Goal: Transaction & Acquisition: Purchase product/service

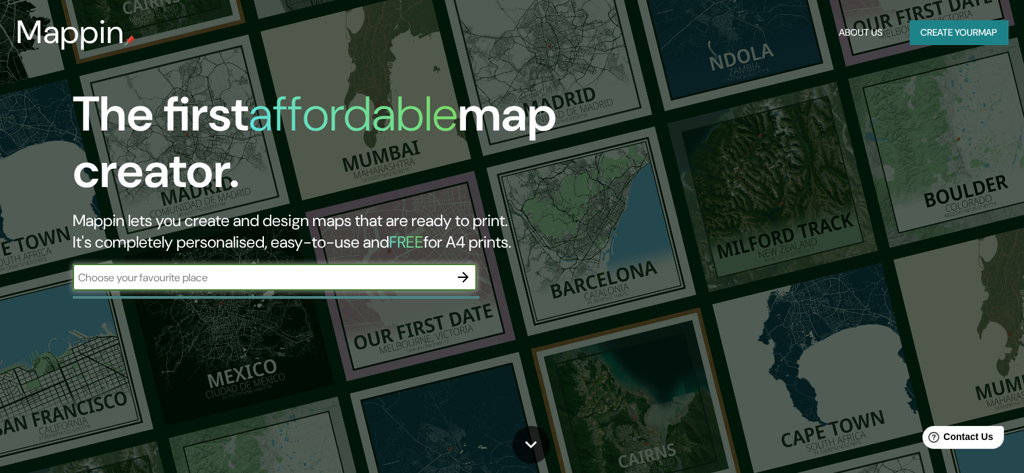
click at [464, 270] on icon "button" at bounding box center [463, 277] width 16 height 16
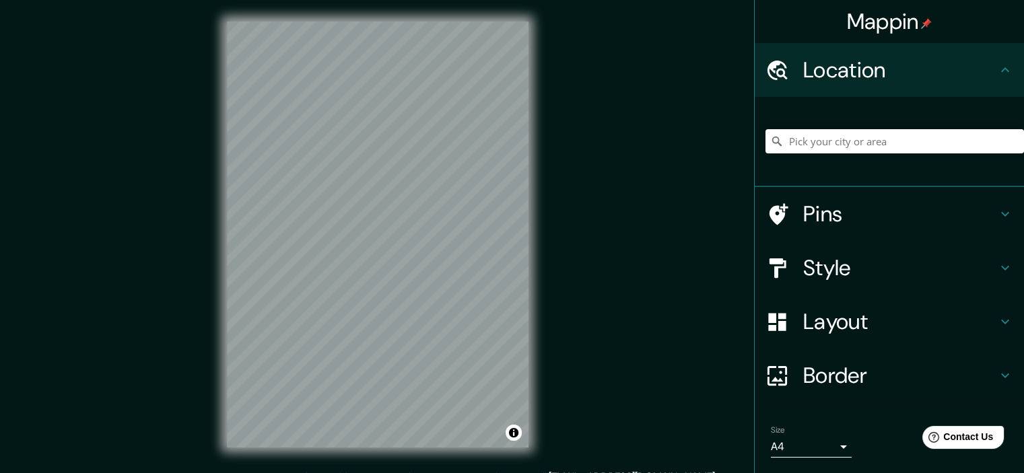
click at [839, 326] on h4 "Layout" at bounding box center [900, 321] width 194 height 27
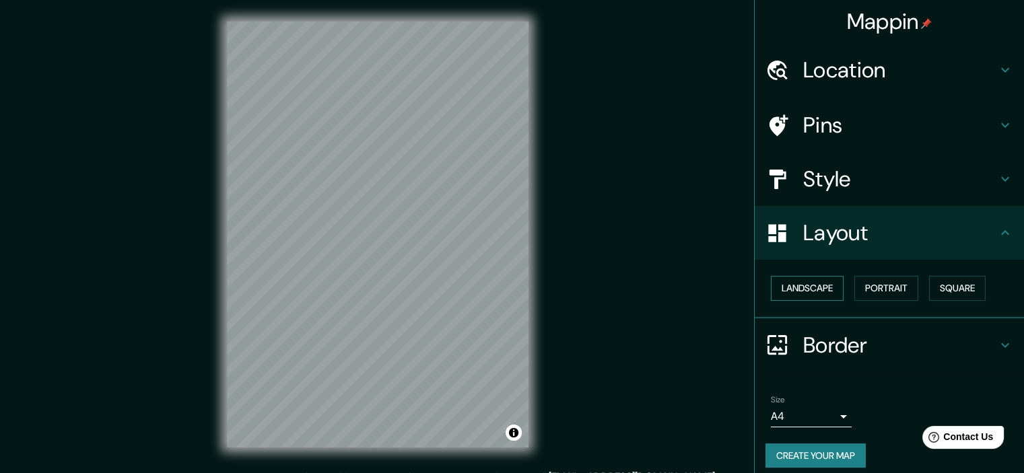
click at [816, 292] on button "Landscape" at bounding box center [807, 288] width 73 height 25
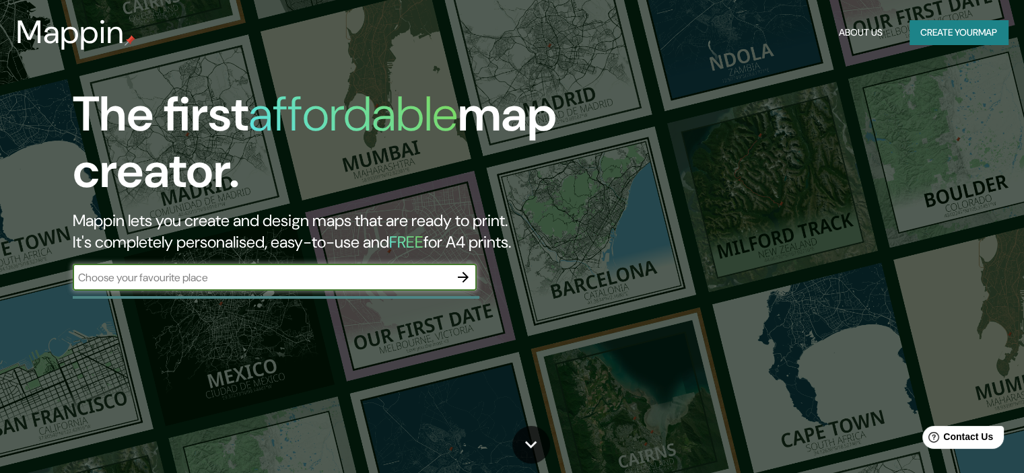
click at [459, 284] on icon "button" at bounding box center [463, 277] width 16 height 16
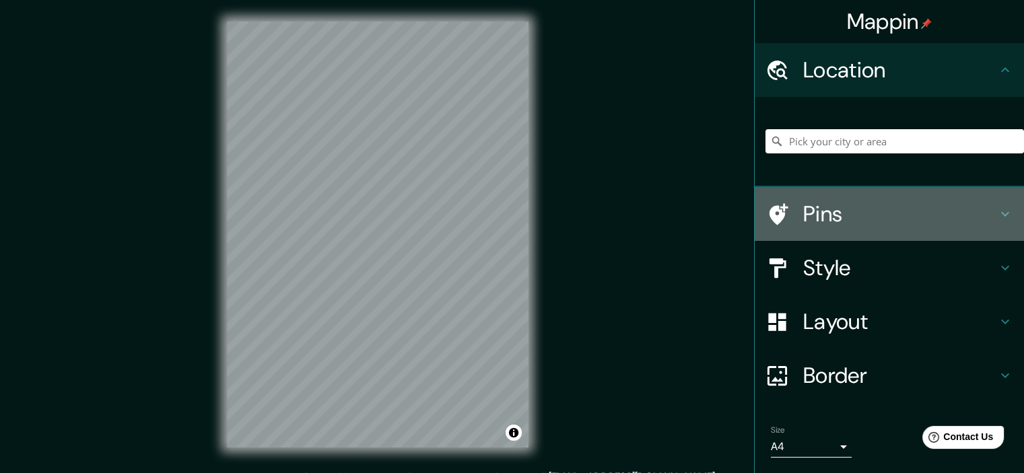
click at [840, 209] on h4 "Pins" at bounding box center [900, 214] width 194 height 27
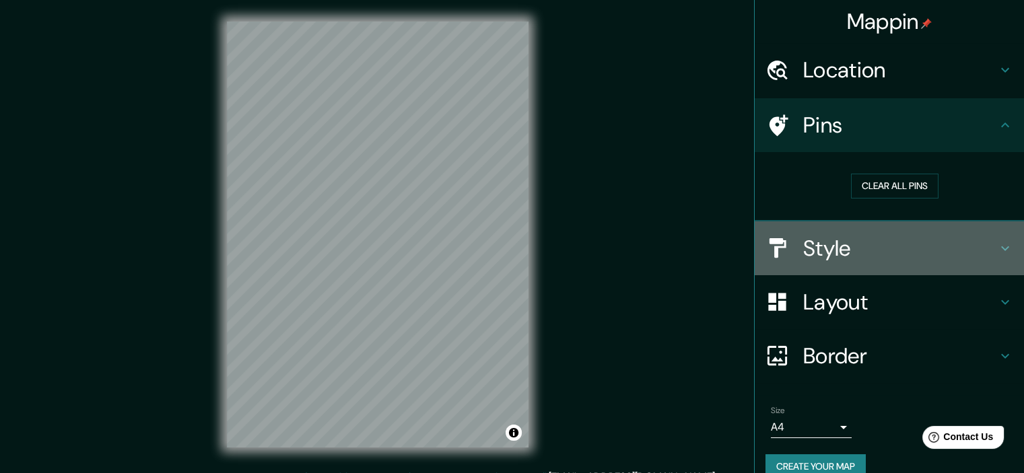
click at [834, 250] on h4 "Style" at bounding box center [900, 248] width 194 height 27
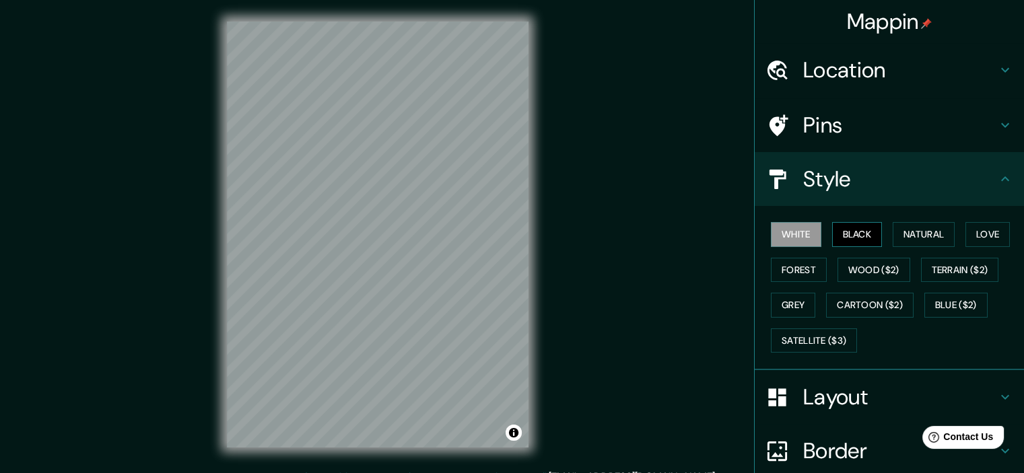
click at [844, 230] on button "Black" at bounding box center [857, 234] width 51 height 25
click at [805, 231] on button "White" at bounding box center [796, 234] width 51 height 25
click at [928, 232] on button "Natural" at bounding box center [924, 234] width 62 height 25
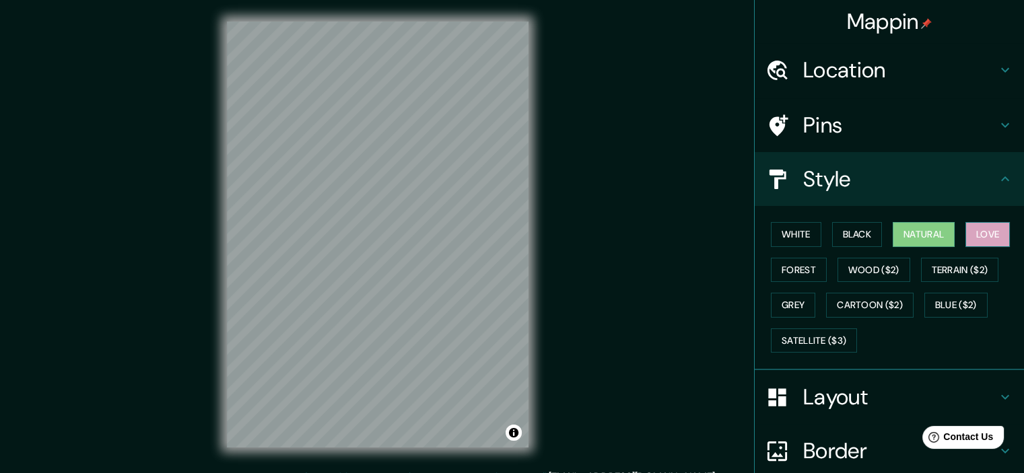
click at [992, 238] on button "Love" at bounding box center [988, 234] width 44 height 25
click at [801, 271] on button "Forest" at bounding box center [799, 270] width 56 height 25
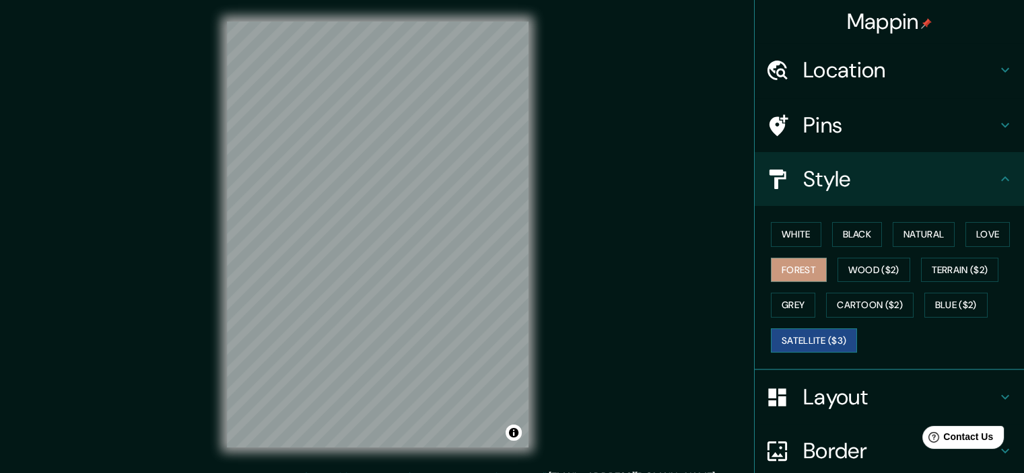
click at [822, 350] on button "Satellite ($3)" at bounding box center [814, 341] width 86 height 25
click at [784, 229] on button "White" at bounding box center [796, 234] width 51 height 25
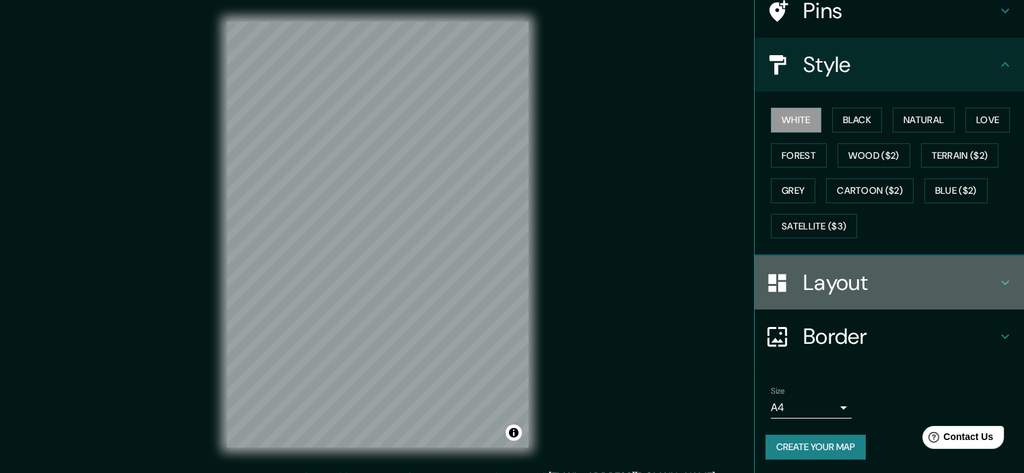
click at [849, 271] on h4 "Layout" at bounding box center [900, 282] width 194 height 27
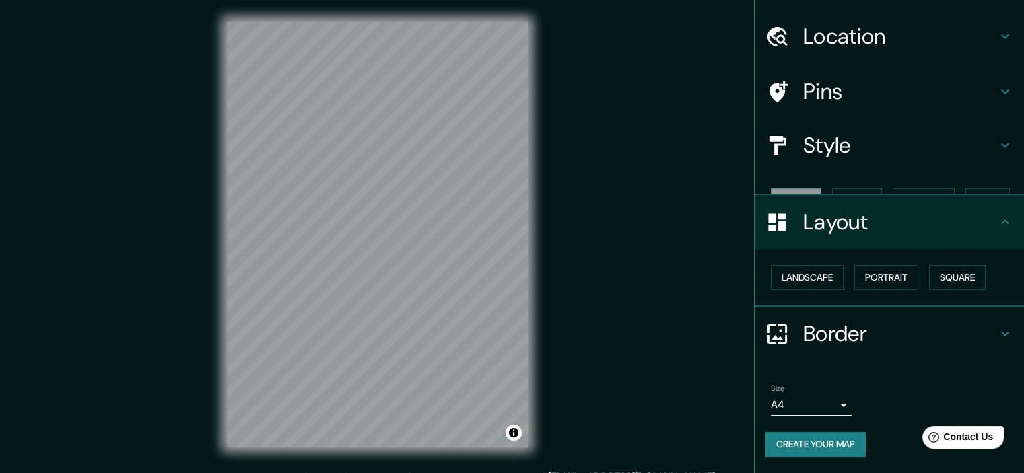
scroll to position [9, 0]
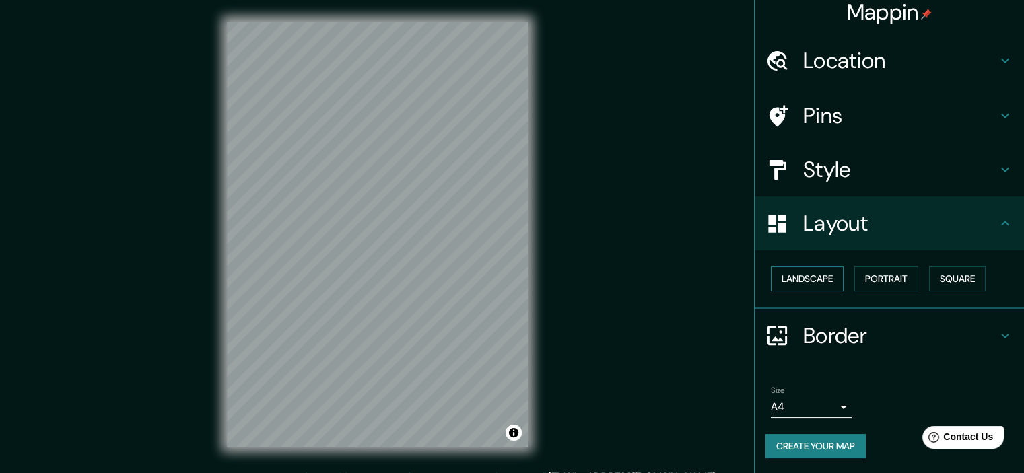
click at [820, 283] on button "Landscape" at bounding box center [807, 279] width 73 height 25
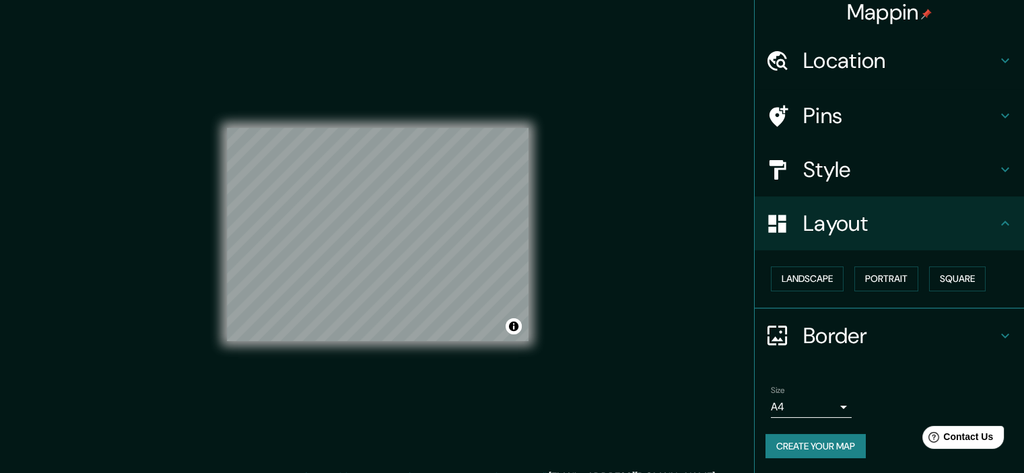
click at [824, 451] on button "Create your map" at bounding box center [816, 446] width 100 height 25
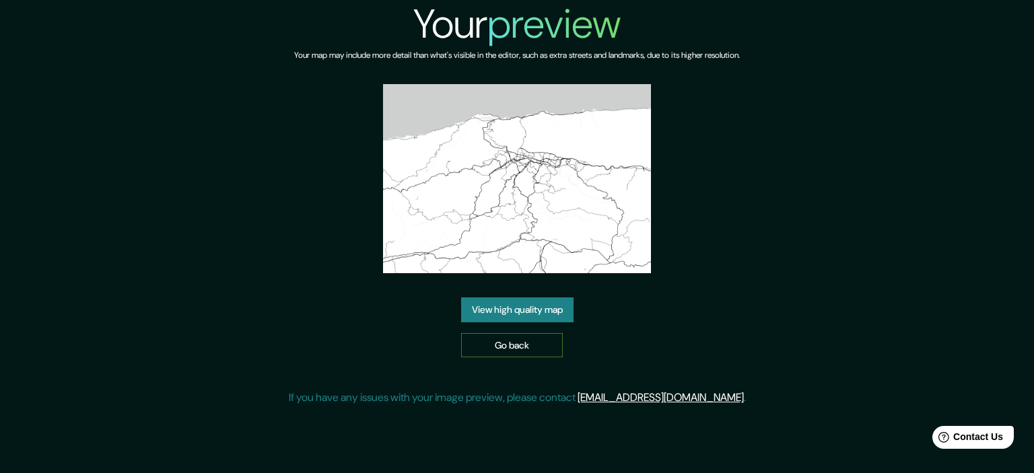
click at [519, 340] on link "Go back" at bounding box center [512, 345] width 102 height 25
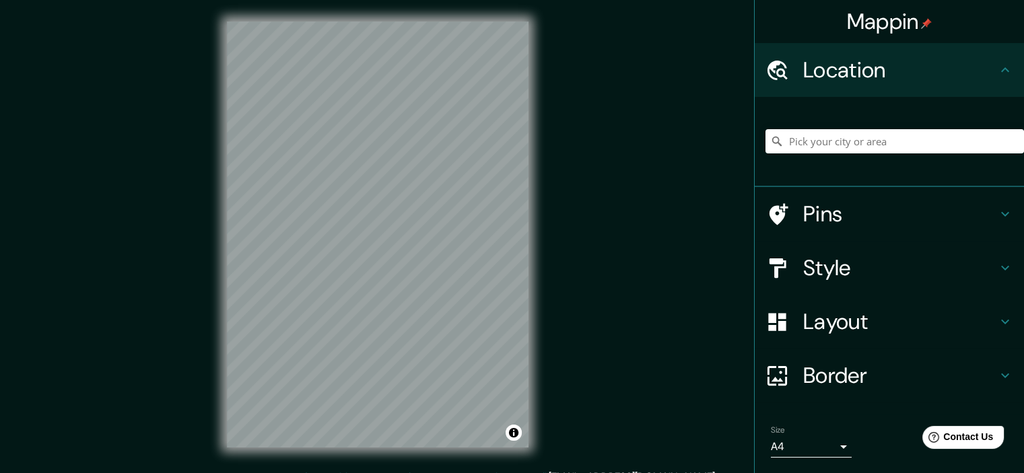
click at [845, 333] on h4 "Layout" at bounding box center [900, 321] width 194 height 27
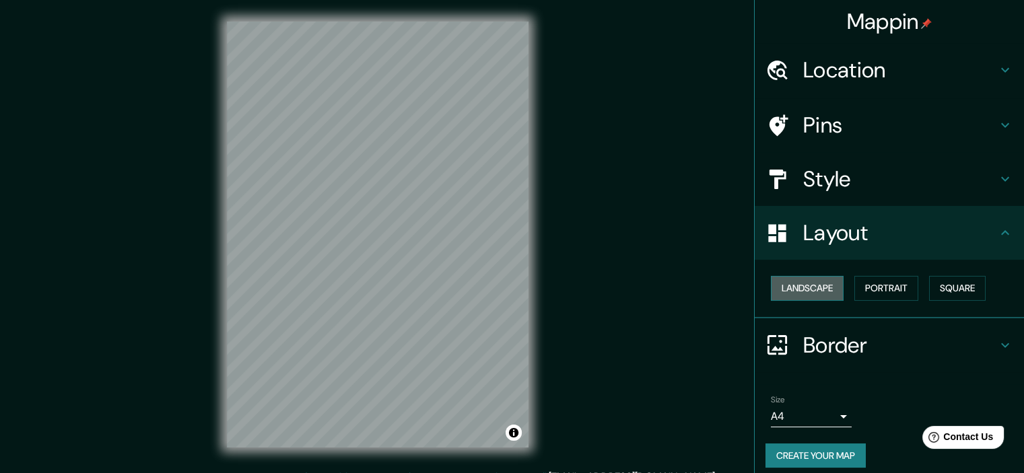
click at [801, 290] on button "Landscape" at bounding box center [807, 288] width 73 height 25
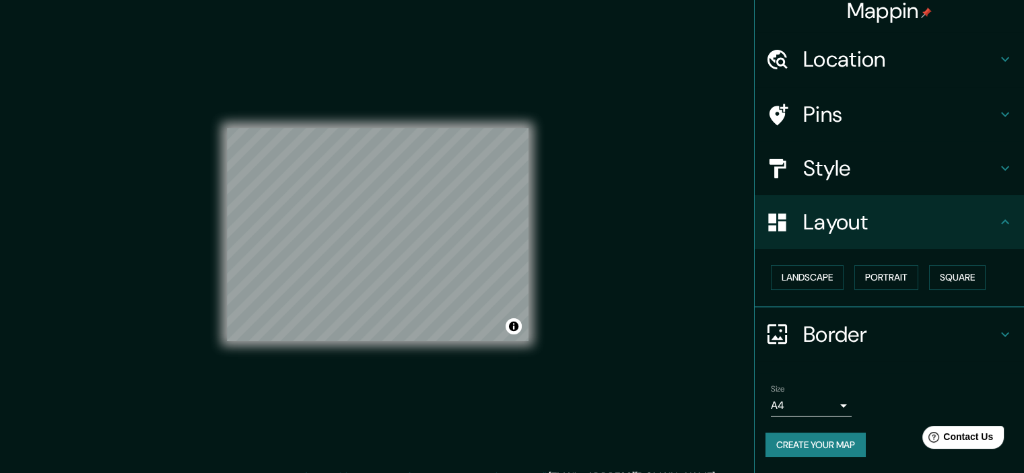
scroll to position [9, 0]
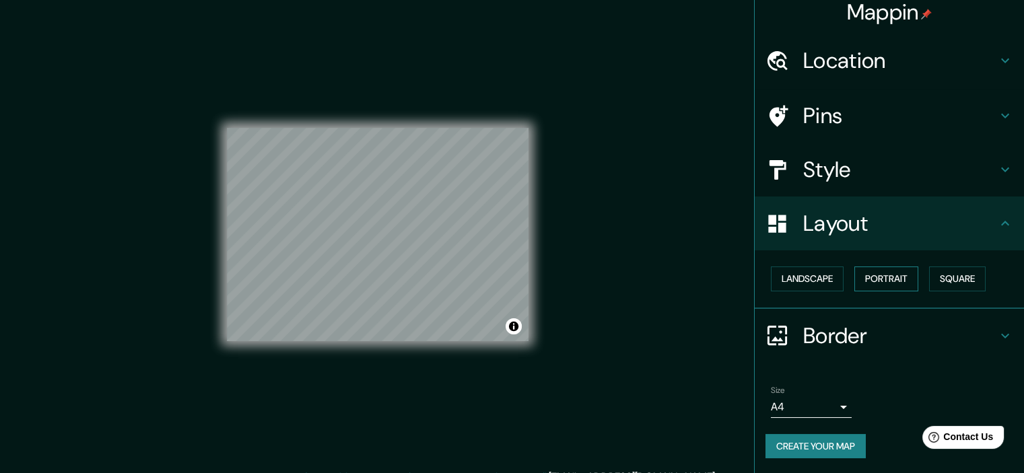
click at [899, 279] on button "Portrait" at bounding box center [887, 279] width 64 height 25
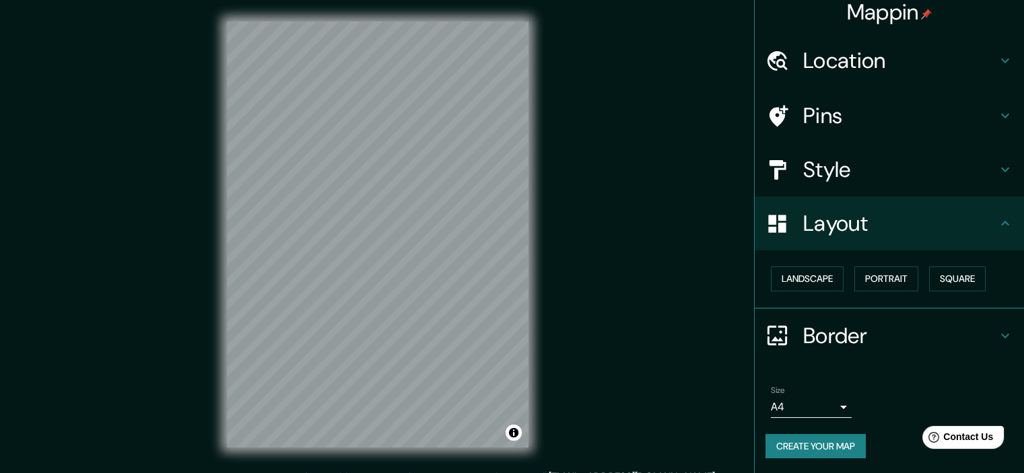
click at [800, 442] on button "Create your map" at bounding box center [816, 446] width 100 height 25
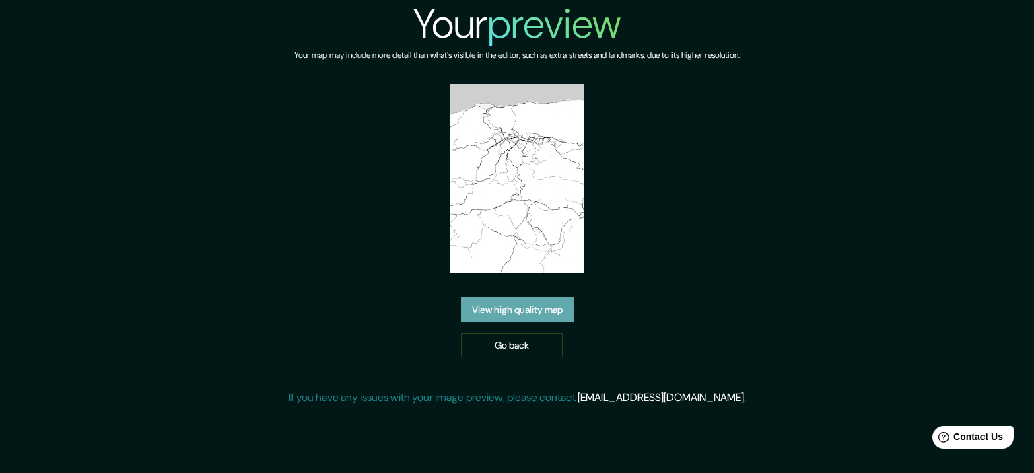
click at [511, 312] on link "View high quality map" at bounding box center [517, 310] width 112 height 25
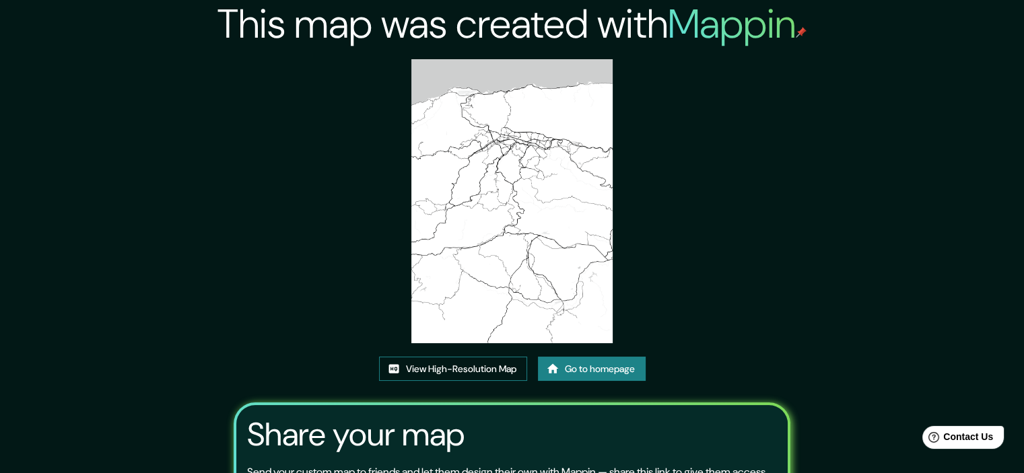
click at [488, 374] on link "View High-Resolution Map" at bounding box center [453, 369] width 148 height 25
click at [554, 366] on icon at bounding box center [552, 368] width 11 height 9
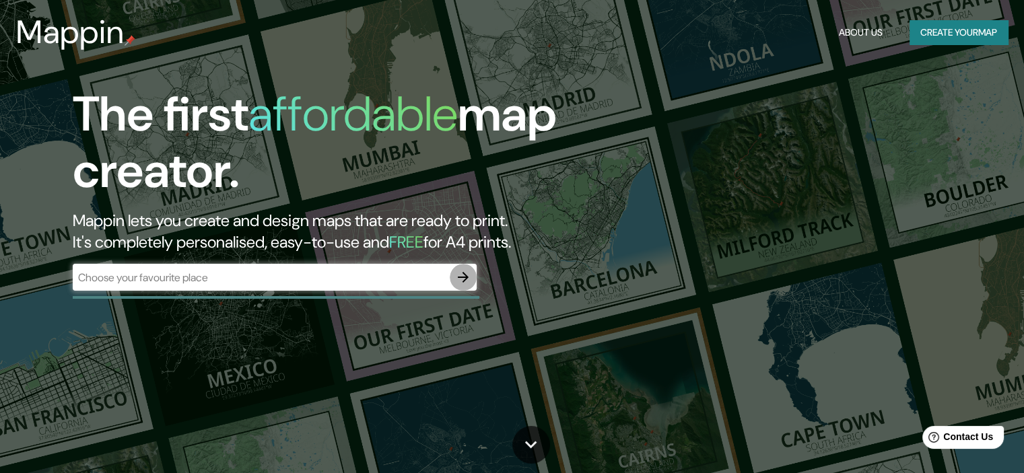
click at [462, 279] on icon "button" at bounding box center [463, 277] width 16 height 16
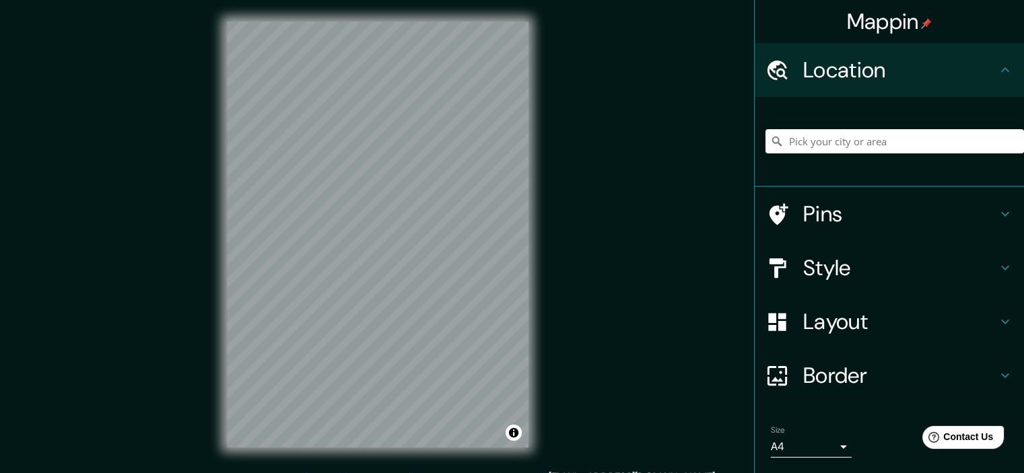
click at [822, 320] on h4 "Layout" at bounding box center [900, 321] width 194 height 27
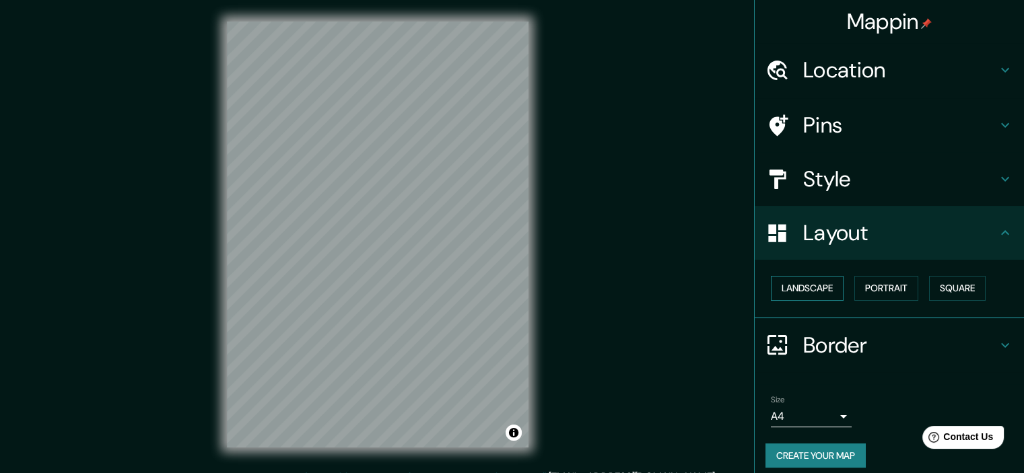
click at [809, 284] on button "Landscape" at bounding box center [807, 288] width 73 height 25
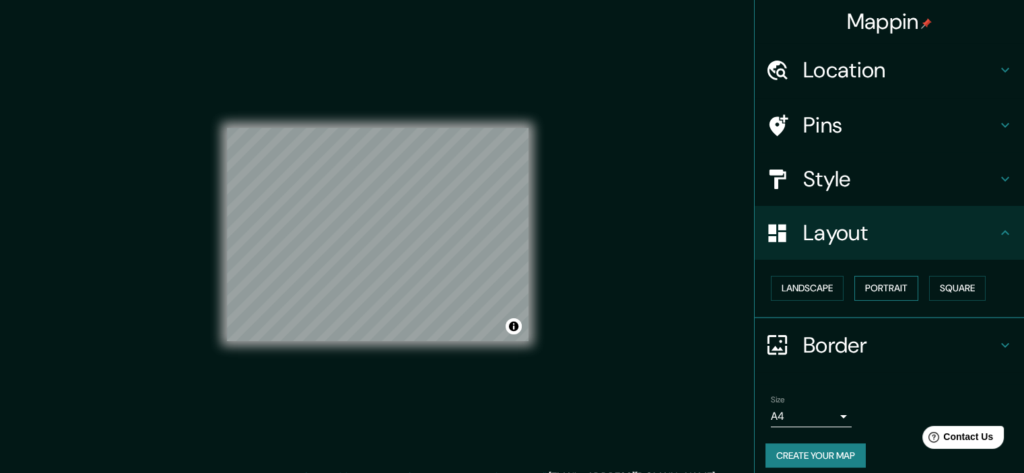
click at [872, 290] on button "Portrait" at bounding box center [887, 288] width 64 height 25
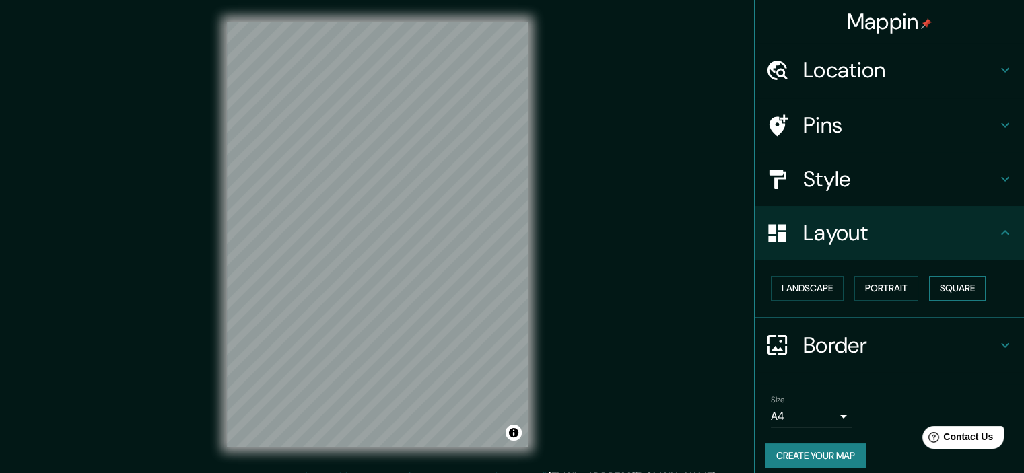
click at [949, 284] on button "Square" at bounding box center [957, 288] width 57 height 25
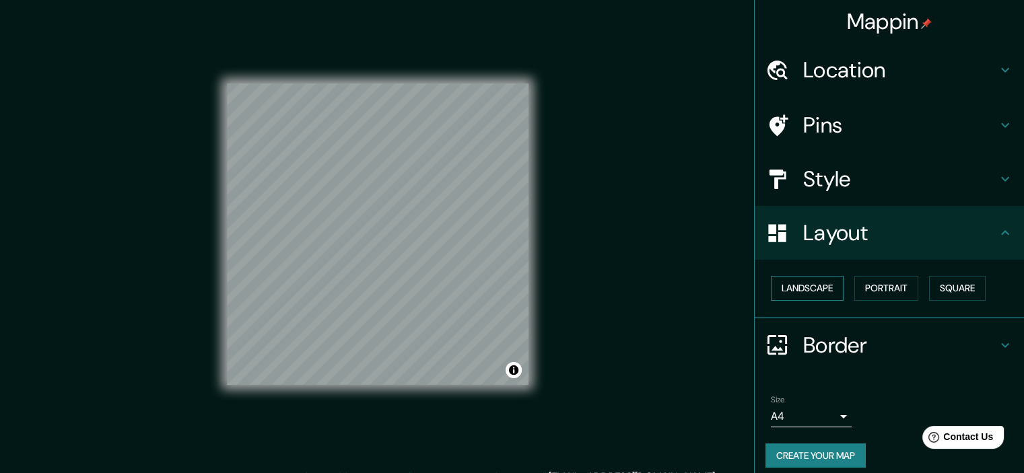
click at [813, 282] on button "Landscape" at bounding box center [807, 288] width 73 height 25
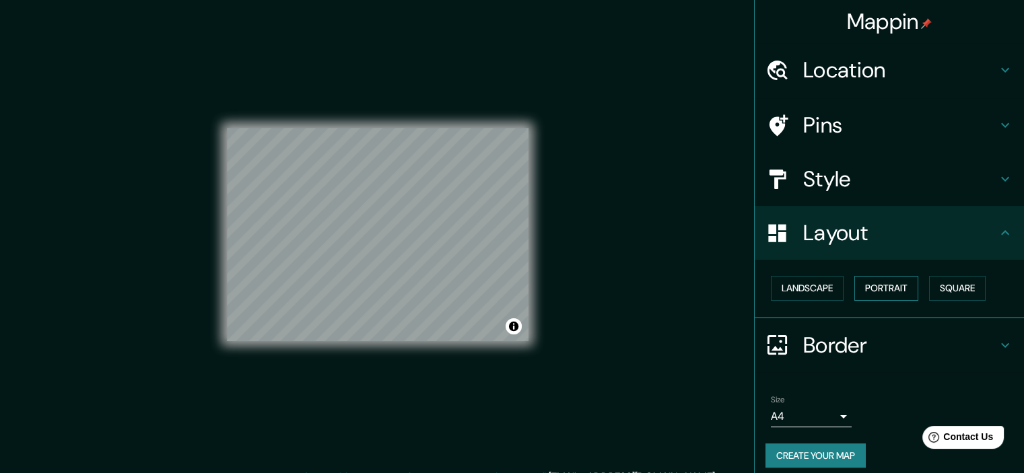
click at [867, 280] on button "Portrait" at bounding box center [887, 288] width 64 height 25
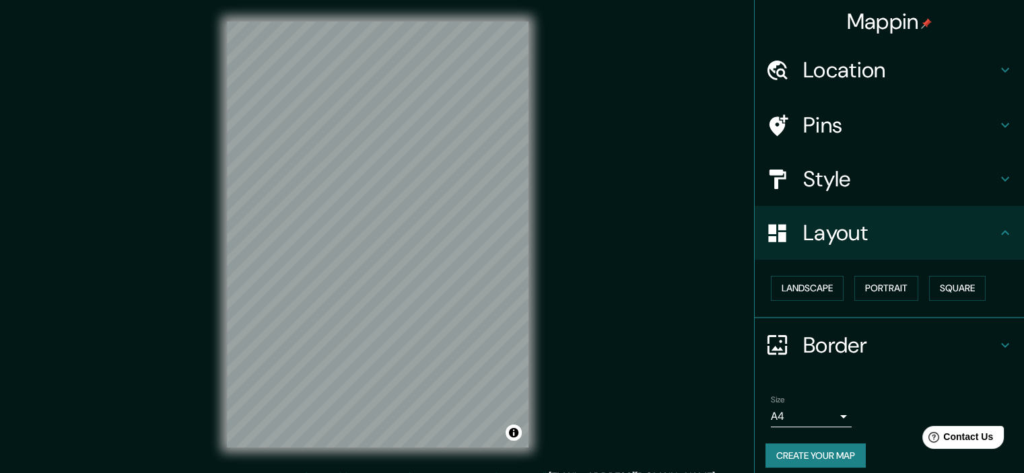
click at [805, 447] on button "Create your map" at bounding box center [816, 456] width 100 height 25
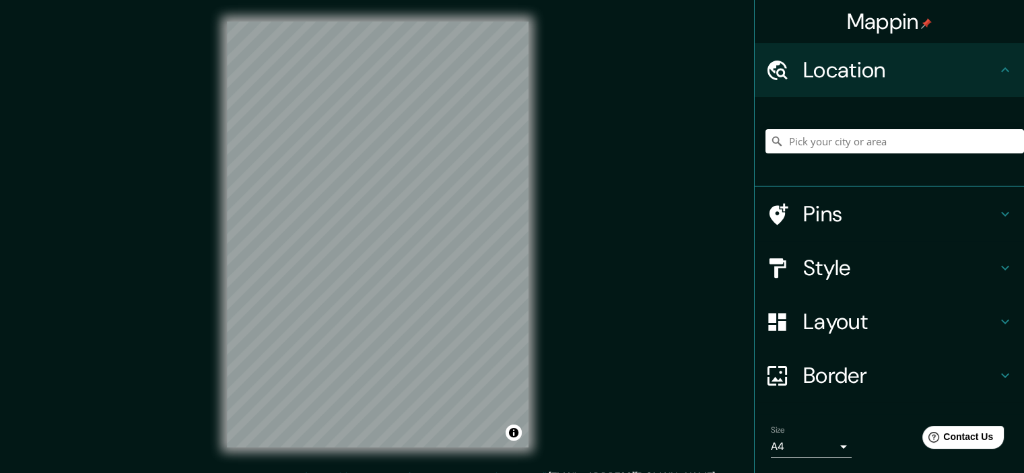
click at [835, 381] on h4 "Border" at bounding box center [900, 375] width 194 height 27
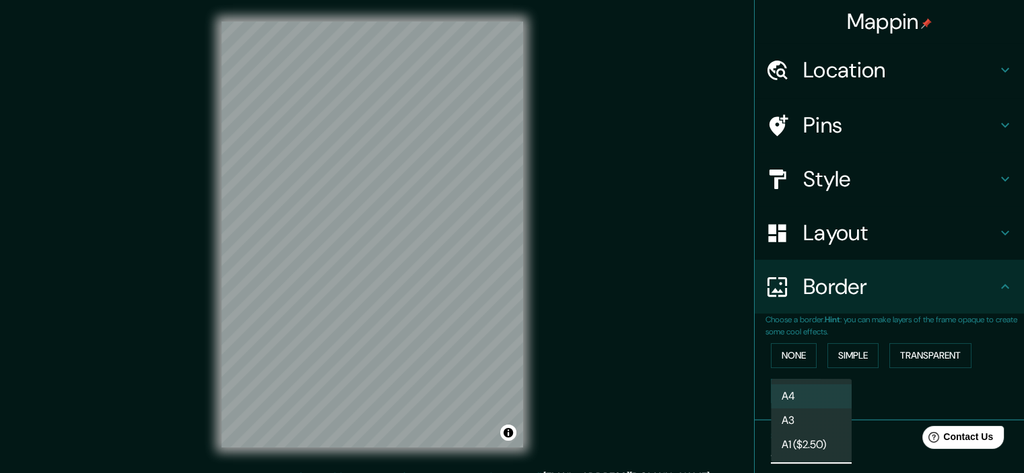
click at [799, 447] on body "Mappin Location Pins Style Layout Border Choose a border. Hint : you can make l…" at bounding box center [512, 236] width 1024 height 473
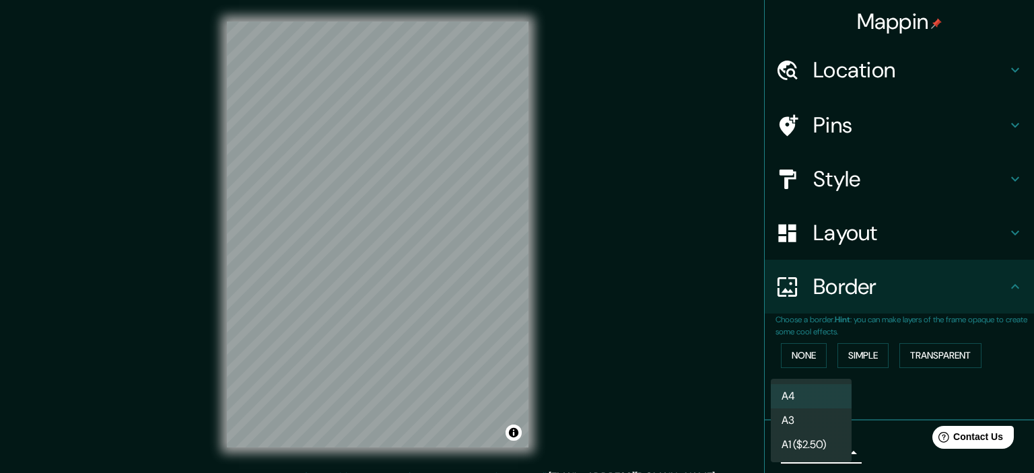
click at [811, 423] on li "A3" at bounding box center [811, 421] width 81 height 24
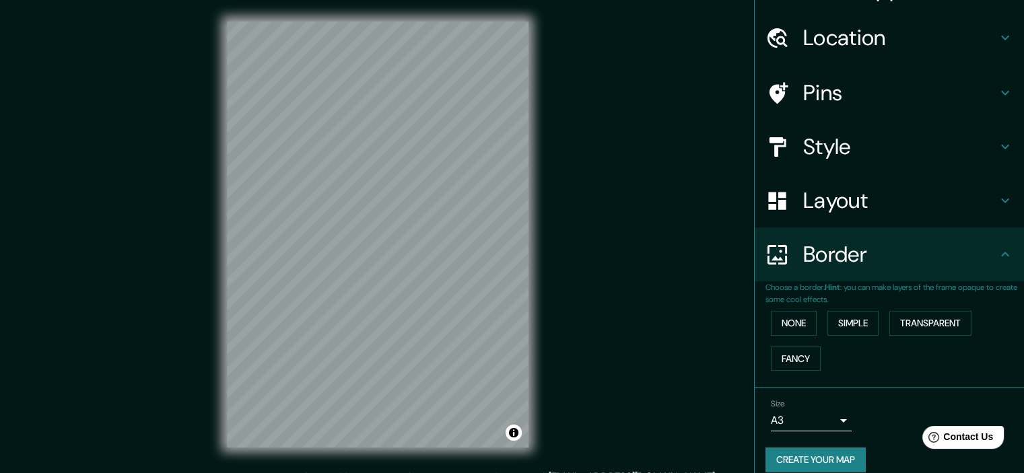
scroll to position [46, 0]
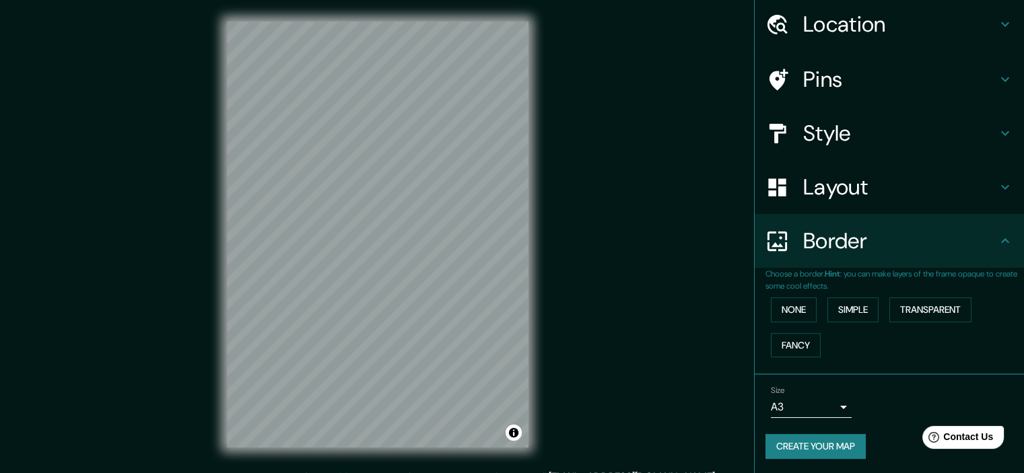
click at [838, 438] on button "Create your map" at bounding box center [816, 446] width 100 height 25
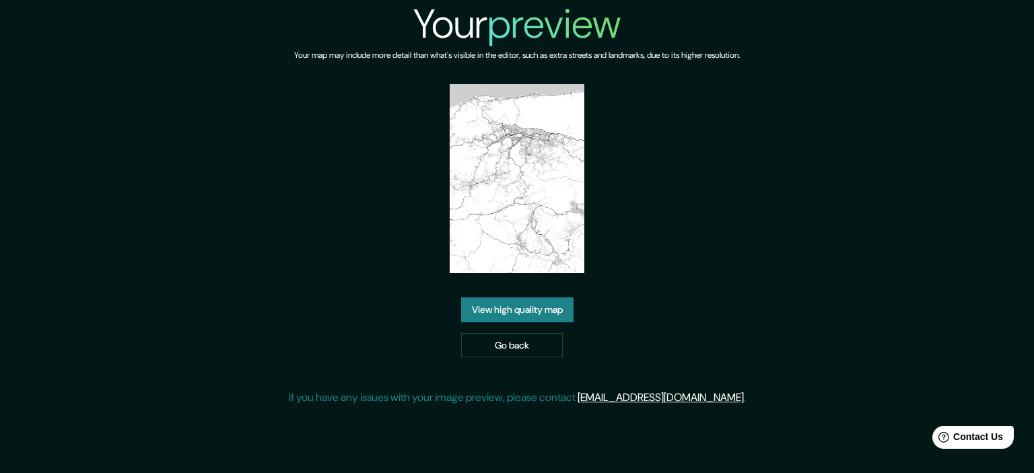
click at [531, 306] on link "View high quality map" at bounding box center [517, 310] width 112 height 25
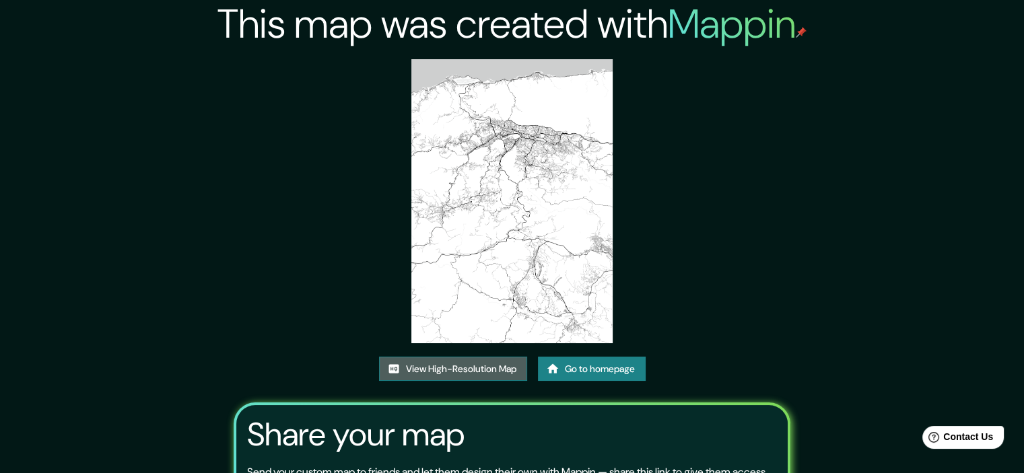
click at [482, 370] on link "View High-Resolution Map" at bounding box center [453, 369] width 148 height 25
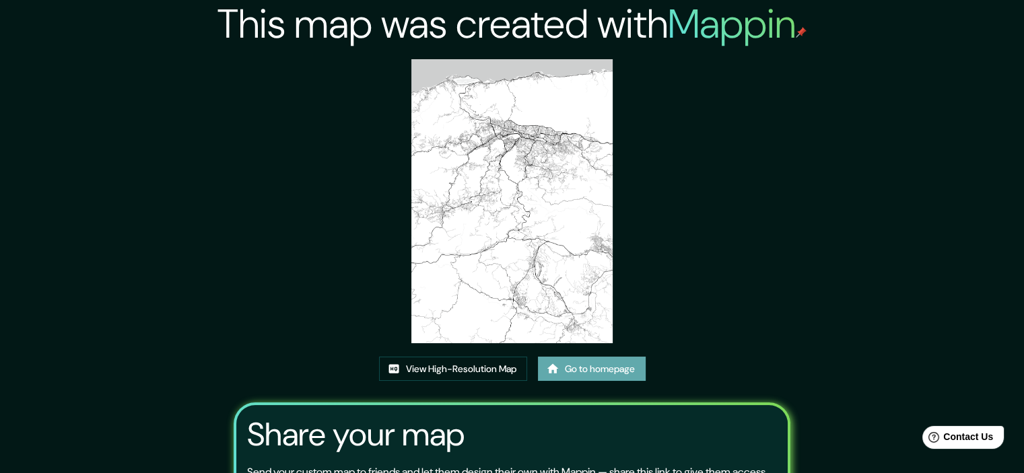
click at [562, 368] on link "Go to homepage" at bounding box center [592, 369] width 108 height 25
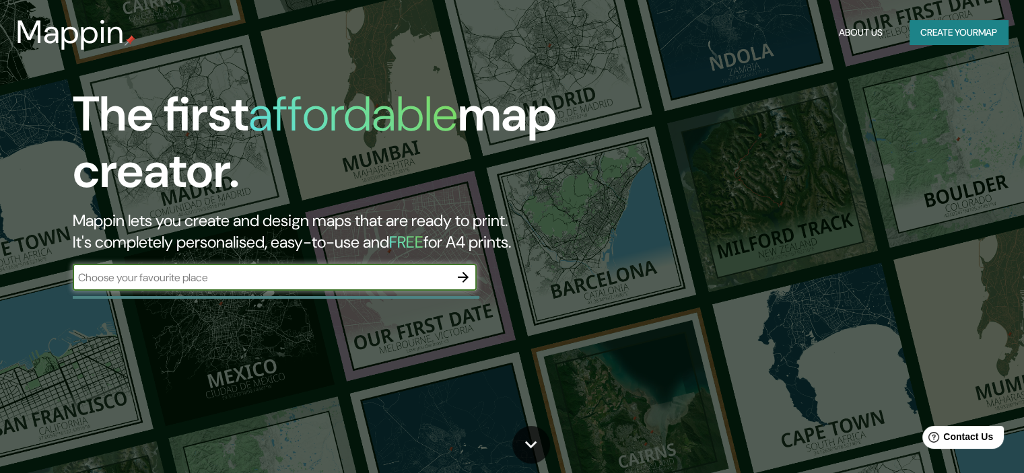
click at [451, 271] on button "button" at bounding box center [463, 277] width 27 height 27
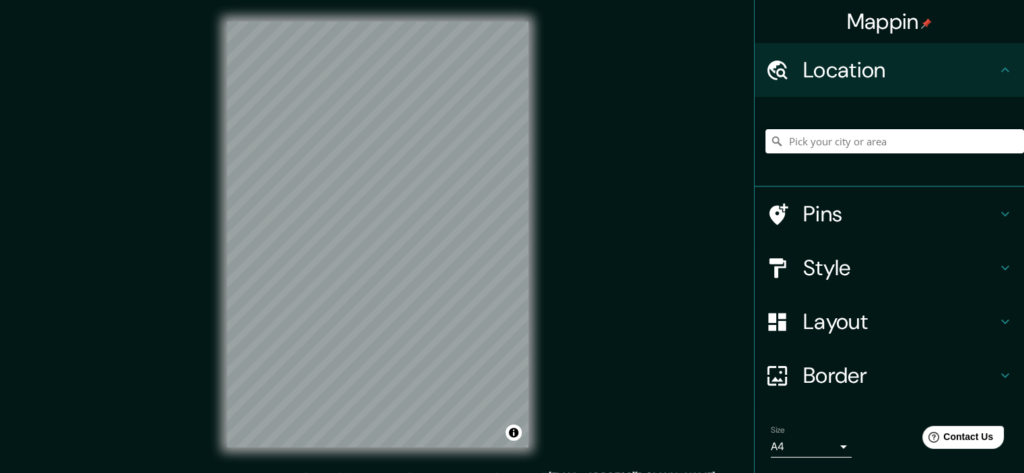
click at [811, 446] on body "Mappin Location Pins Style Layout Border Choose a border. Hint : you can make l…" at bounding box center [512, 236] width 1024 height 473
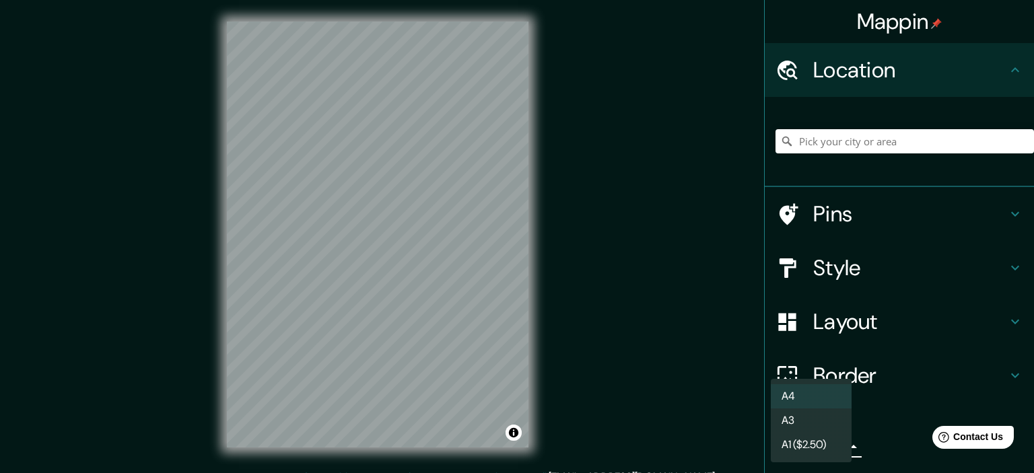
drag, startPoint x: 798, startPoint y: 405, endPoint x: 792, endPoint y: 422, distance: 17.9
click at [792, 422] on ul "A4 A3 A1 ($2.50)" at bounding box center [811, 421] width 81 height 84
click at [792, 422] on li "A3" at bounding box center [811, 421] width 81 height 24
type input "a4"
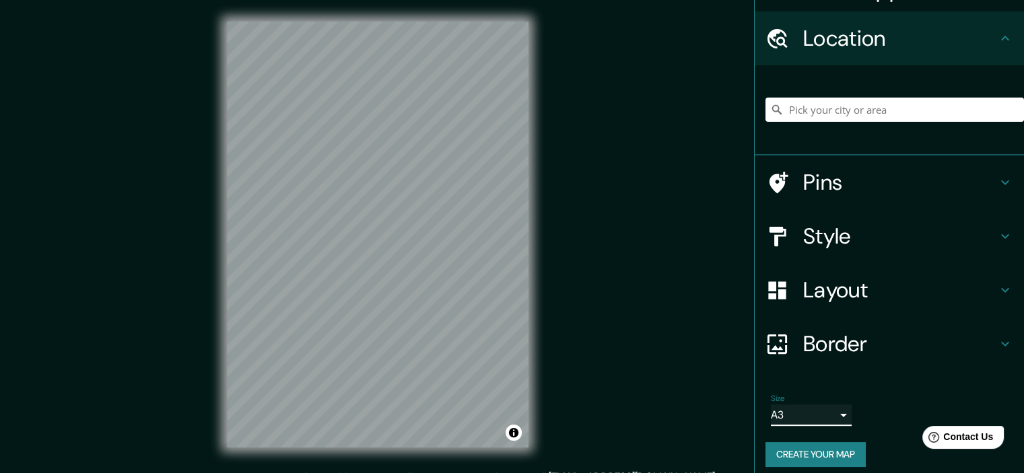
scroll to position [40, 0]
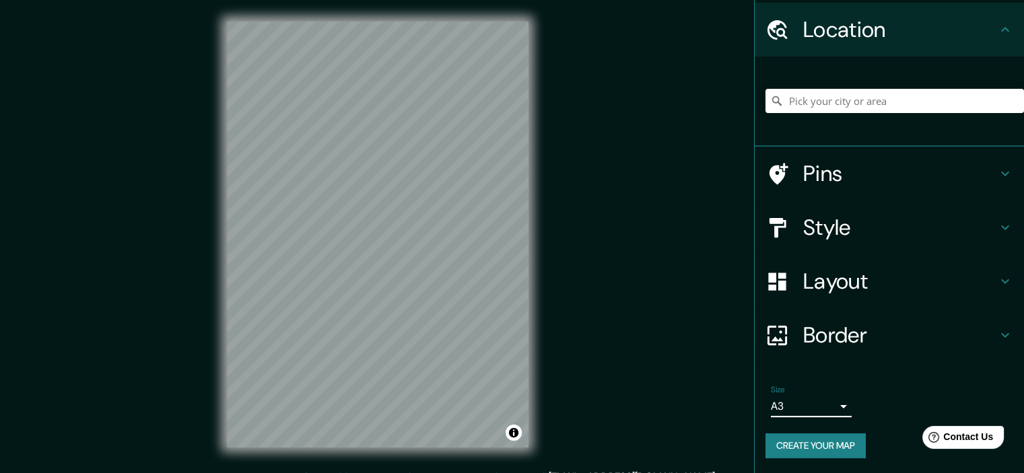
click at [824, 444] on button "Create your map" at bounding box center [816, 446] width 100 height 25
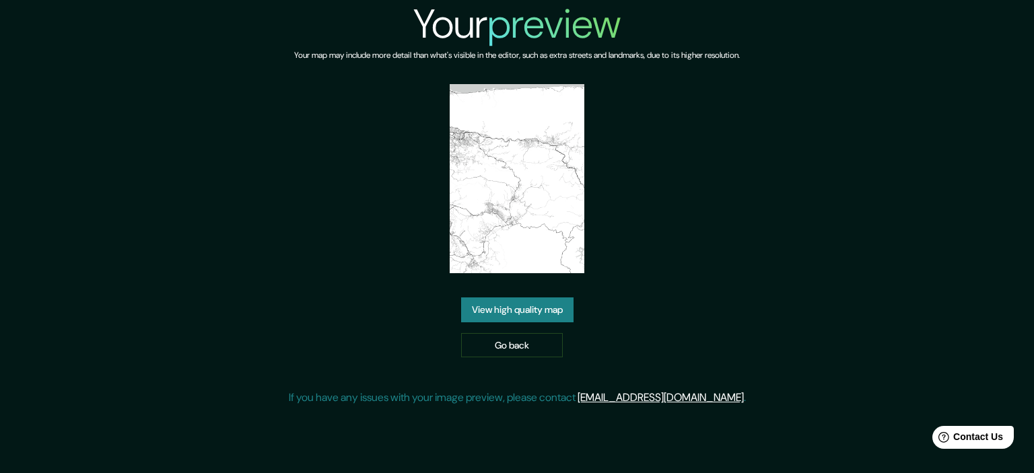
click at [523, 315] on link "View high quality map" at bounding box center [517, 310] width 112 height 25
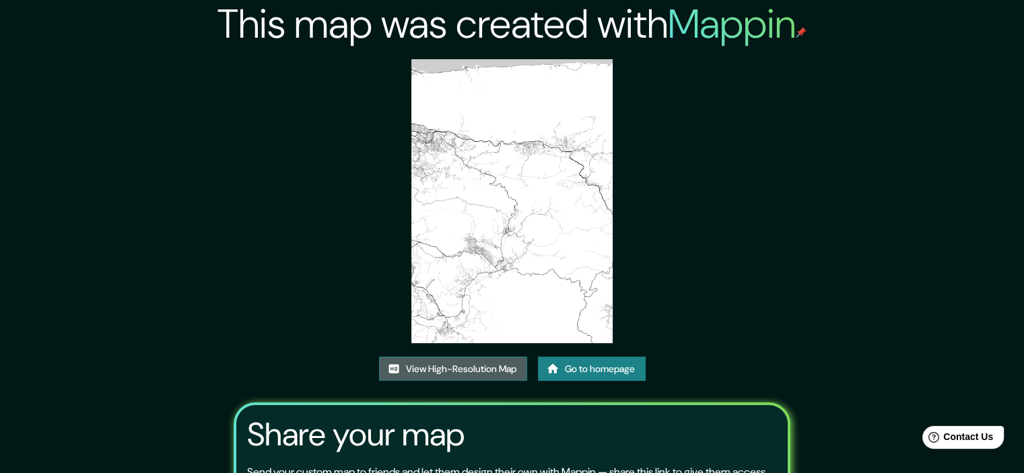
click at [477, 369] on link "View High-Resolution Map" at bounding box center [453, 369] width 148 height 25
click at [581, 368] on link "Go to homepage" at bounding box center [592, 369] width 108 height 25
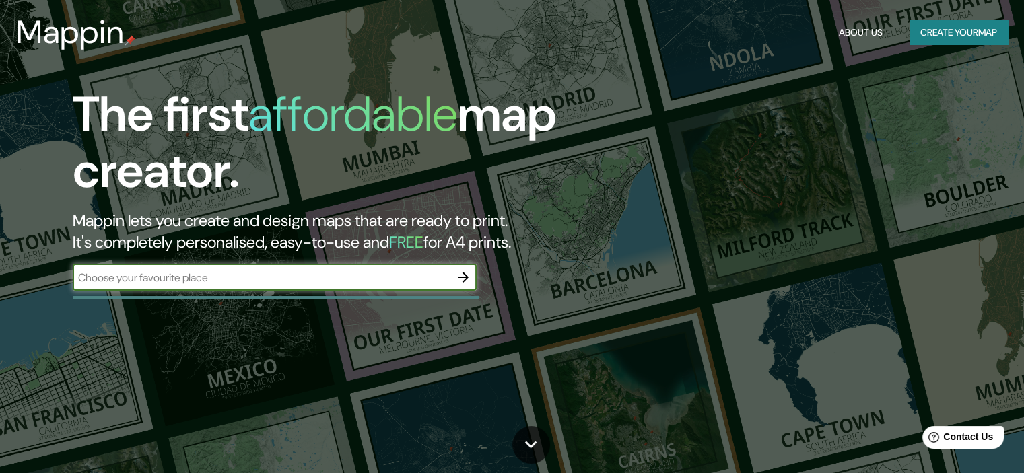
click at [465, 275] on icon "button" at bounding box center [463, 277] width 16 height 16
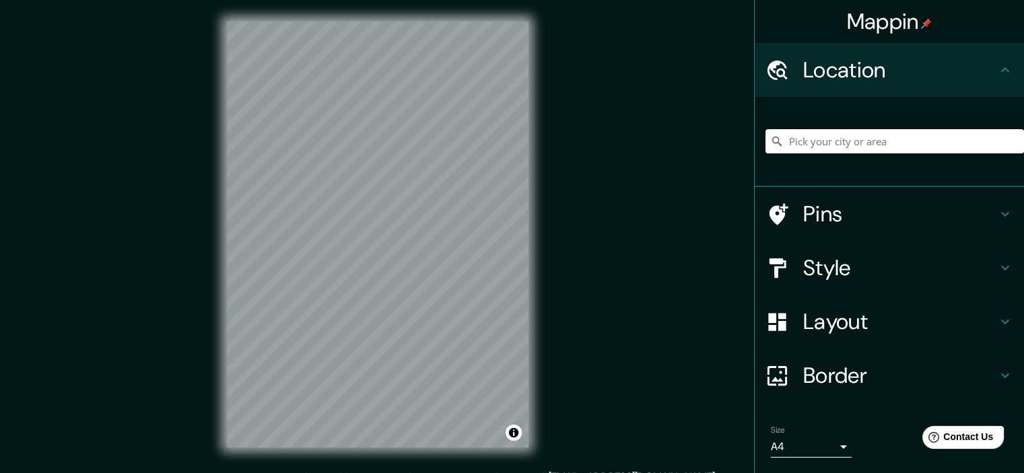
click at [832, 320] on h4 "Layout" at bounding box center [900, 321] width 194 height 27
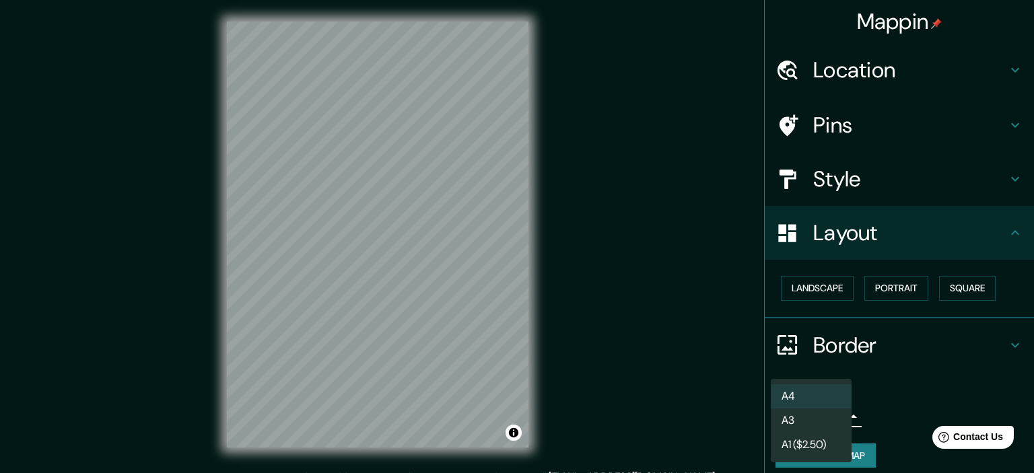
click at [795, 418] on body "Mappin Location Pins Style Layout Landscape Portrait Square Border Choose a bor…" at bounding box center [517, 236] width 1034 height 473
click at [795, 418] on li "A3" at bounding box center [811, 421] width 81 height 24
type input "a4"
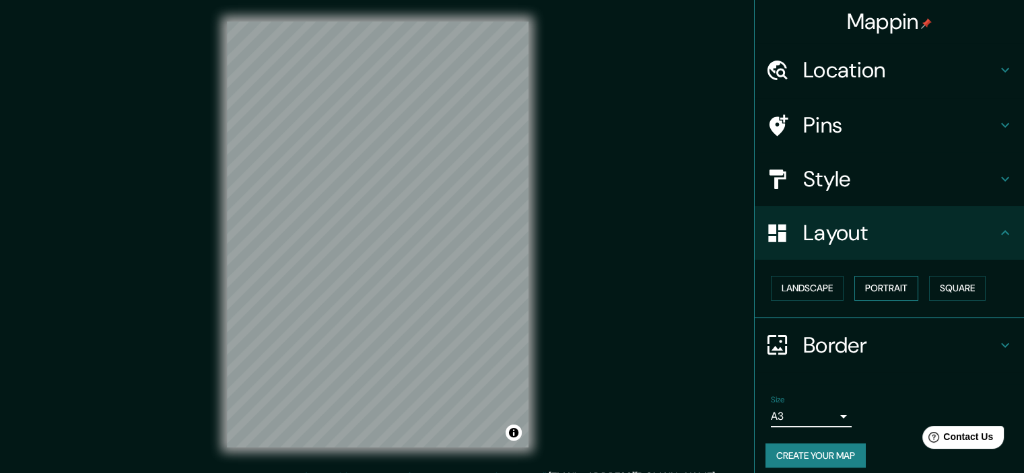
click at [859, 287] on button "Portrait" at bounding box center [887, 288] width 64 height 25
click at [532, 265] on div "© Mapbox © OpenStreetMap Improve this map" at bounding box center [377, 234] width 345 height 469
click at [805, 444] on button "Create your map" at bounding box center [816, 456] width 100 height 25
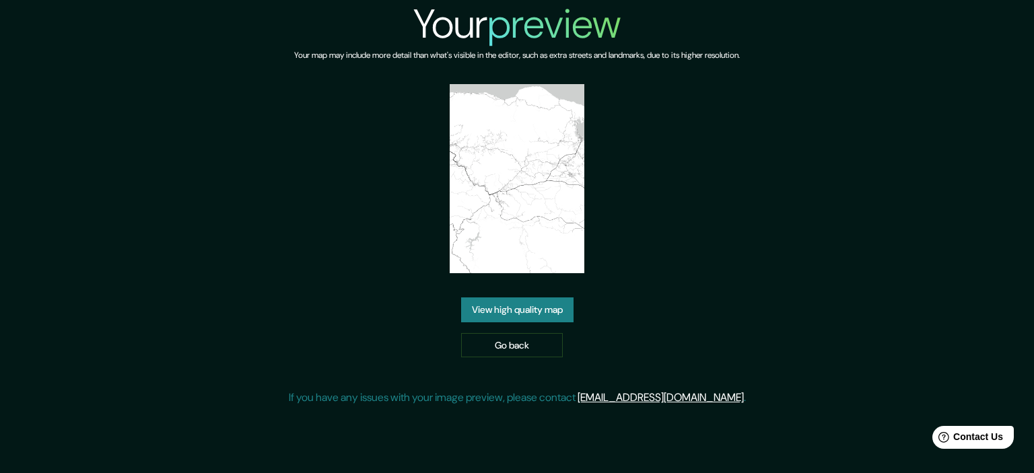
click at [526, 307] on link "View high quality map" at bounding box center [517, 310] width 112 height 25
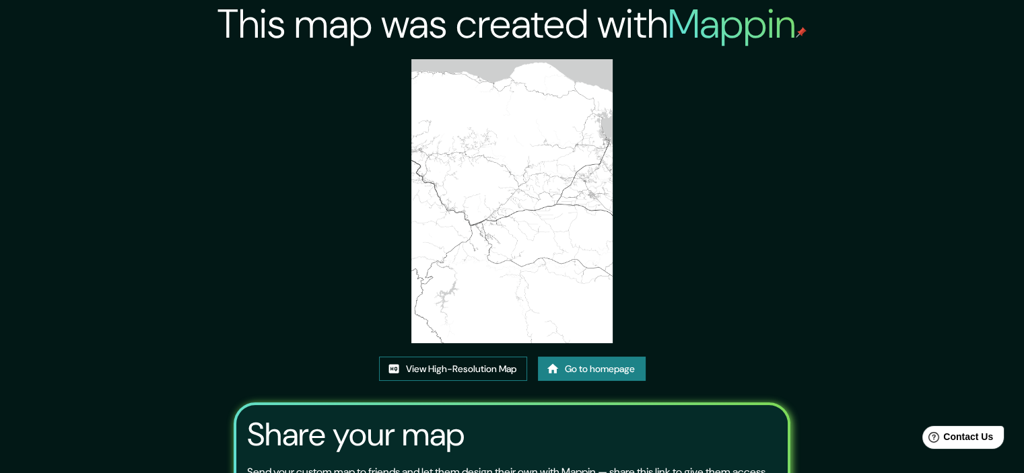
click at [490, 374] on link "View High-Resolution Map" at bounding box center [453, 369] width 148 height 25
click at [568, 366] on link "Go to homepage" at bounding box center [592, 369] width 108 height 25
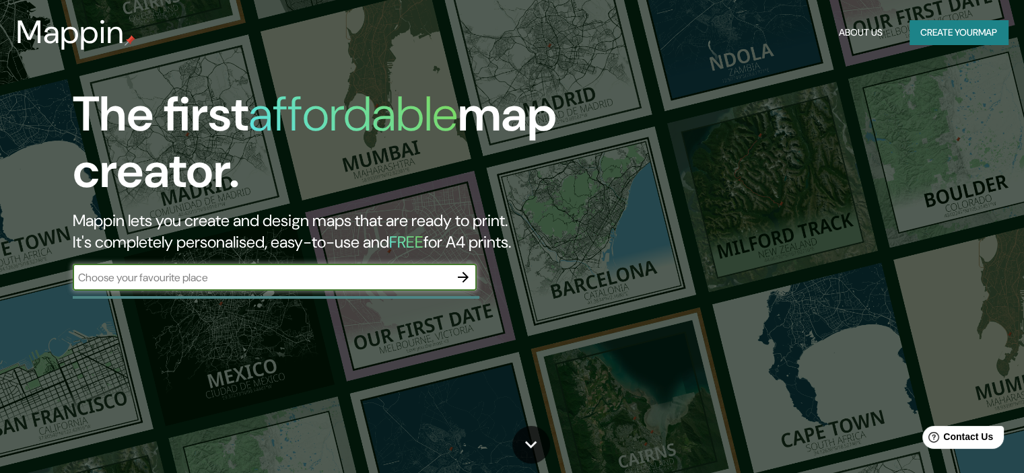
click at [464, 278] on icon "button" at bounding box center [463, 277] width 16 height 16
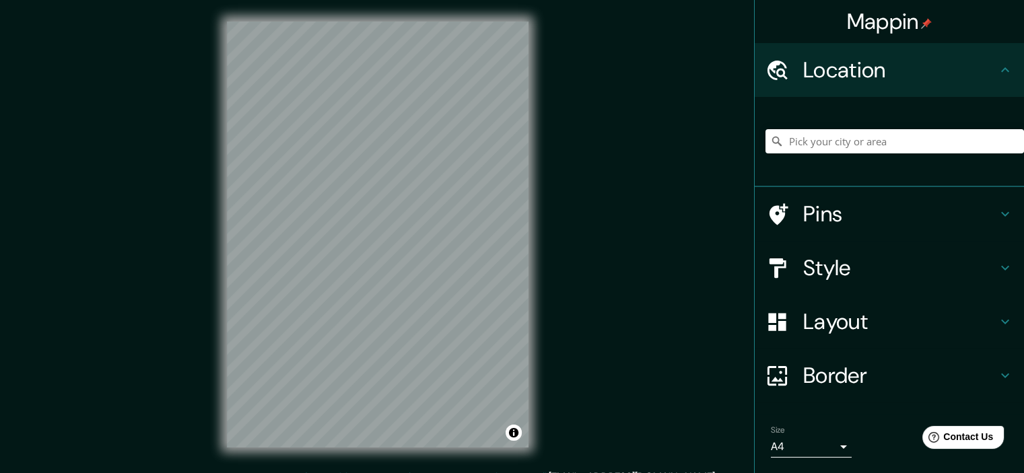
click at [816, 442] on body "Mappin Location Pins Style Layout Border Choose a border. Hint : you can make l…" at bounding box center [512, 236] width 1024 height 473
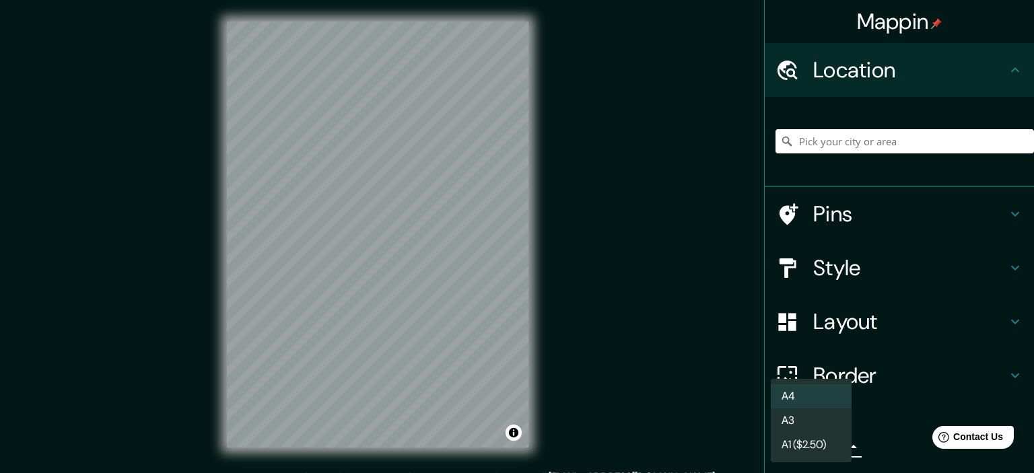
click at [792, 428] on li "A3" at bounding box center [811, 421] width 81 height 24
type input "a4"
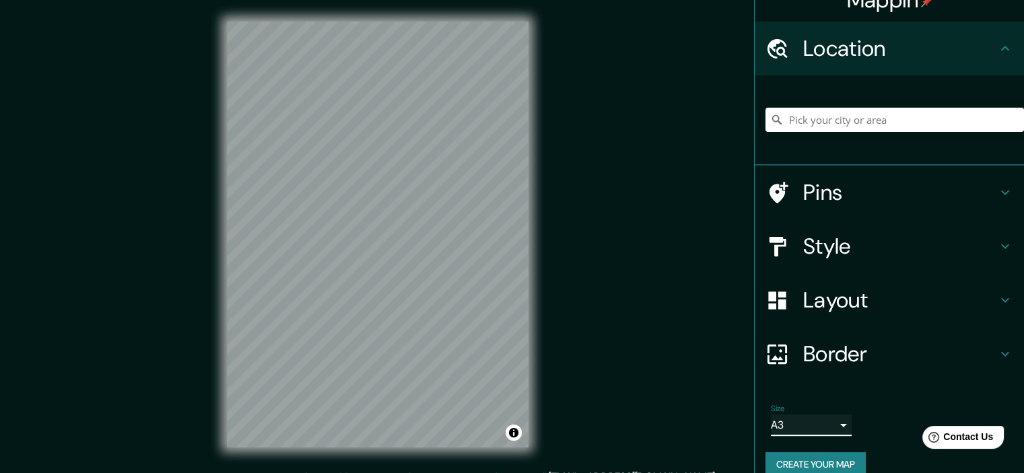
scroll to position [40, 0]
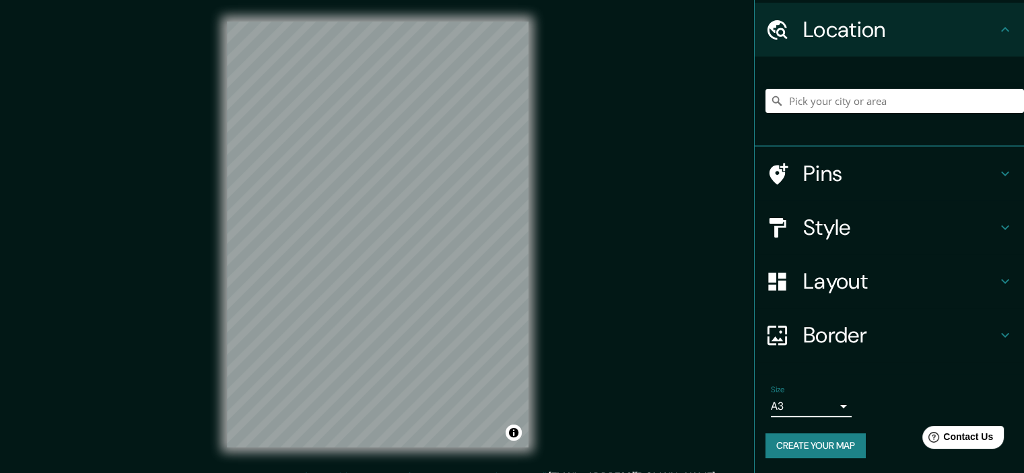
click at [822, 446] on button "Create your map" at bounding box center [816, 446] width 100 height 25
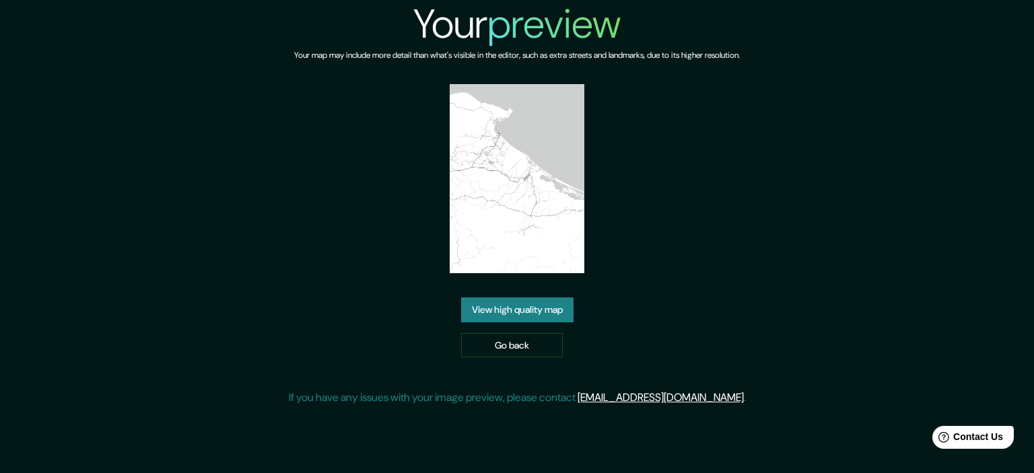
click at [512, 313] on link "View high quality map" at bounding box center [517, 310] width 112 height 25
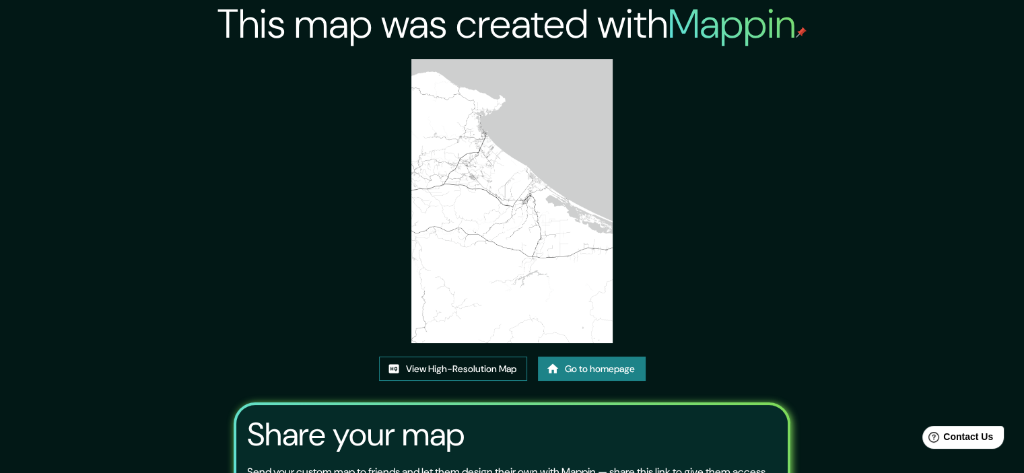
click at [492, 370] on link "View High-Resolution Map" at bounding box center [453, 369] width 148 height 25
click at [587, 367] on link "Go to homepage" at bounding box center [592, 369] width 108 height 25
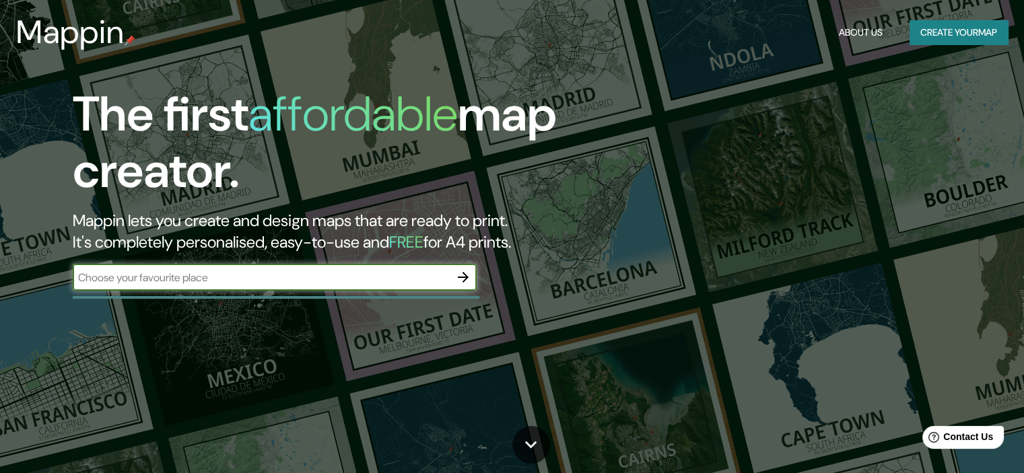
click at [465, 277] on icon "button" at bounding box center [463, 277] width 11 height 11
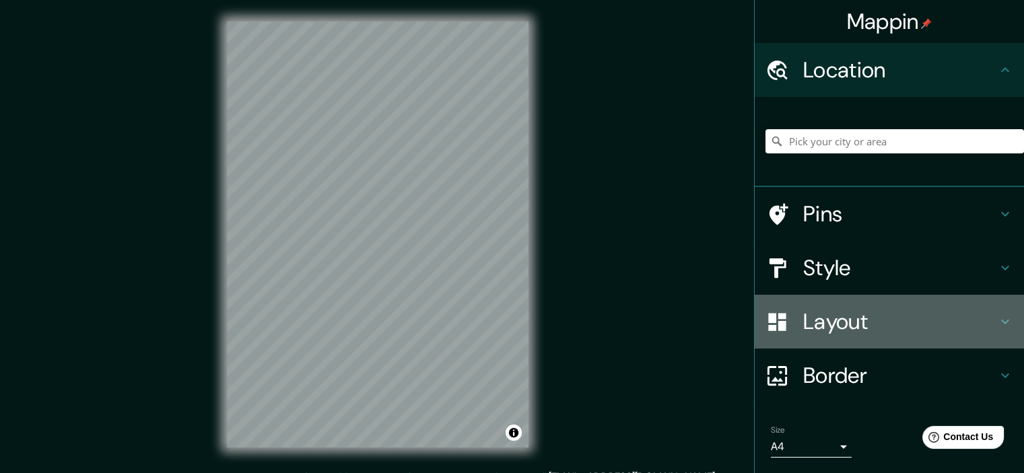
click at [896, 309] on h4 "Layout" at bounding box center [900, 321] width 194 height 27
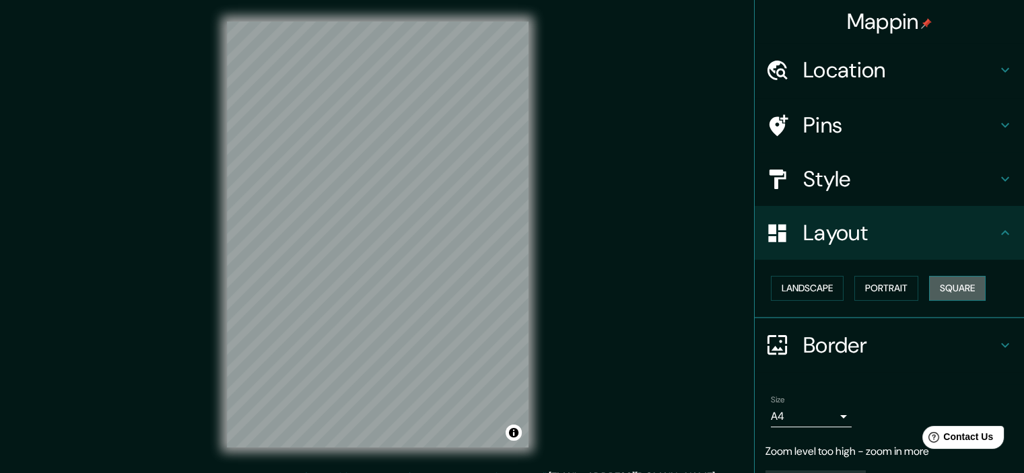
click at [954, 290] on button "Square" at bounding box center [957, 288] width 57 height 25
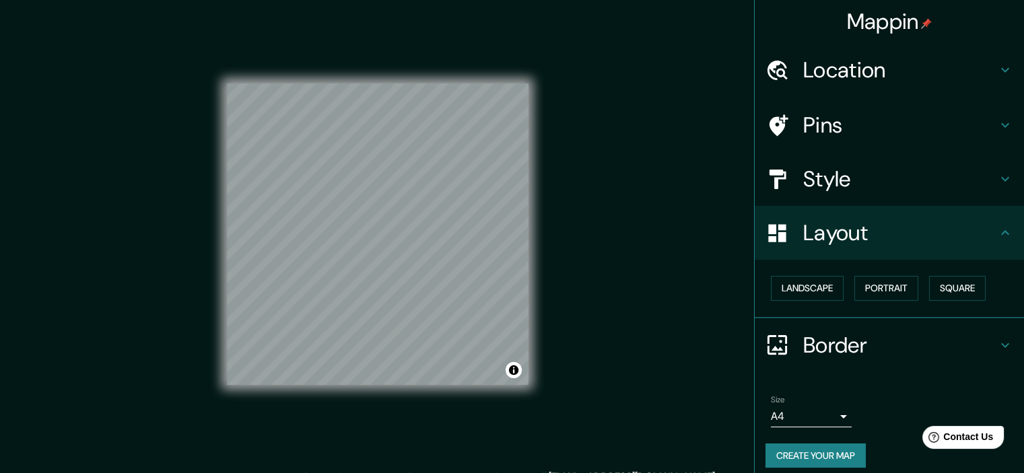
click at [824, 420] on body "Mappin Location Pins Style Layout Landscape Portrait Square Border Choose a bor…" at bounding box center [512, 236] width 1024 height 473
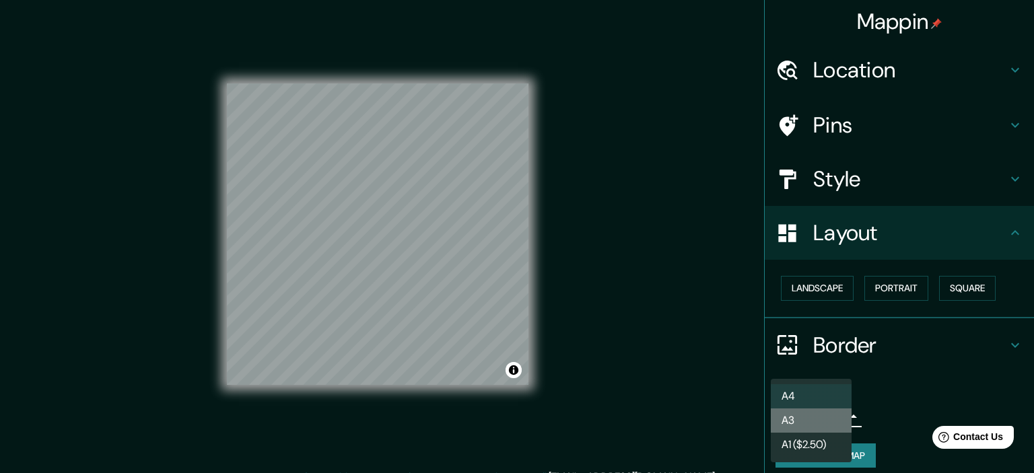
click at [814, 422] on li "A3" at bounding box center [811, 421] width 81 height 24
type input "a4"
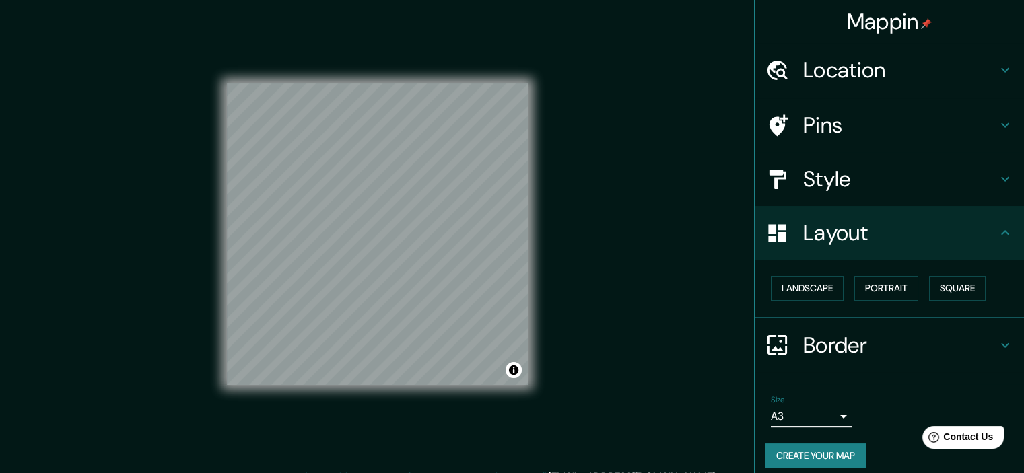
click at [818, 453] on button "Create your map" at bounding box center [816, 456] width 100 height 25
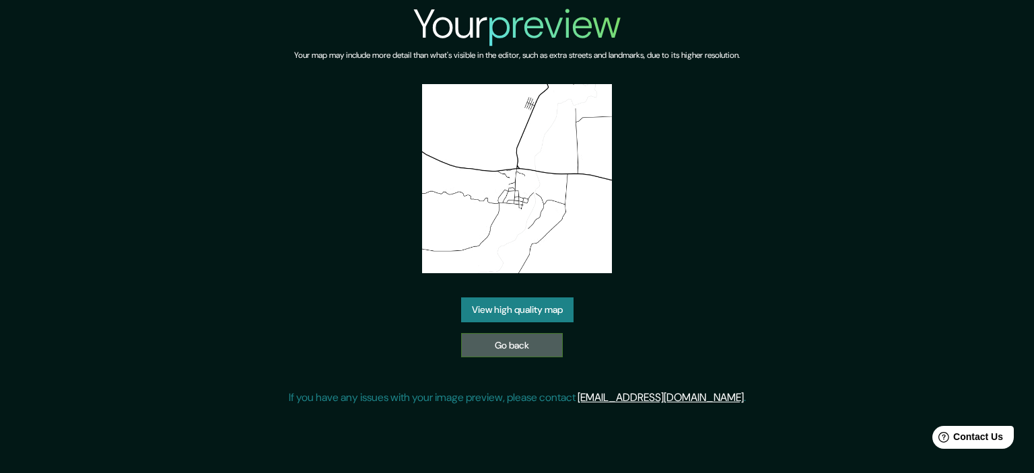
click at [528, 354] on link "Go back" at bounding box center [512, 345] width 102 height 25
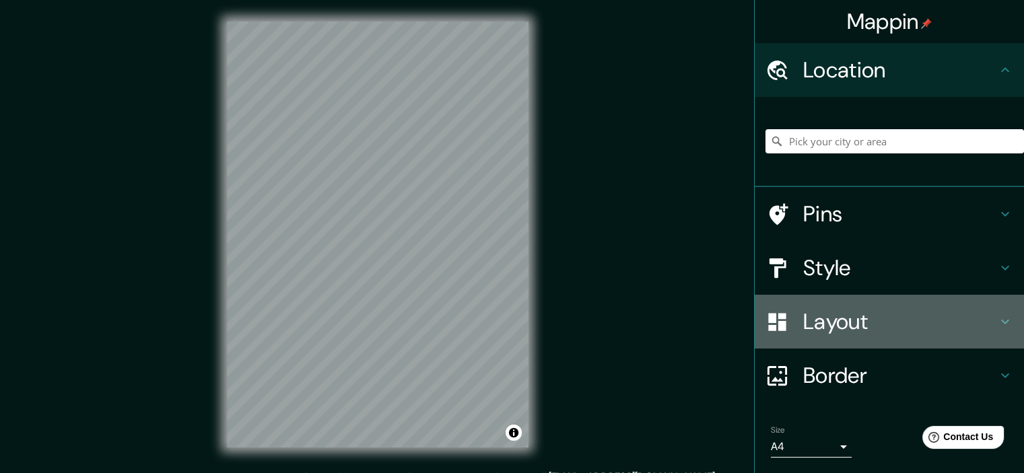
click at [845, 335] on h4 "Layout" at bounding box center [900, 321] width 194 height 27
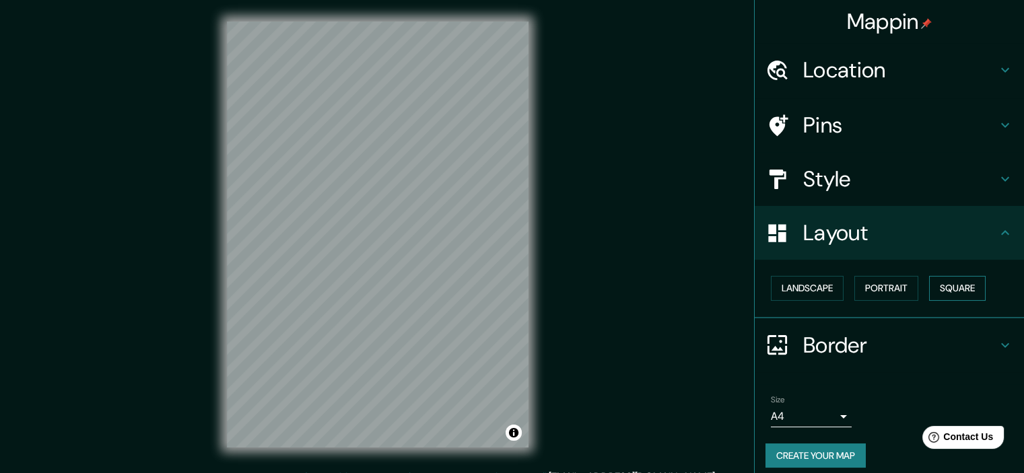
click at [950, 282] on button "Square" at bounding box center [957, 288] width 57 height 25
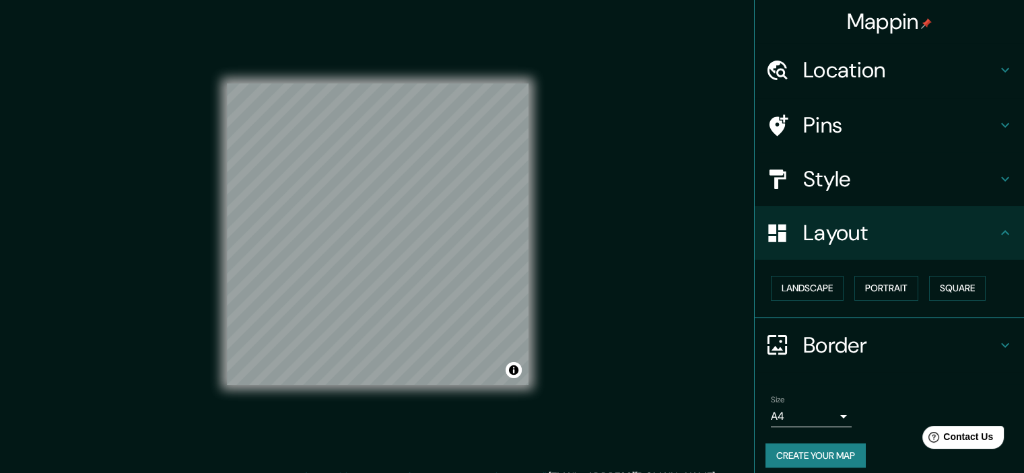
click at [404, 75] on div "© Mapbox © OpenStreetMap Improve this map" at bounding box center [378, 235] width 302 height 426
click at [791, 417] on body "Mappin Location Pins Style Layout Landscape Portrait Square Border Choose a bor…" at bounding box center [512, 236] width 1024 height 473
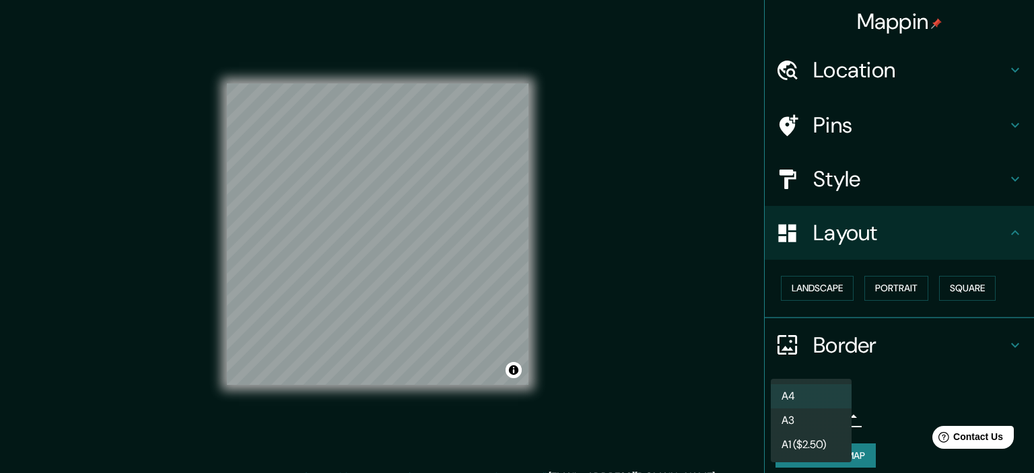
click at [799, 422] on li "A3" at bounding box center [811, 421] width 81 height 24
type input "a4"
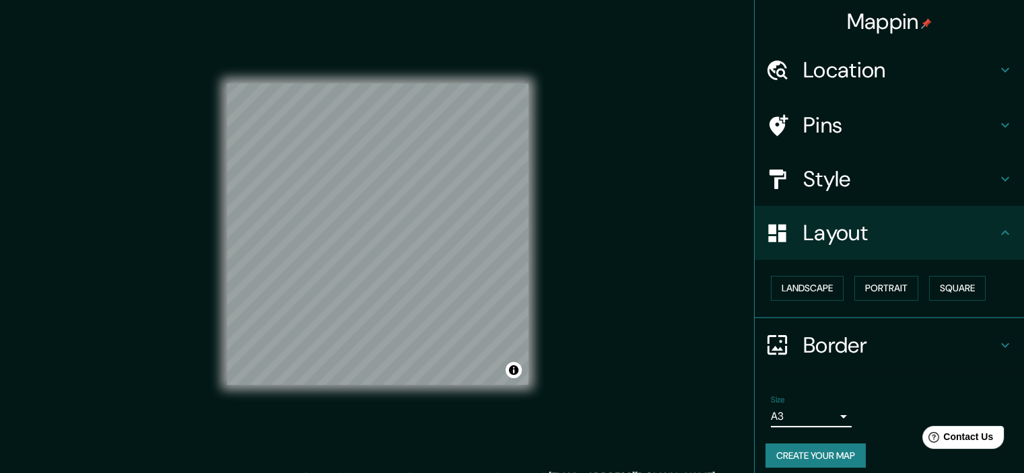
click at [811, 447] on button "Create your map" at bounding box center [816, 456] width 100 height 25
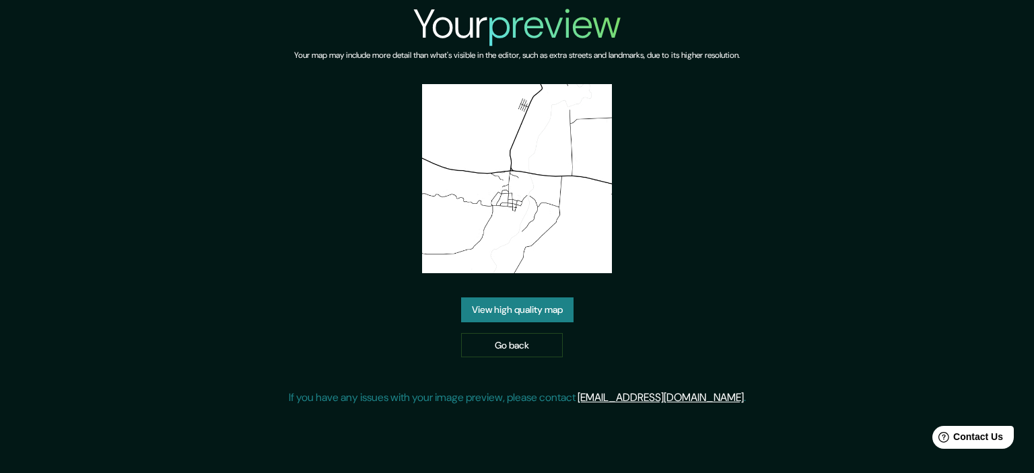
click at [518, 310] on link "View high quality map" at bounding box center [517, 310] width 112 height 25
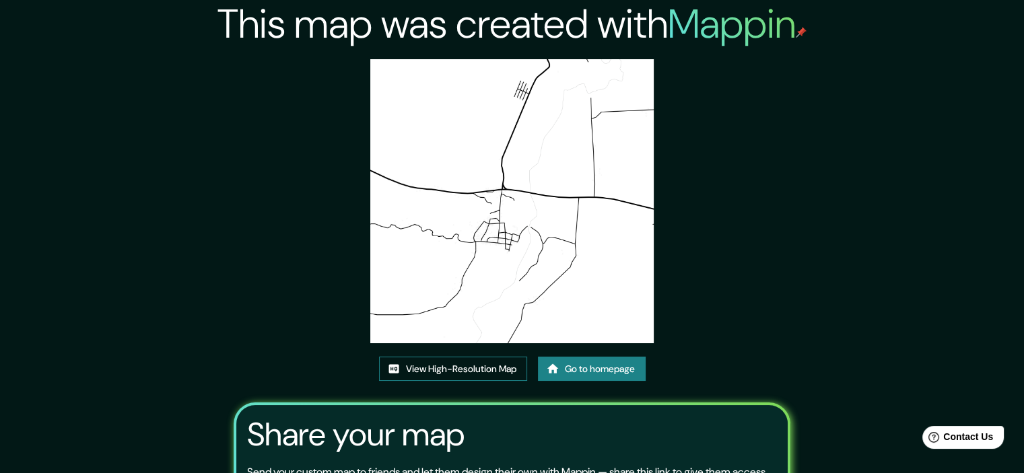
click at [490, 370] on link "View High-Resolution Map" at bounding box center [453, 369] width 148 height 25
click at [576, 372] on link "Go to homepage" at bounding box center [592, 369] width 108 height 25
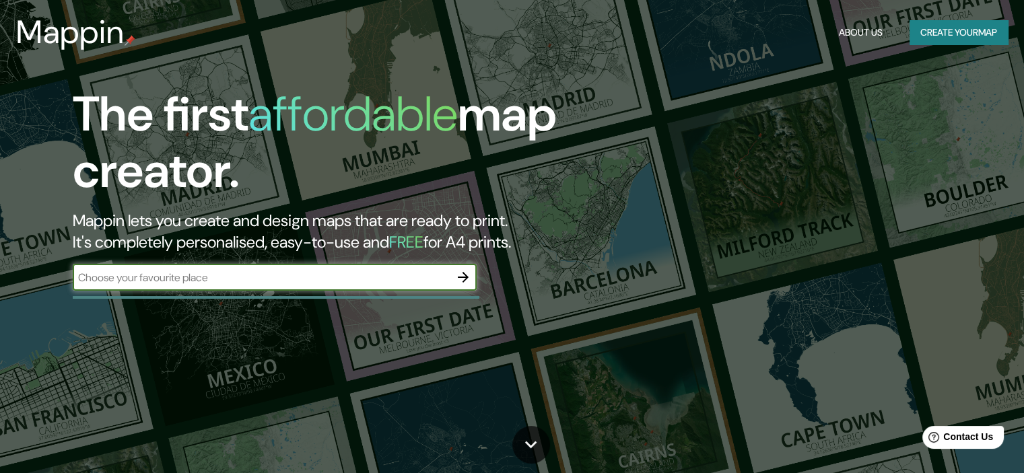
click at [462, 279] on icon "button" at bounding box center [463, 277] width 16 height 16
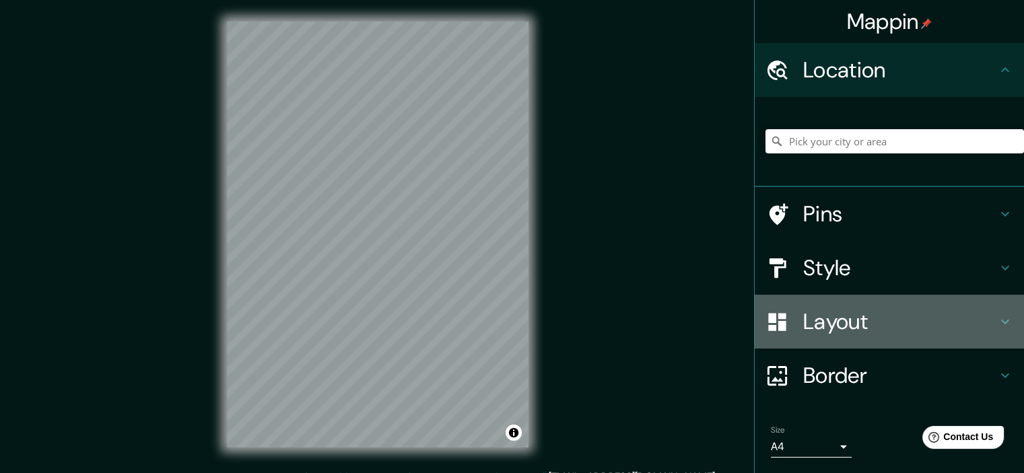
click at [842, 339] on div "Layout" at bounding box center [889, 322] width 269 height 54
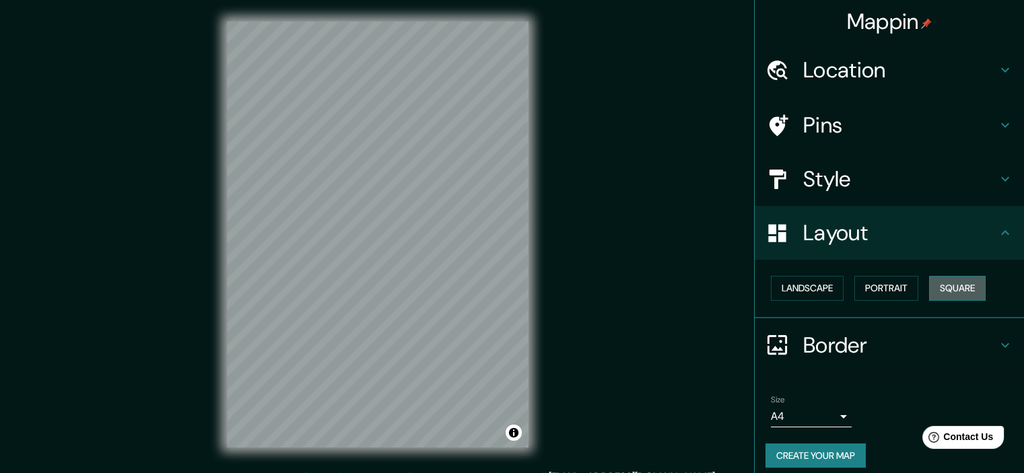
click at [948, 279] on button "Square" at bounding box center [957, 288] width 57 height 25
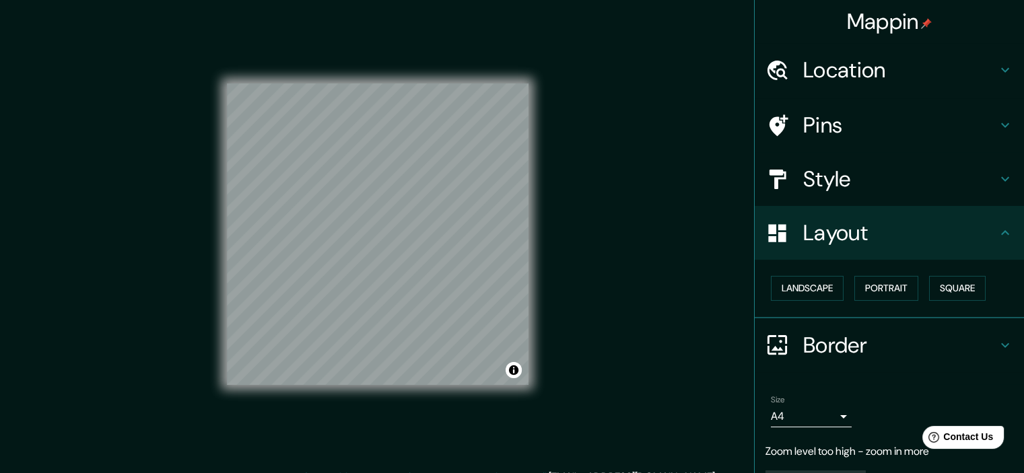
click at [822, 423] on body "Mappin Location Pins Style Layout Landscape Portrait Square Border Choose a bor…" at bounding box center [512, 236] width 1024 height 473
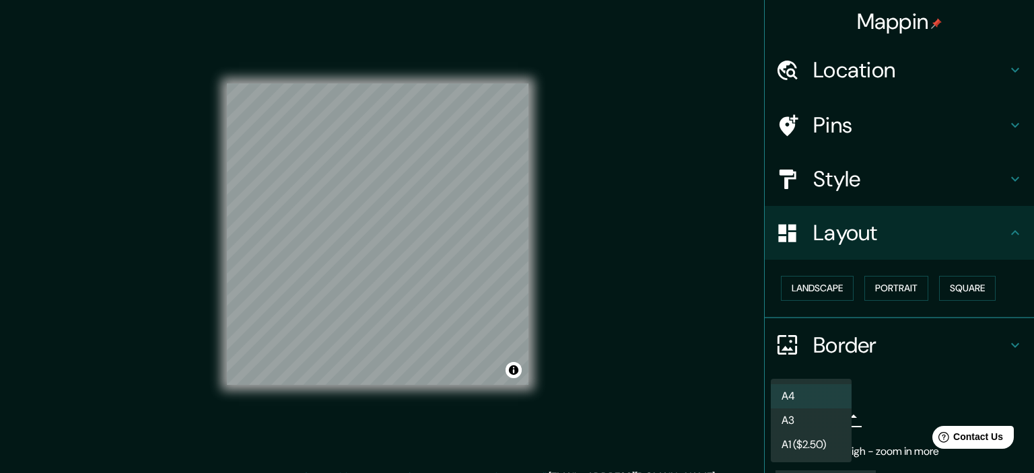
click at [802, 422] on li "A3" at bounding box center [811, 421] width 81 height 24
type input "a4"
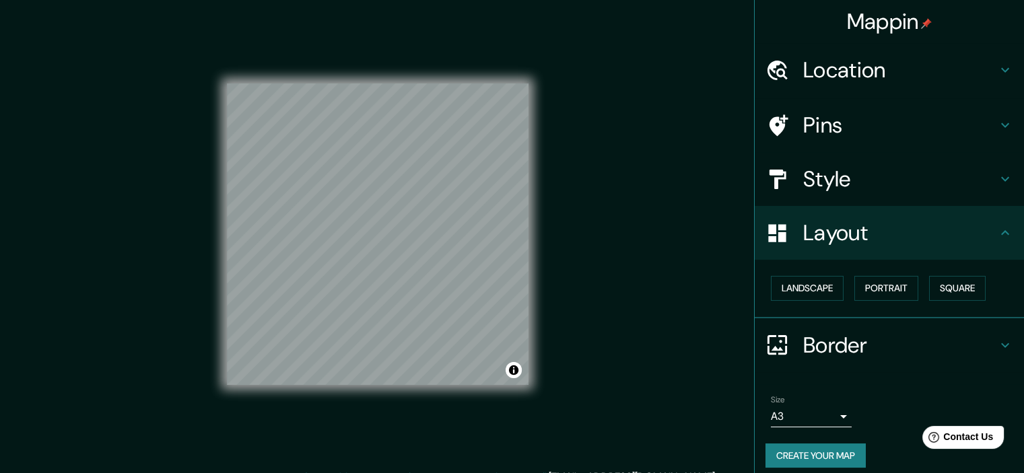
click at [816, 453] on button "Create your map" at bounding box center [816, 456] width 100 height 25
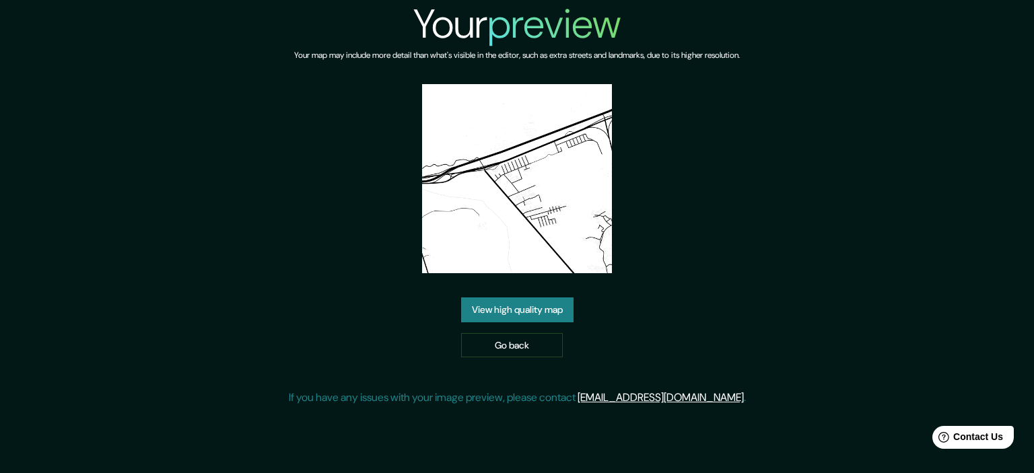
click at [536, 311] on link "View high quality map" at bounding box center [517, 310] width 112 height 25
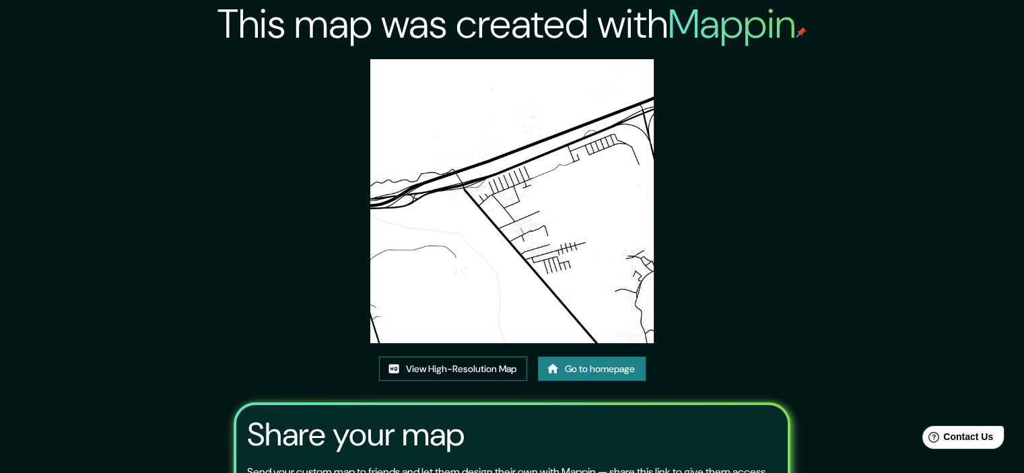
click at [501, 374] on link "View High-Resolution Map" at bounding box center [453, 369] width 148 height 25
click at [573, 357] on div "This map was created with Mappin View High-Resolution Map Go to homepage Share …" at bounding box center [512, 302] width 589 height 605
click at [573, 370] on link "Go to homepage" at bounding box center [592, 369] width 108 height 25
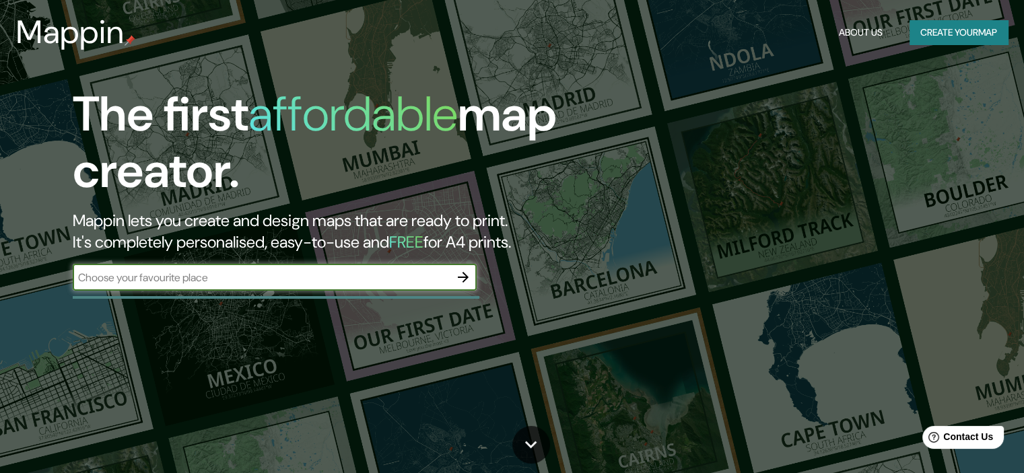
click at [477, 277] on div "The first affordable map creator. Mappin lets you create and design maps that a…" at bounding box center [329, 195] width 615 height 218
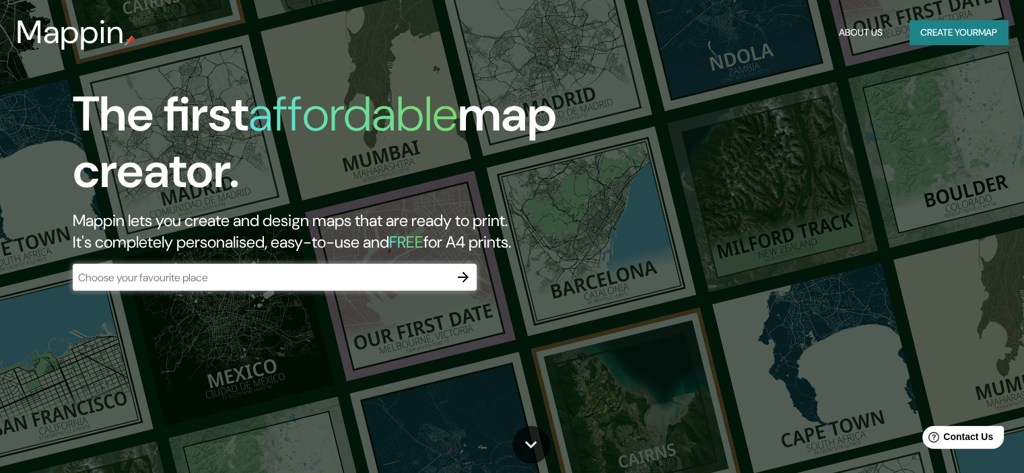
click at [466, 275] on icon "button" at bounding box center [463, 277] width 11 height 11
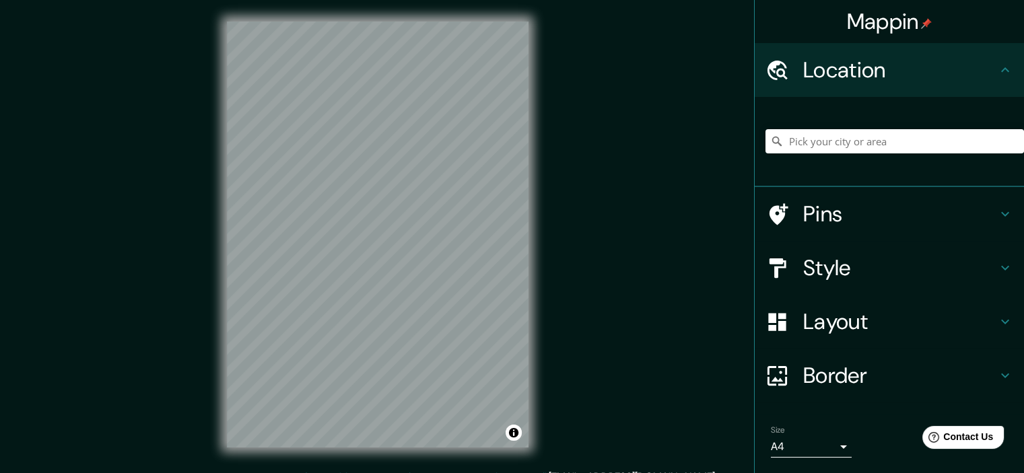
click at [851, 333] on h4 "Layout" at bounding box center [900, 321] width 194 height 27
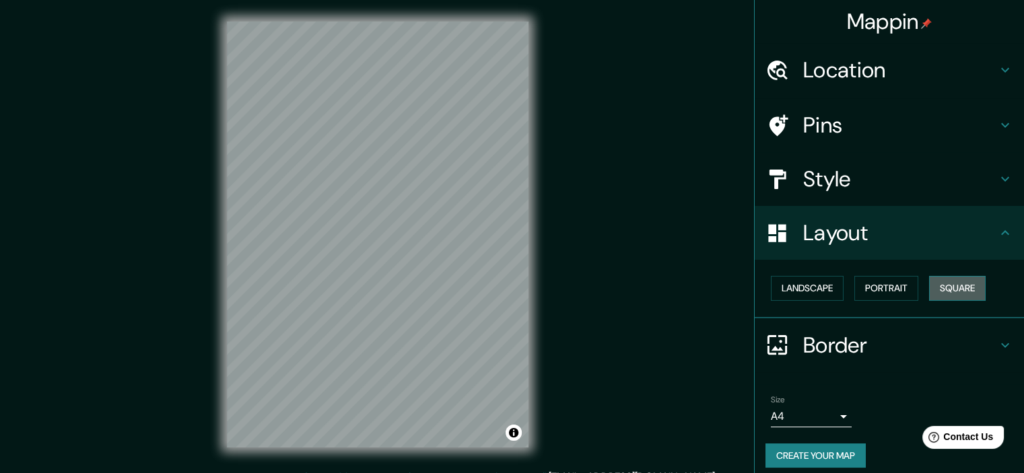
click at [948, 286] on button "Square" at bounding box center [957, 288] width 57 height 25
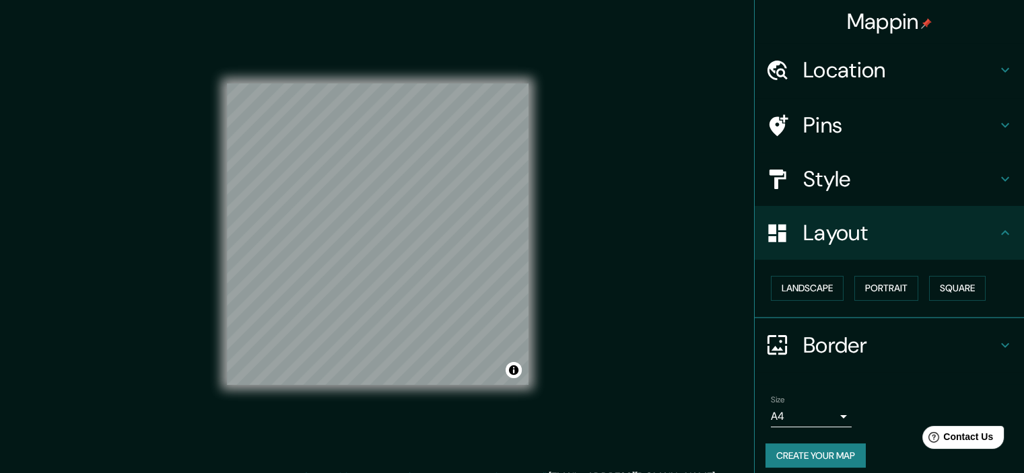
click at [809, 417] on body "Mappin Location Pins Style Layout Landscape Portrait Square Border Choose a bor…" at bounding box center [512, 236] width 1024 height 473
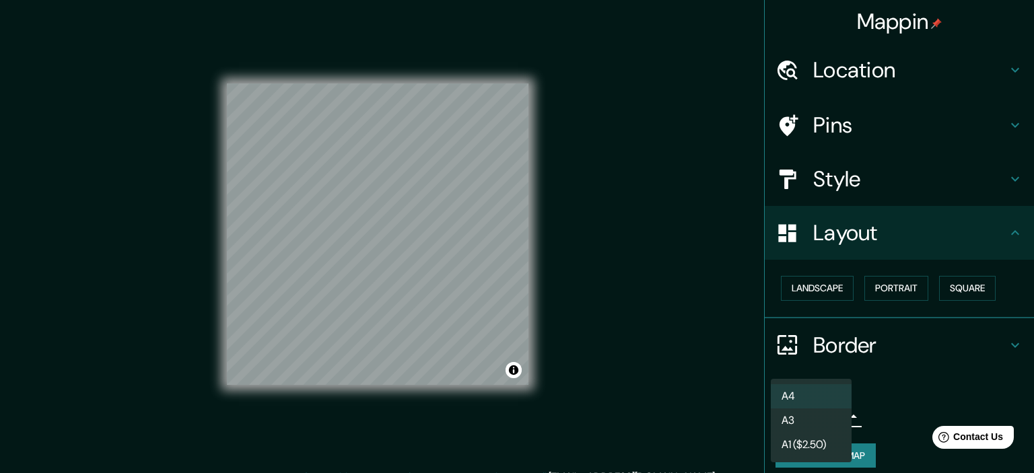
click at [794, 425] on li "A3" at bounding box center [811, 421] width 81 height 24
type input "a4"
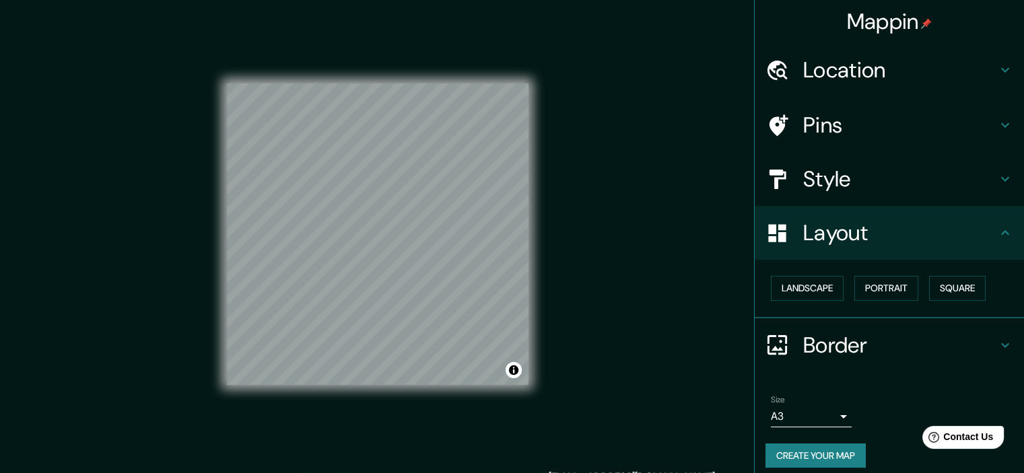
click at [822, 452] on button "Create your map" at bounding box center [816, 456] width 100 height 25
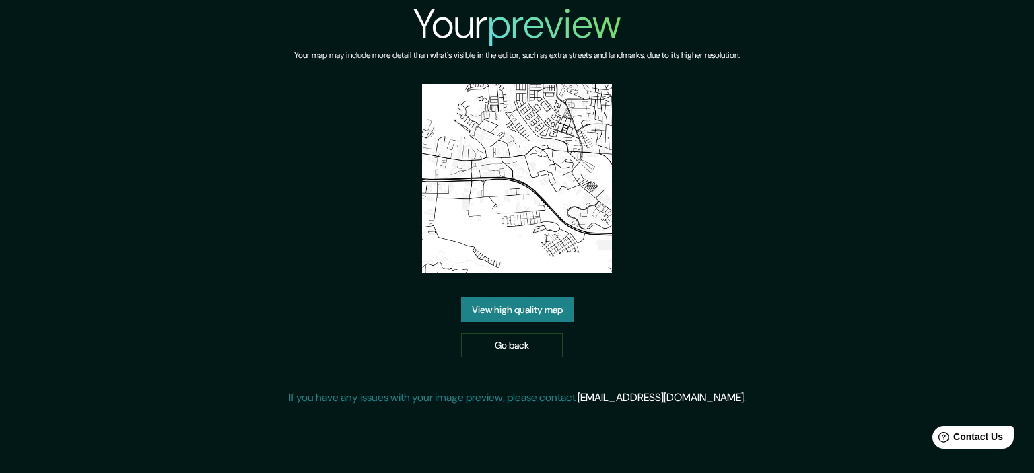
click at [541, 310] on link "View high quality map" at bounding box center [517, 310] width 112 height 25
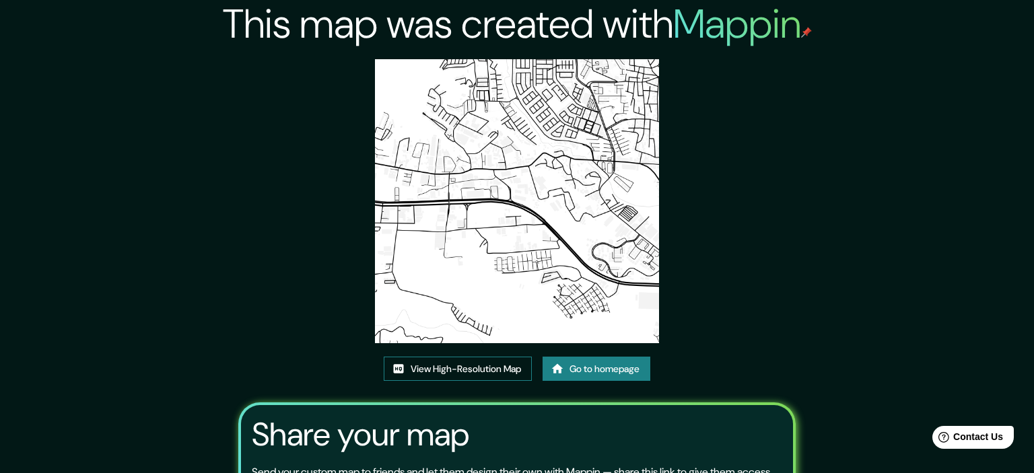
click at [475, 357] on link "View High-Resolution Map" at bounding box center [458, 369] width 148 height 25
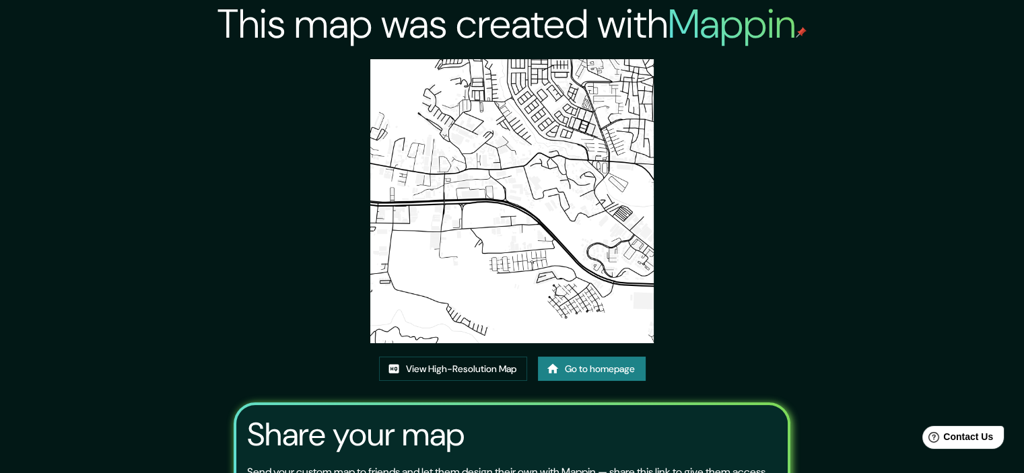
click at [578, 374] on link "Go to homepage" at bounding box center [592, 369] width 108 height 25
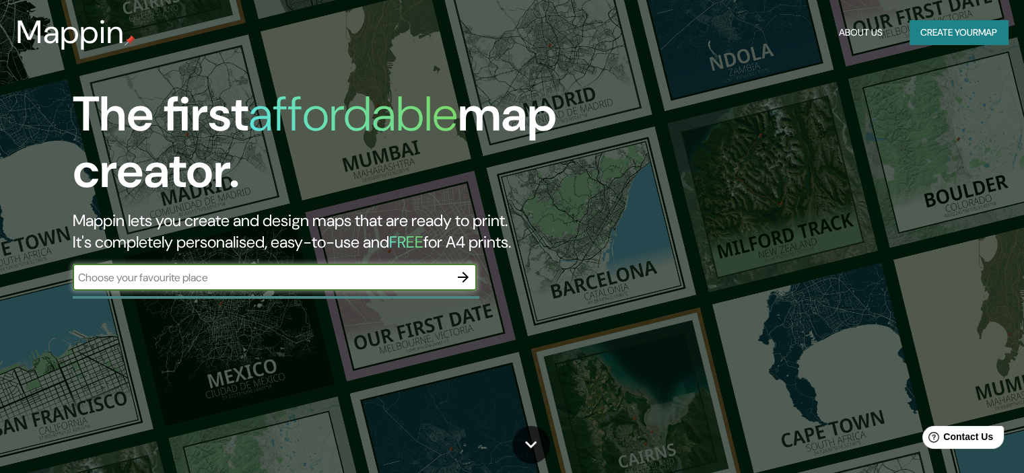
click at [461, 277] on icon "button" at bounding box center [463, 277] width 11 height 11
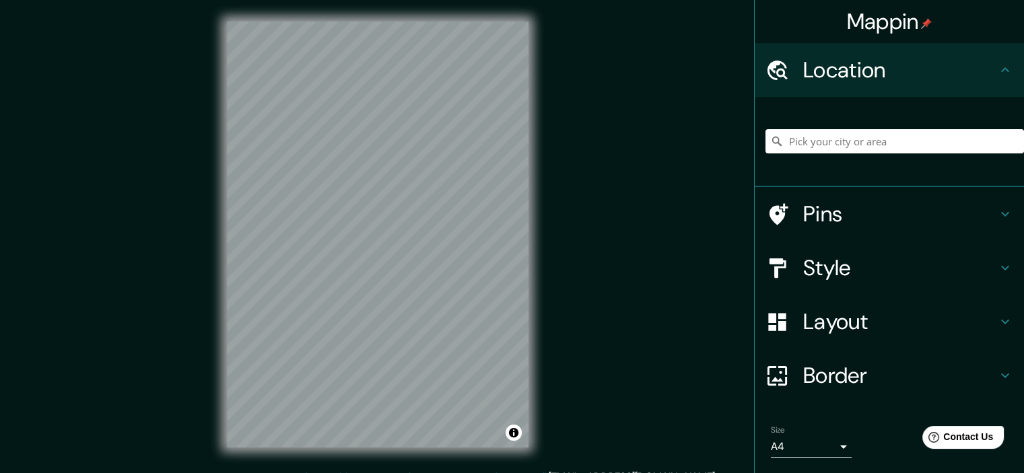
click at [805, 316] on h4 "Layout" at bounding box center [900, 321] width 194 height 27
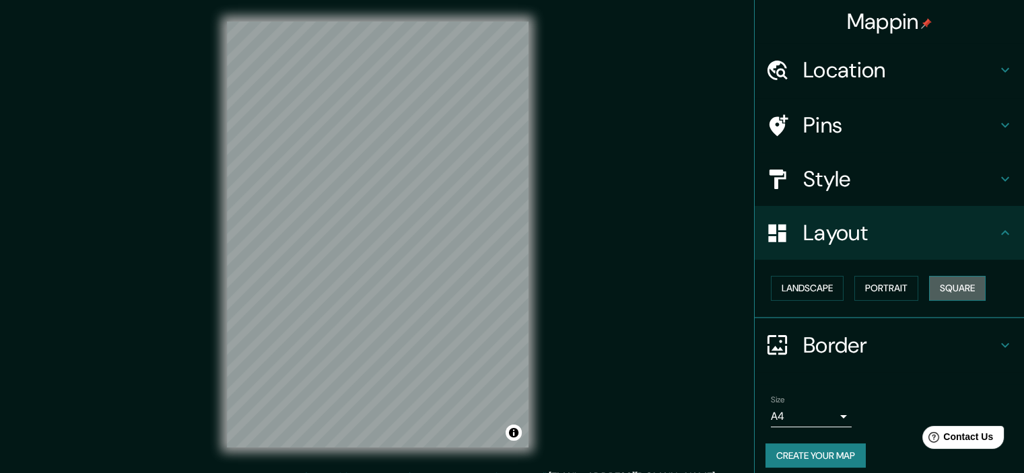
click at [943, 286] on button "Square" at bounding box center [957, 288] width 57 height 25
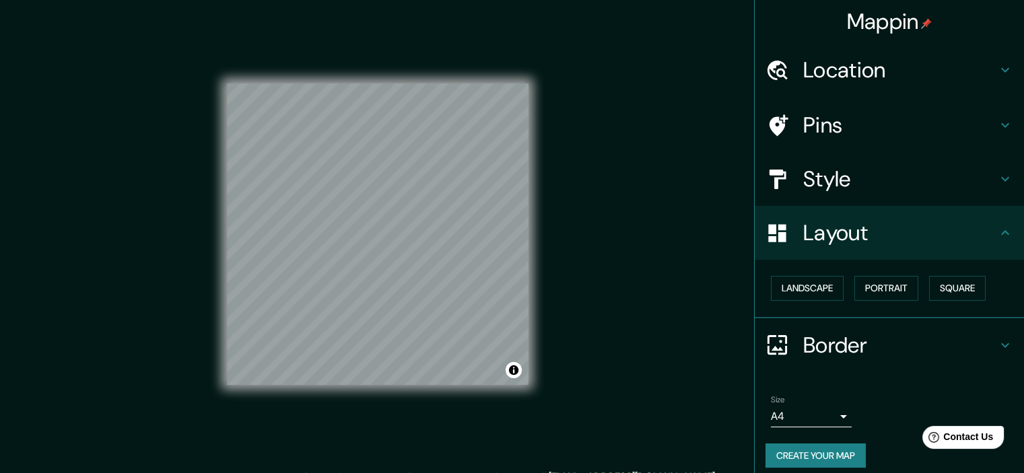
click at [801, 412] on body "Mappin Location Pins Style Layout Landscape Portrait Square Border Choose a bor…" at bounding box center [512, 236] width 1024 height 473
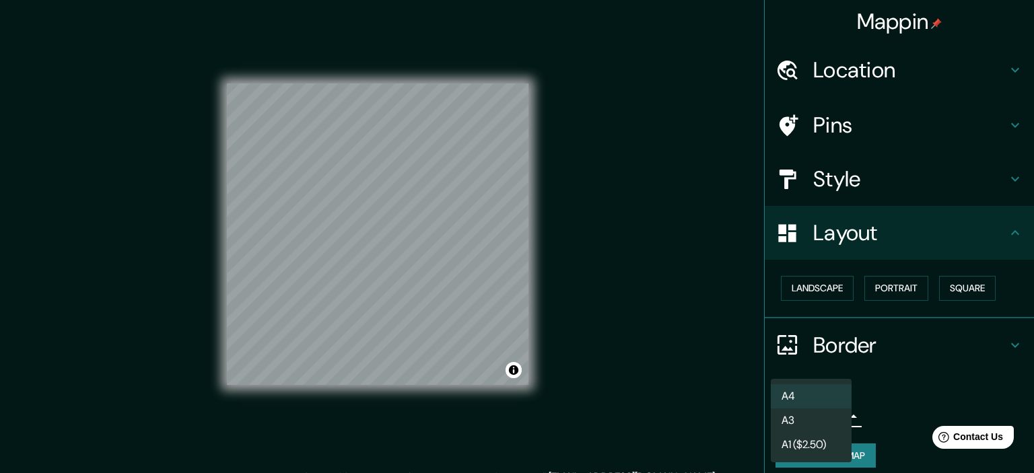
click at [803, 418] on li "A3" at bounding box center [811, 421] width 81 height 24
type input "a4"
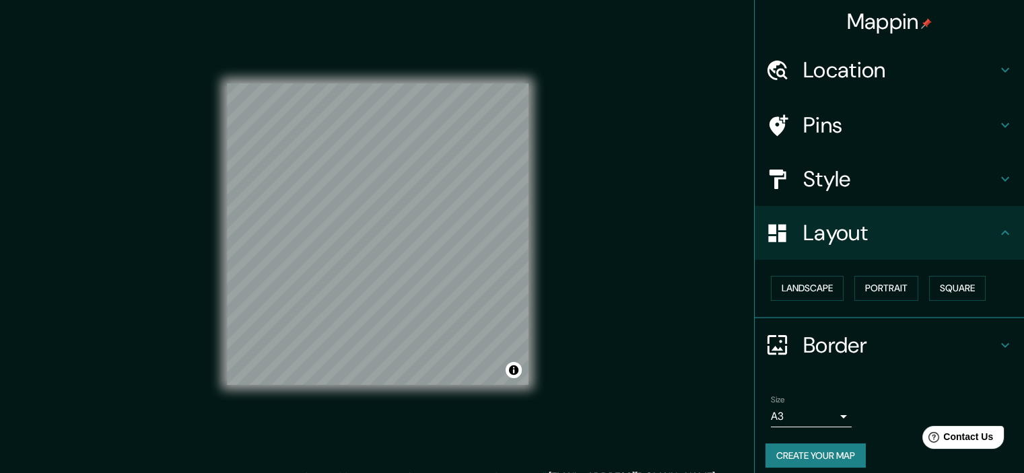
click at [820, 455] on button "Create your map" at bounding box center [816, 456] width 100 height 25
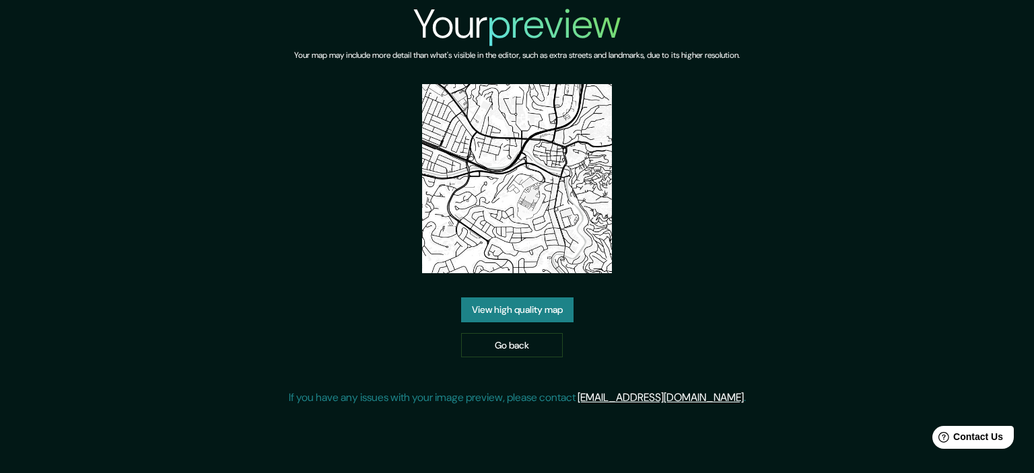
click at [494, 312] on link "View high quality map" at bounding box center [517, 310] width 112 height 25
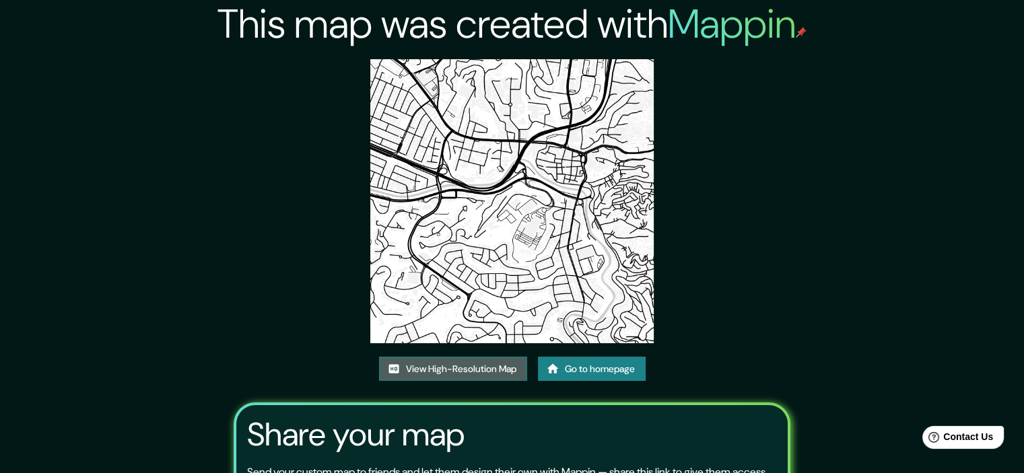
click at [484, 371] on link "View High-Resolution Map" at bounding box center [453, 369] width 148 height 25
click at [504, 369] on link "View High-Resolution Map" at bounding box center [453, 369] width 148 height 25
click at [576, 375] on link "Go to homepage" at bounding box center [592, 369] width 108 height 25
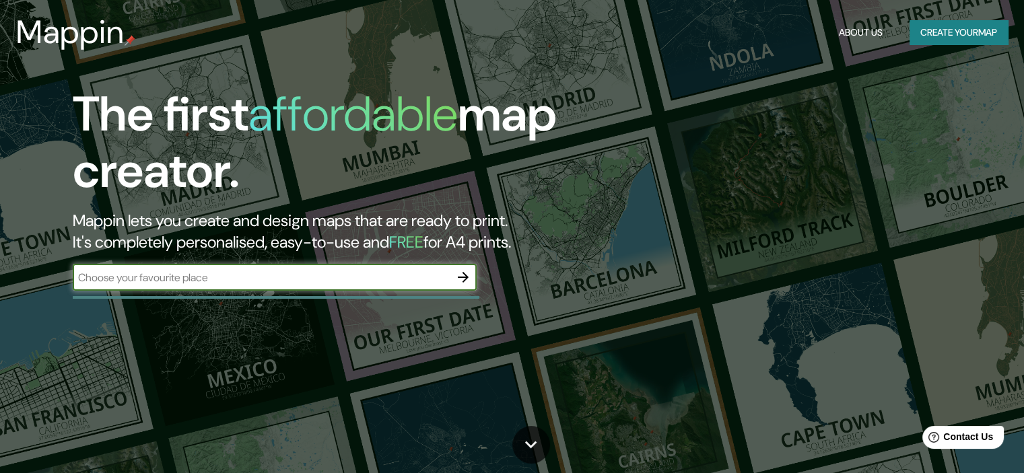
click at [463, 279] on icon "button" at bounding box center [463, 277] width 16 height 16
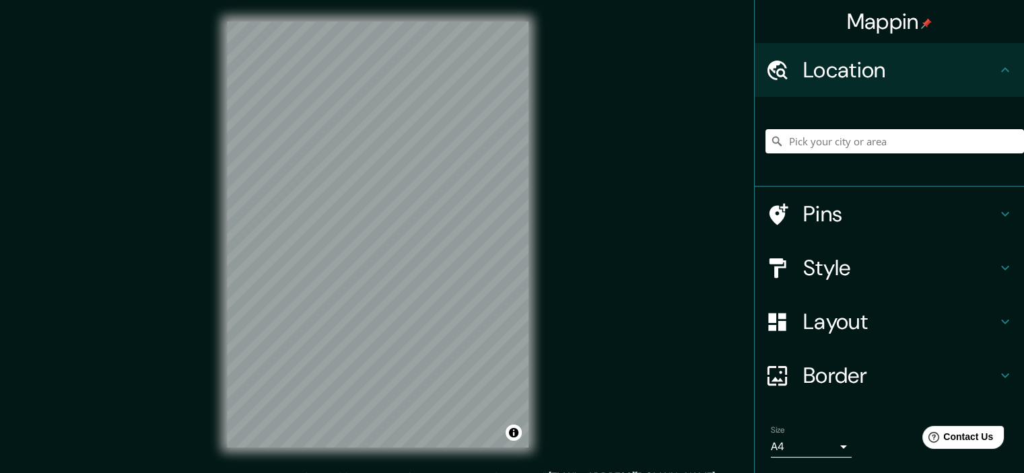
click at [835, 319] on h4 "Layout" at bounding box center [900, 321] width 194 height 27
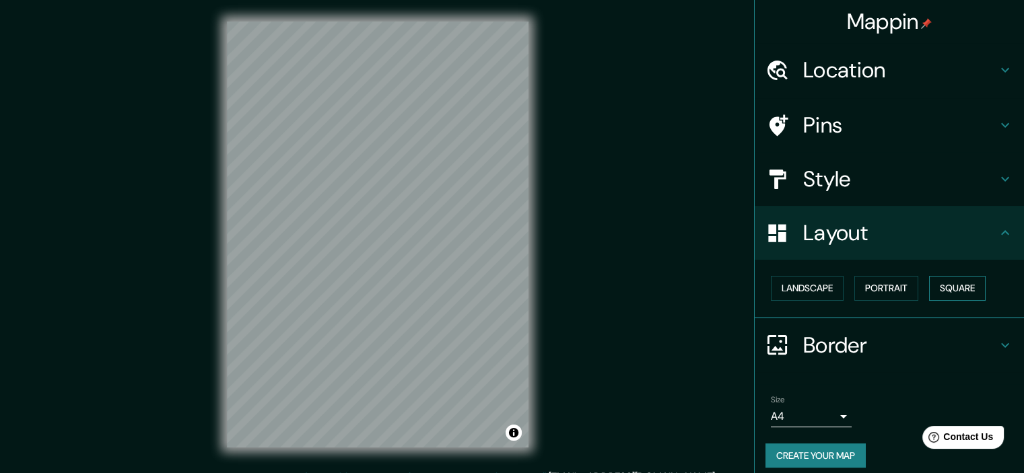
click at [943, 285] on button "Square" at bounding box center [957, 288] width 57 height 25
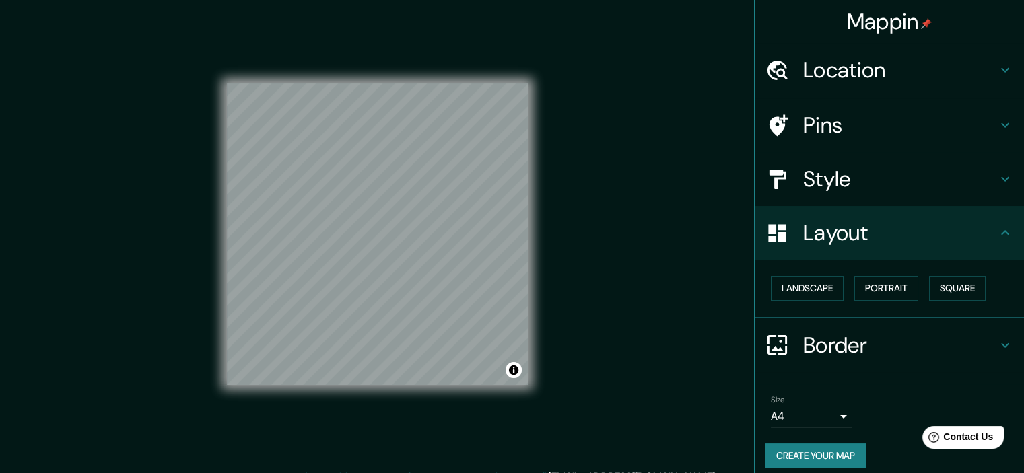
click at [835, 425] on body "Mappin Location Pins Style Layout Landscape Portrait Square Border Choose a bor…" at bounding box center [512, 236] width 1024 height 473
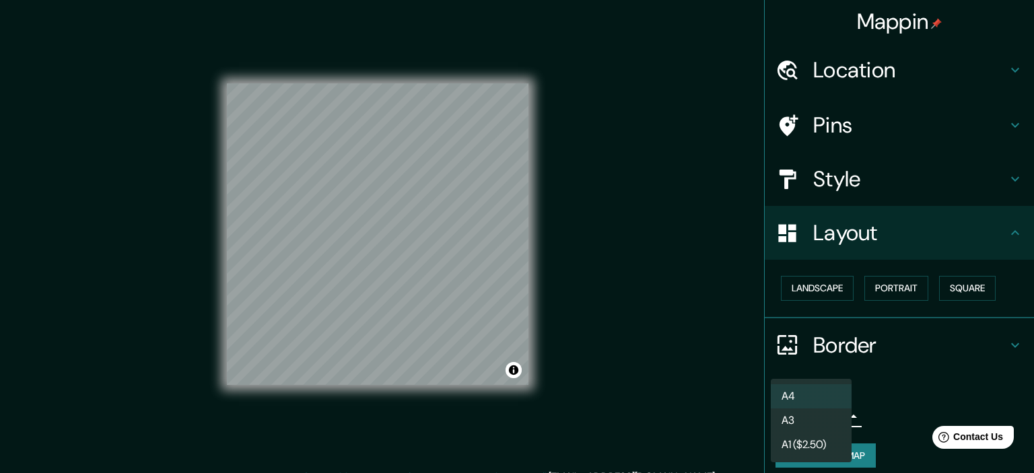
click at [811, 424] on li "A3" at bounding box center [811, 421] width 81 height 24
type input "a4"
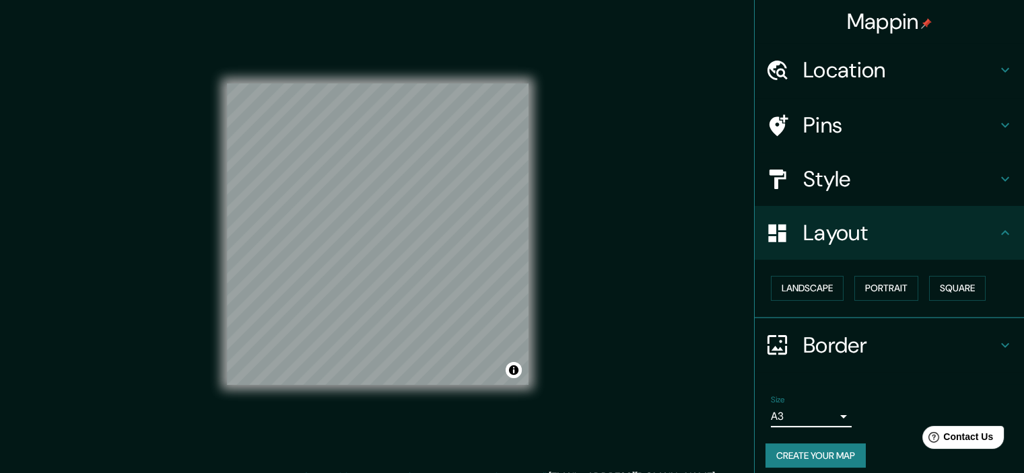
click at [814, 453] on button "Create your map" at bounding box center [816, 456] width 100 height 25
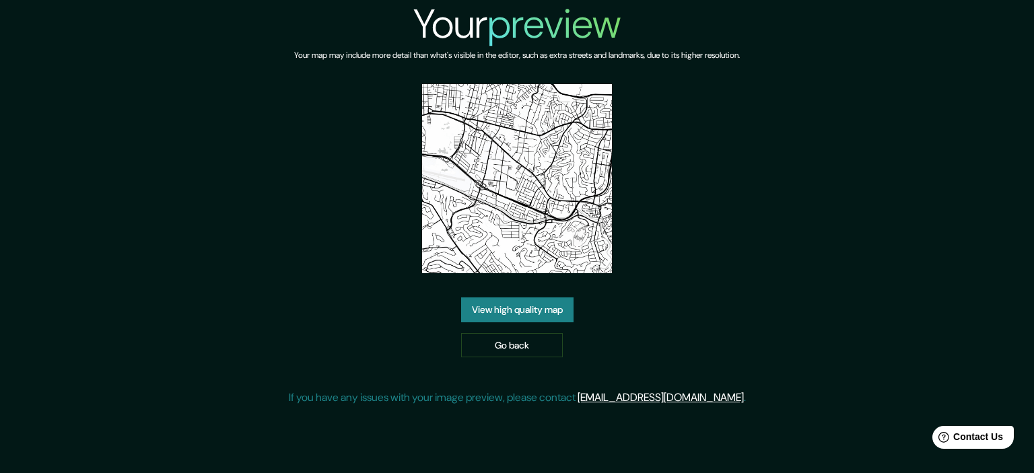
click at [533, 305] on link "View high quality map" at bounding box center [517, 310] width 112 height 25
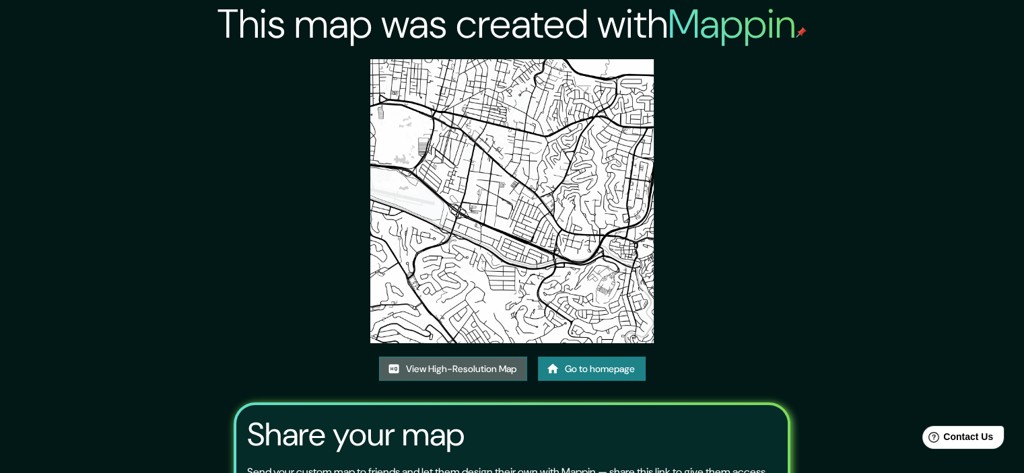
click at [494, 369] on link "View High-Resolution Map" at bounding box center [453, 369] width 148 height 25
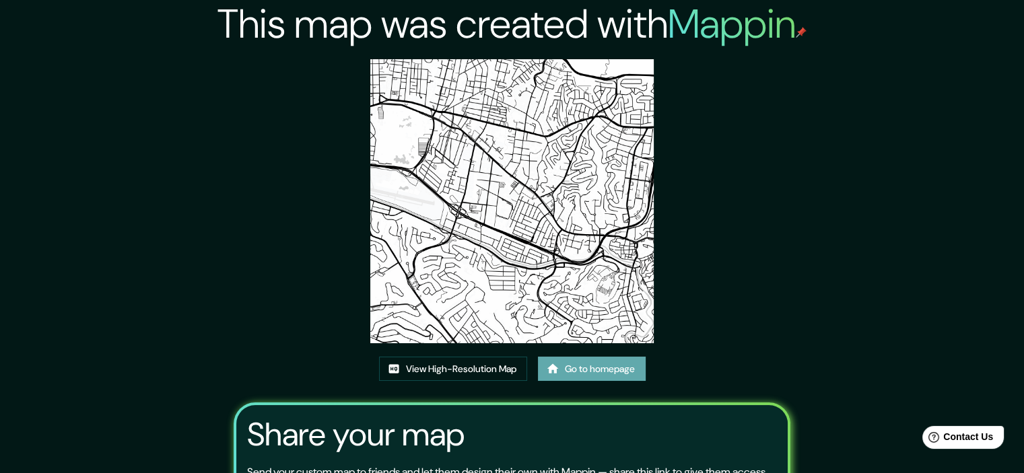
click at [571, 371] on link "Go to homepage" at bounding box center [592, 369] width 108 height 25
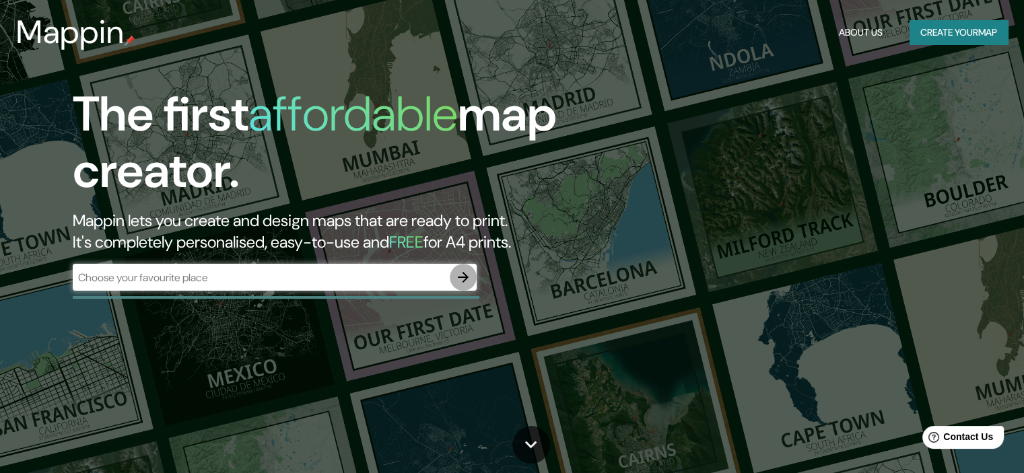
click at [466, 271] on icon "button" at bounding box center [463, 277] width 16 height 16
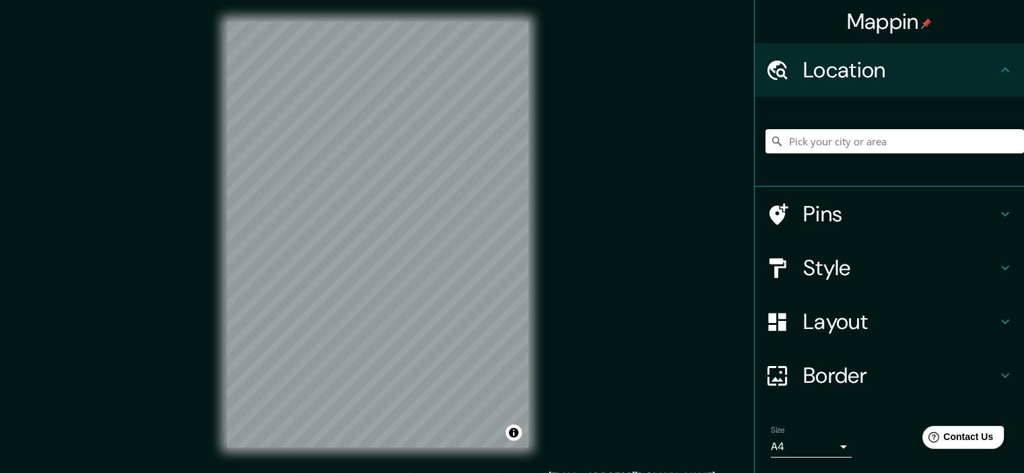
click at [865, 323] on h4 "Layout" at bounding box center [900, 321] width 194 height 27
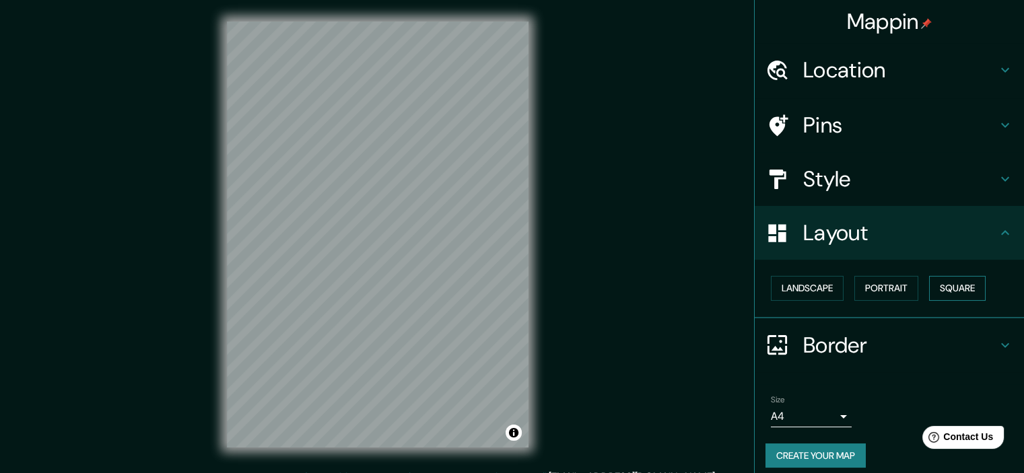
click at [947, 279] on button "Square" at bounding box center [957, 288] width 57 height 25
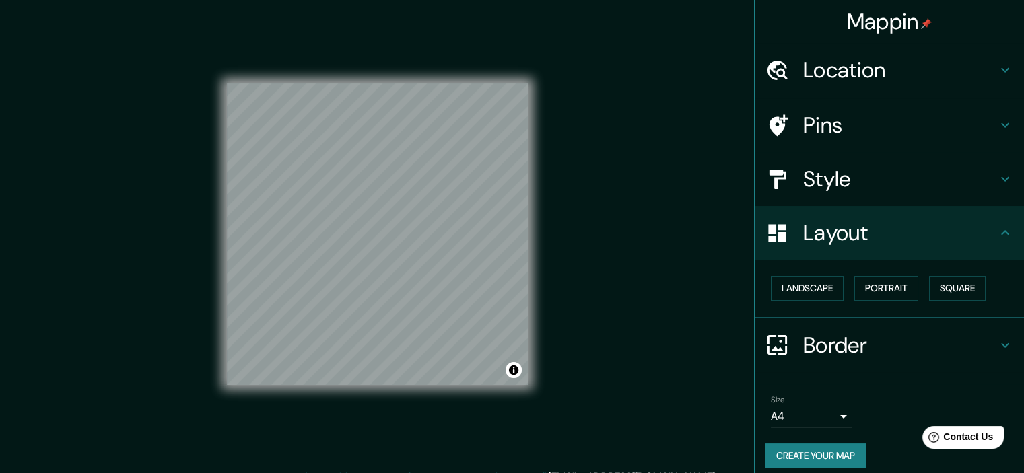
click at [800, 425] on body "Mappin Location Pins Style Layout Landscape Portrait Square Border Choose a bor…" at bounding box center [512, 236] width 1024 height 473
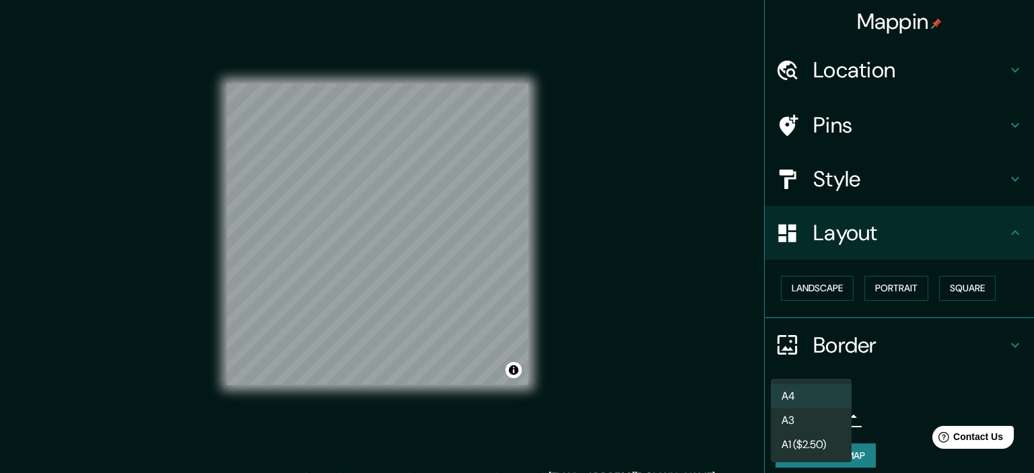
click at [799, 423] on li "A3" at bounding box center [811, 421] width 81 height 24
type input "a4"
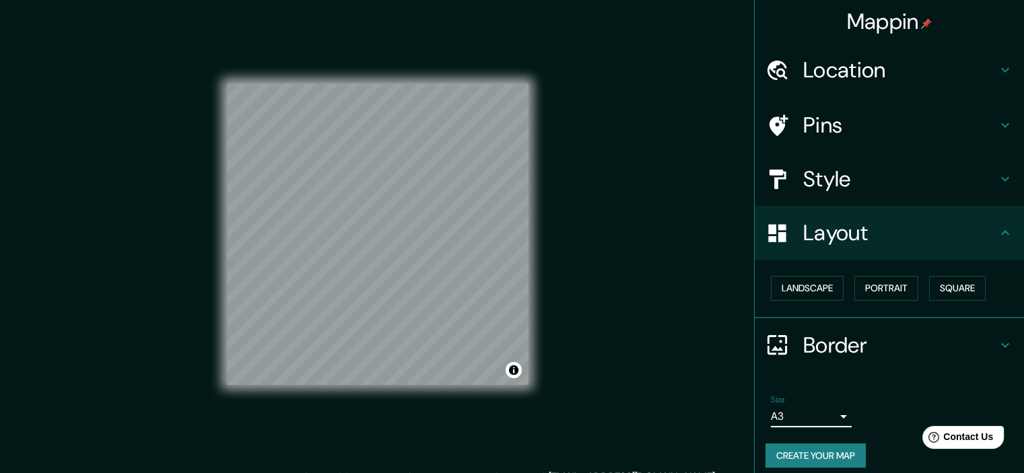
click at [800, 449] on button "Create your map" at bounding box center [816, 456] width 100 height 25
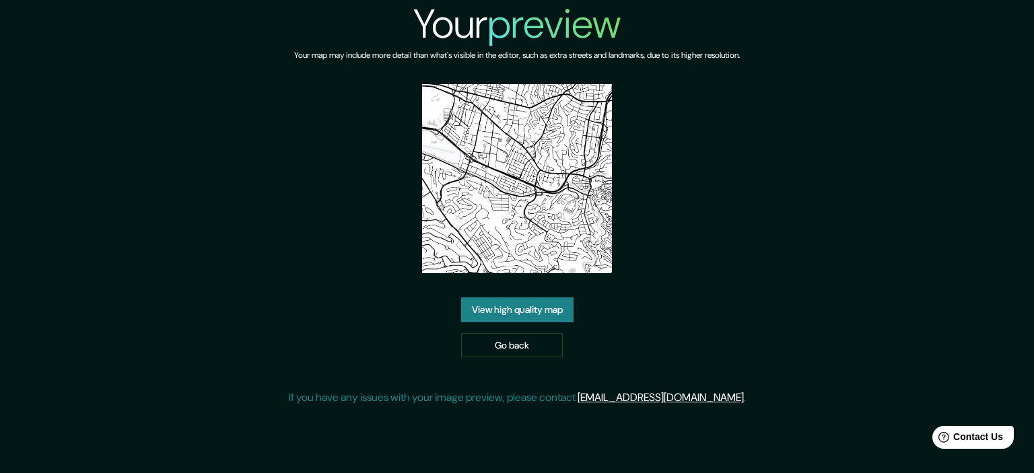
click at [540, 301] on link "View high quality map" at bounding box center [517, 310] width 112 height 25
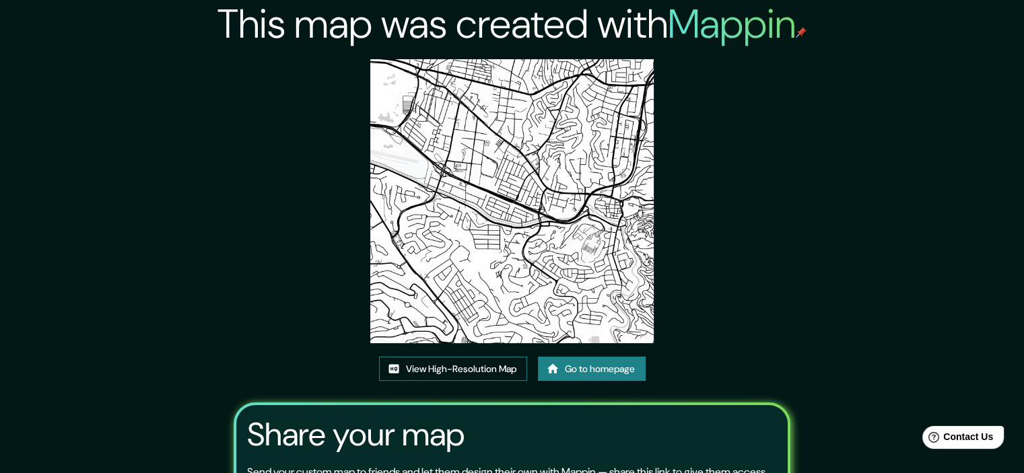
click at [461, 361] on link "View High-Resolution Map" at bounding box center [453, 369] width 148 height 25
click at [577, 381] on link "Go to homepage" at bounding box center [592, 369] width 108 height 25
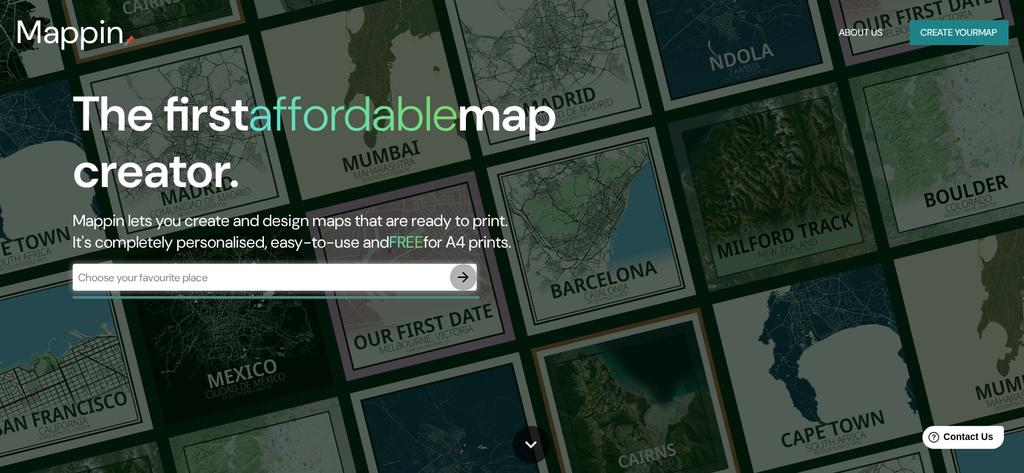
click at [455, 288] on button "button" at bounding box center [463, 277] width 27 height 27
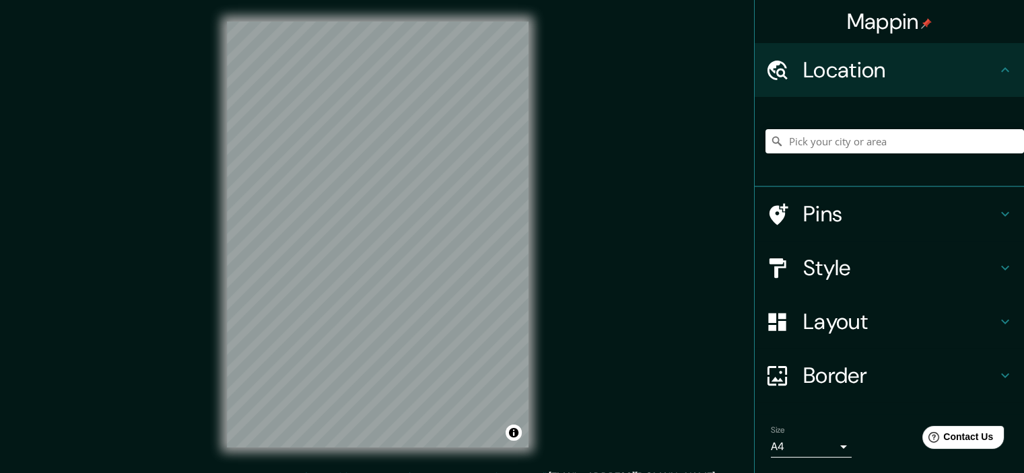
click at [861, 320] on h4 "Layout" at bounding box center [900, 321] width 194 height 27
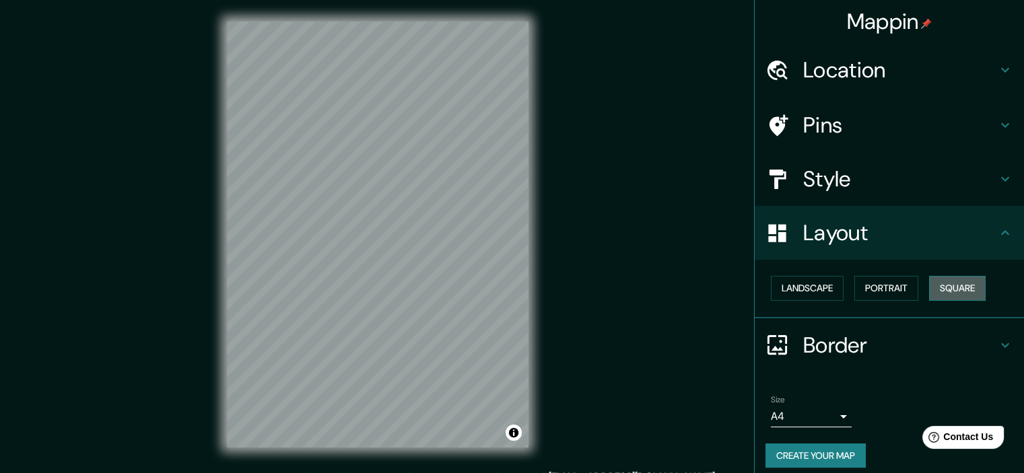
click at [965, 285] on button "Square" at bounding box center [957, 288] width 57 height 25
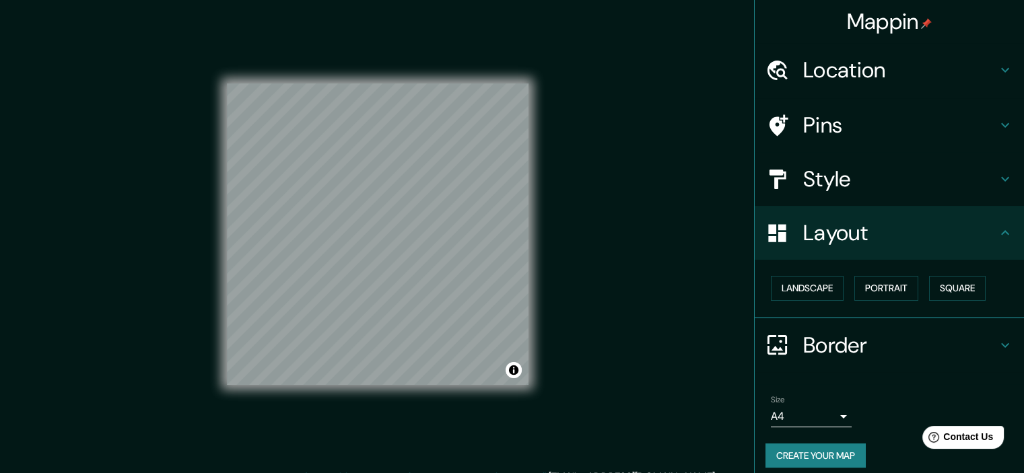
click at [815, 415] on body "Mappin Location Pins Style Layout Landscape Portrait Square Border Choose a bor…" at bounding box center [512, 236] width 1024 height 473
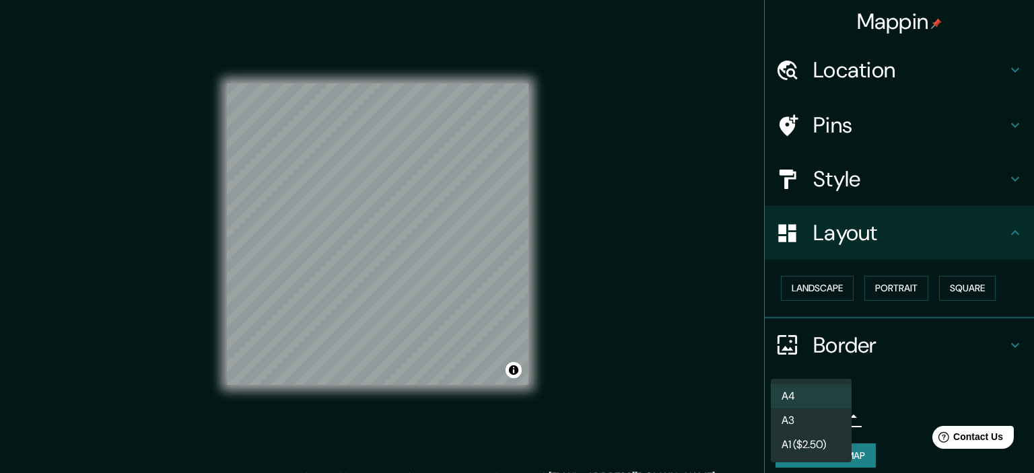
click at [800, 420] on li "A3" at bounding box center [811, 421] width 81 height 24
type input "a4"
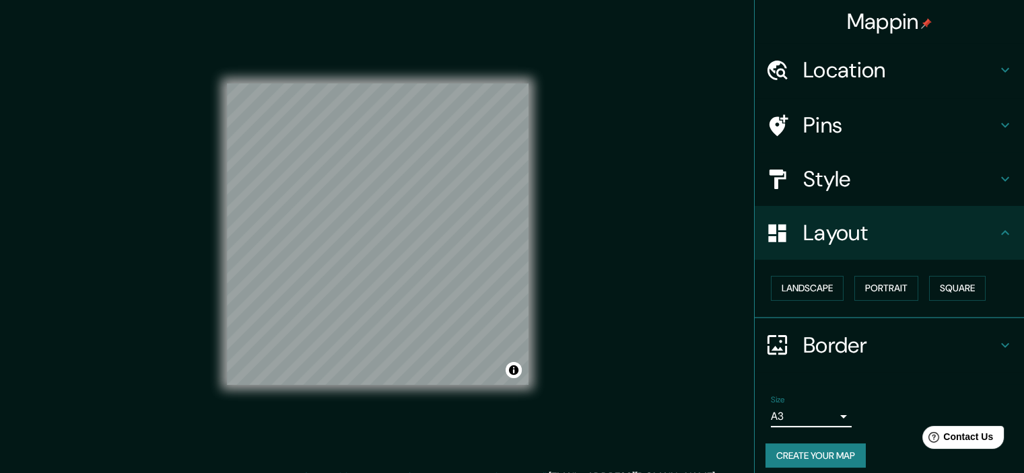
click at [814, 451] on button "Create your map" at bounding box center [816, 456] width 100 height 25
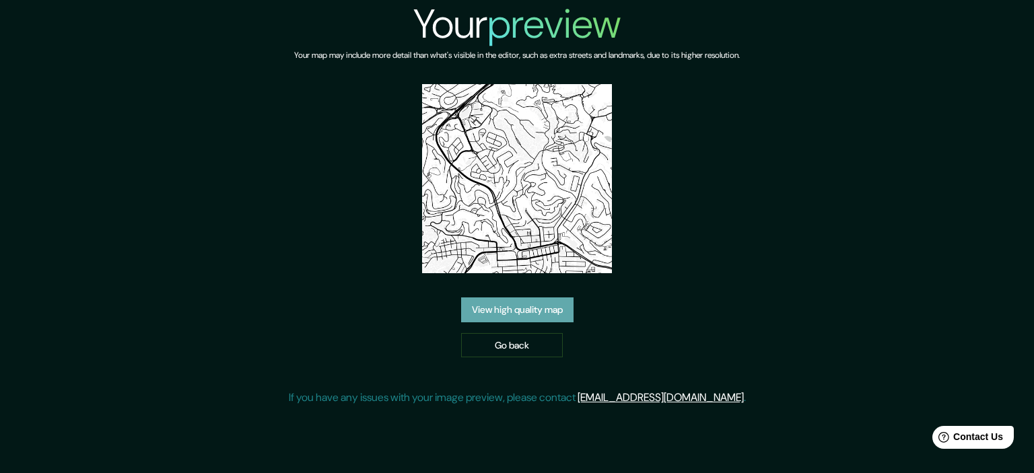
click at [530, 307] on link "View high quality map" at bounding box center [517, 310] width 112 height 25
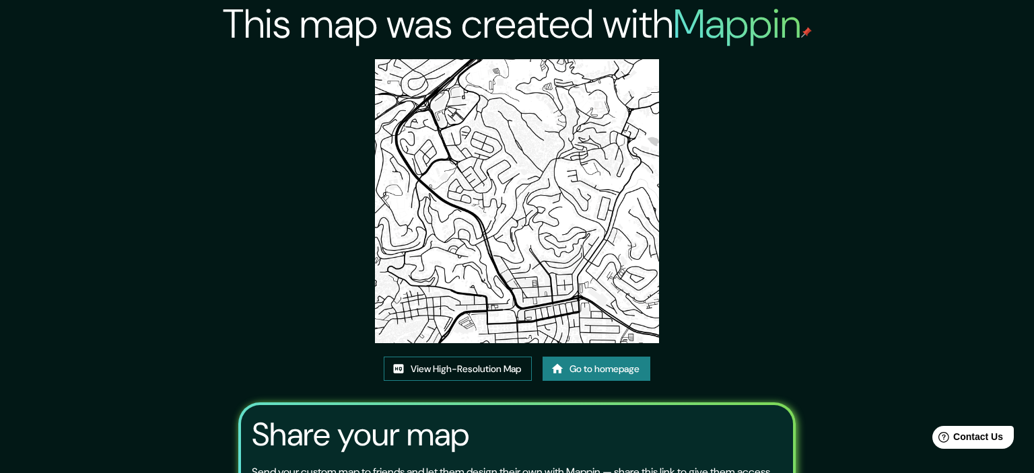
click at [469, 357] on link "View High-Resolution Map" at bounding box center [458, 369] width 148 height 25
click at [482, 357] on link "View High-Resolution Map" at bounding box center [458, 369] width 148 height 25
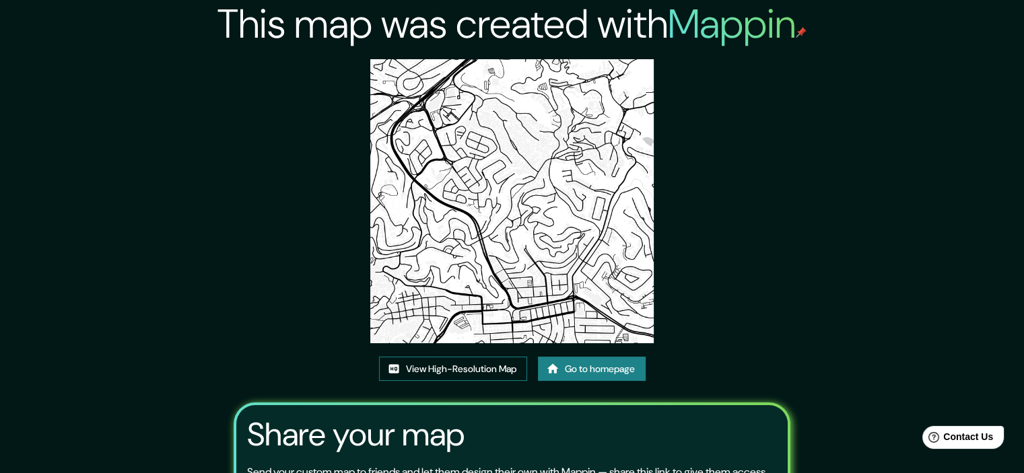
click at [491, 364] on link "View High-Resolution Map" at bounding box center [453, 369] width 148 height 25
click at [614, 372] on link "Go to homepage" at bounding box center [592, 369] width 108 height 25
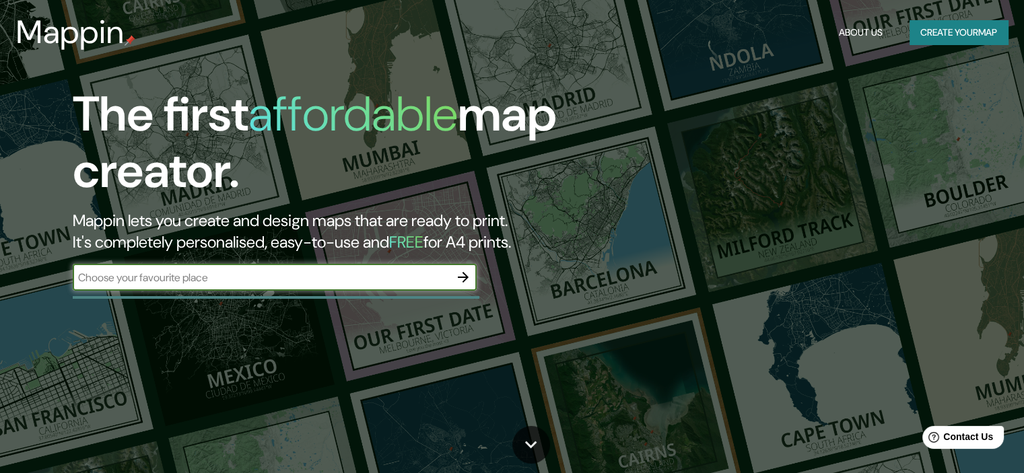
click at [465, 279] on icon "button" at bounding box center [463, 277] width 11 height 11
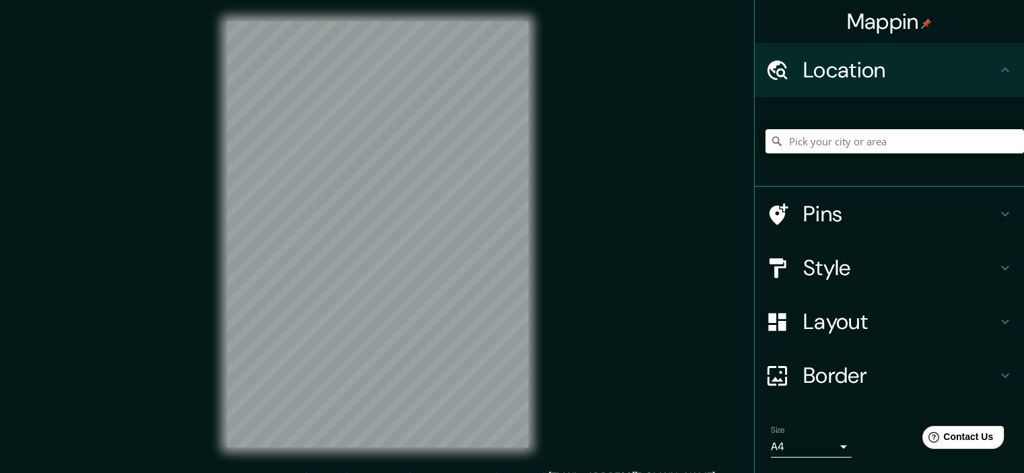
click at [832, 317] on h4 "Layout" at bounding box center [900, 321] width 194 height 27
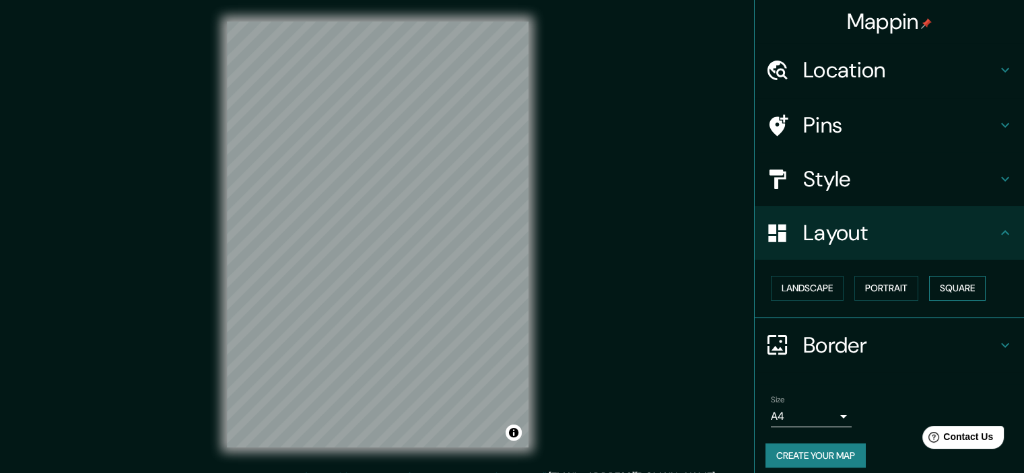
click at [948, 285] on button "Square" at bounding box center [957, 288] width 57 height 25
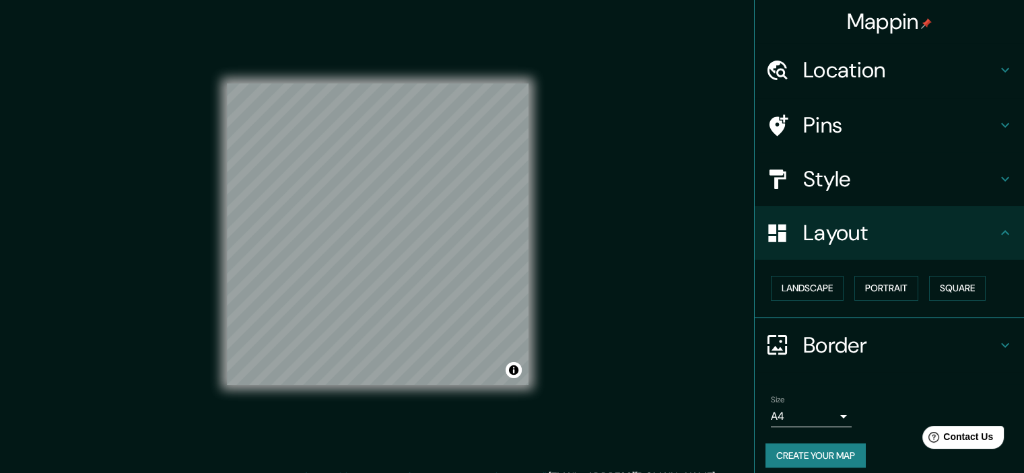
click at [830, 420] on body "Mappin Location Pins Style Layout Landscape Portrait Square Border Choose a bor…" at bounding box center [512, 236] width 1024 height 473
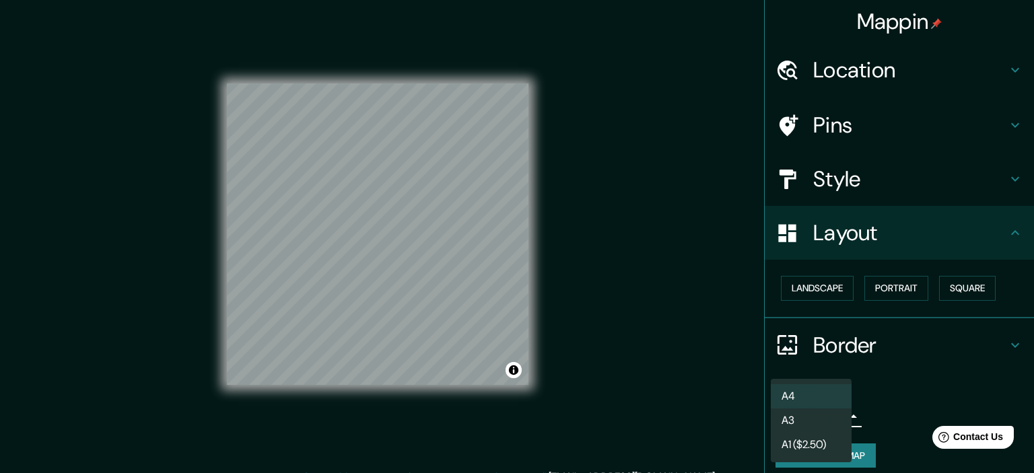
click at [809, 422] on li "A3" at bounding box center [811, 421] width 81 height 24
type input "a4"
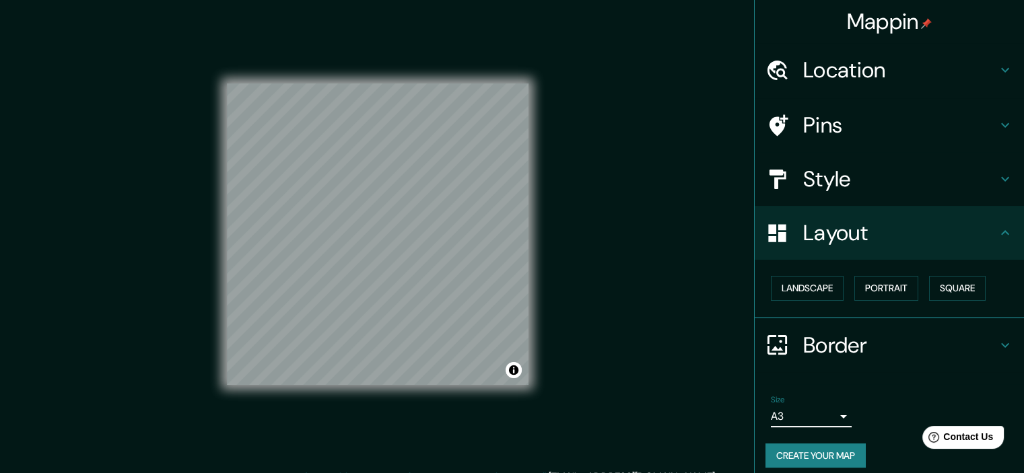
click at [803, 455] on button "Create your map" at bounding box center [816, 456] width 100 height 25
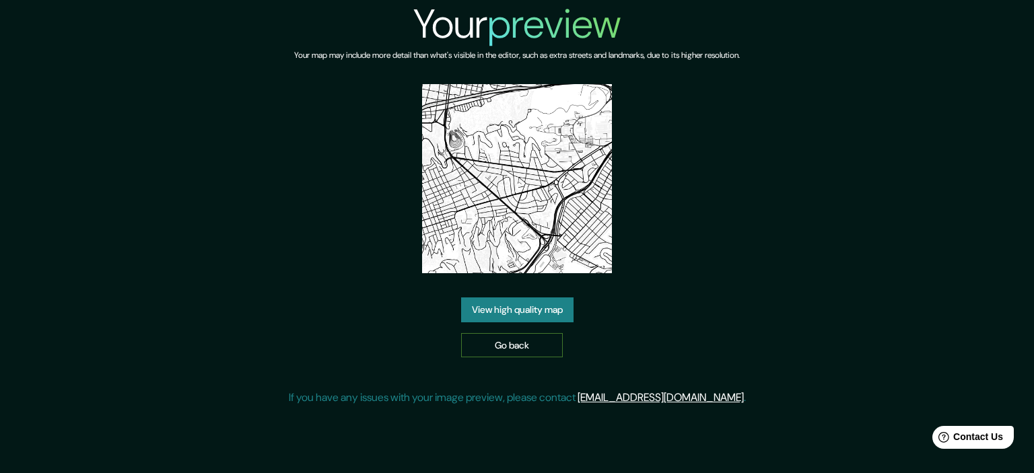
click at [504, 333] on link "Go back" at bounding box center [512, 345] width 102 height 25
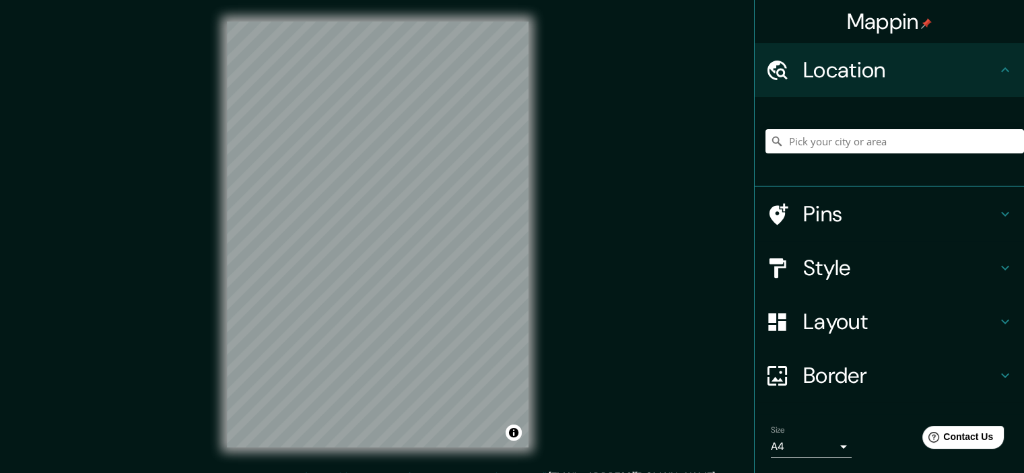
click at [880, 323] on h4 "Layout" at bounding box center [900, 321] width 194 height 27
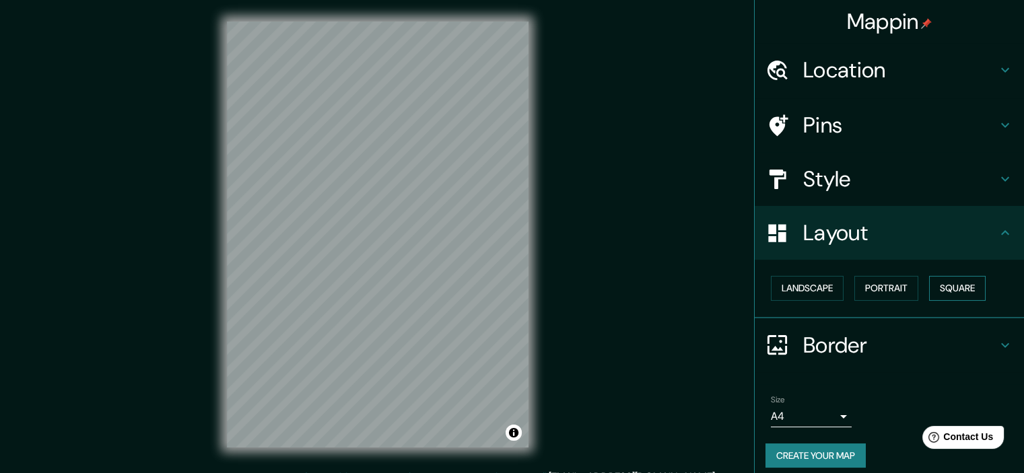
click at [944, 290] on button "Square" at bounding box center [957, 288] width 57 height 25
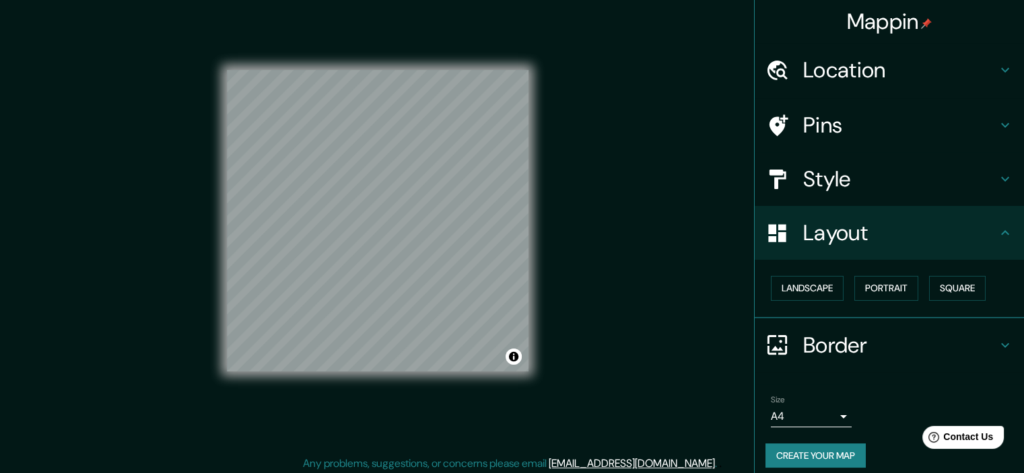
scroll to position [17, 0]
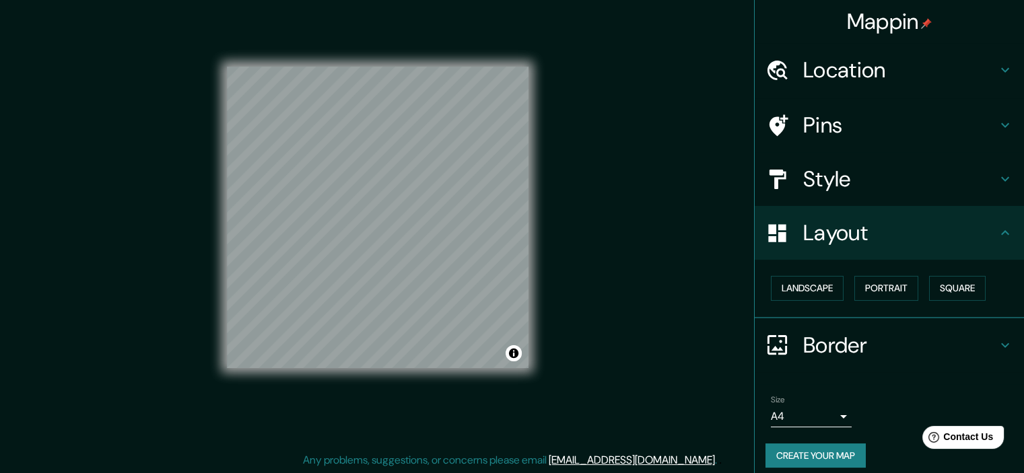
click at [815, 418] on body "Mappin Location Pins Style Layout Landscape Portrait Square Border Choose a bor…" at bounding box center [512, 219] width 1024 height 473
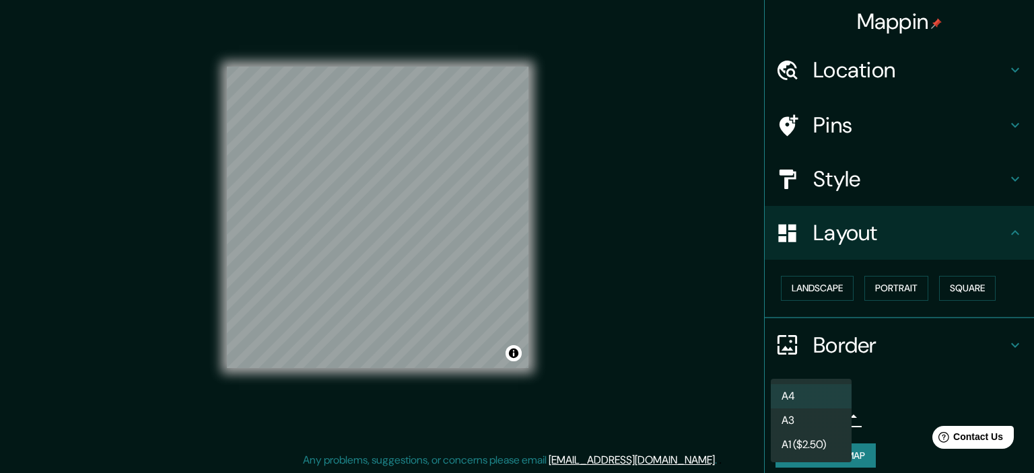
click at [808, 424] on li "A3" at bounding box center [811, 421] width 81 height 24
type input "a4"
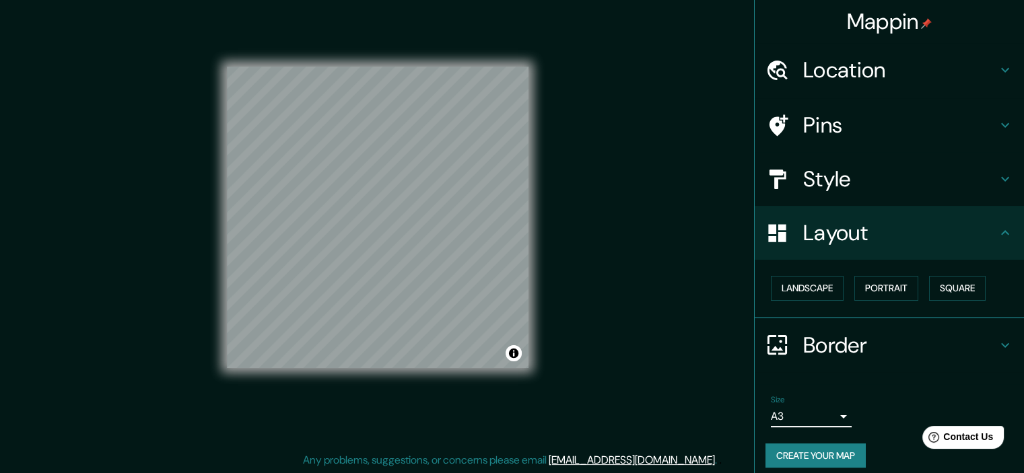
click at [809, 451] on button "Create your map" at bounding box center [816, 456] width 100 height 25
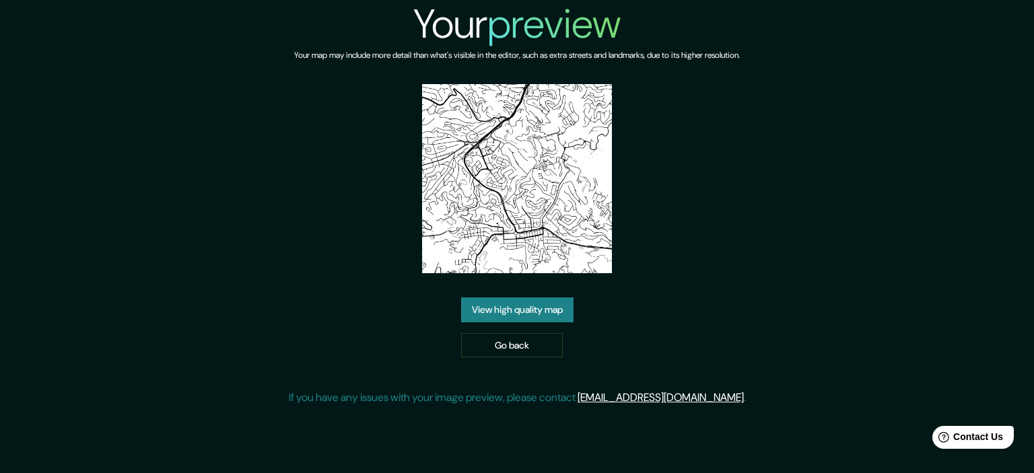
click at [517, 298] on link "View high quality map" at bounding box center [517, 310] width 112 height 25
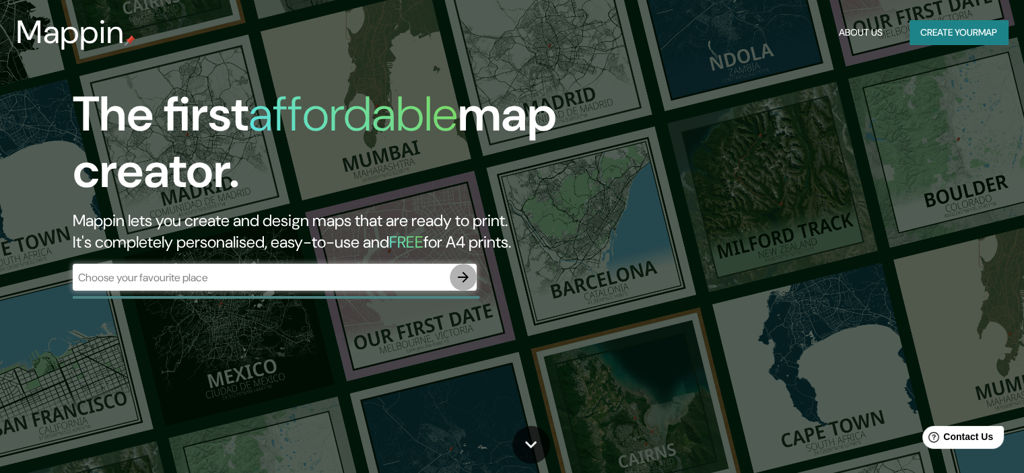
click at [466, 275] on icon "button" at bounding box center [463, 277] width 11 height 11
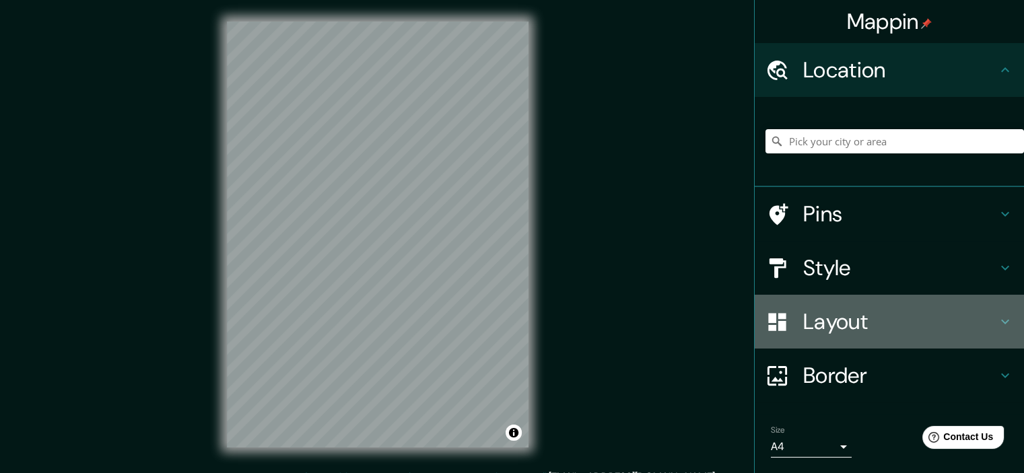
click at [853, 333] on h4 "Layout" at bounding box center [900, 321] width 194 height 27
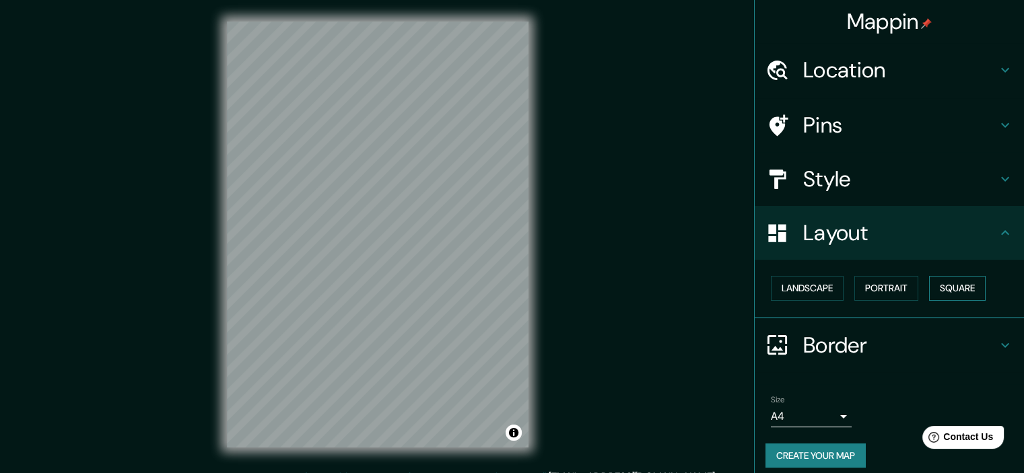
click at [939, 294] on button "Square" at bounding box center [957, 288] width 57 height 25
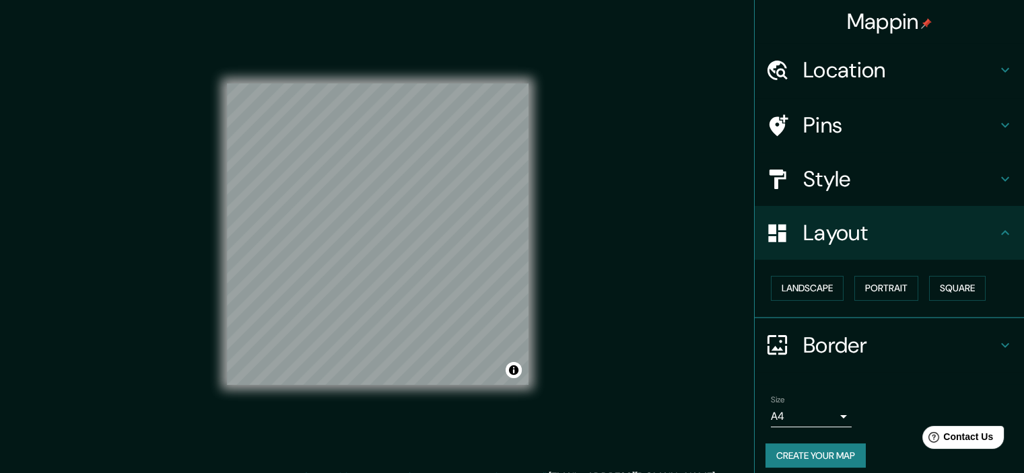
click at [802, 409] on body "Mappin Location Pins Style Layout Landscape Portrait Square Border Choose a bor…" at bounding box center [512, 236] width 1024 height 473
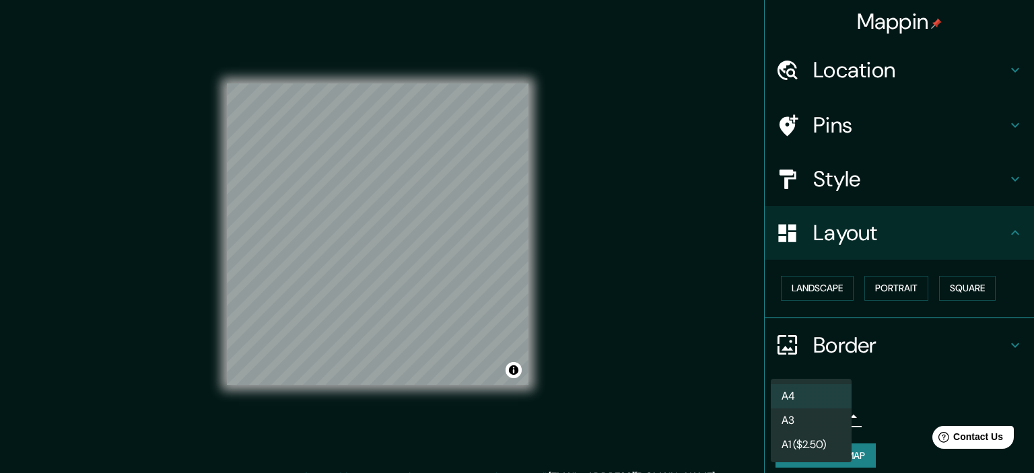
click at [793, 426] on li "A3" at bounding box center [811, 421] width 81 height 24
type input "a4"
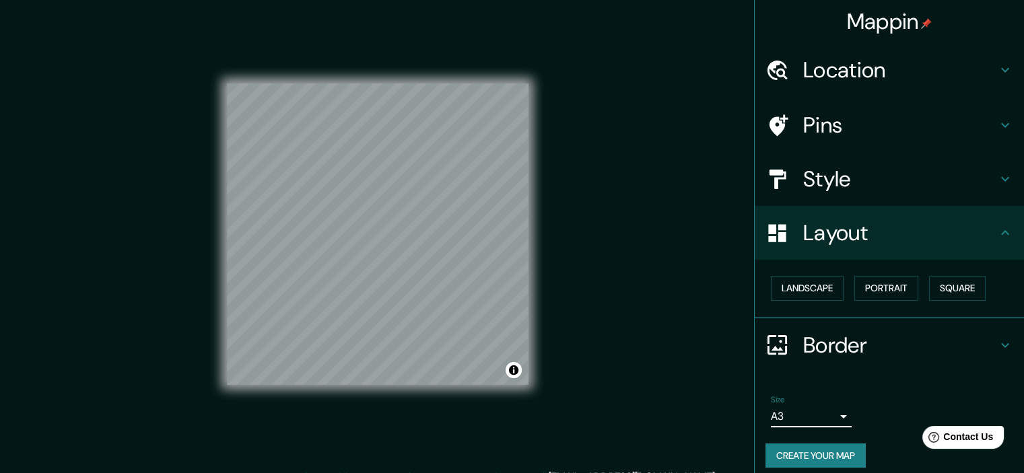
click at [802, 453] on button "Create your map" at bounding box center [816, 456] width 100 height 25
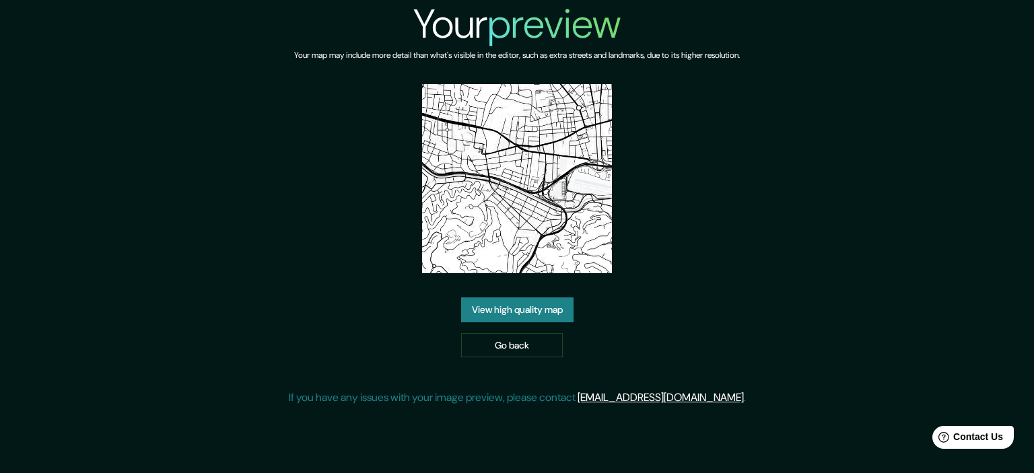
click at [536, 313] on link "View high quality map" at bounding box center [517, 310] width 112 height 25
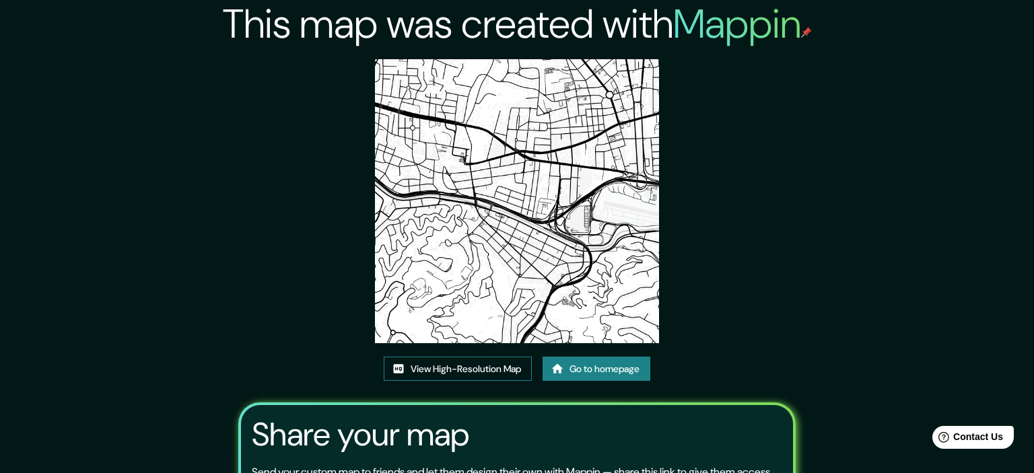
click at [451, 357] on link "View High-Resolution Map" at bounding box center [458, 369] width 148 height 25
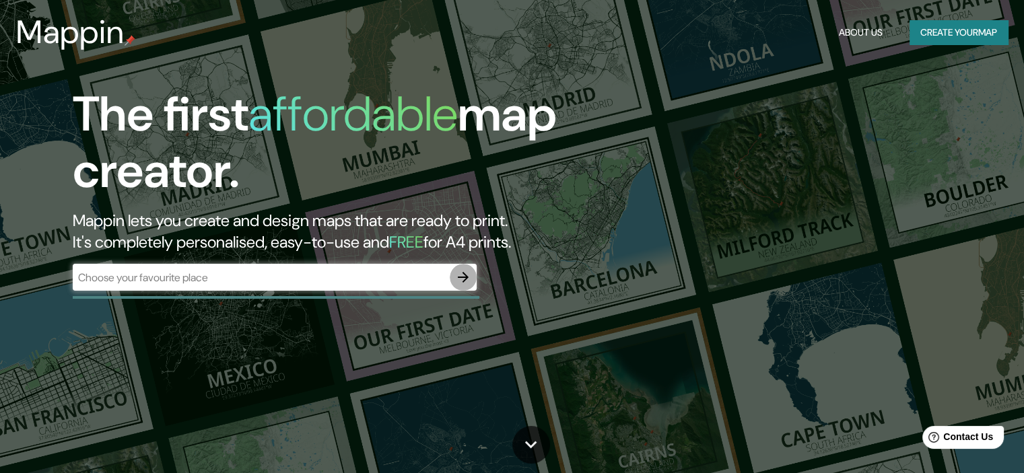
click at [467, 274] on icon "button" at bounding box center [463, 277] width 16 height 16
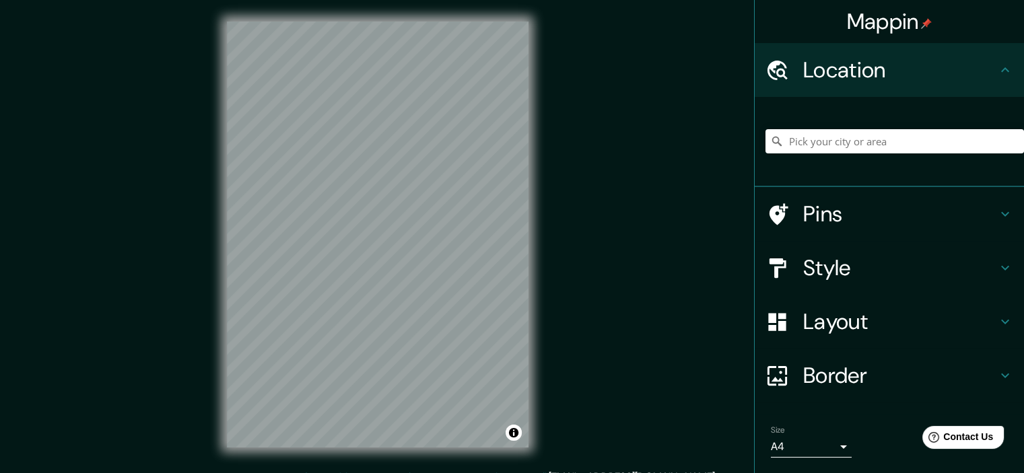
click at [873, 321] on h4 "Layout" at bounding box center [900, 321] width 194 height 27
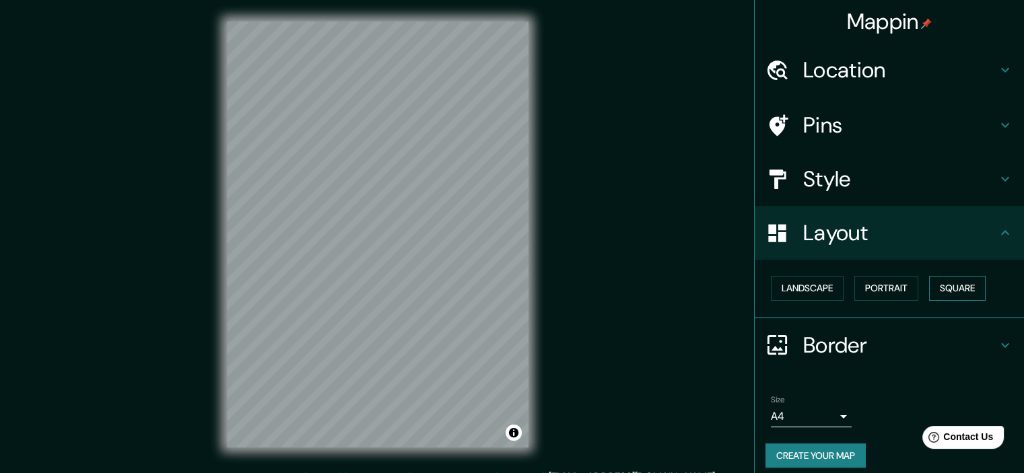
click at [944, 284] on button "Square" at bounding box center [957, 288] width 57 height 25
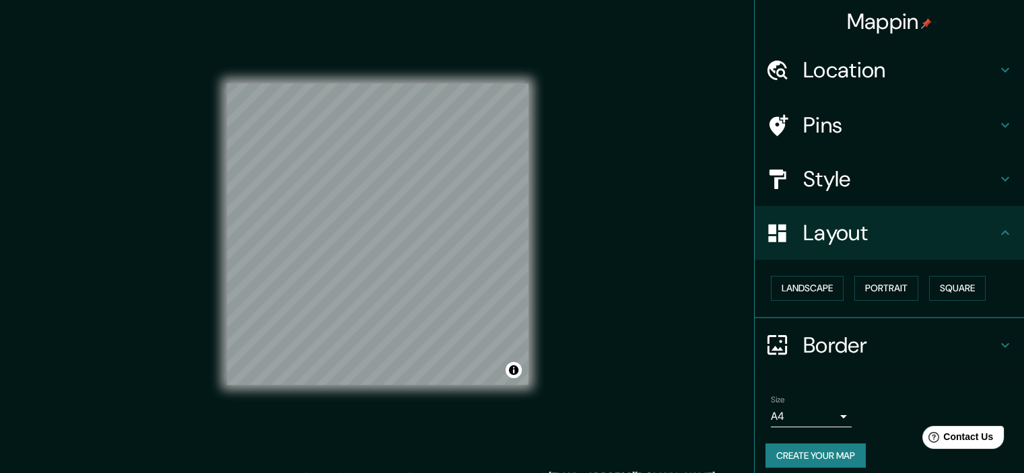
click at [808, 416] on body "Mappin Location Pins Style Layout Landscape Portrait Square Border Choose a bor…" at bounding box center [512, 236] width 1024 height 473
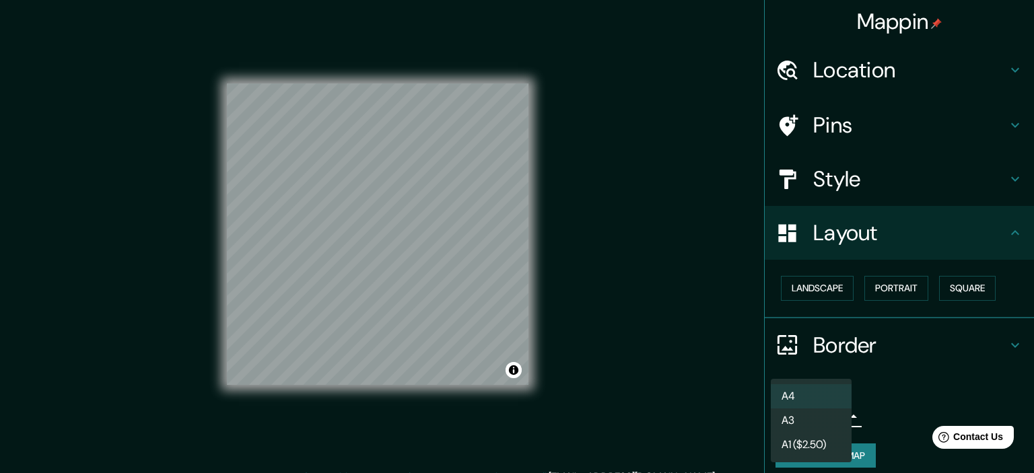
click at [801, 419] on li "A3" at bounding box center [811, 421] width 81 height 24
type input "a4"
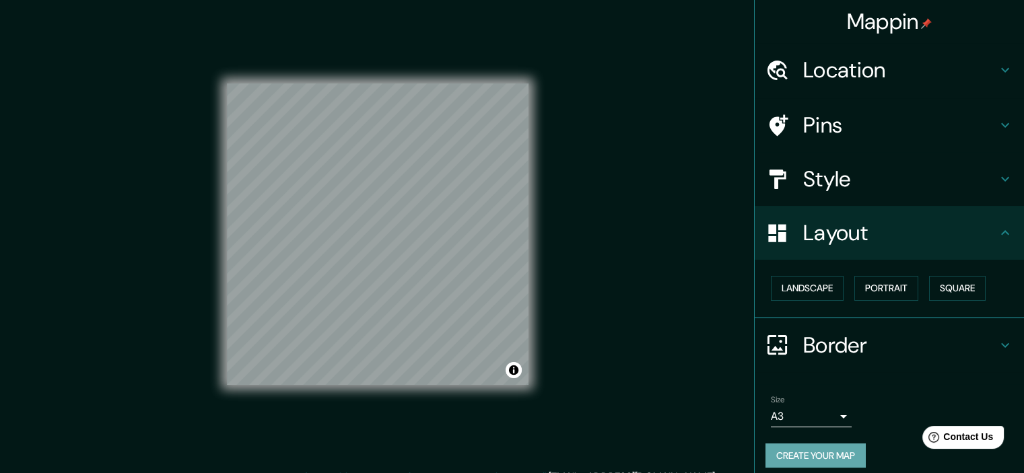
click at [807, 451] on button "Create your map" at bounding box center [816, 456] width 100 height 25
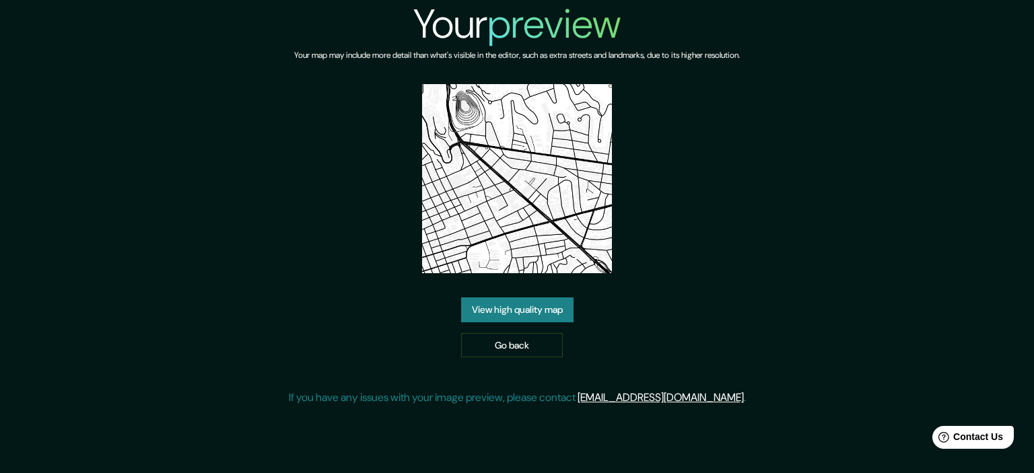
click at [503, 310] on link "View high quality map" at bounding box center [517, 310] width 112 height 25
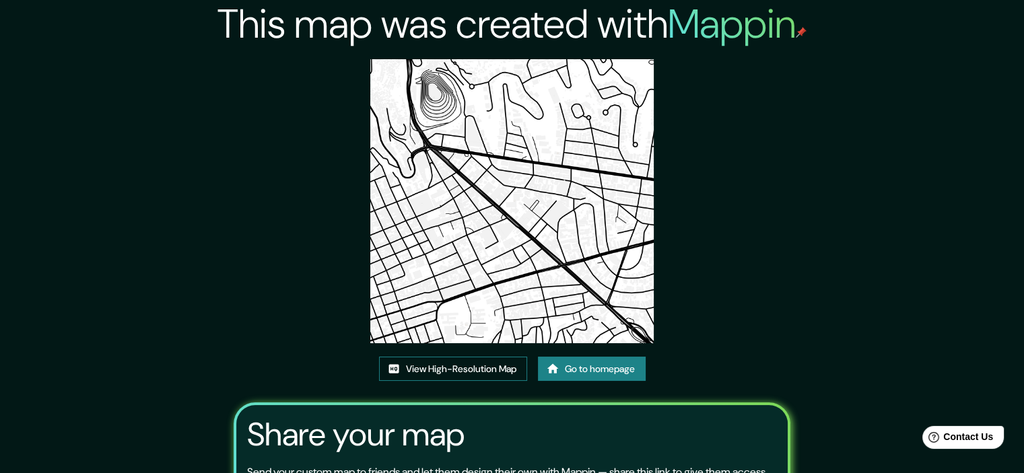
click at [474, 364] on link "View High-Resolution Map" at bounding box center [453, 369] width 148 height 25
click at [607, 366] on link "Go to homepage" at bounding box center [592, 369] width 108 height 25
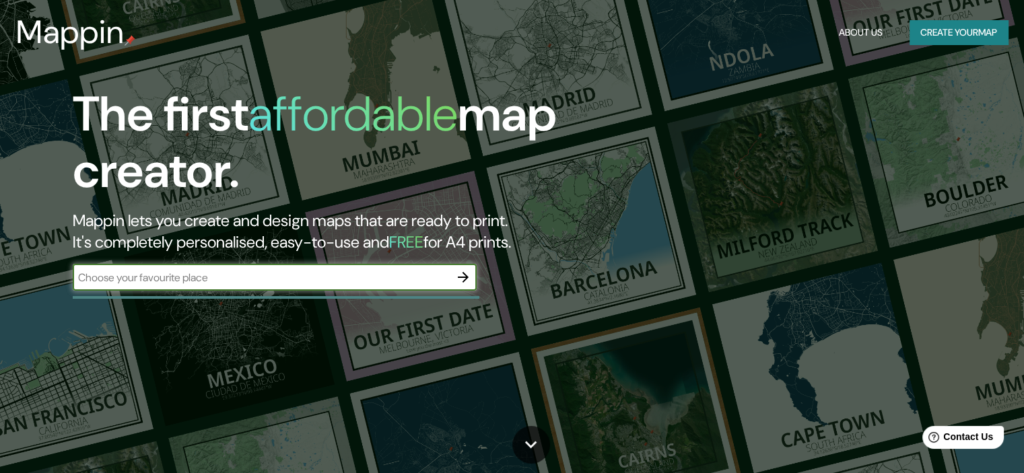
click at [466, 273] on icon "button" at bounding box center [463, 277] width 16 height 16
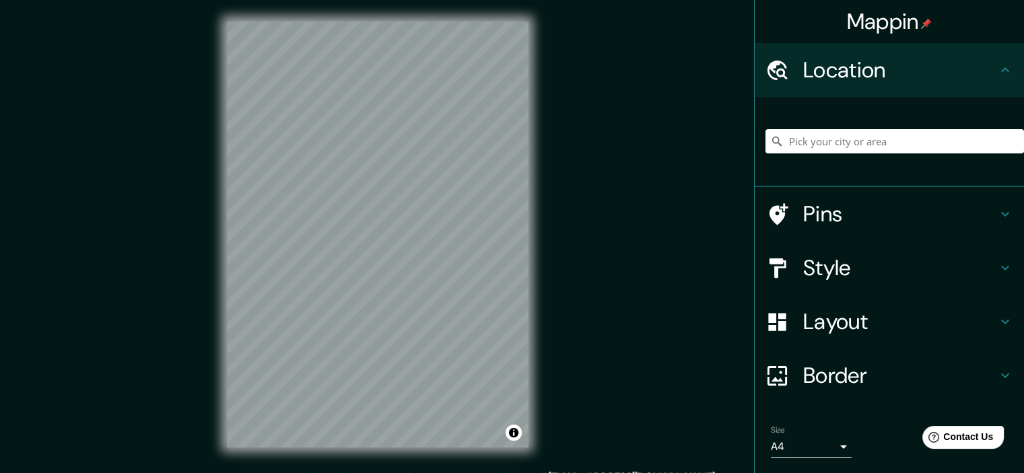
click at [847, 321] on h4 "Layout" at bounding box center [900, 321] width 194 height 27
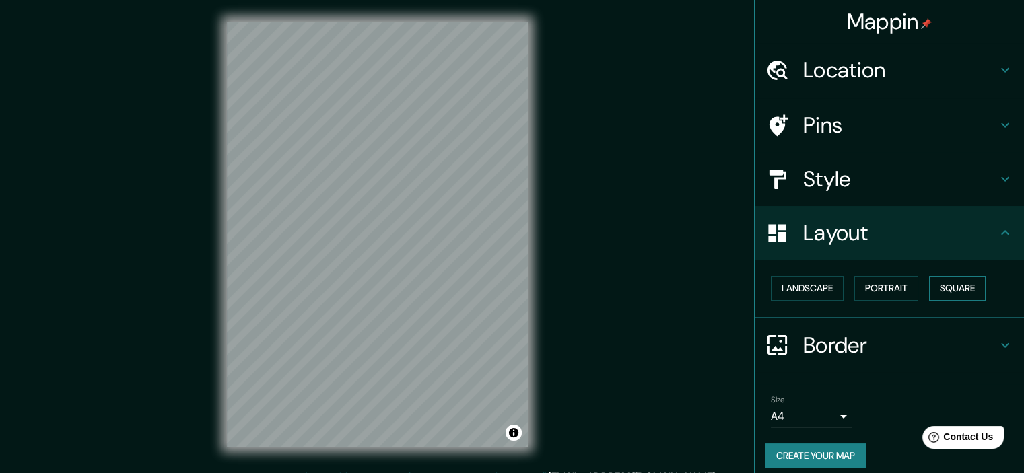
click at [934, 283] on button "Square" at bounding box center [957, 288] width 57 height 25
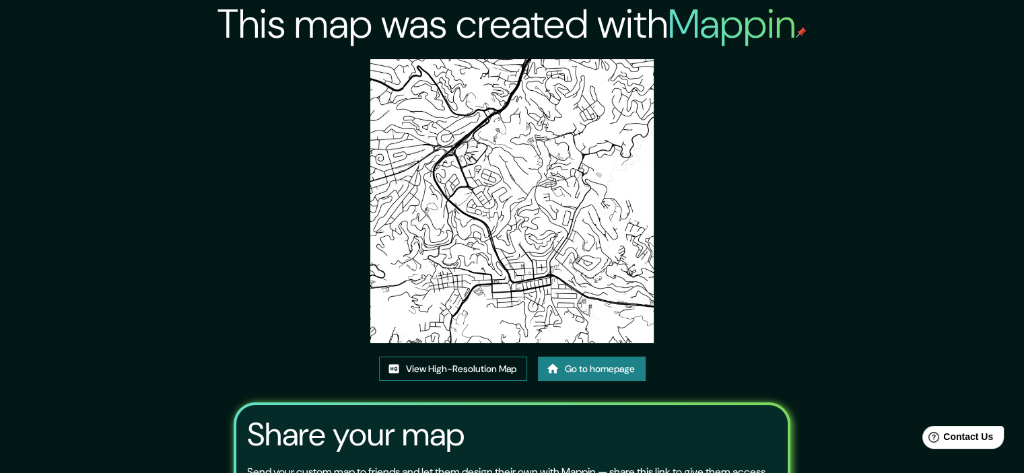
click at [479, 367] on link "View High-Resolution Map" at bounding box center [453, 369] width 148 height 25
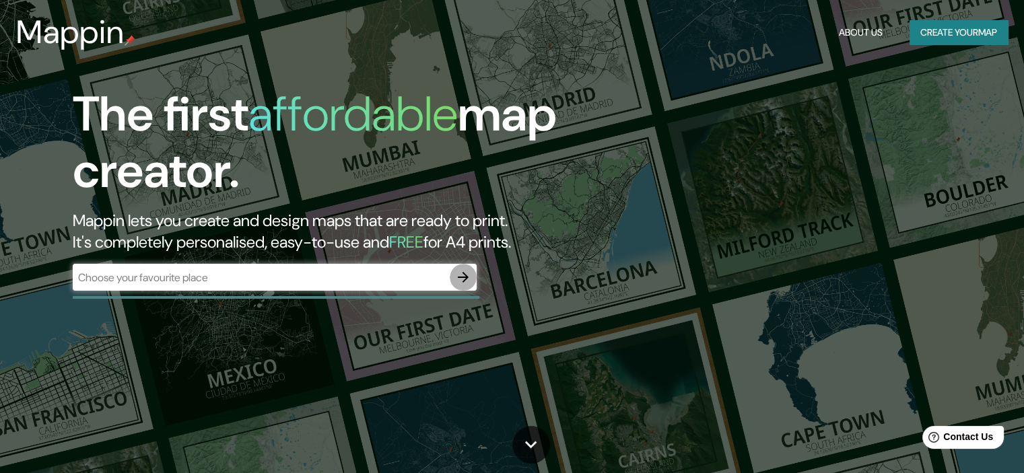
click at [471, 280] on icon "button" at bounding box center [463, 277] width 16 height 16
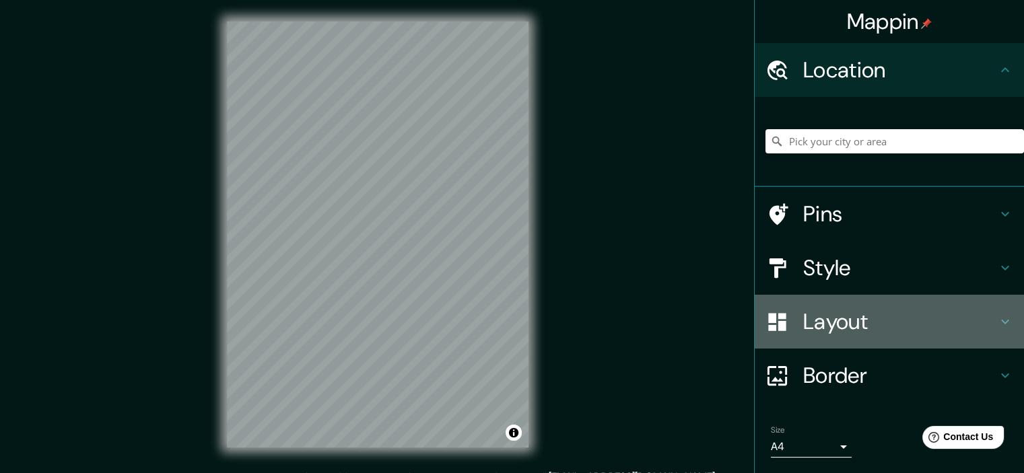
click at [857, 333] on h4 "Layout" at bounding box center [900, 321] width 194 height 27
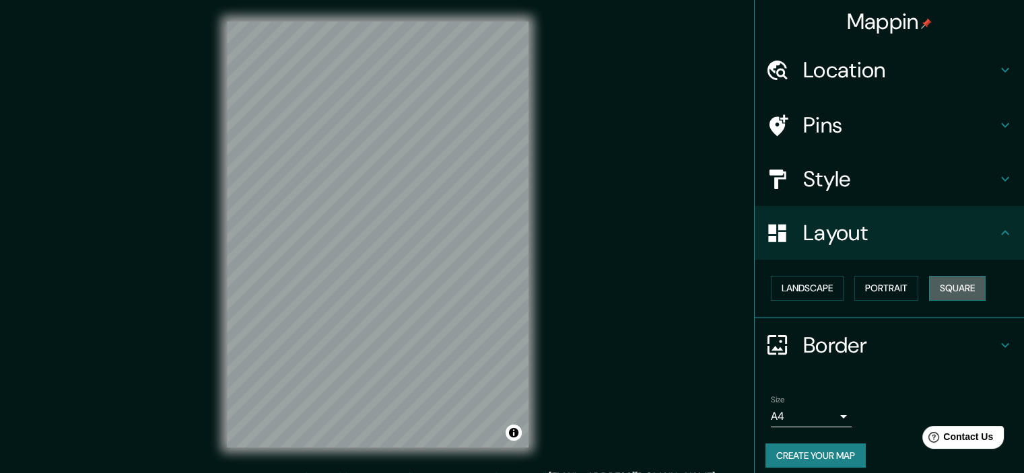
click at [962, 293] on button "Square" at bounding box center [957, 288] width 57 height 25
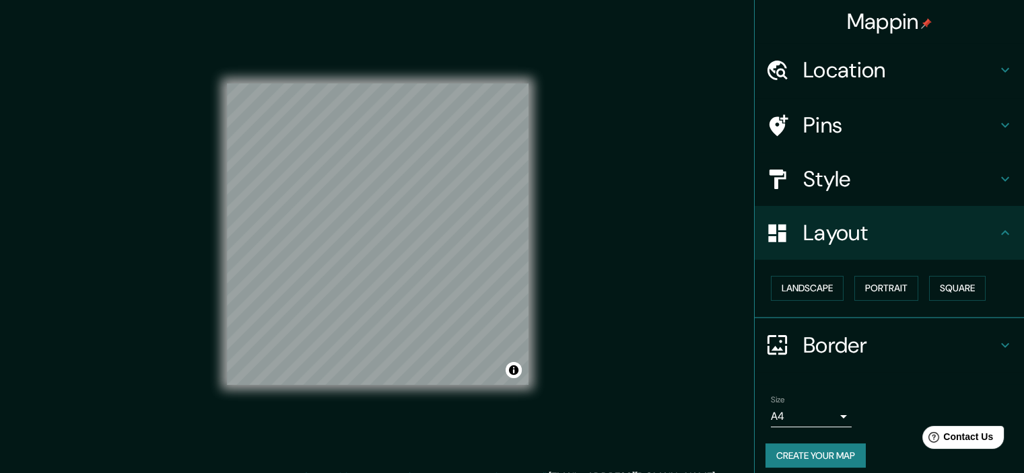
click at [536, 171] on div "© Mapbox © OpenStreetMap Improve this map" at bounding box center [377, 234] width 345 height 469
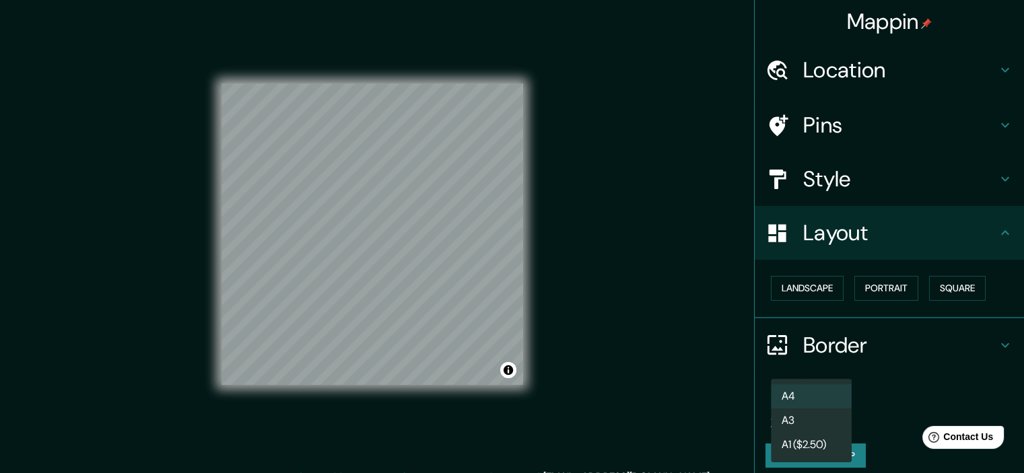
click at [814, 404] on body "Mappin Location Pins Style Layout Landscape Portrait Square Border Choose a bor…" at bounding box center [512, 236] width 1024 height 473
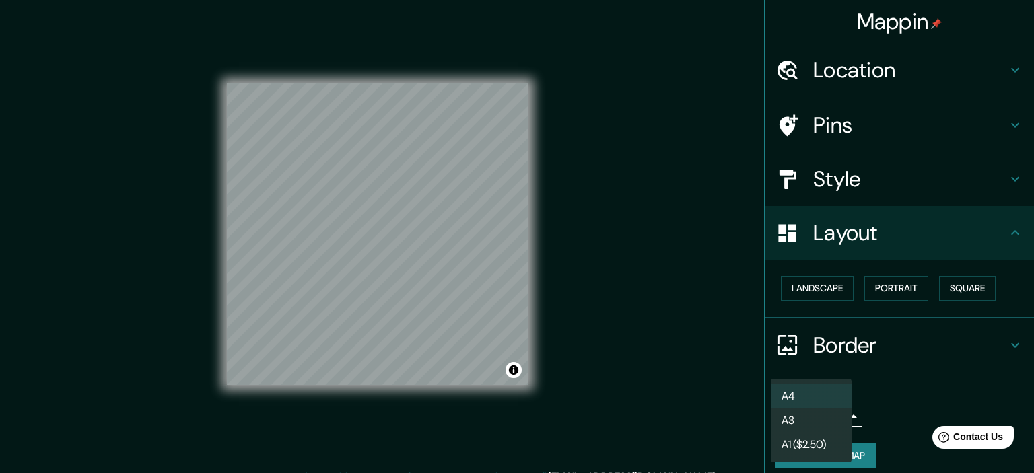
click at [421, 258] on div at bounding box center [517, 236] width 1034 height 473
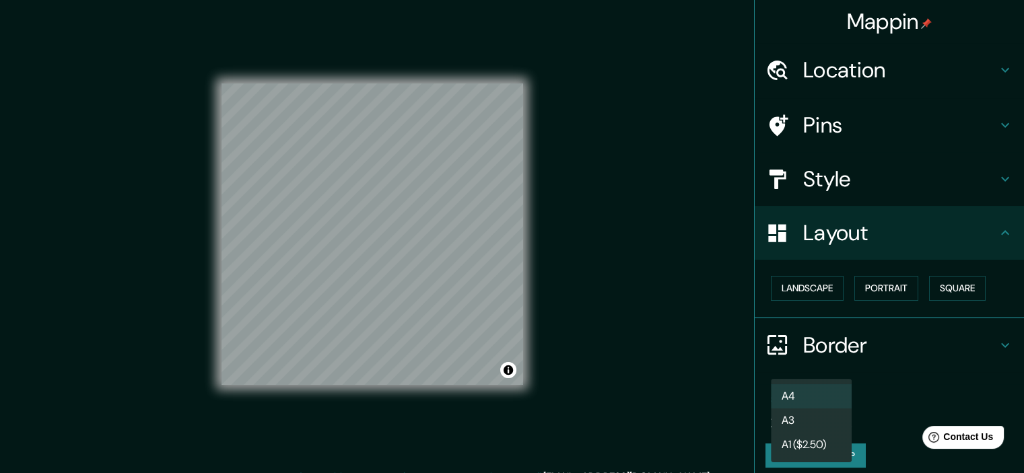
click at [790, 409] on body "Mappin Location Pins Style Layout Landscape Portrait Square Border Choose a bor…" at bounding box center [512, 236] width 1024 height 473
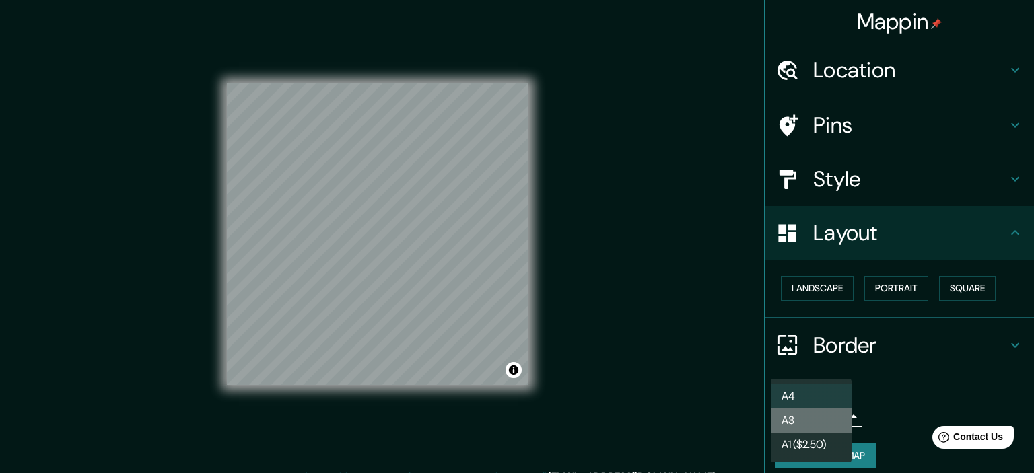
click at [792, 422] on li "A3" at bounding box center [811, 421] width 81 height 24
type input "a4"
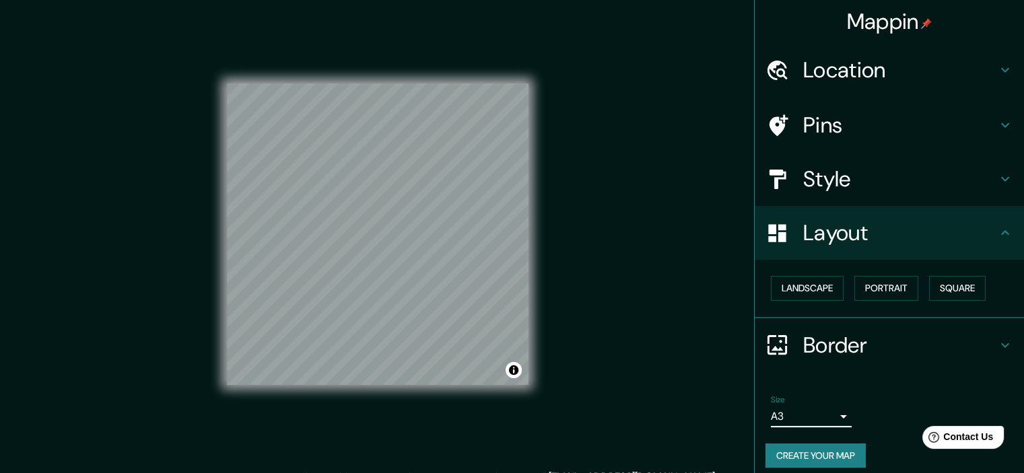
click at [806, 449] on button "Create your map" at bounding box center [816, 456] width 100 height 25
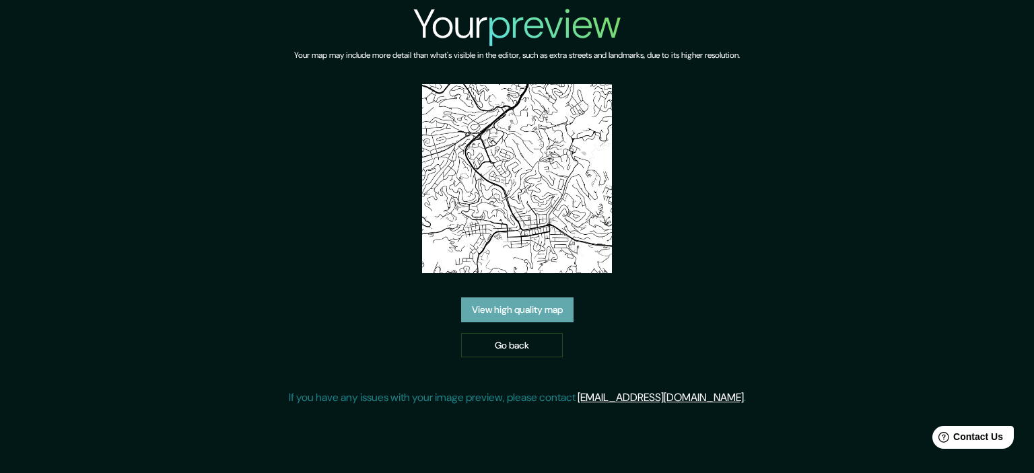
click at [539, 311] on link "View high quality map" at bounding box center [517, 310] width 112 height 25
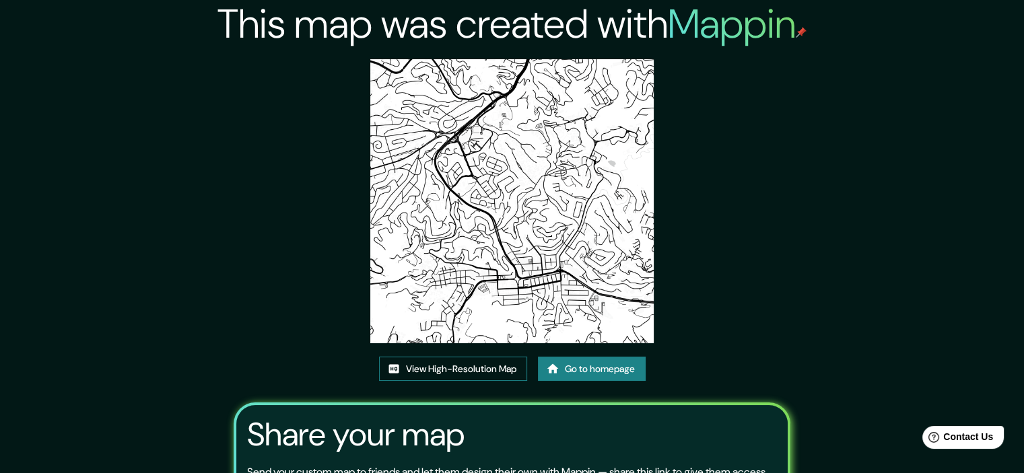
click at [485, 376] on link "View High-Resolution Map" at bounding box center [453, 369] width 148 height 25
click at [574, 366] on link "Go to homepage" at bounding box center [592, 369] width 108 height 25
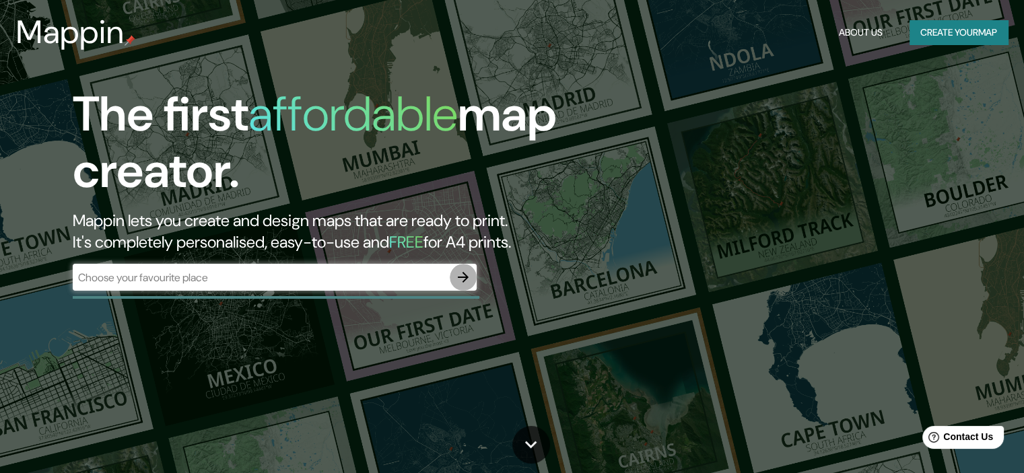
click at [465, 279] on icon "button" at bounding box center [463, 277] width 16 height 16
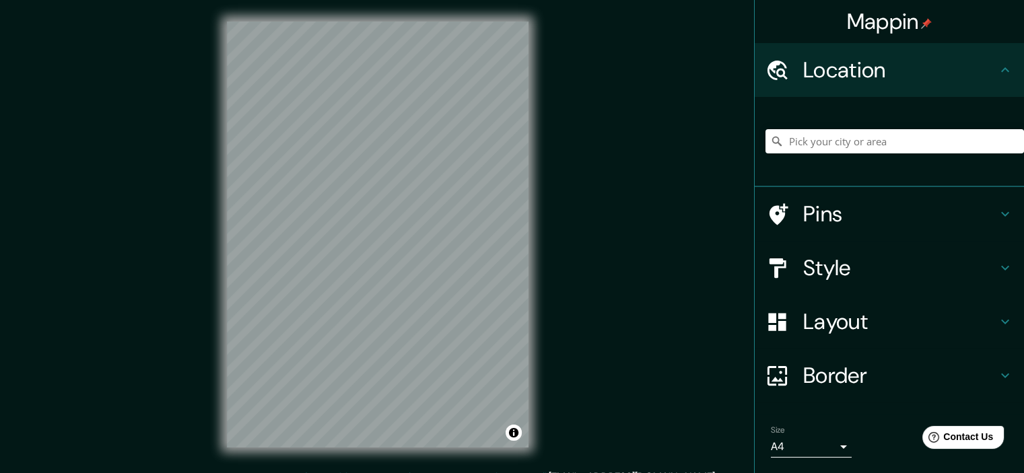
click at [840, 328] on h4 "Layout" at bounding box center [900, 321] width 194 height 27
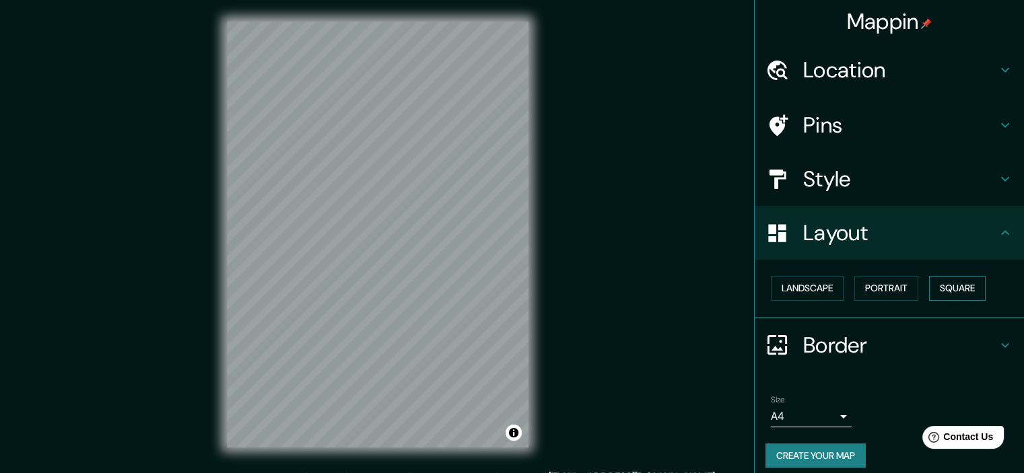
click at [941, 278] on button "Square" at bounding box center [957, 288] width 57 height 25
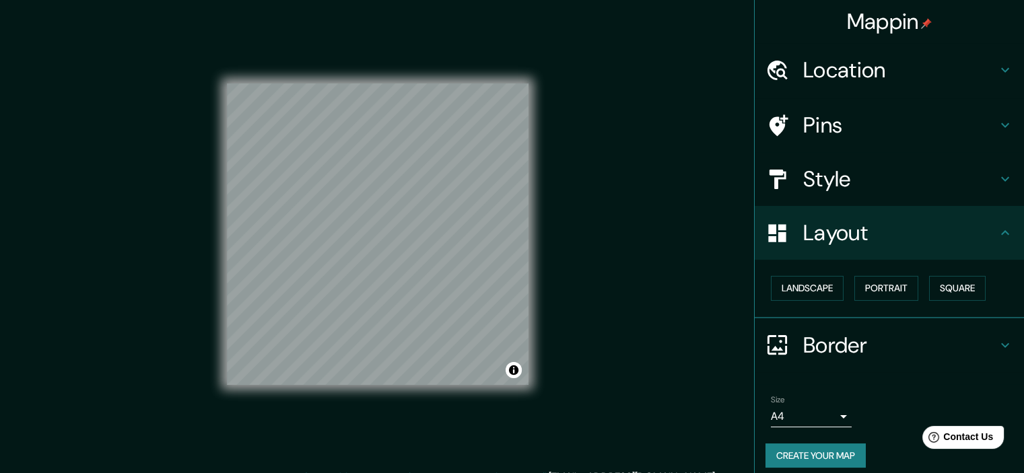
click at [794, 417] on body "Mappin Location Pins Style Layout Landscape Portrait Square Border Choose a bor…" at bounding box center [512, 236] width 1024 height 473
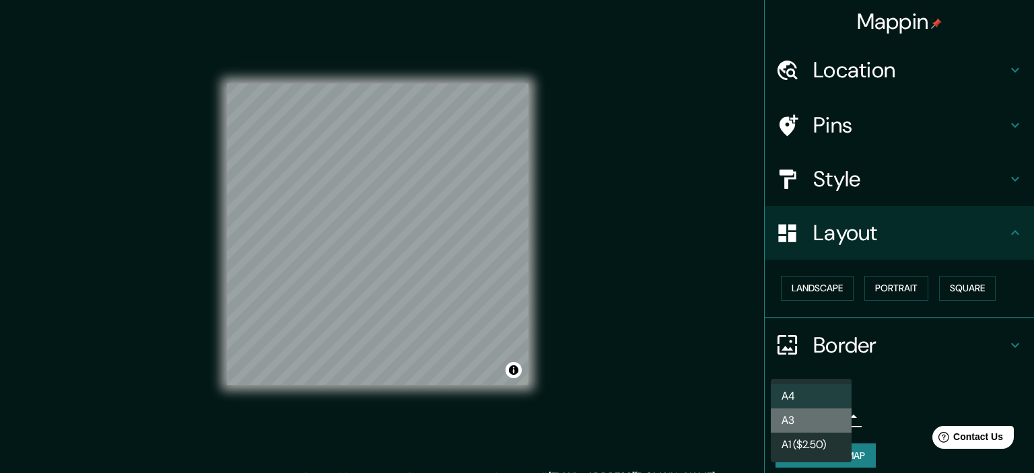
click at [795, 421] on li "A3" at bounding box center [811, 421] width 81 height 24
type input "a4"
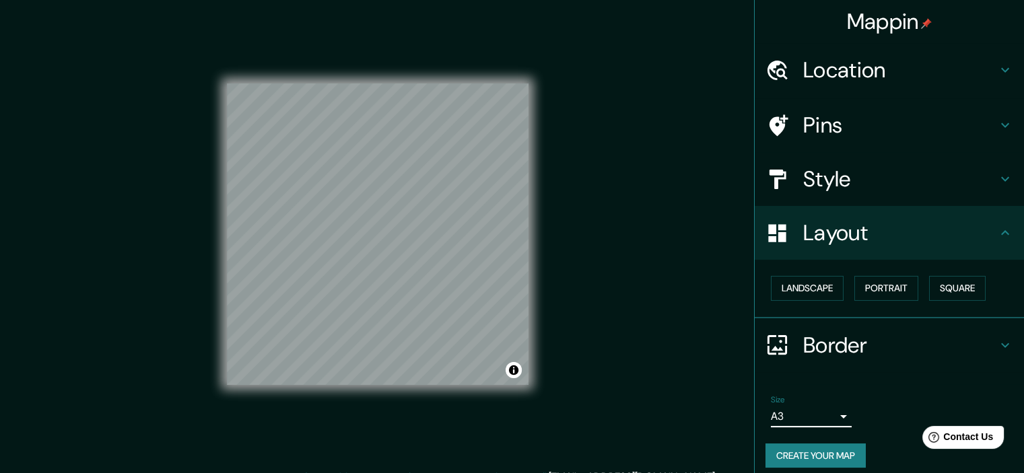
click at [808, 444] on button "Create your map" at bounding box center [816, 456] width 100 height 25
click at [807, 451] on div "Create your map" at bounding box center [890, 456] width 248 height 25
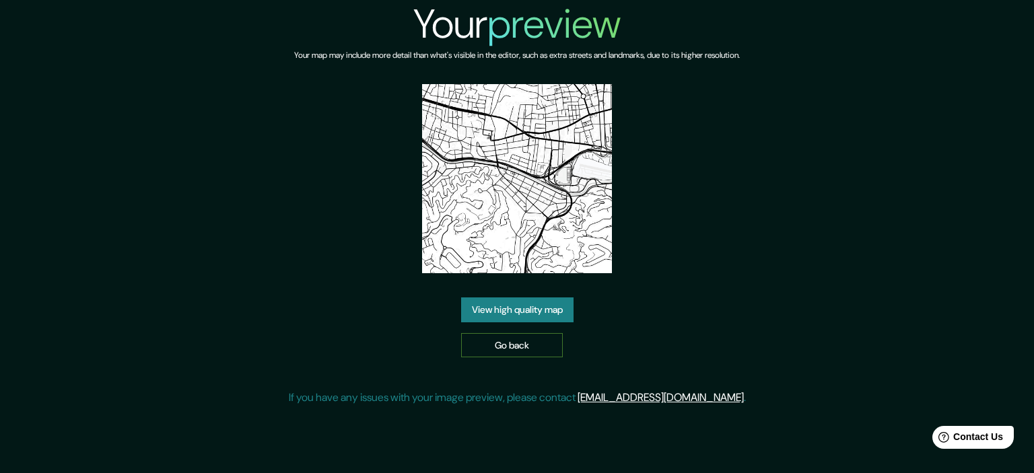
click at [522, 341] on link "Go back" at bounding box center [512, 345] width 102 height 25
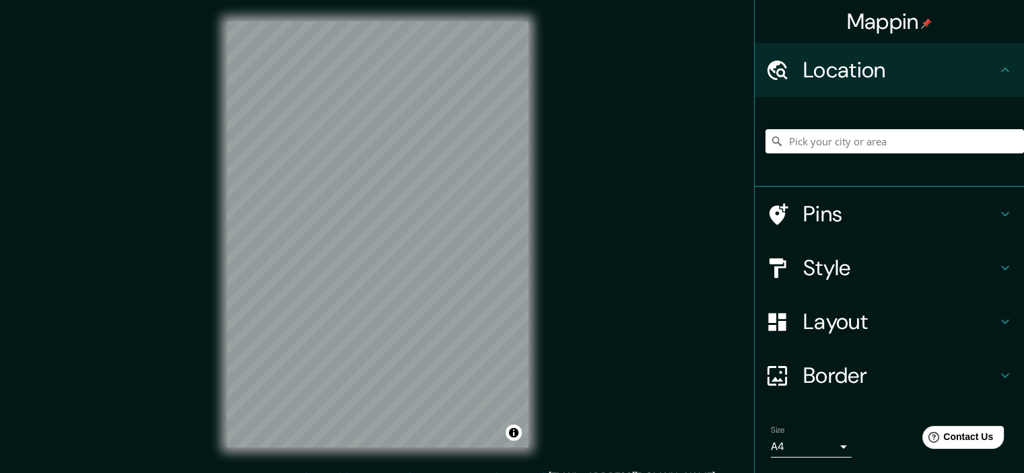
click at [838, 322] on h4 "Layout" at bounding box center [900, 321] width 194 height 27
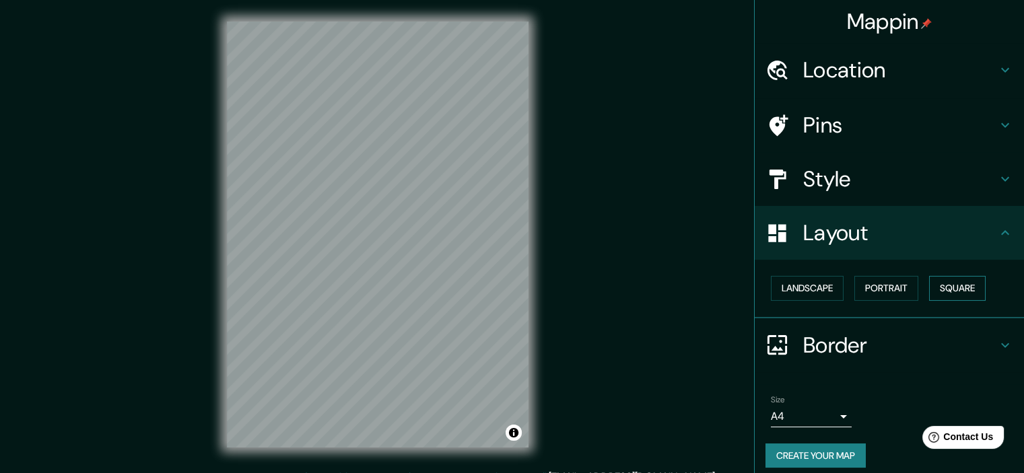
click at [929, 282] on button "Square" at bounding box center [957, 288] width 57 height 25
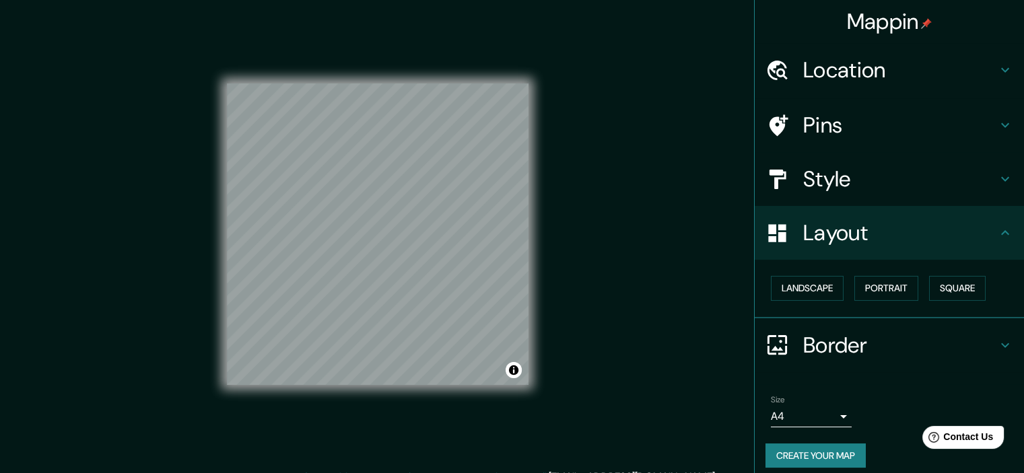
click at [792, 409] on body "Mappin Location Pins Style Layout Landscape Portrait Square Border Choose a bor…" at bounding box center [512, 236] width 1024 height 473
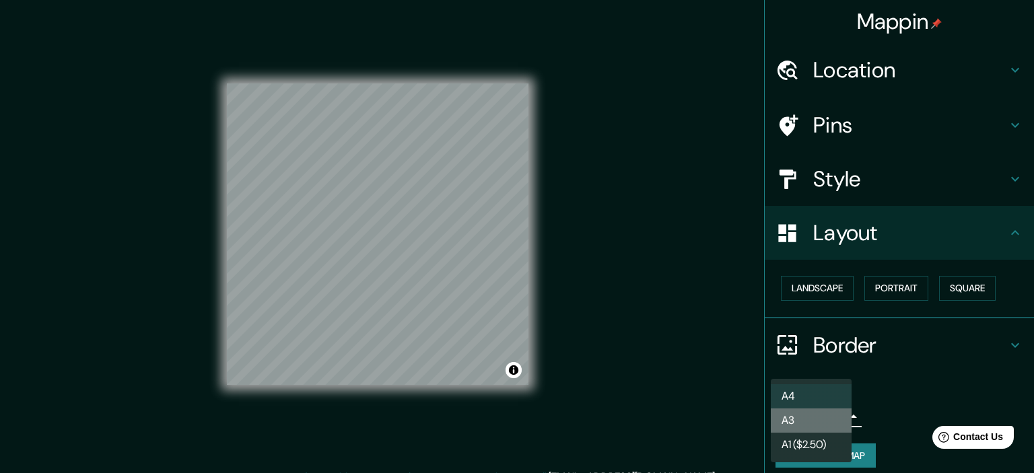
click at [805, 426] on li "A3" at bounding box center [811, 421] width 81 height 24
type input "a4"
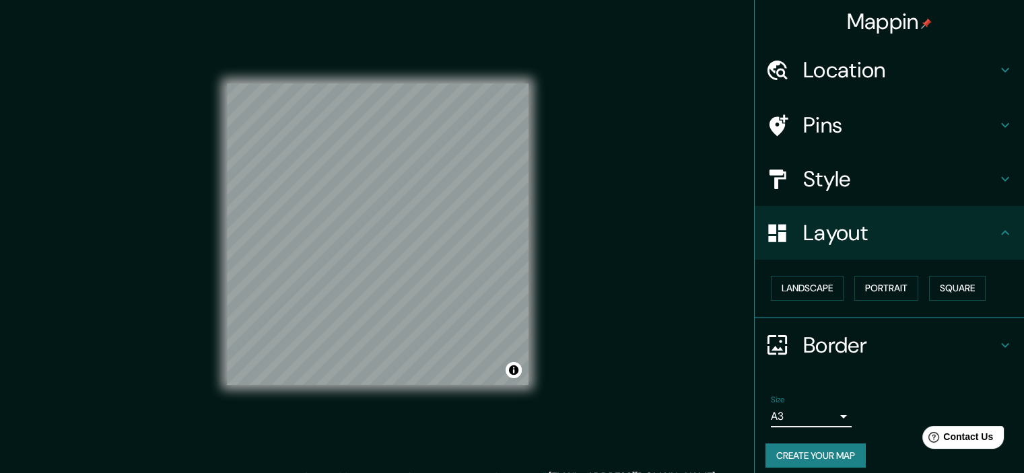
click at [805, 452] on button "Create your map" at bounding box center [816, 456] width 100 height 25
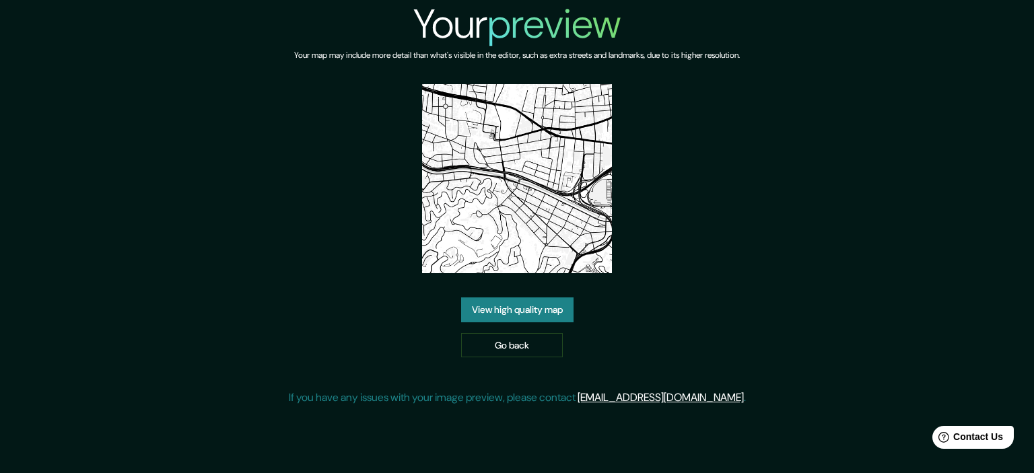
click at [534, 316] on link "View high quality map" at bounding box center [517, 310] width 112 height 25
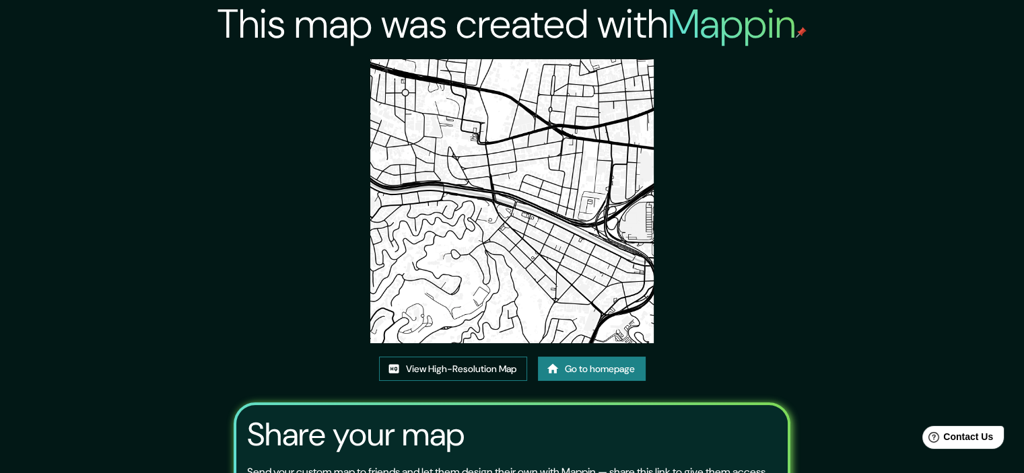
click at [474, 365] on link "View High-Resolution Map" at bounding box center [453, 369] width 148 height 25
click at [618, 366] on link "Go to homepage" at bounding box center [592, 369] width 108 height 25
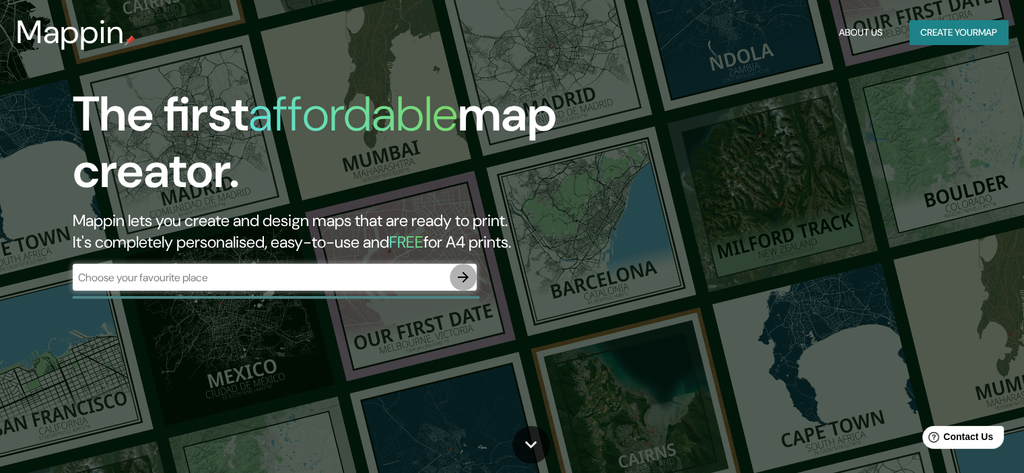
click at [461, 278] on icon "button" at bounding box center [463, 277] width 16 height 16
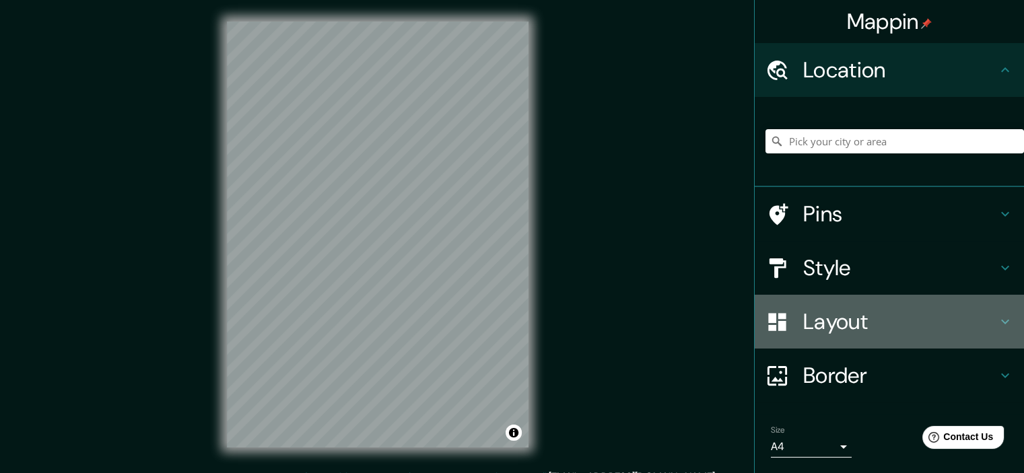
click at [818, 312] on h4 "Layout" at bounding box center [900, 321] width 194 height 27
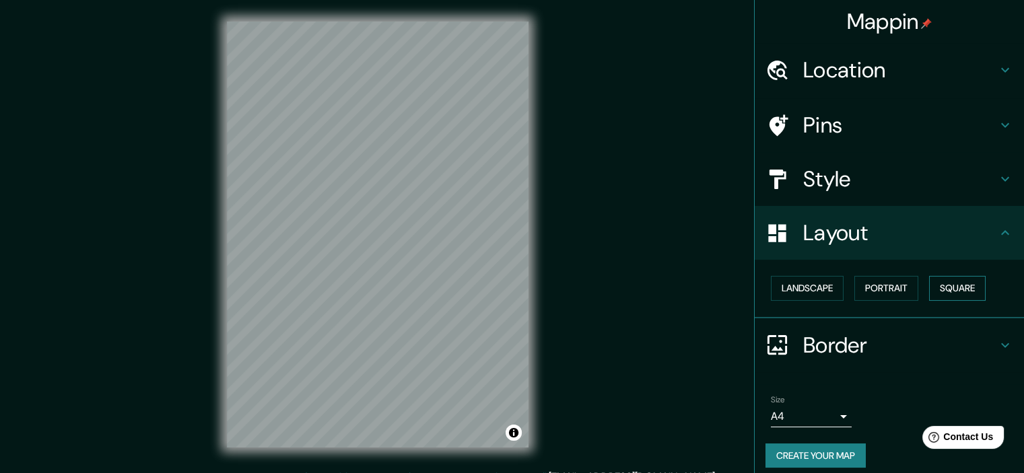
click at [946, 291] on button "Square" at bounding box center [957, 288] width 57 height 25
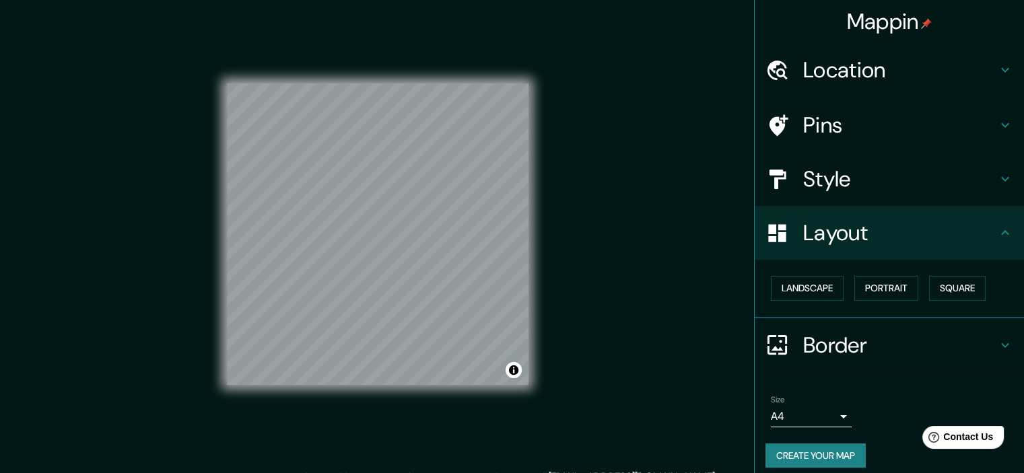
click at [773, 411] on body "Mappin Location Pins Style Layout Landscape Portrait Square Border Choose a bor…" at bounding box center [512, 236] width 1024 height 473
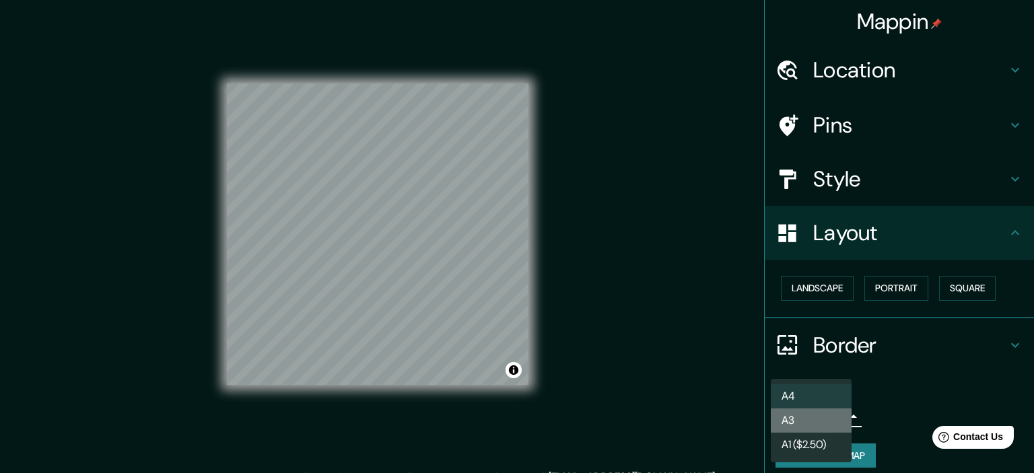
click at [806, 427] on li "A3" at bounding box center [811, 421] width 81 height 24
type input "a4"
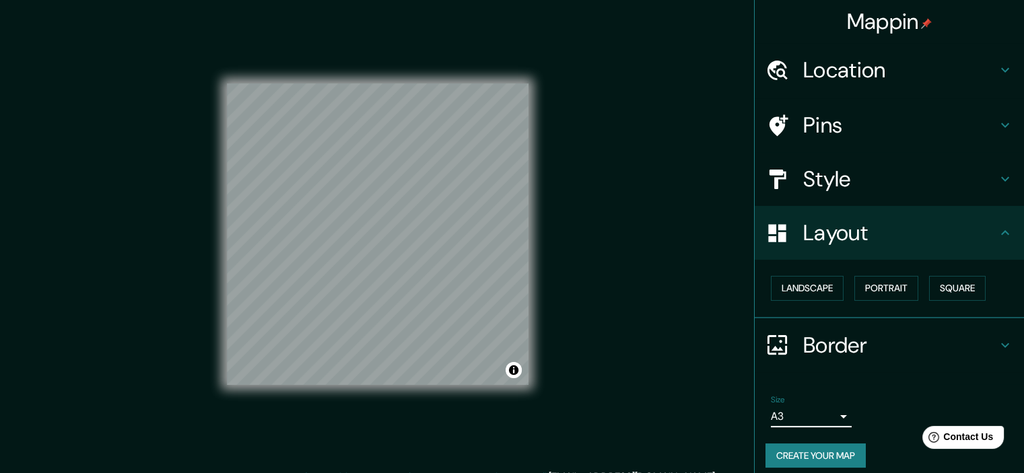
click at [791, 453] on button "Create your map" at bounding box center [816, 456] width 100 height 25
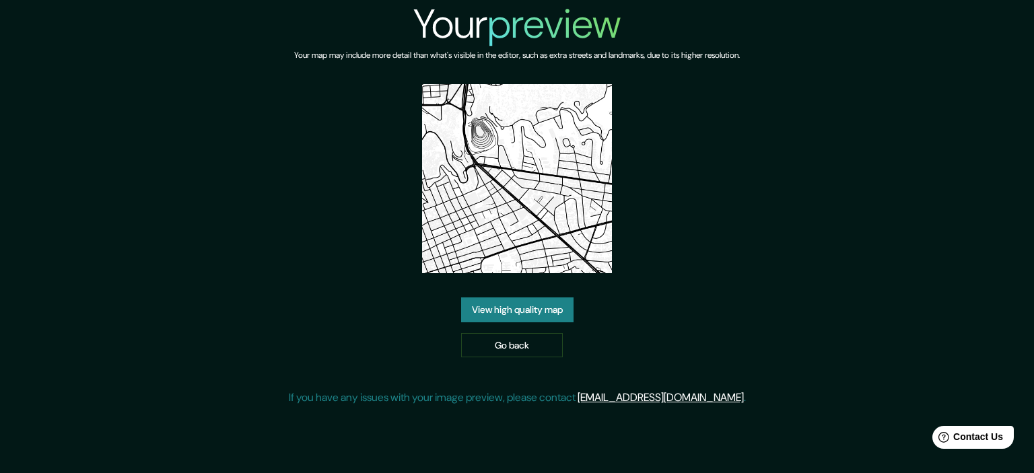
click at [526, 312] on link "View high quality map" at bounding box center [517, 310] width 112 height 25
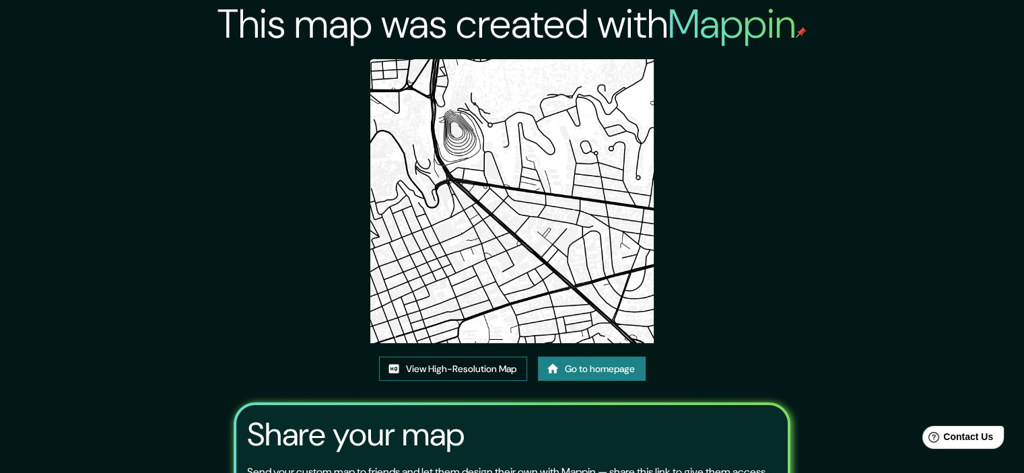
click at [428, 361] on link "View High-Resolution Map" at bounding box center [453, 369] width 148 height 25
click at [585, 375] on link "Go to homepage" at bounding box center [592, 369] width 108 height 25
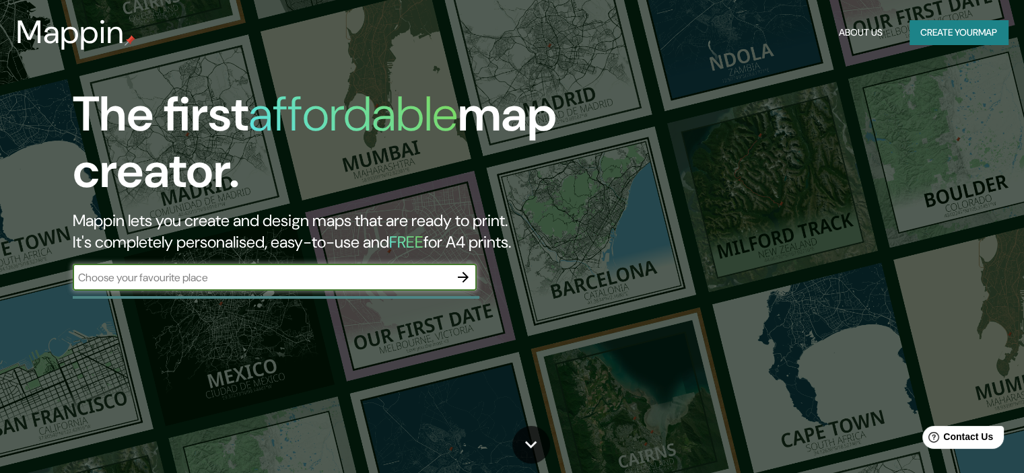
click at [473, 284] on button "button" at bounding box center [463, 277] width 27 height 27
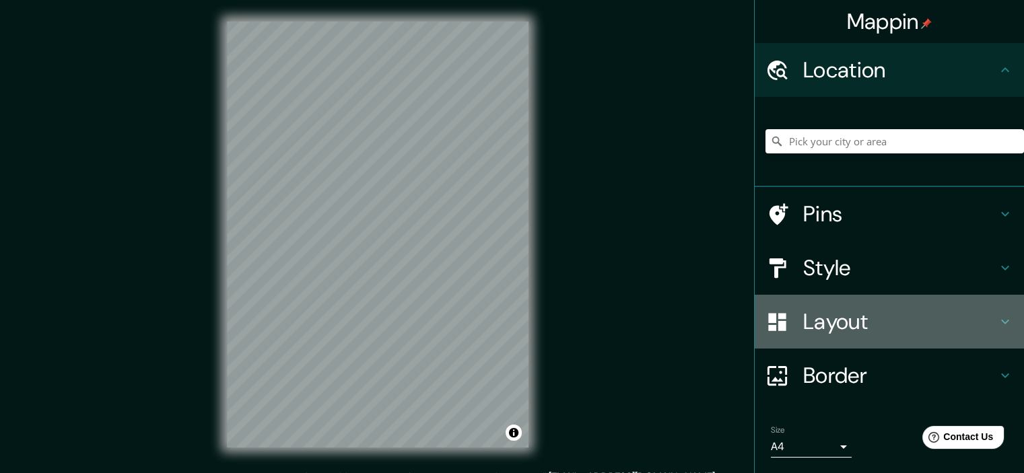
click at [855, 325] on h4 "Layout" at bounding box center [900, 321] width 194 height 27
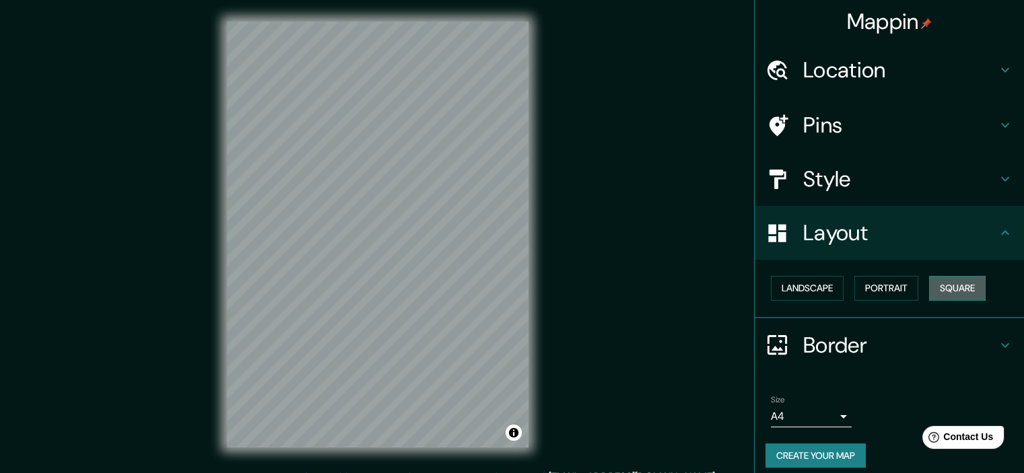
click at [946, 293] on button "Square" at bounding box center [957, 288] width 57 height 25
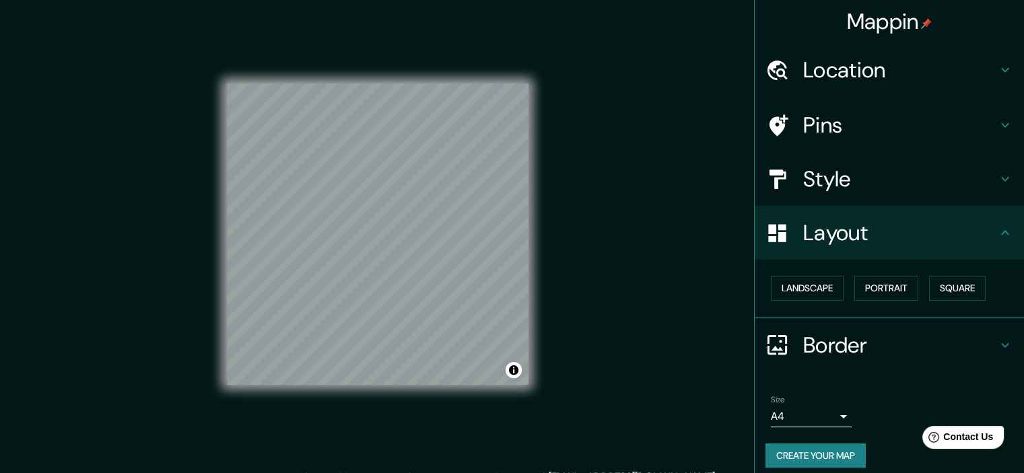
click at [781, 415] on body "Mappin Location Pins Style Layout Landscape Portrait Square Border Choose a bor…" at bounding box center [512, 236] width 1024 height 473
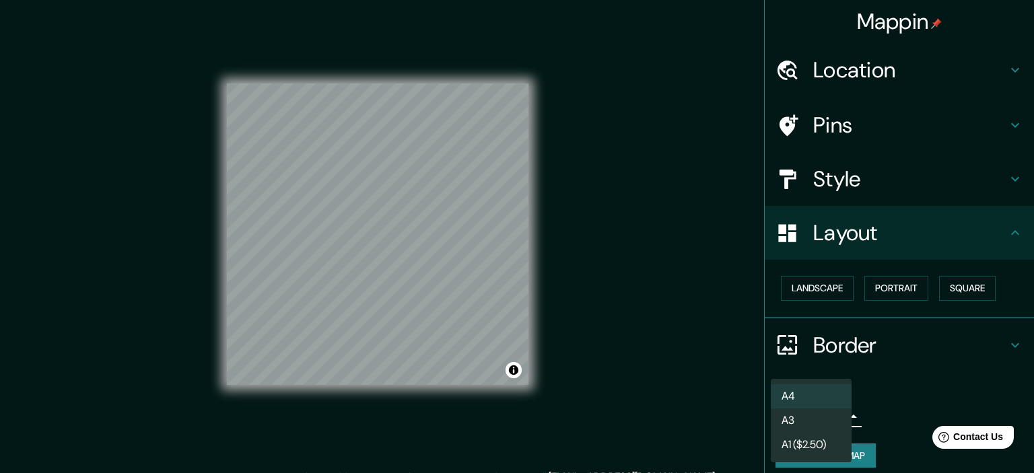
click at [807, 428] on li "A3" at bounding box center [811, 421] width 81 height 24
type input "a4"
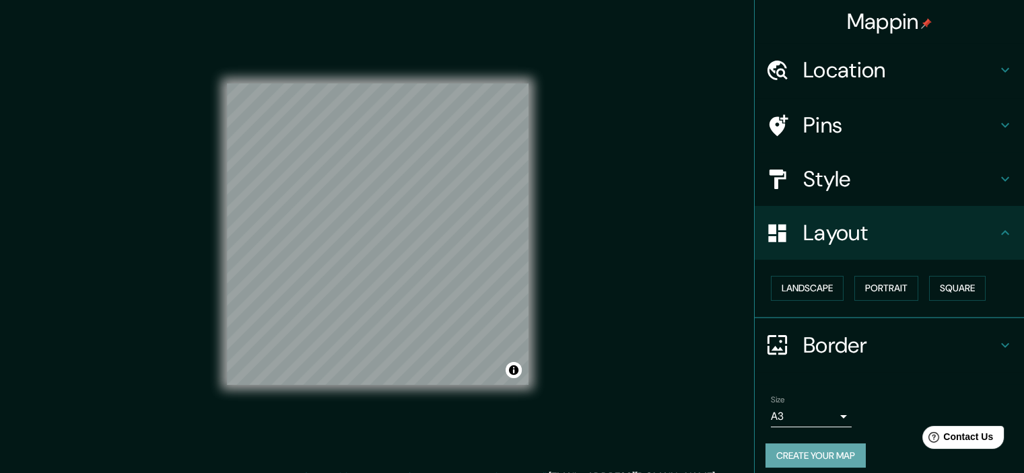
click at [805, 449] on button "Create your map" at bounding box center [816, 456] width 100 height 25
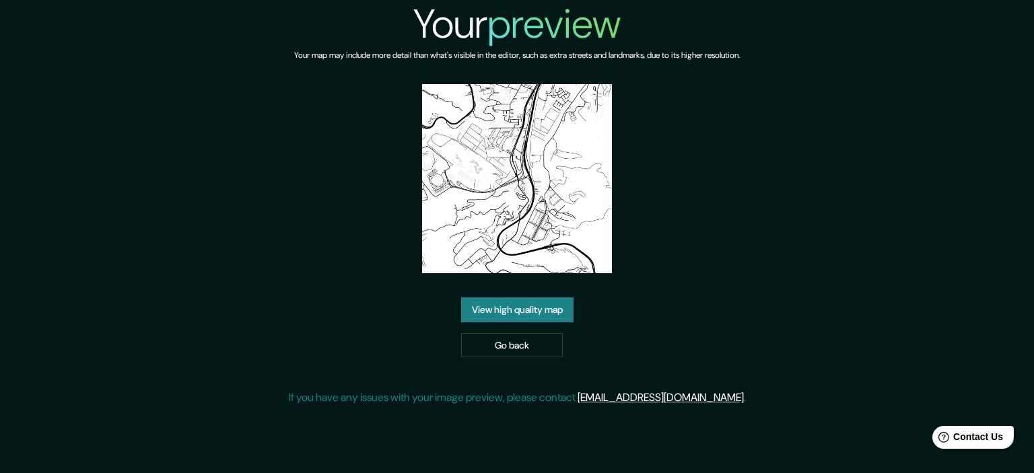
click at [504, 300] on link "View high quality map" at bounding box center [517, 310] width 112 height 25
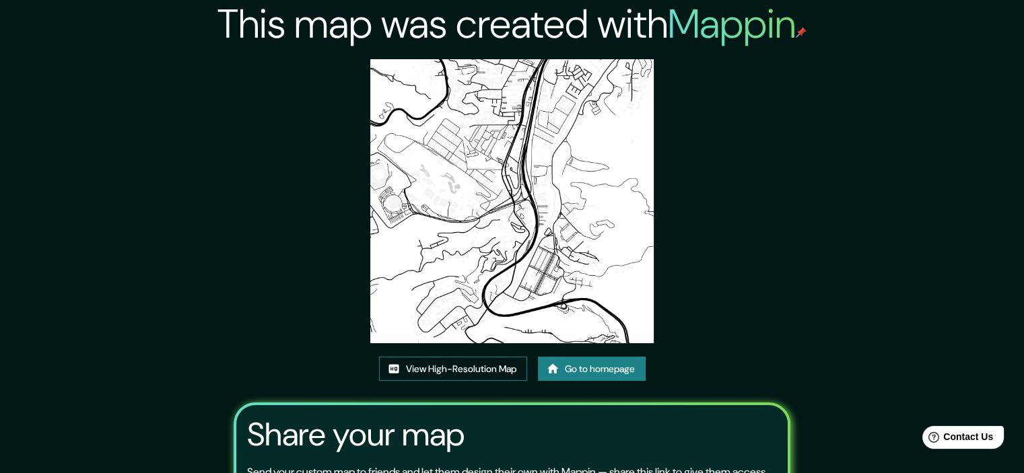
click at [484, 378] on link "View High-Resolution Map" at bounding box center [453, 369] width 148 height 25
click at [601, 374] on link "Go to homepage" at bounding box center [592, 369] width 108 height 25
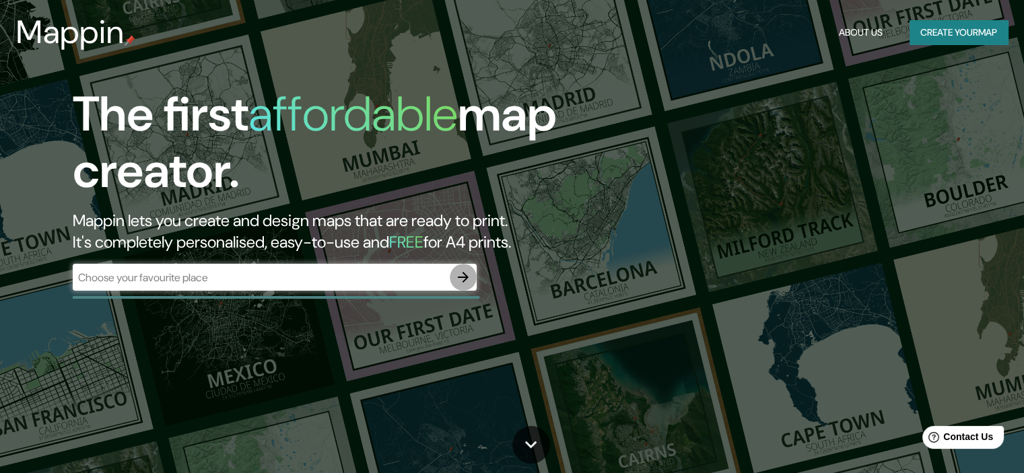
click at [458, 284] on icon "button" at bounding box center [463, 277] width 16 height 16
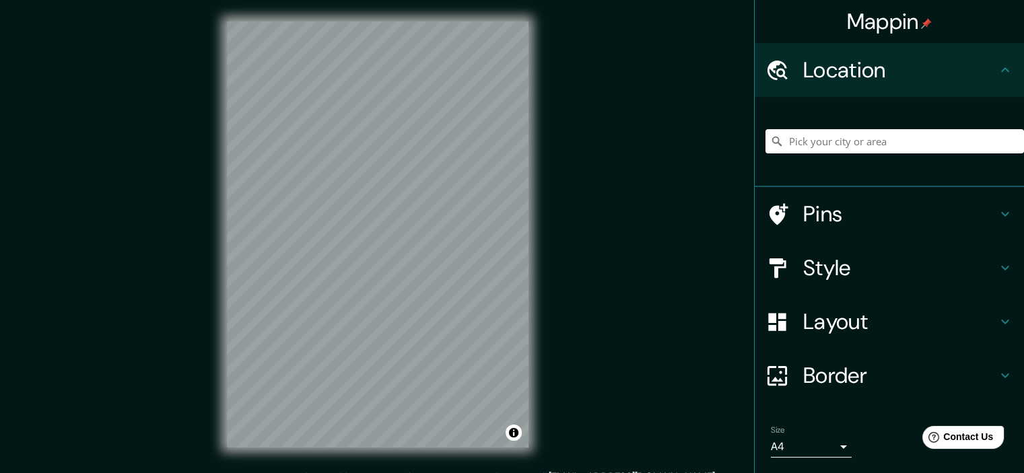
click at [849, 320] on h4 "Layout" at bounding box center [900, 321] width 194 height 27
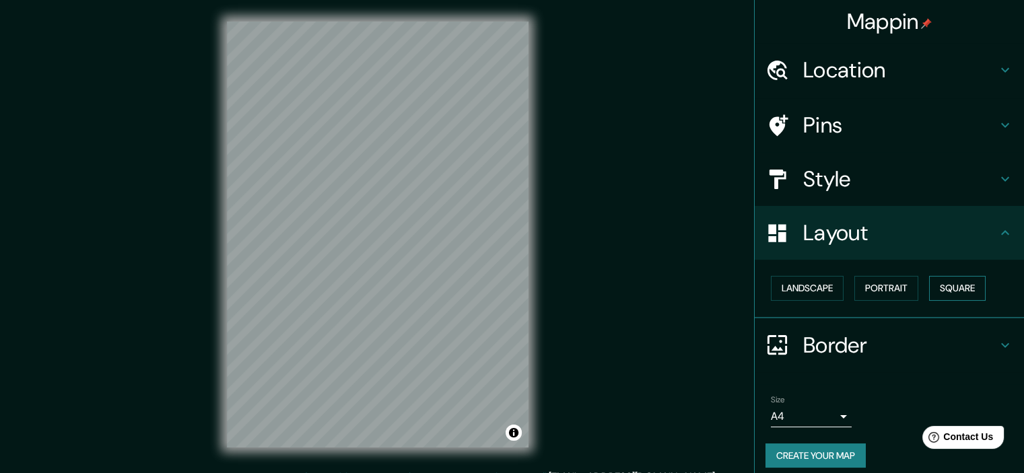
click at [964, 288] on button "Square" at bounding box center [957, 288] width 57 height 25
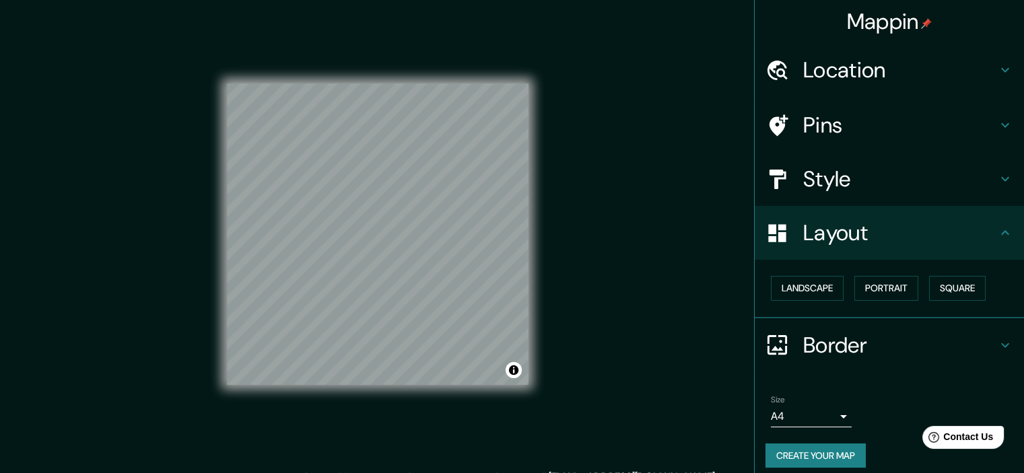
click at [789, 421] on body "Mappin Location Pins Style Layout Landscape Portrait Square Border Choose a bor…" at bounding box center [512, 236] width 1024 height 473
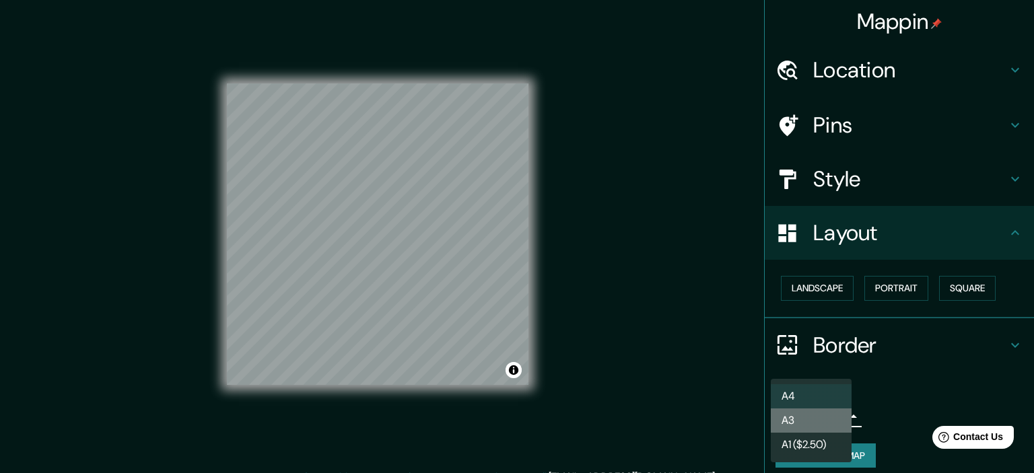
click at [794, 424] on li "A3" at bounding box center [811, 421] width 81 height 24
type input "a4"
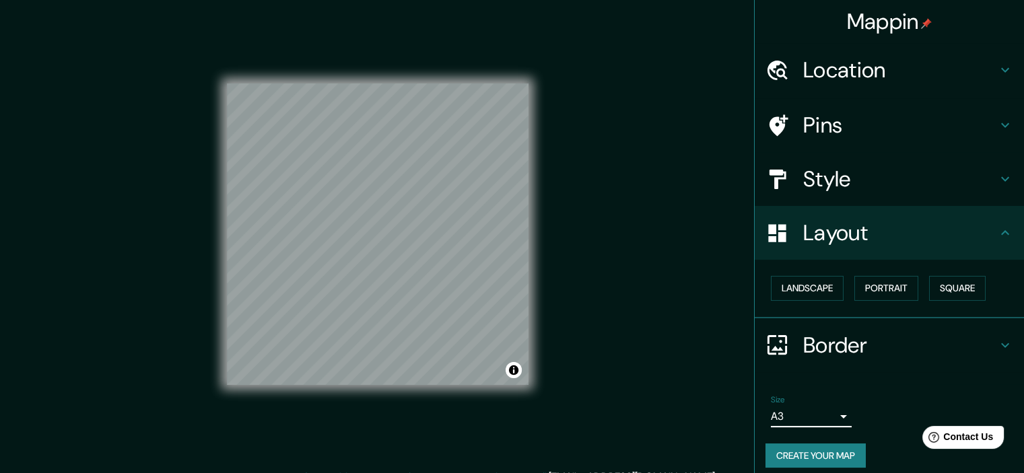
click at [798, 455] on button "Create your map" at bounding box center [816, 456] width 100 height 25
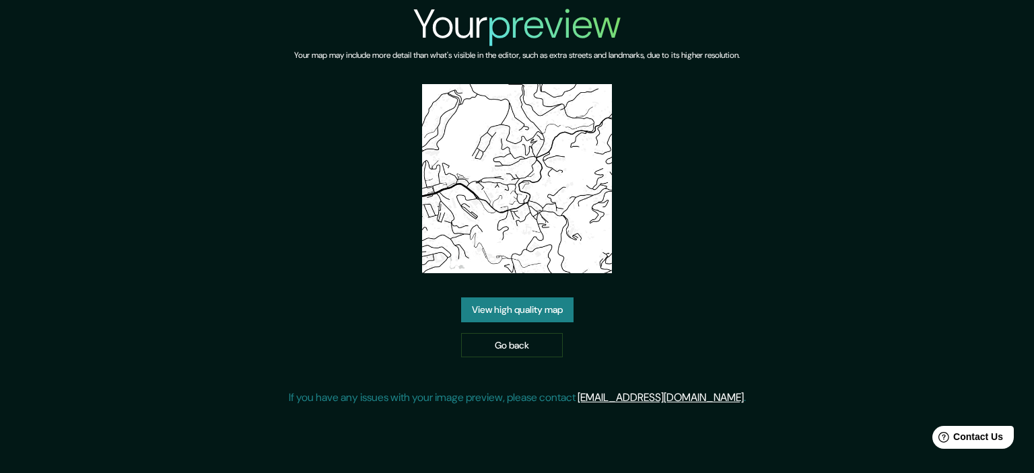
click at [524, 315] on link "View high quality map" at bounding box center [517, 310] width 112 height 25
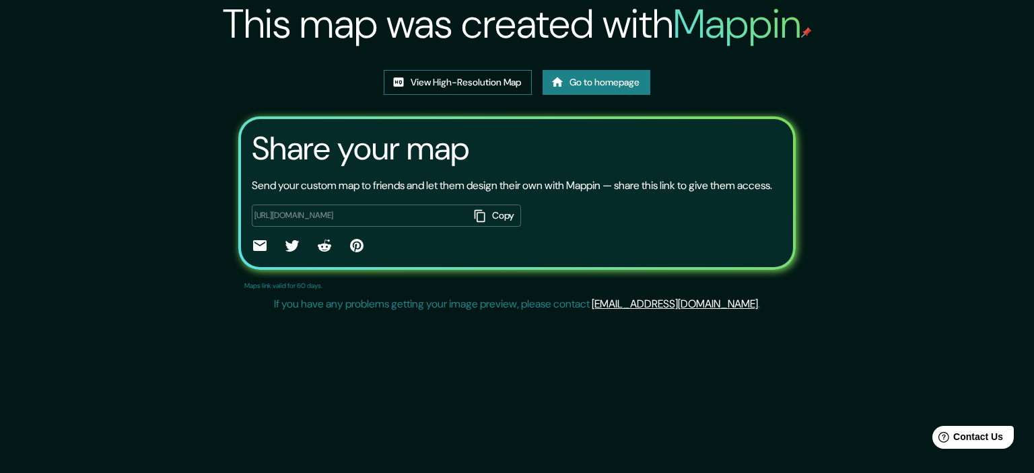
click at [485, 79] on link "View High-Resolution Map" at bounding box center [458, 82] width 148 height 25
click at [609, 86] on link "Go to homepage" at bounding box center [597, 82] width 108 height 25
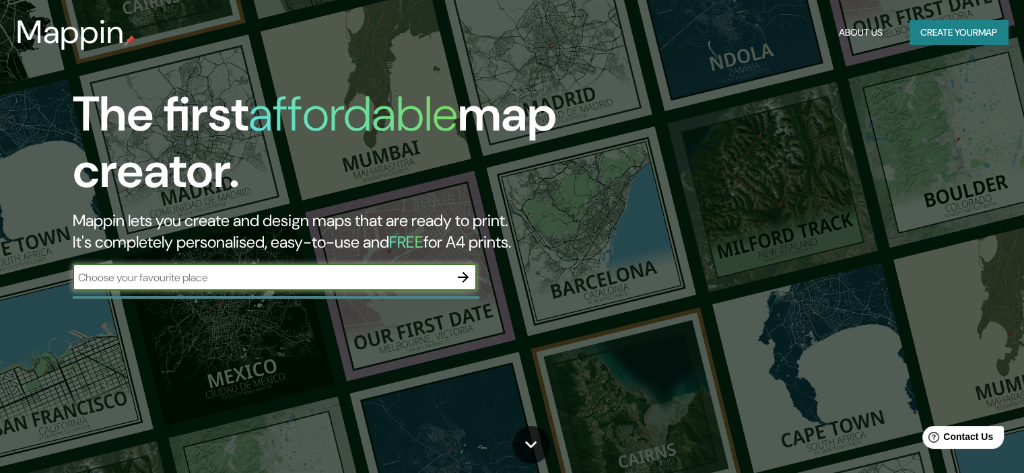
click at [469, 279] on icon "button" at bounding box center [463, 277] width 16 height 16
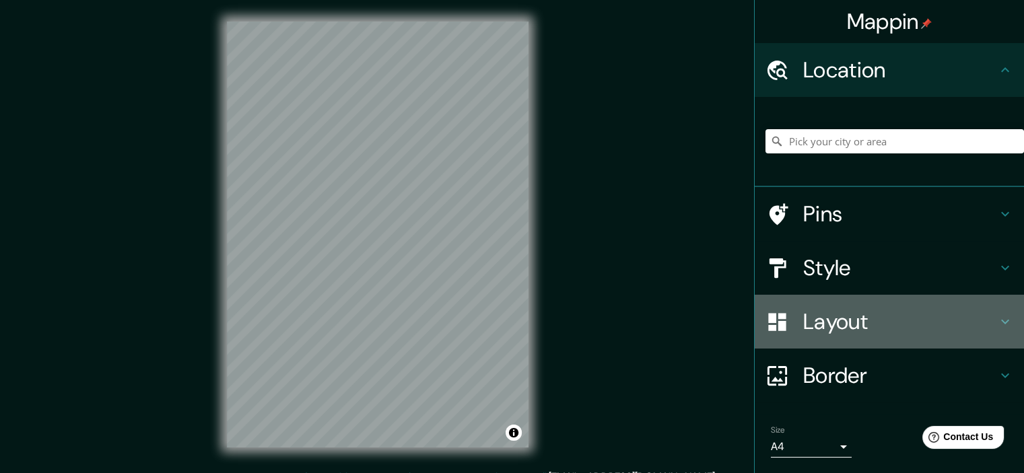
click at [861, 339] on div "Layout" at bounding box center [889, 322] width 269 height 54
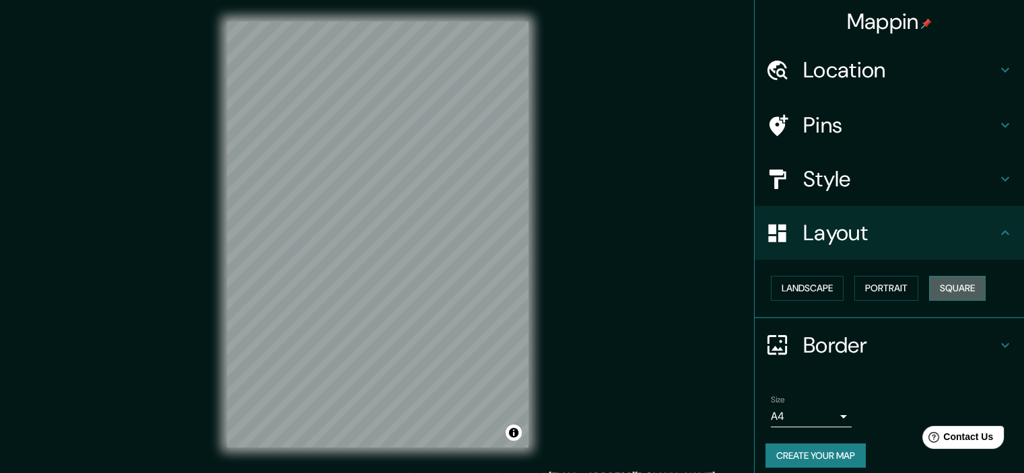
click at [957, 284] on button "Square" at bounding box center [957, 288] width 57 height 25
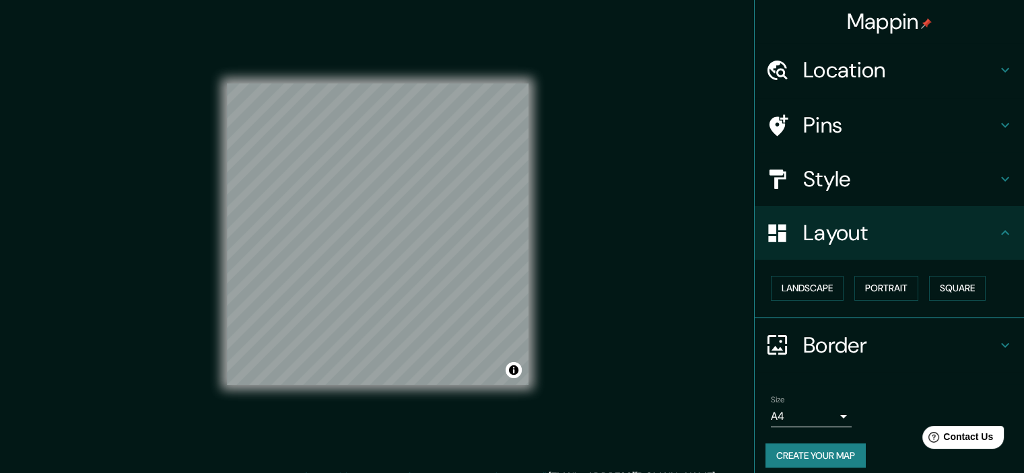
click at [822, 405] on body "Mappin Location Pins Style Layout Landscape Portrait Square Border Choose a bor…" at bounding box center [512, 236] width 1024 height 473
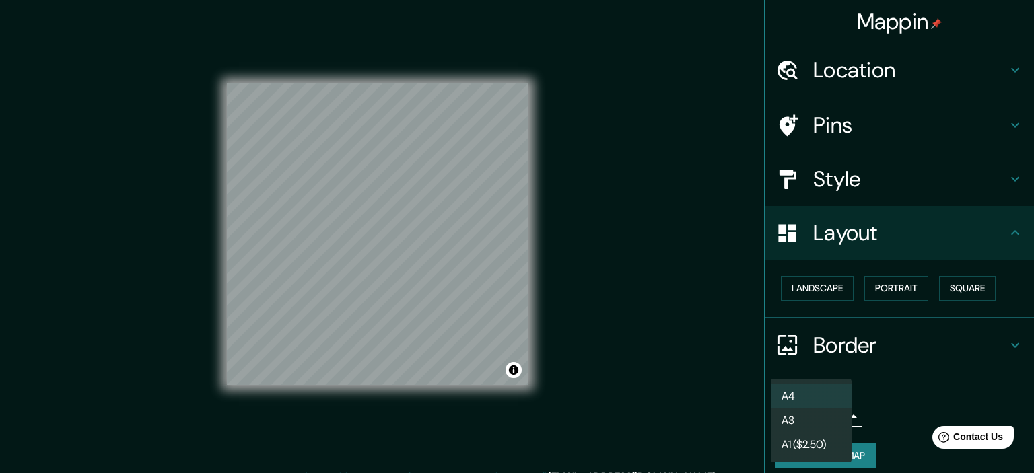
click at [819, 424] on li "A3" at bounding box center [811, 421] width 81 height 24
type input "a4"
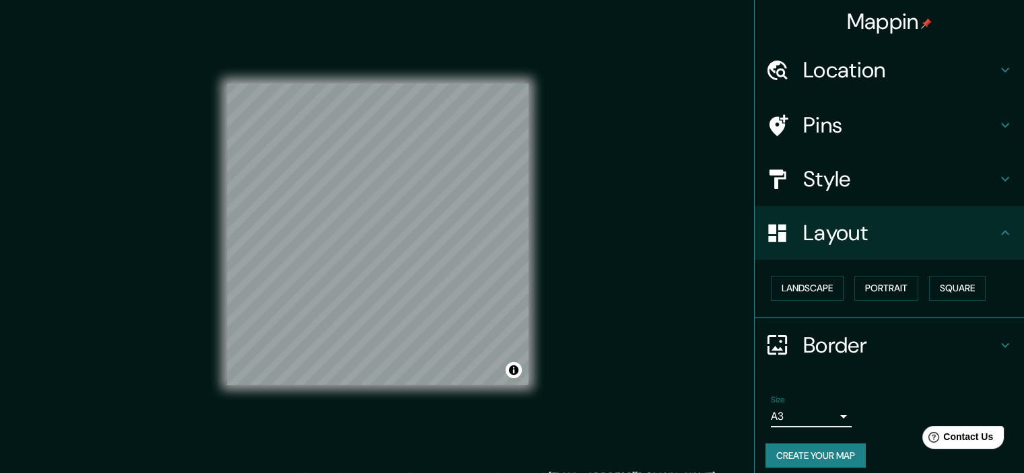
click at [827, 447] on button "Create your map" at bounding box center [816, 456] width 100 height 25
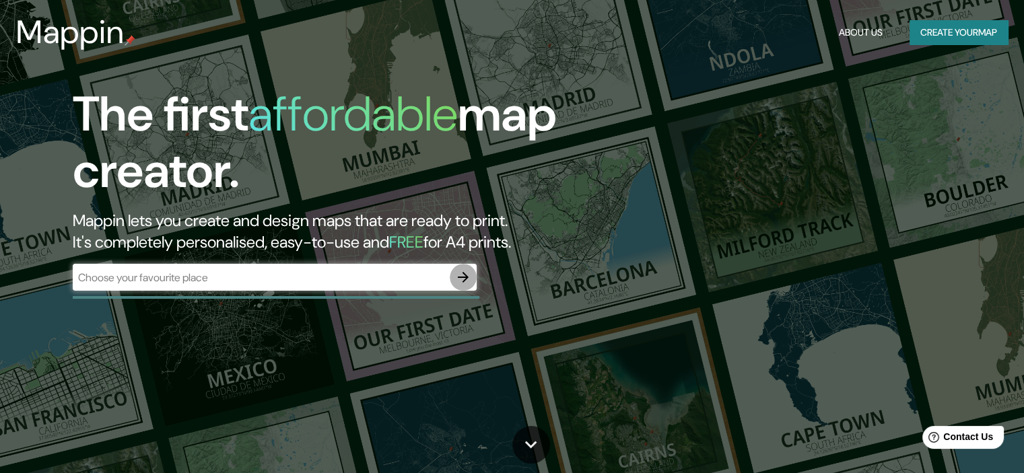
click at [459, 275] on icon "button" at bounding box center [463, 277] width 16 height 16
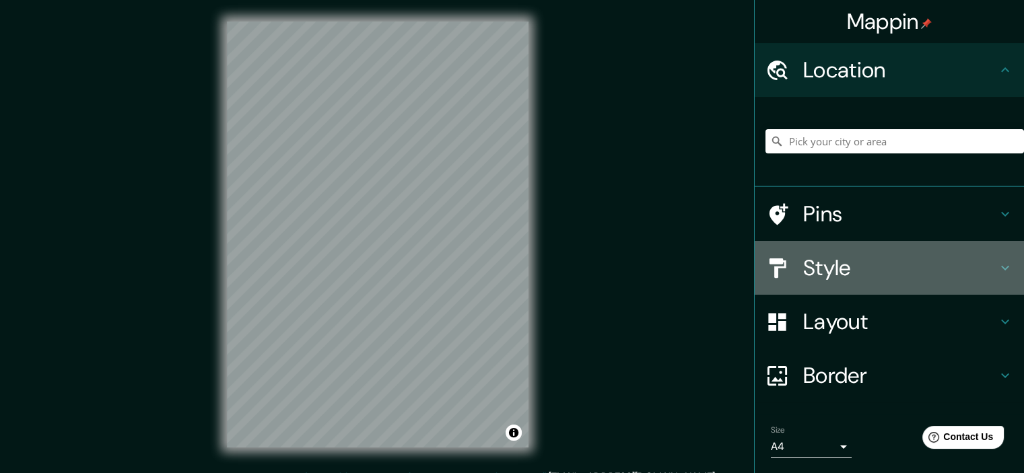
click at [886, 262] on h4 "Style" at bounding box center [900, 268] width 194 height 27
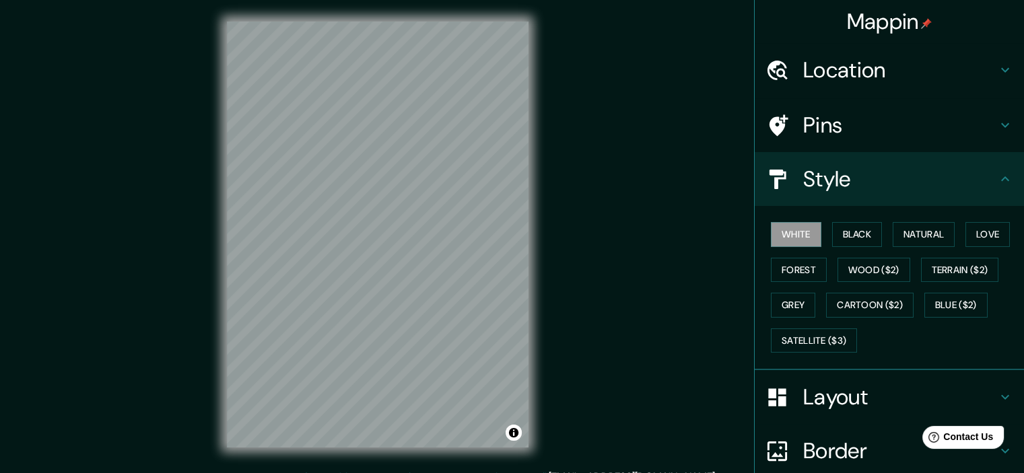
click at [853, 391] on h4 "Layout" at bounding box center [900, 397] width 194 height 27
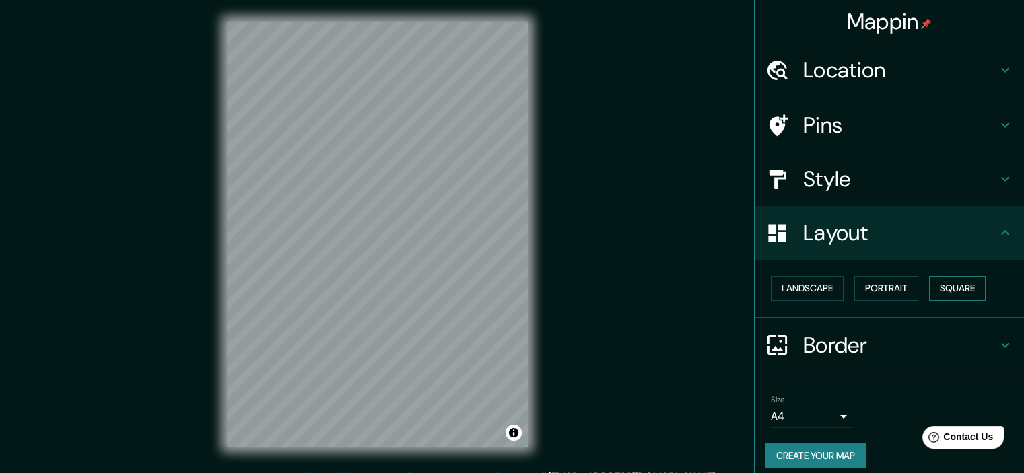
click at [962, 288] on button "Square" at bounding box center [957, 288] width 57 height 25
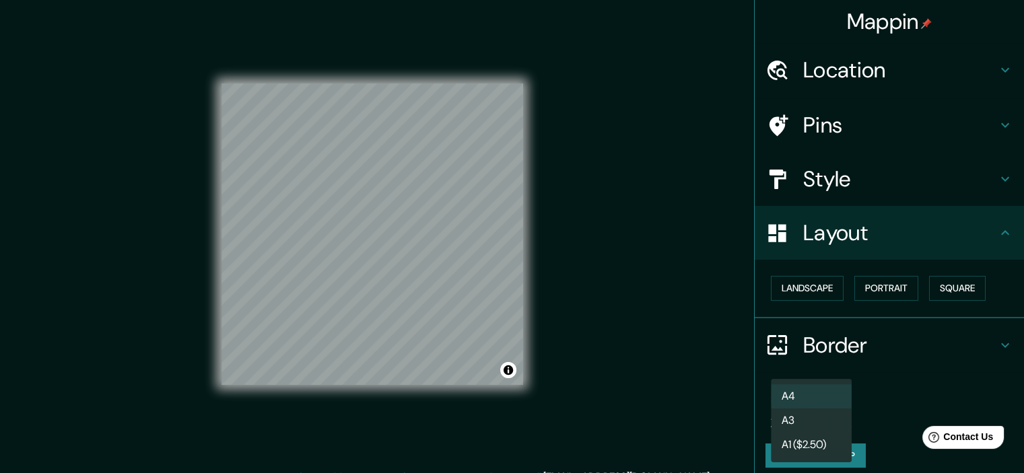
click at [799, 416] on body "Mappin Location Pins Style Layout Landscape Portrait Square Border Choose a bor…" at bounding box center [512, 236] width 1024 height 473
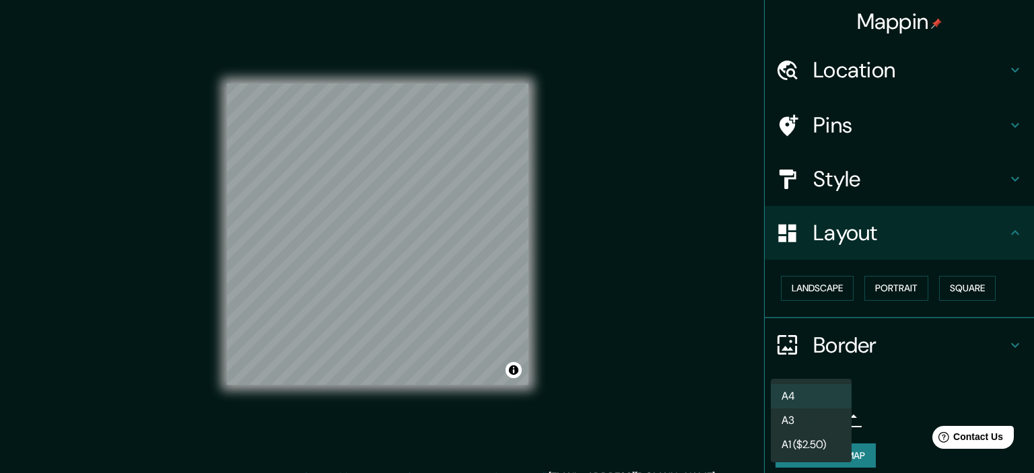
click at [795, 417] on li "A3" at bounding box center [811, 421] width 81 height 24
type input "a4"
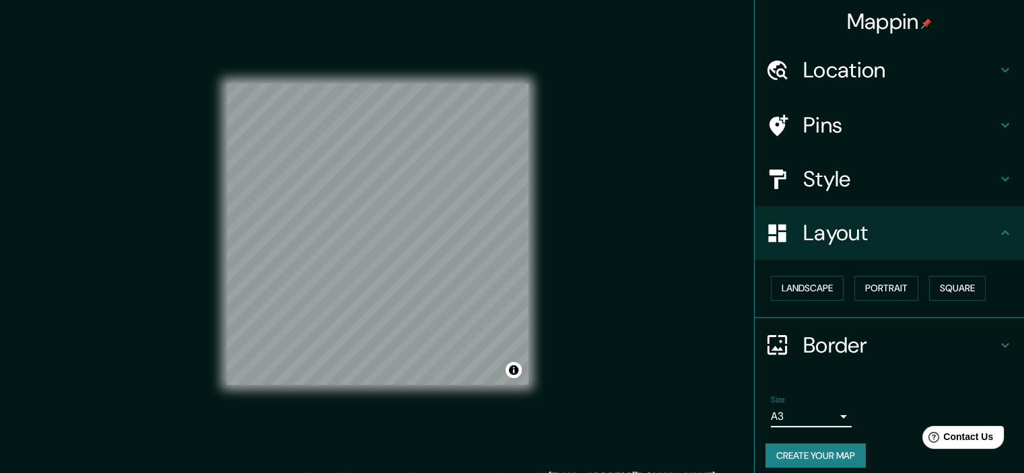
click at [820, 459] on button "Create your map" at bounding box center [816, 456] width 100 height 25
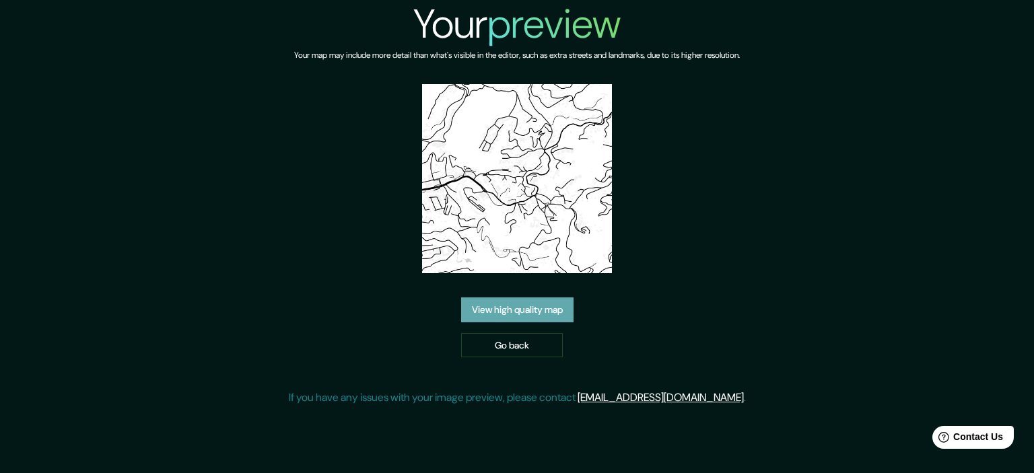
click at [487, 298] on link "View high quality map" at bounding box center [517, 310] width 112 height 25
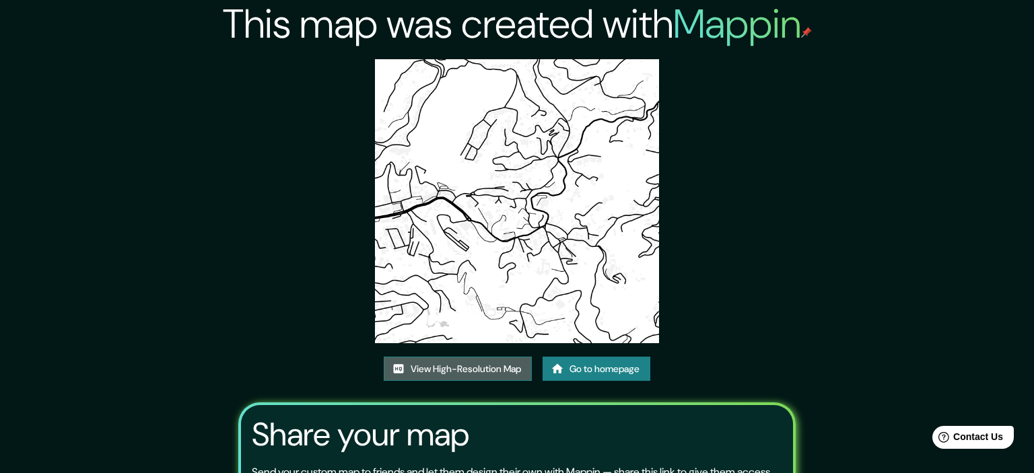
click at [490, 357] on link "View High-Resolution Map" at bounding box center [458, 369] width 148 height 25
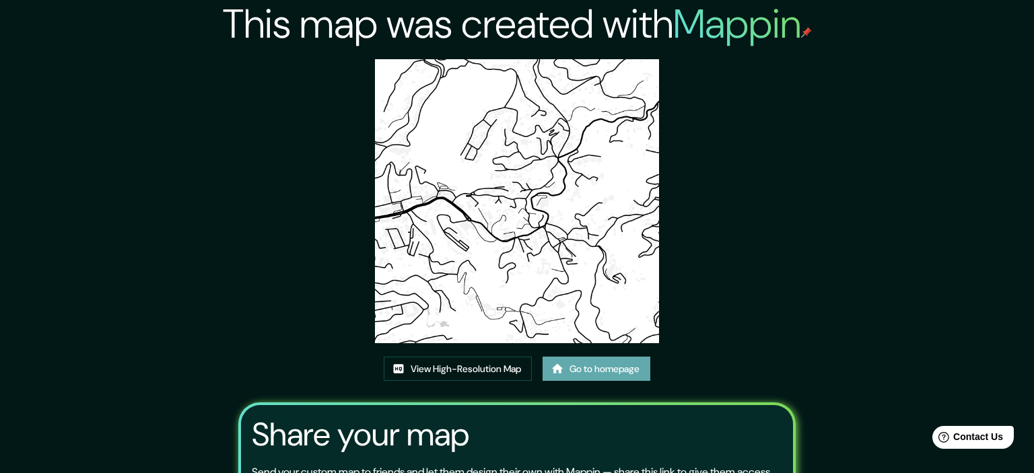
click at [631, 357] on link "Go to homepage" at bounding box center [597, 369] width 108 height 25
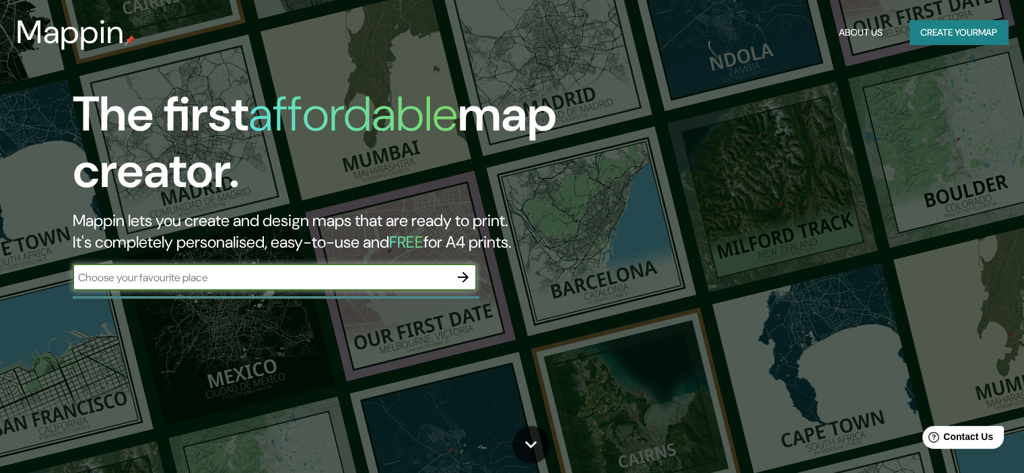
click at [456, 275] on icon "button" at bounding box center [463, 277] width 16 height 16
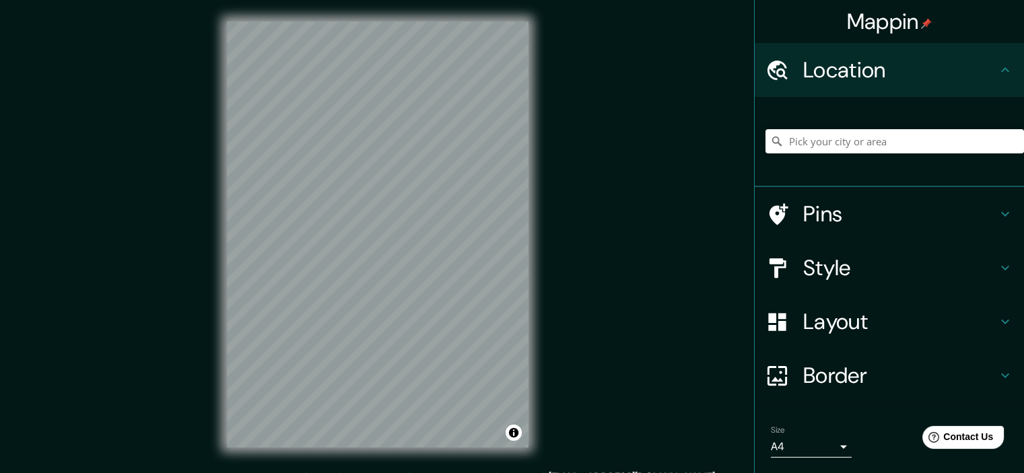
click at [828, 336] on div "Layout" at bounding box center [889, 322] width 269 height 54
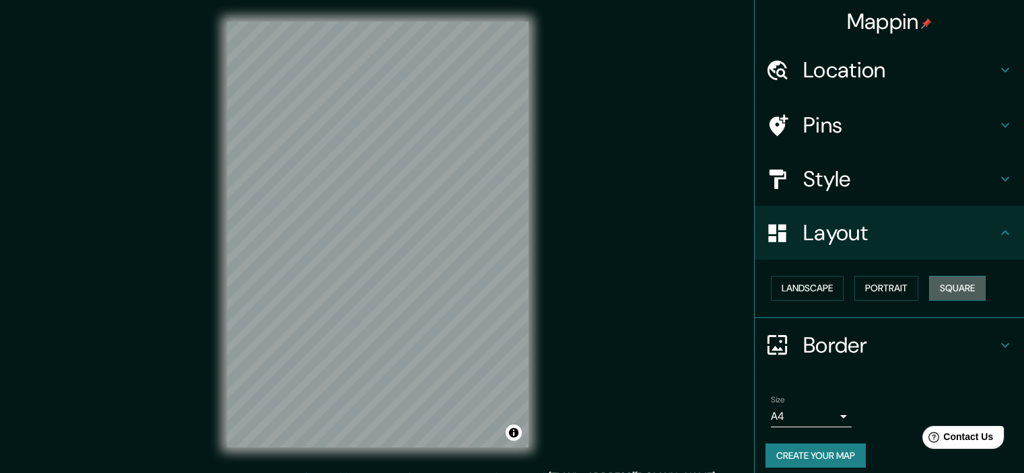
click at [963, 293] on button "Square" at bounding box center [957, 288] width 57 height 25
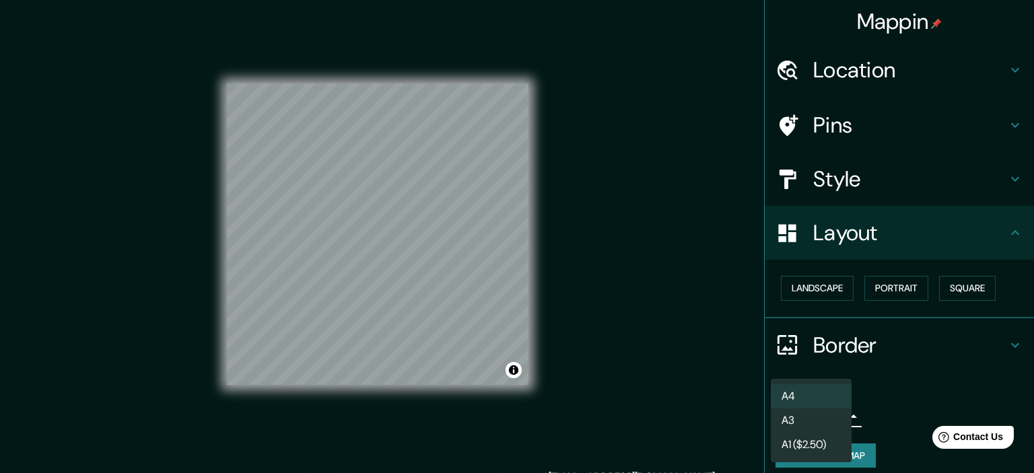
click at [816, 415] on body "Mappin Location Pins Style Layout Landscape Portrait Square Border Choose a bor…" at bounding box center [517, 236] width 1034 height 473
click at [807, 417] on li "A3" at bounding box center [811, 421] width 81 height 24
type input "a4"
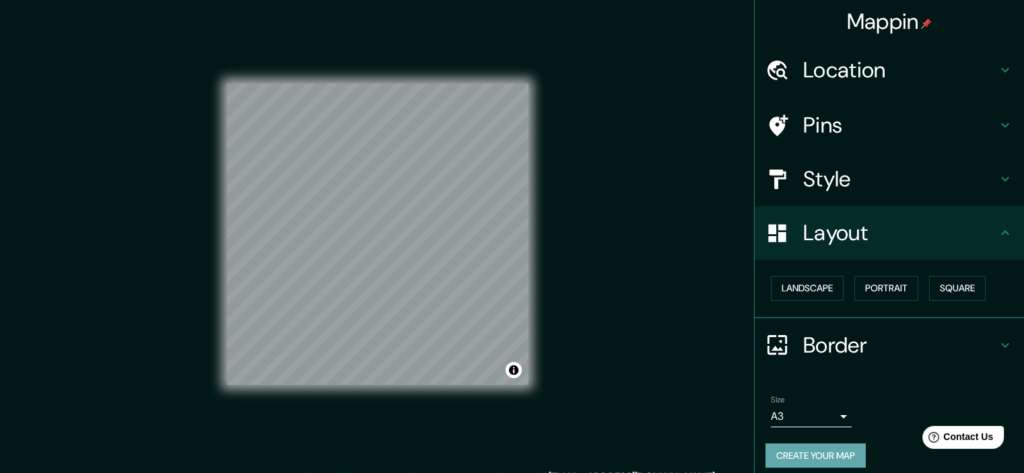
click at [799, 449] on button "Create your map" at bounding box center [816, 456] width 100 height 25
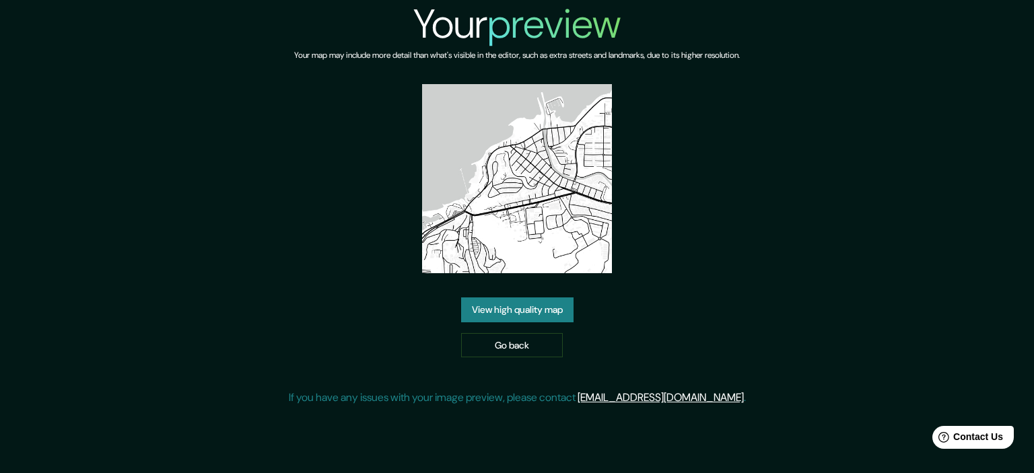
click at [510, 309] on link "View high quality map" at bounding box center [517, 310] width 112 height 25
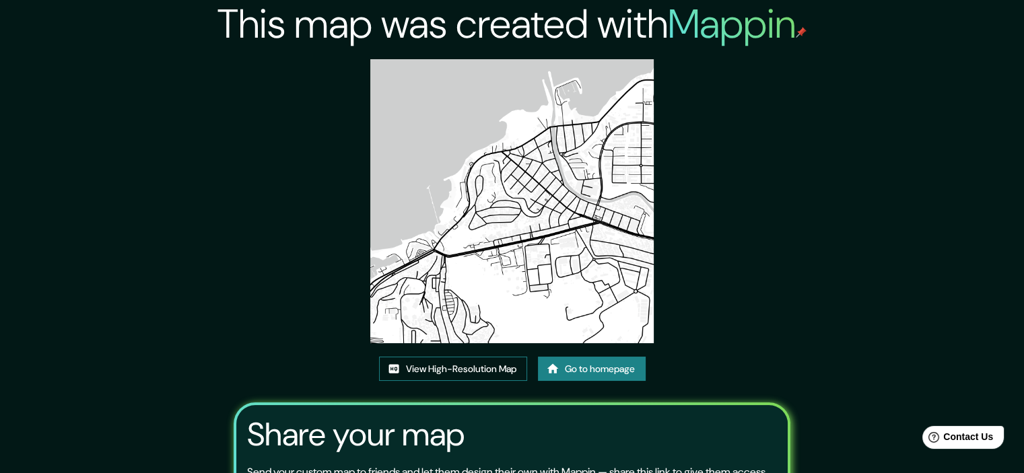
click at [473, 370] on link "View High-Resolution Map" at bounding box center [453, 369] width 148 height 25
click at [587, 371] on link "Go to homepage" at bounding box center [592, 369] width 108 height 25
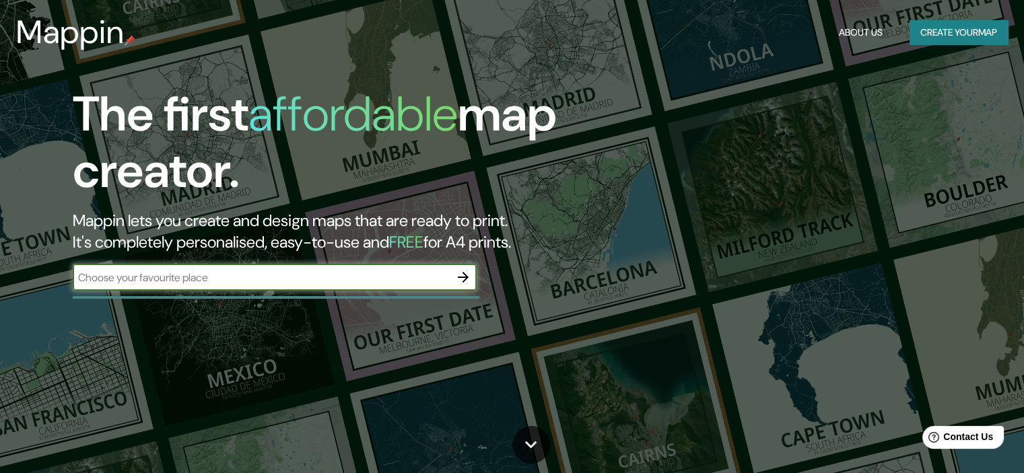
click at [473, 283] on button "button" at bounding box center [463, 277] width 27 height 27
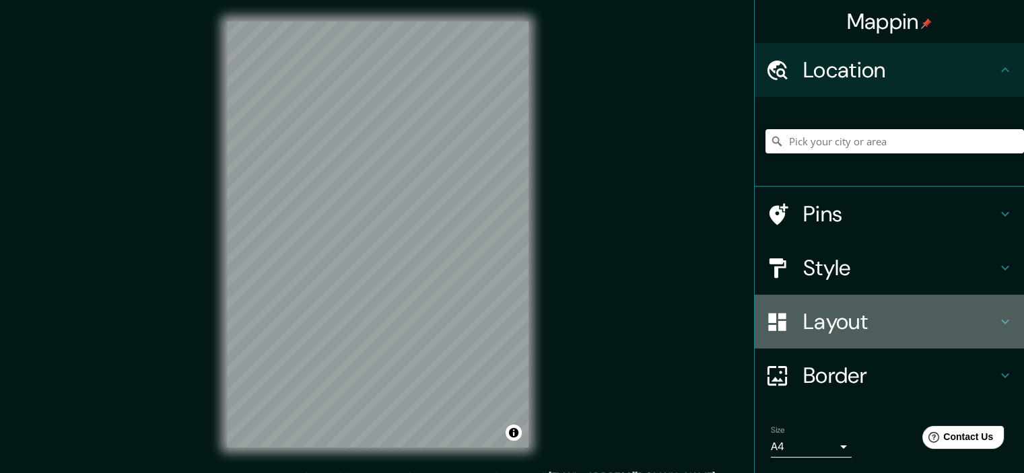
click at [880, 332] on h4 "Layout" at bounding box center [900, 321] width 194 height 27
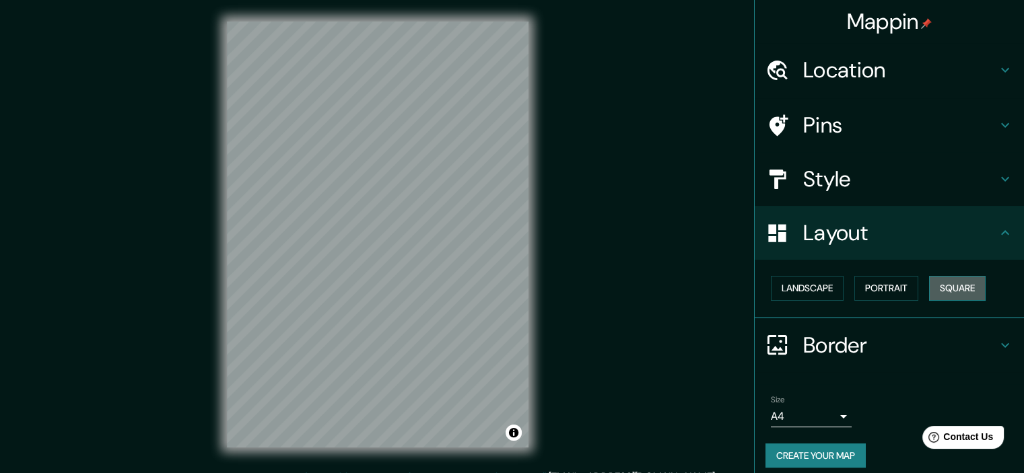
click at [952, 281] on button "Square" at bounding box center [957, 288] width 57 height 25
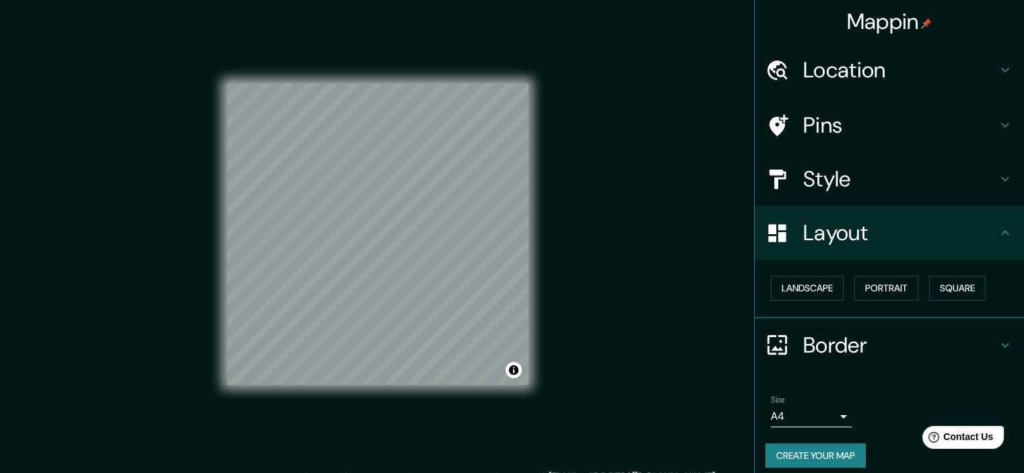
click at [830, 414] on body "Mappin Location Pins Style Layout Landscape Portrait Square Border Choose a bor…" at bounding box center [512, 236] width 1024 height 473
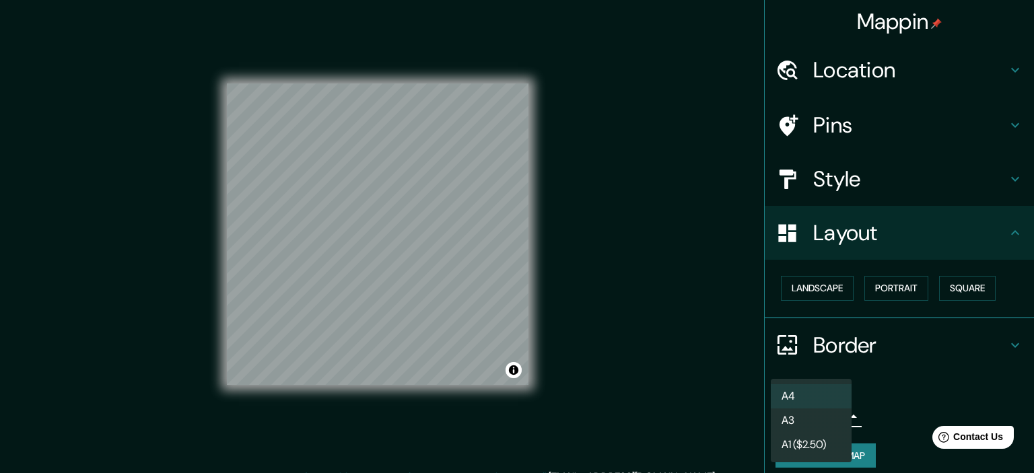
click at [816, 420] on li "A3" at bounding box center [811, 421] width 81 height 24
type input "a4"
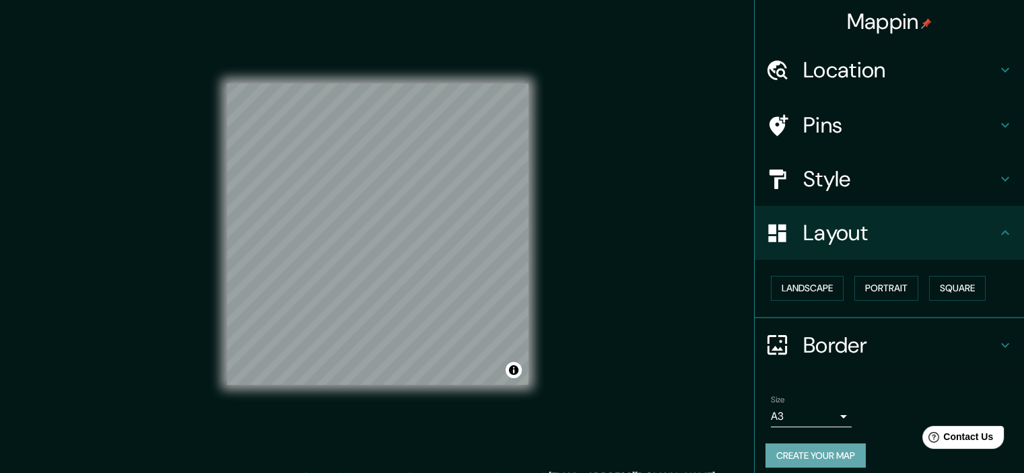
click at [809, 455] on button "Create your map" at bounding box center [816, 456] width 100 height 25
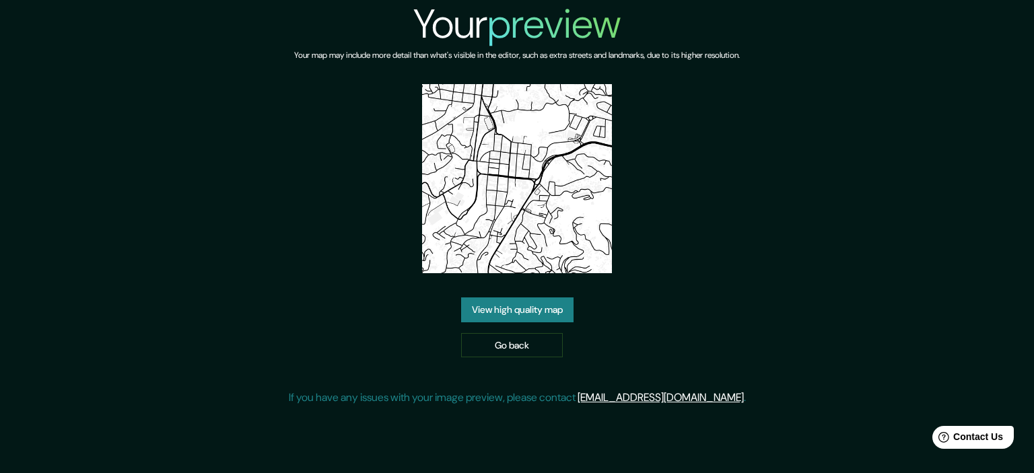
click at [540, 305] on link "View high quality map" at bounding box center [517, 310] width 112 height 25
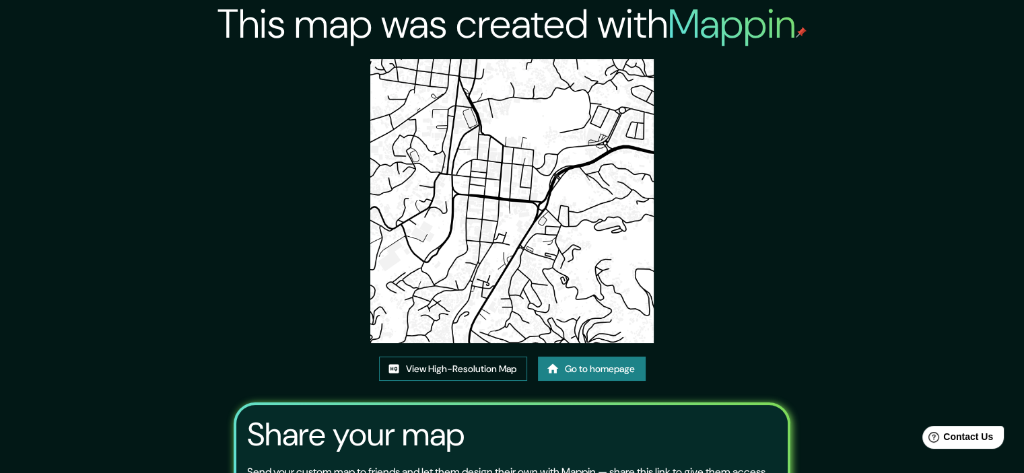
click at [498, 368] on link "View High-Resolution Map" at bounding box center [453, 369] width 148 height 25
click at [621, 371] on link "Go to homepage" at bounding box center [592, 369] width 108 height 25
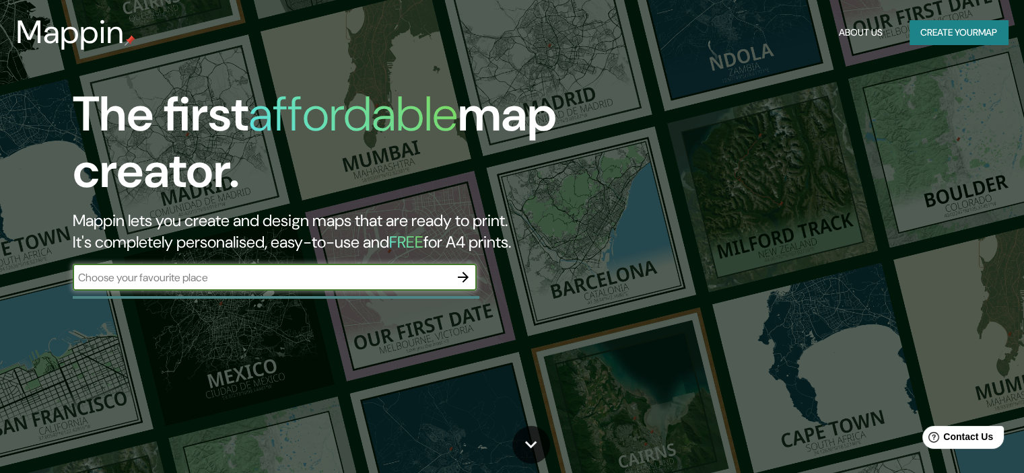
click at [456, 272] on icon "button" at bounding box center [463, 277] width 16 height 16
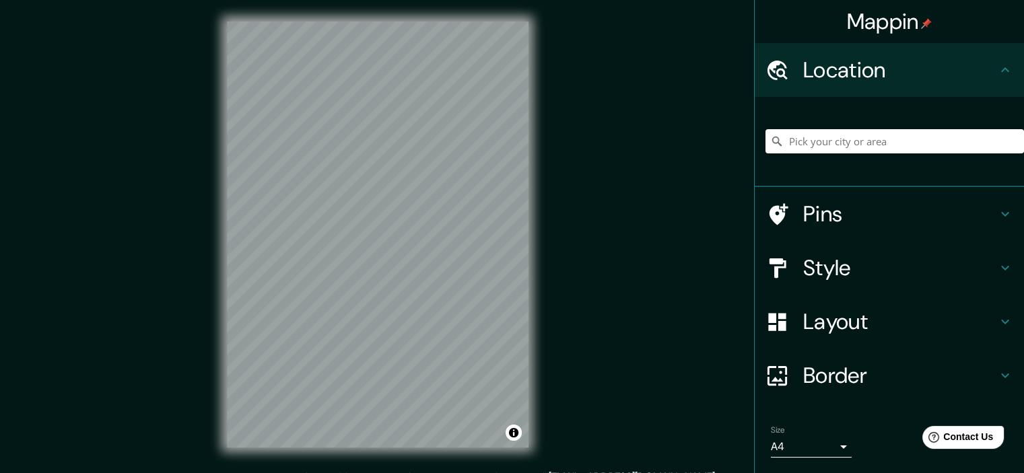
click at [820, 319] on h4 "Layout" at bounding box center [900, 321] width 194 height 27
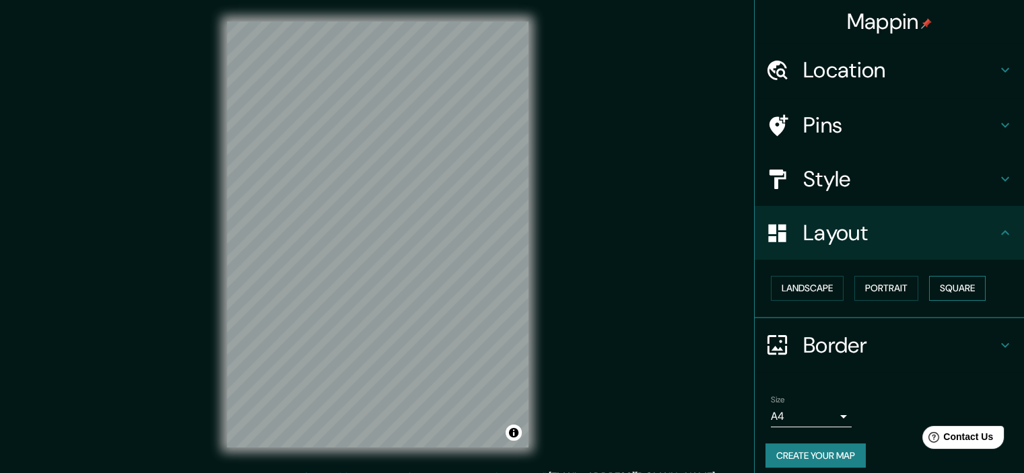
click at [955, 282] on button "Square" at bounding box center [957, 288] width 57 height 25
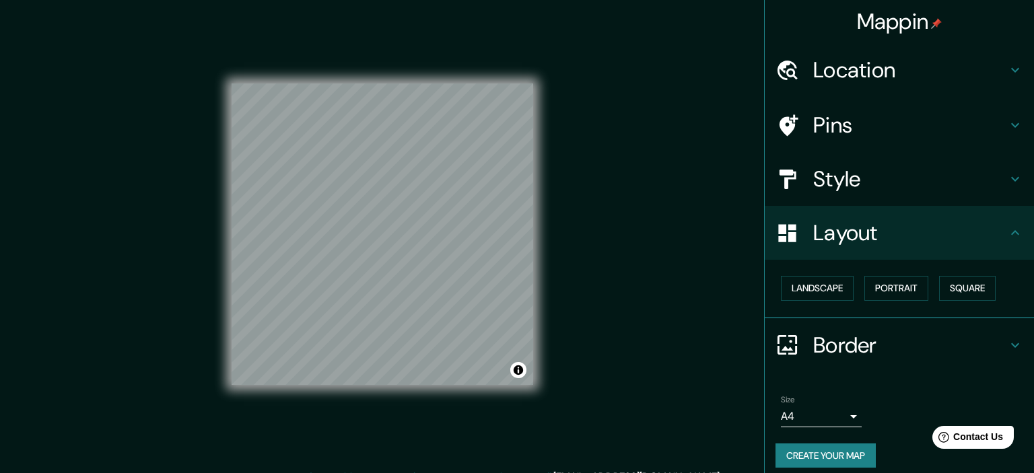
click at [819, 414] on body "Mappin Location Pins Style Layout Landscape Portrait Square Border Choose a bor…" at bounding box center [517, 236] width 1034 height 473
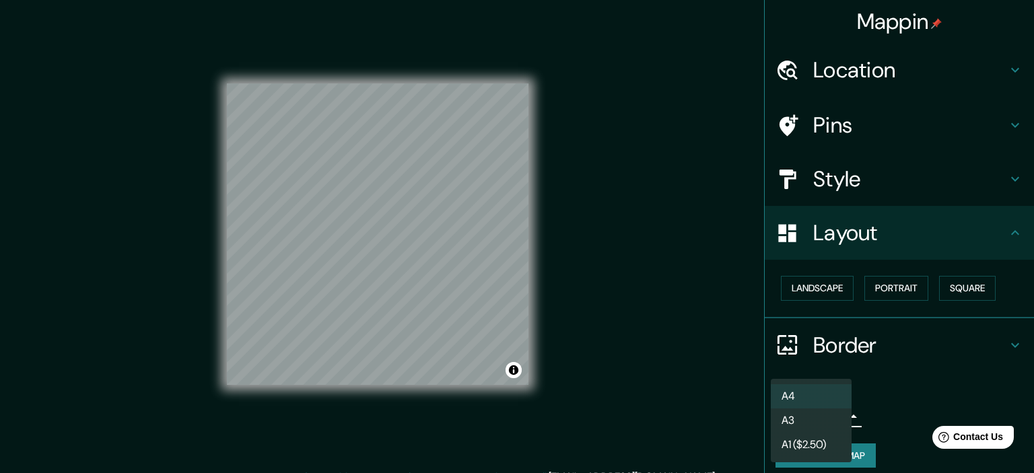
click at [811, 425] on li "A3" at bounding box center [811, 421] width 81 height 24
type input "a4"
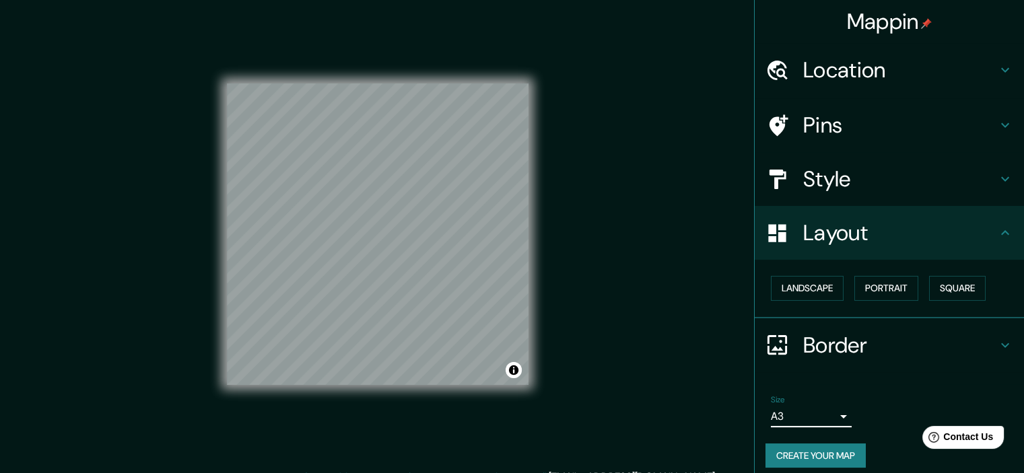
click at [815, 452] on button "Create your map" at bounding box center [816, 456] width 100 height 25
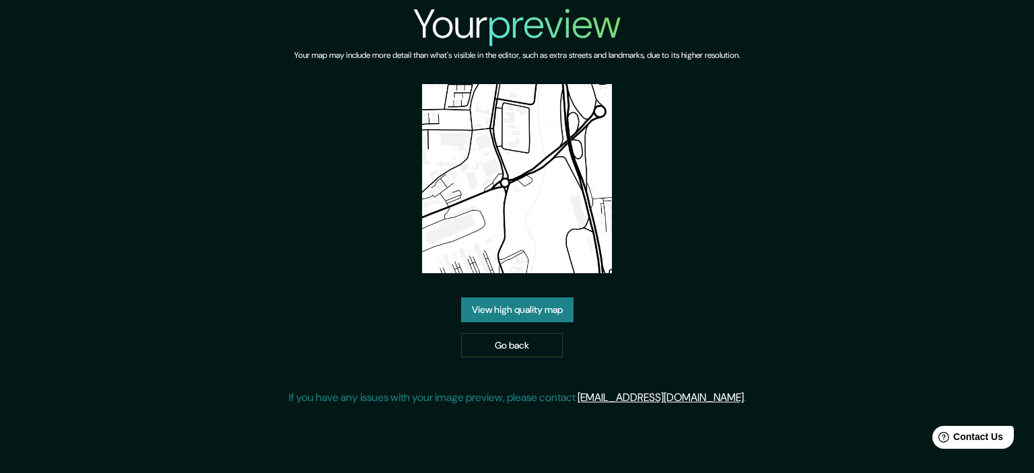
click at [521, 304] on link "View high quality map" at bounding box center [517, 310] width 112 height 25
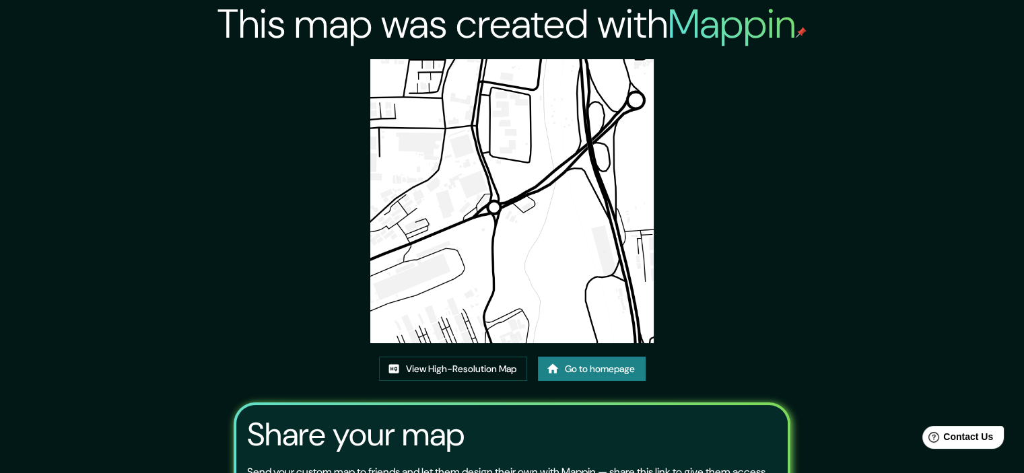
click at [496, 352] on div "This map was created with Mappin View High-Resolution Map Go to homepage Share …" at bounding box center [512, 302] width 589 height 605
click at [497, 368] on link "View High-Resolution Map" at bounding box center [453, 369] width 148 height 25
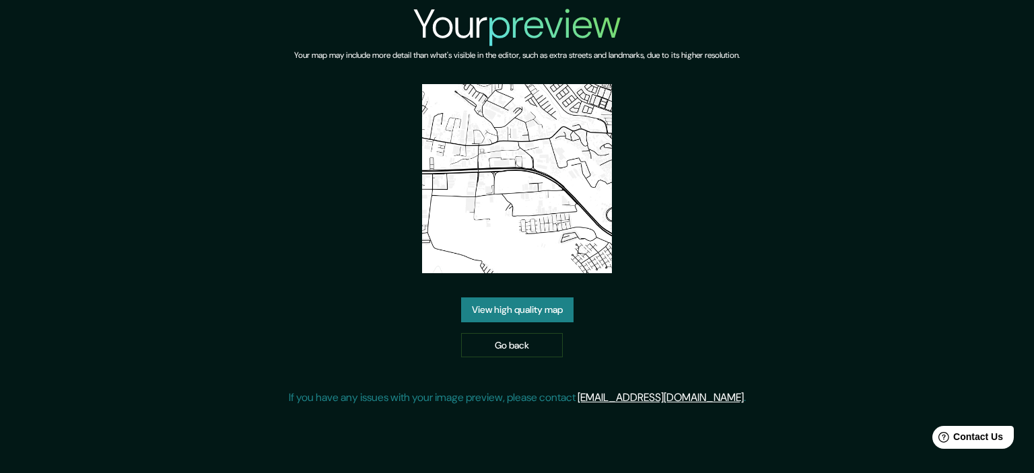
click at [540, 315] on link "View high quality map" at bounding box center [517, 310] width 112 height 25
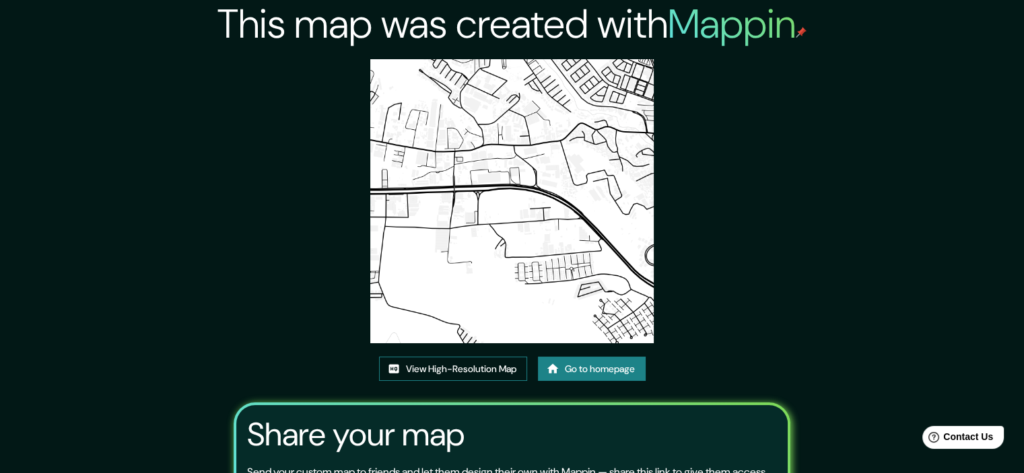
click at [512, 370] on link "View High-Resolution Map" at bounding box center [453, 369] width 148 height 25
click at [555, 365] on icon at bounding box center [552, 368] width 13 height 13
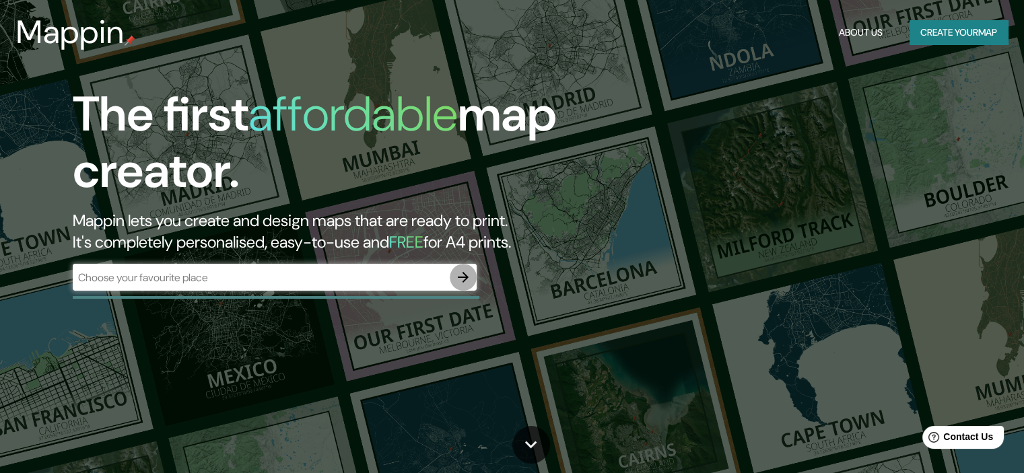
click at [463, 279] on icon "button" at bounding box center [463, 277] width 16 height 16
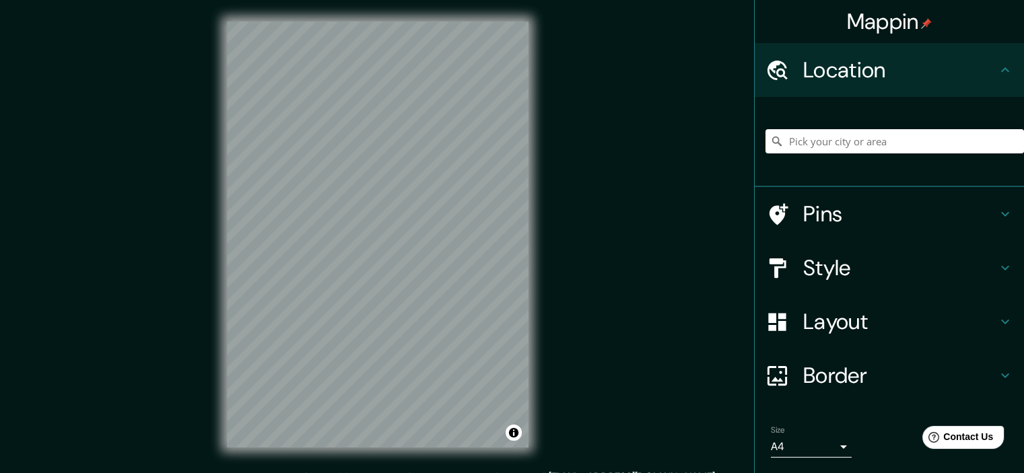
click at [891, 325] on h4 "Layout" at bounding box center [900, 321] width 194 height 27
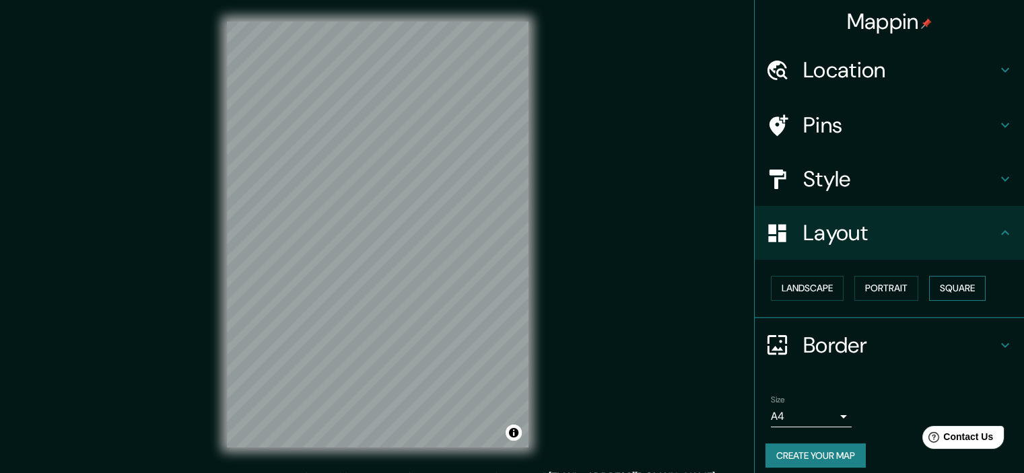
click at [958, 287] on button "Square" at bounding box center [957, 288] width 57 height 25
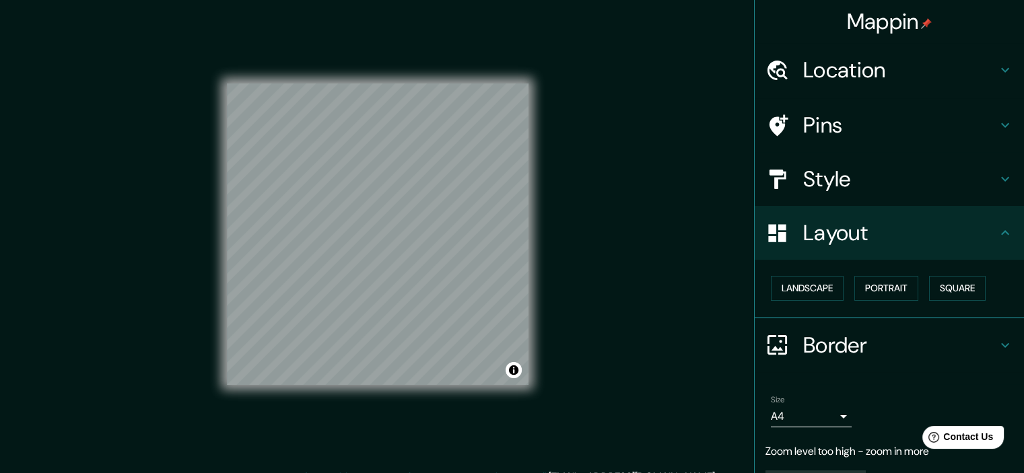
click at [585, 239] on div "Mappin Location Pins Style Layout Landscape Portrait Square Border Choose a bor…" at bounding box center [512, 245] width 1024 height 491
click at [801, 423] on body "Mappin Location Pins Style Layout Landscape Portrait Square Border Choose a bor…" at bounding box center [512, 236] width 1024 height 473
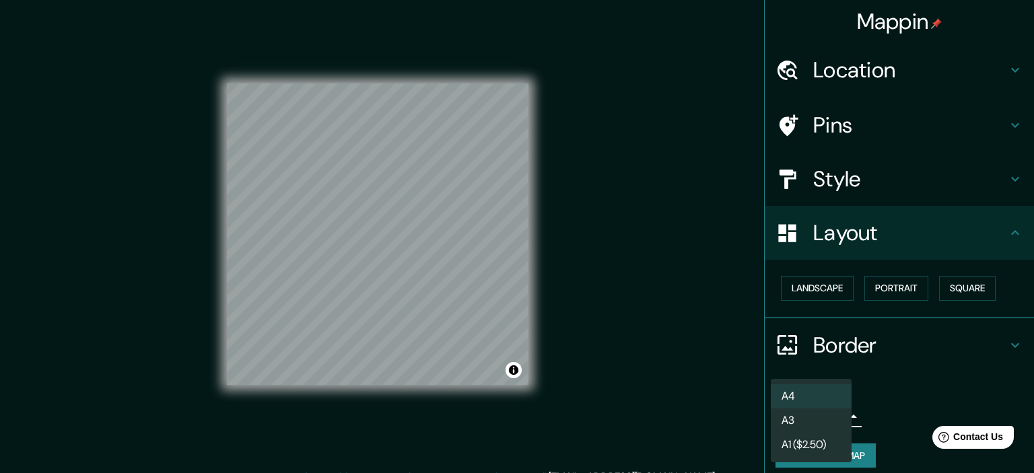
click at [817, 415] on li "A3" at bounding box center [811, 421] width 81 height 24
type input "a4"
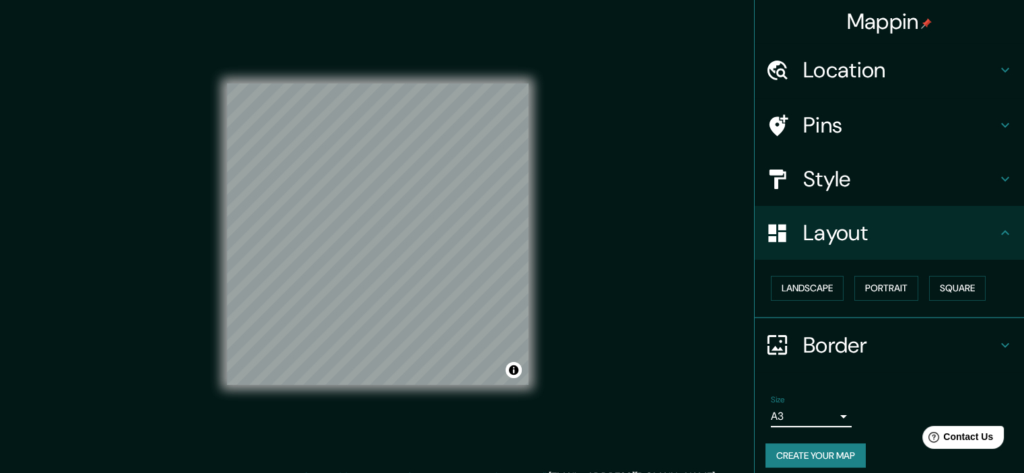
click at [822, 453] on button "Create your map" at bounding box center [816, 456] width 100 height 25
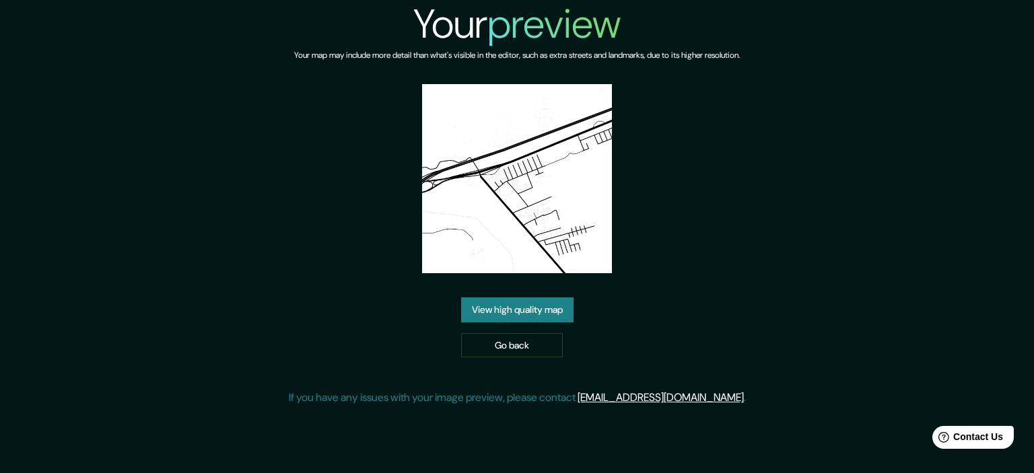
click at [512, 308] on link "View high quality map" at bounding box center [517, 310] width 112 height 25
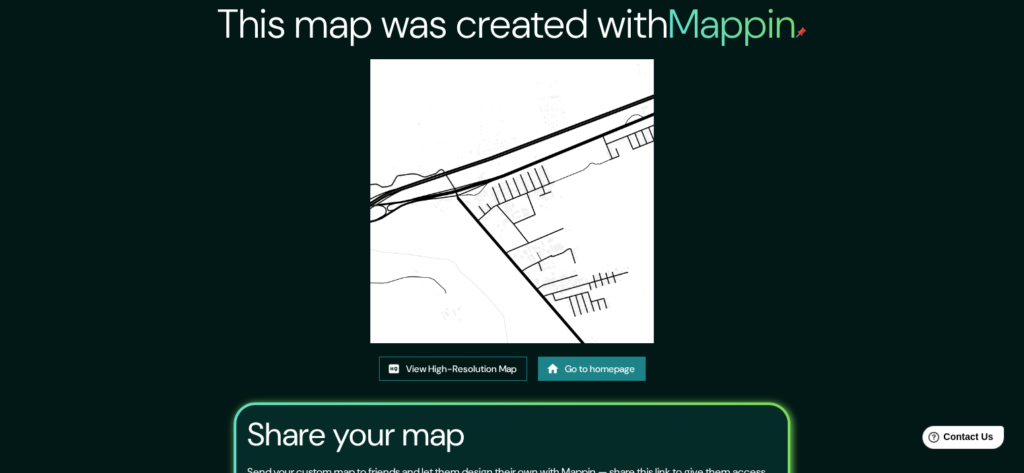
click at [454, 371] on link "View High-Resolution Map" at bounding box center [453, 369] width 148 height 25
drag, startPoint x: 570, startPoint y: 385, endPoint x: 567, endPoint y: 370, distance: 15.1
click at [569, 385] on div "View High-Resolution Map Go to homepage" at bounding box center [512, 375] width 267 height 36
click at [567, 370] on link "Go to homepage" at bounding box center [592, 369] width 108 height 25
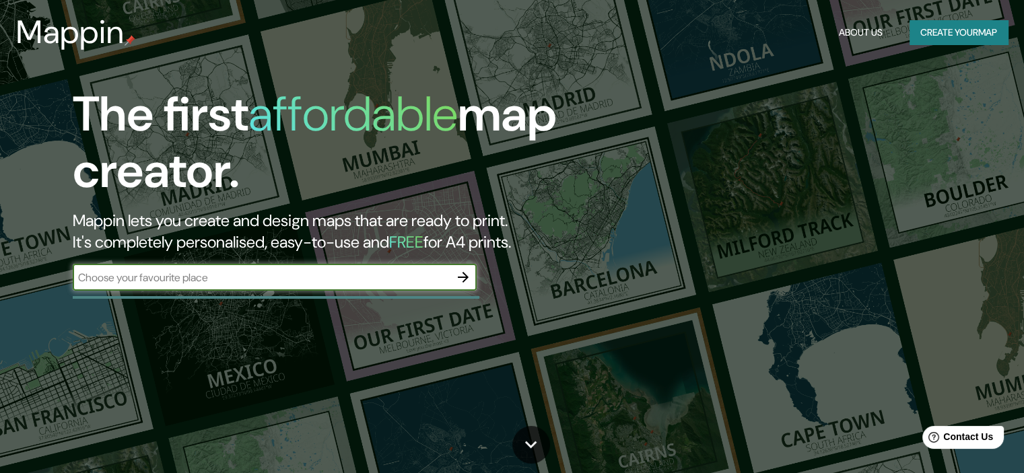
click at [469, 279] on icon "button" at bounding box center [463, 277] width 16 height 16
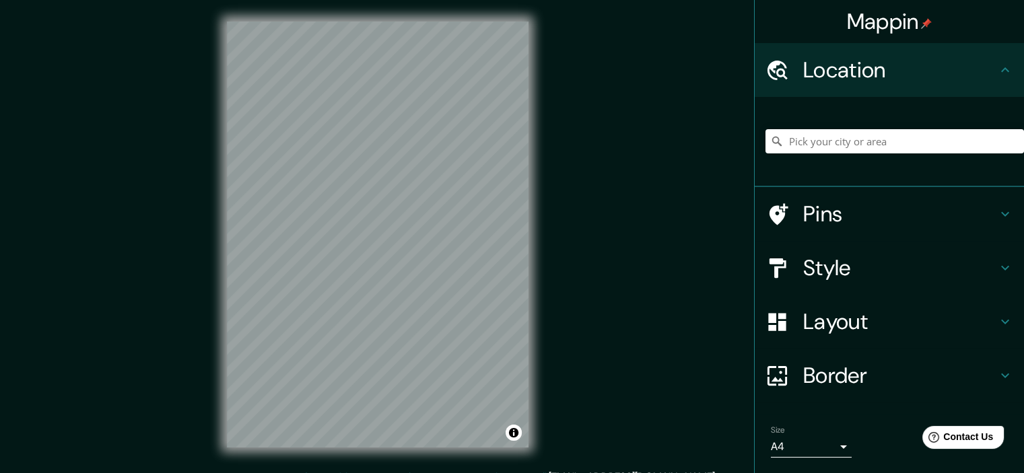
click at [851, 343] on div "Layout" at bounding box center [889, 322] width 269 height 54
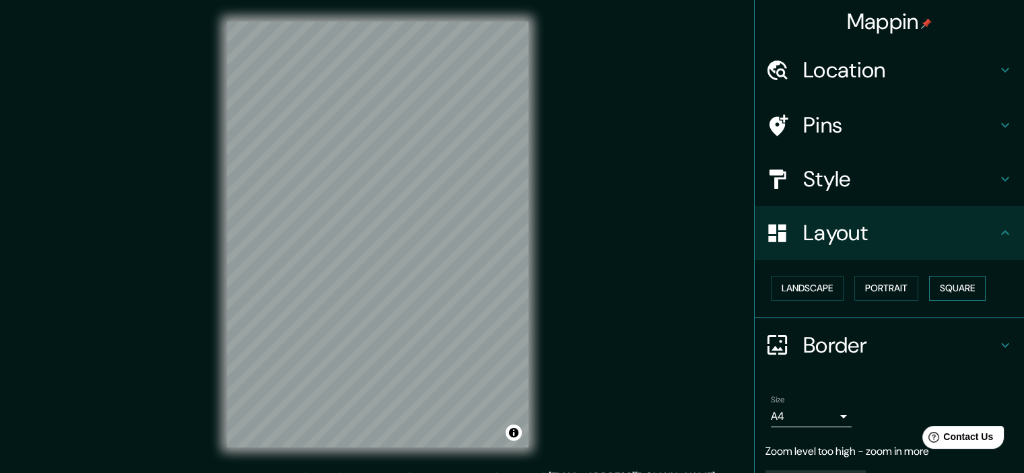
click at [941, 287] on button "Square" at bounding box center [957, 288] width 57 height 25
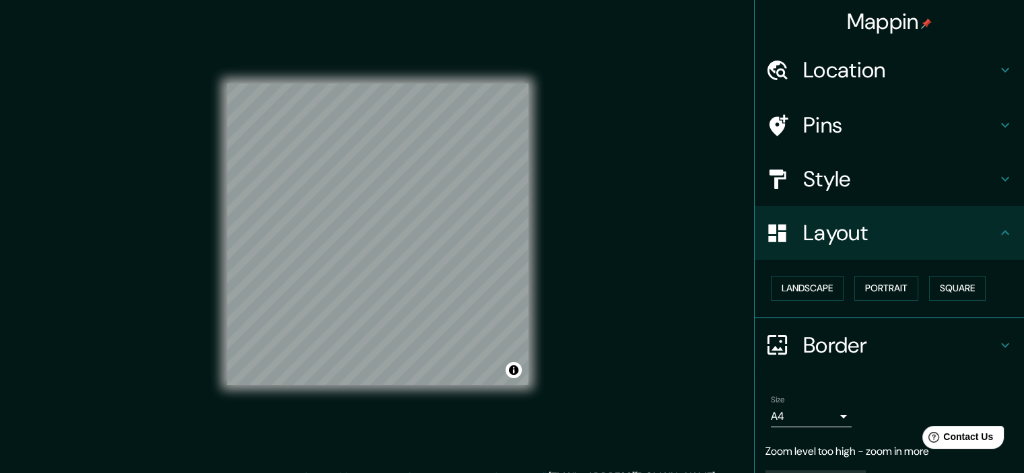
click at [820, 413] on body "Mappin Location Pins Style Layout Landscape Portrait Square Border Choose a bor…" at bounding box center [512, 236] width 1024 height 473
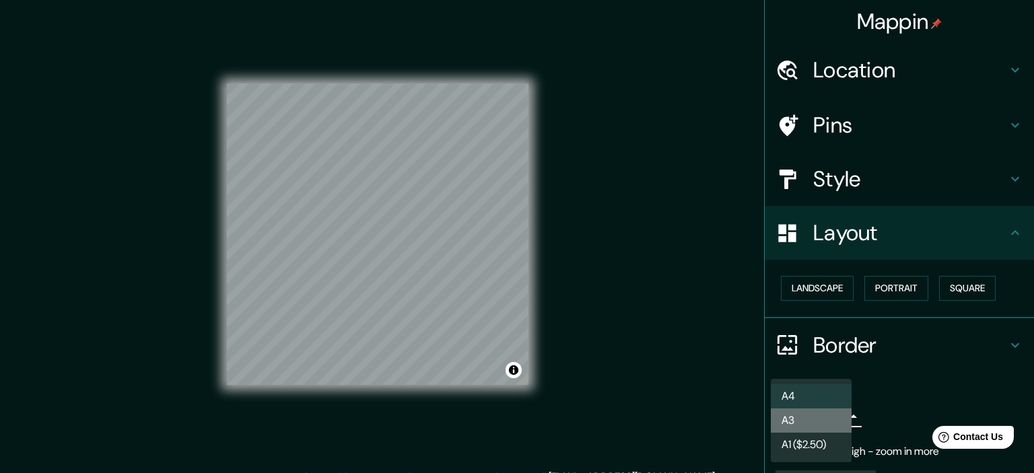
click at [805, 415] on li "A3" at bounding box center [811, 421] width 81 height 24
type input "a4"
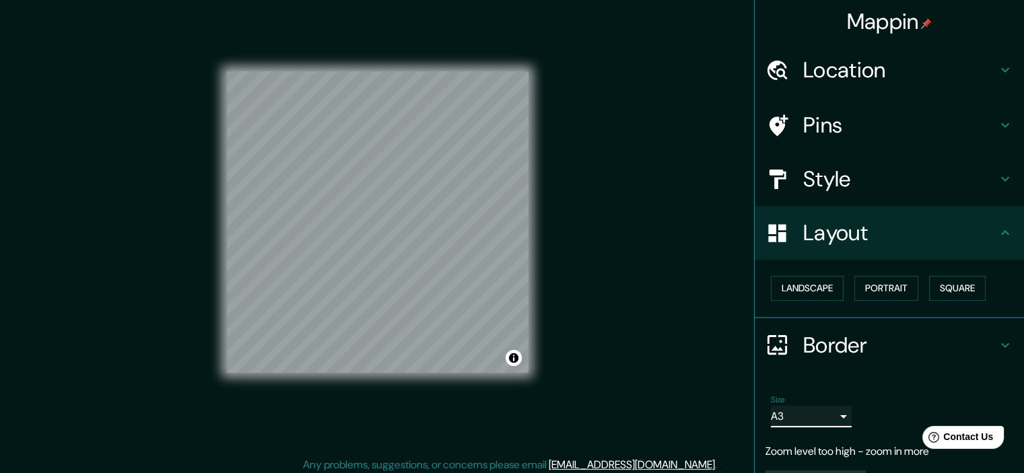
scroll to position [17, 0]
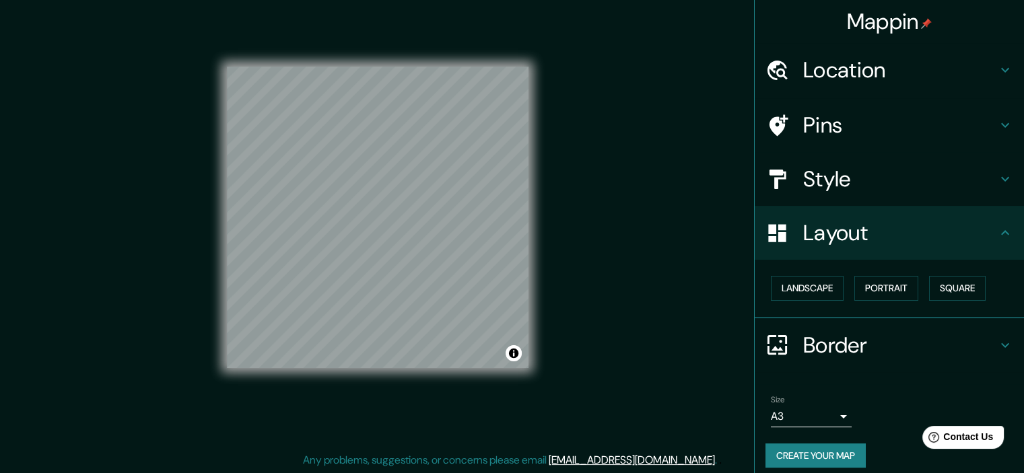
click at [803, 444] on button "Create your map" at bounding box center [816, 456] width 100 height 25
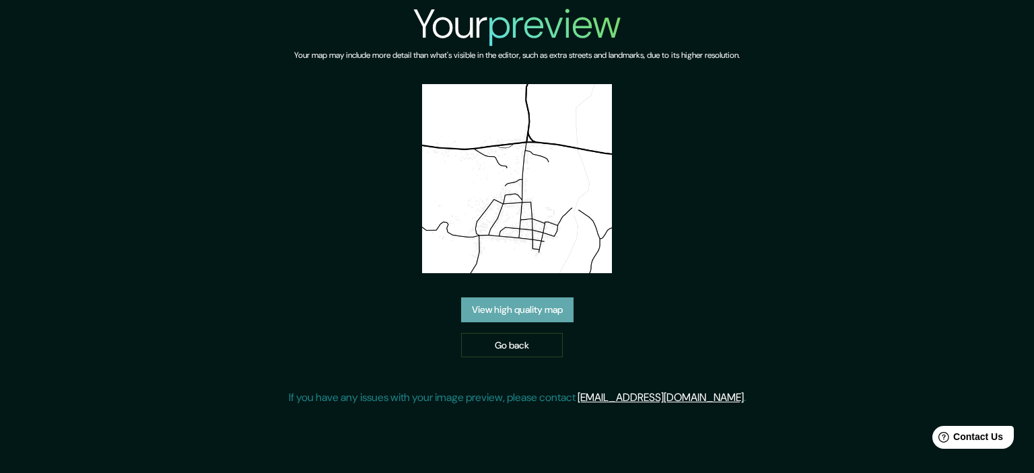
click at [529, 312] on link "View high quality map" at bounding box center [517, 310] width 112 height 25
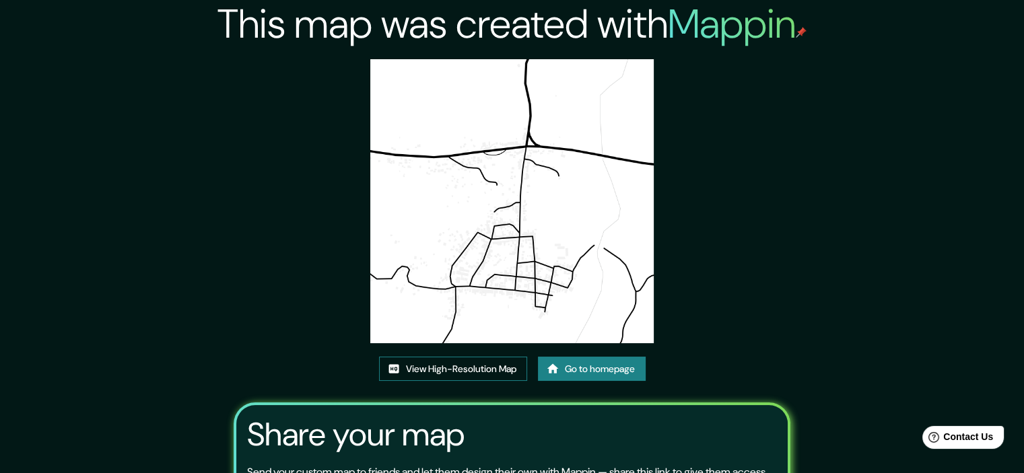
click at [478, 367] on link "View High-Resolution Map" at bounding box center [453, 369] width 148 height 25
click at [570, 368] on link "Go to homepage" at bounding box center [592, 369] width 108 height 25
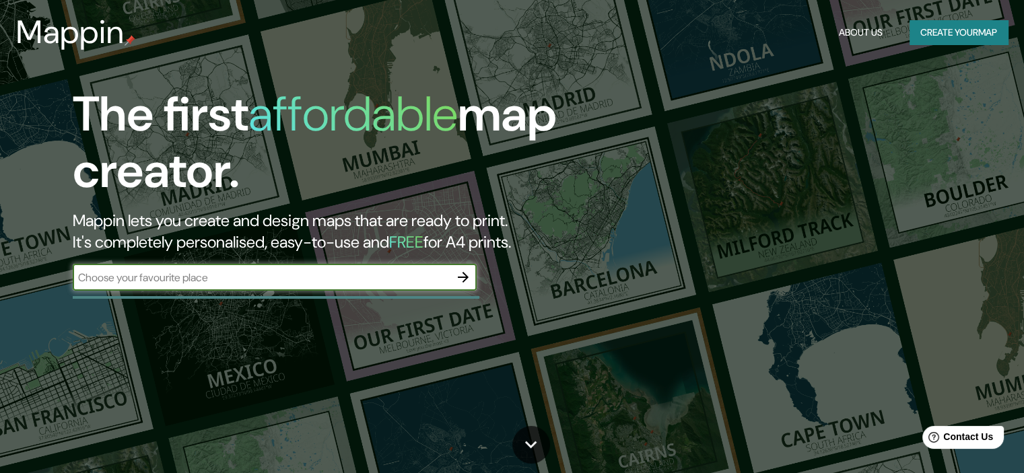
click at [457, 282] on icon "button" at bounding box center [463, 277] width 16 height 16
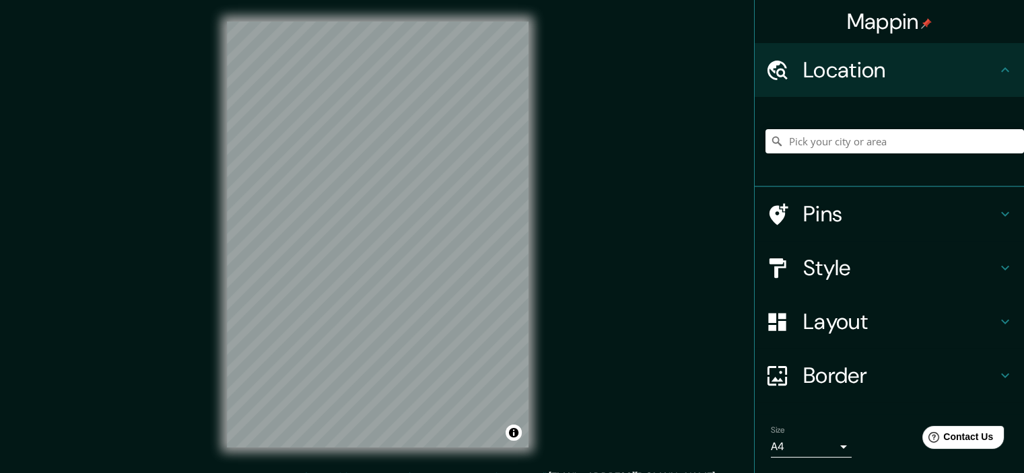
click at [847, 323] on h4 "Layout" at bounding box center [900, 321] width 194 height 27
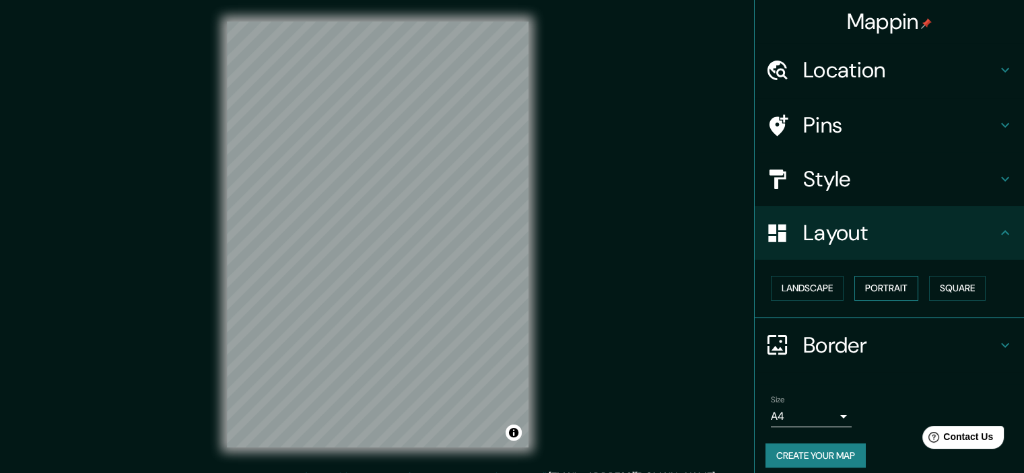
click at [880, 284] on button "Portrait" at bounding box center [887, 288] width 64 height 25
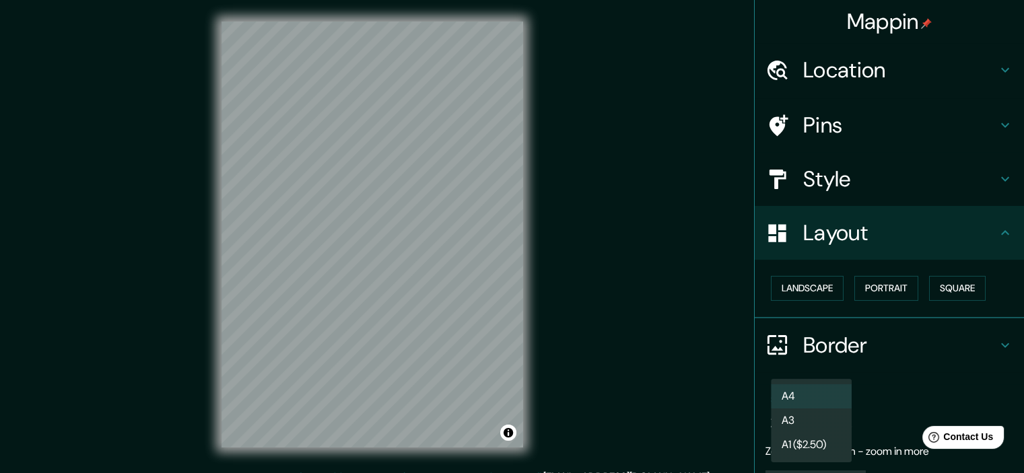
click at [791, 407] on body "Mappin Location Pins Style Layout Landscape Portrait Square Border Choose a bor…" at bounding box center [512, 236] width 1024 height 473
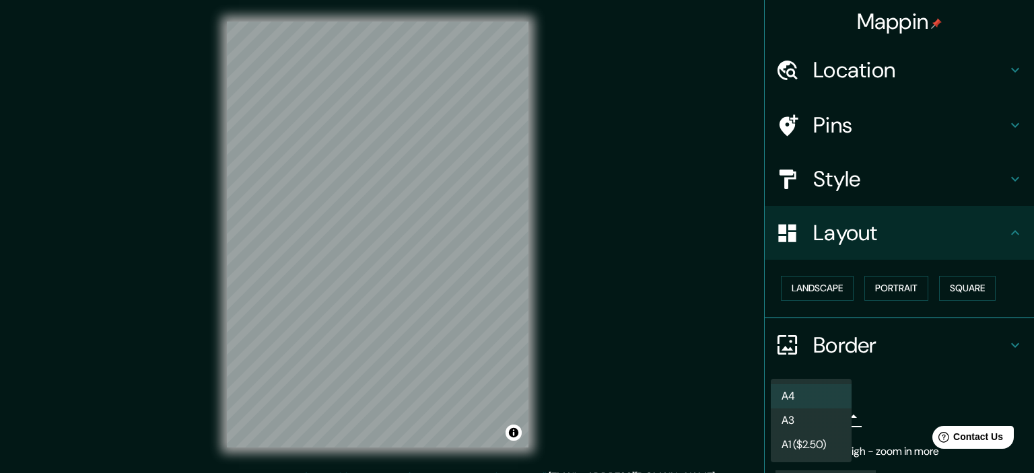
click at [798, 416] on li "A3" at bounding box center [811, 421] width 81 height 24
type input "a4"
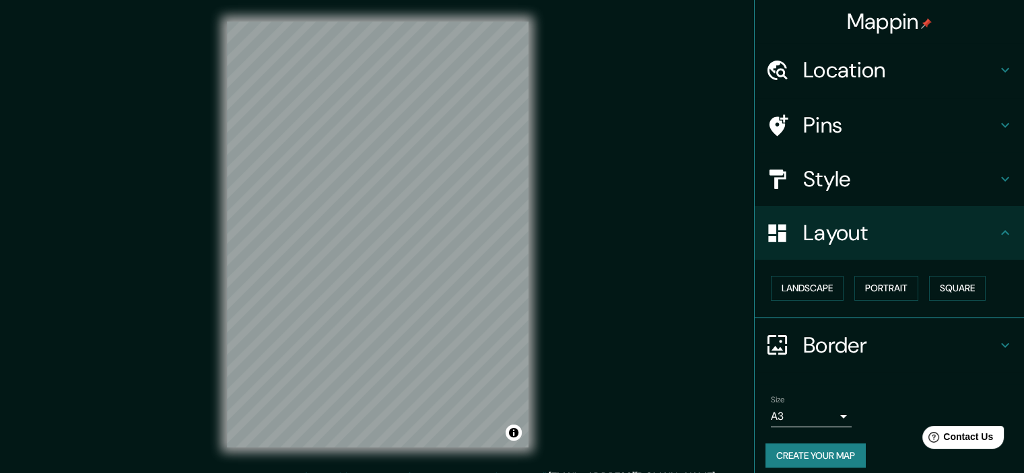
click at [803, 449] on button "Create your map" at bounding box center [816, 456] width 100 height 25
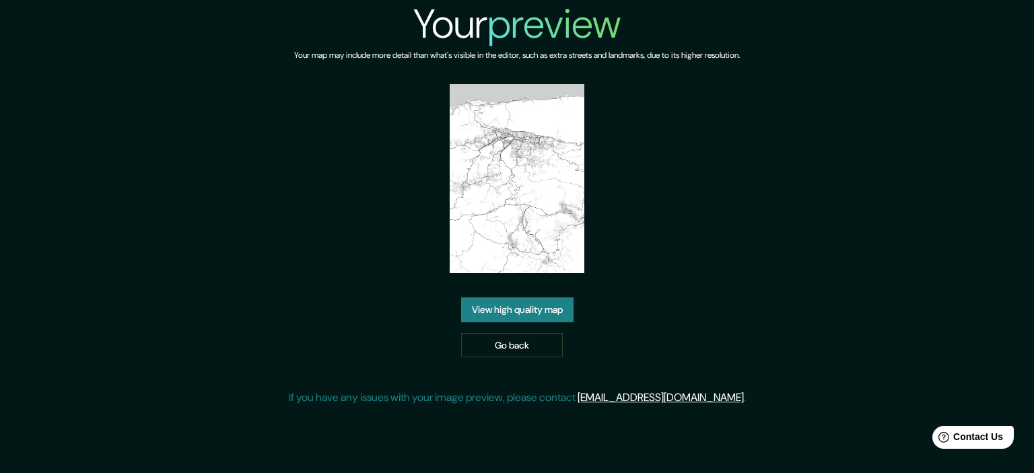
click at [550, 316] on link "View high quality map" at bounding box center [517, 310] width 112 height 25
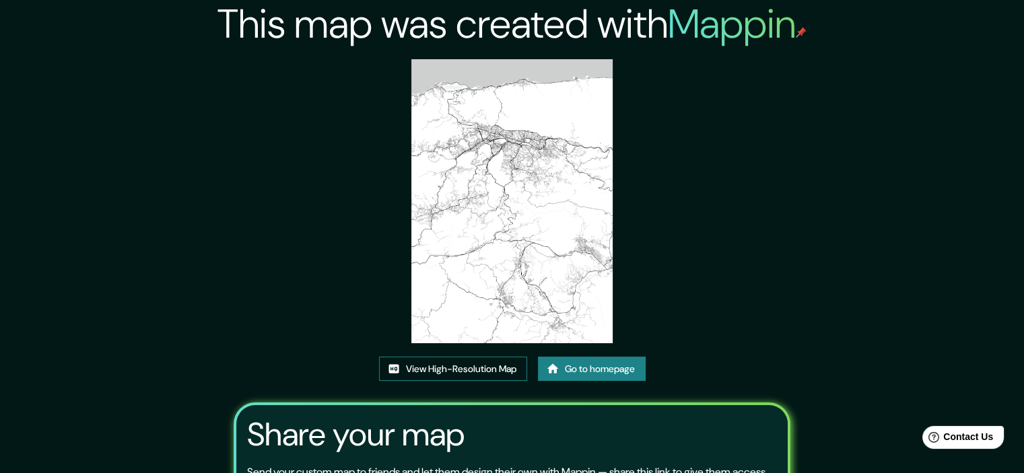
click at [472, 366] on link "View High-Resolution Map" at bounding box center [453, 369] width 148 height 25
click at [576, 368] on link "Go to homepage" at bounding box center [592, 369] width 108 height 25
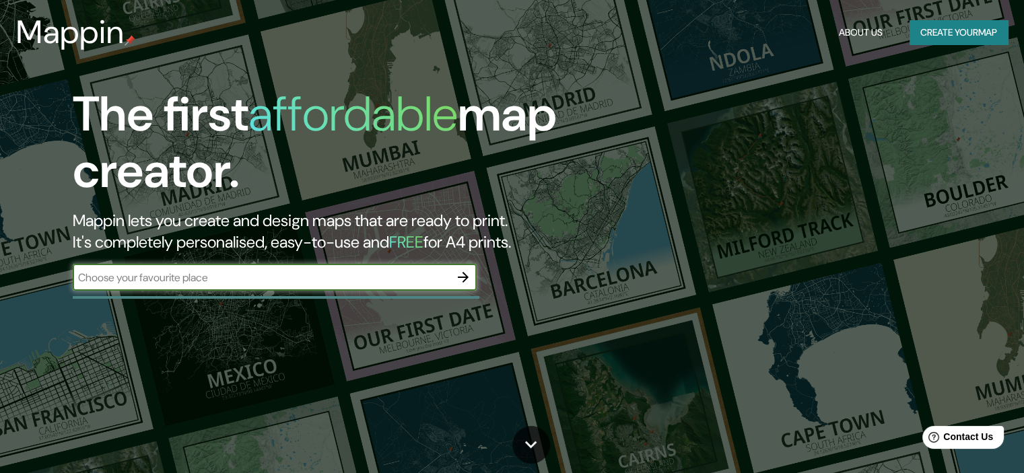
click at [469, 282] on icon "button" at bounding box center [463, 277] width 16 height 16
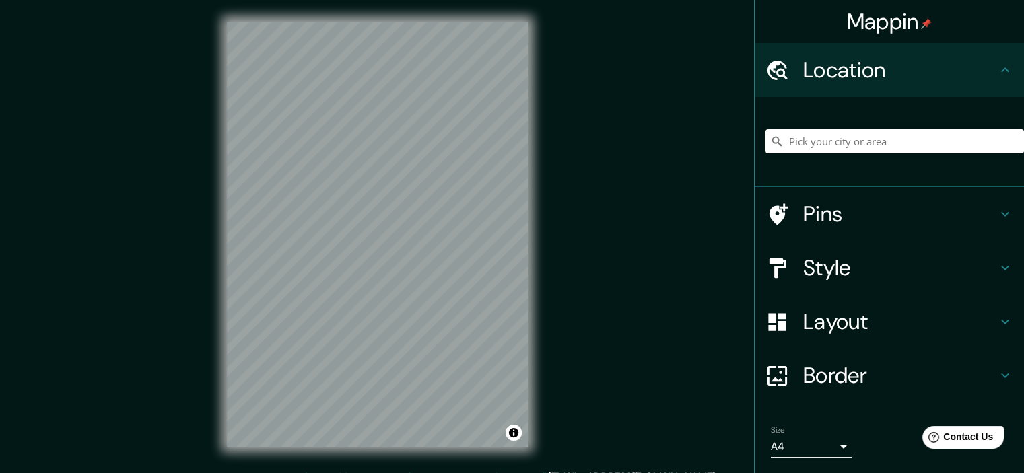
click at [834, 326] on h4 "Layout" at bounding box center [900, 321] width 194 height 27
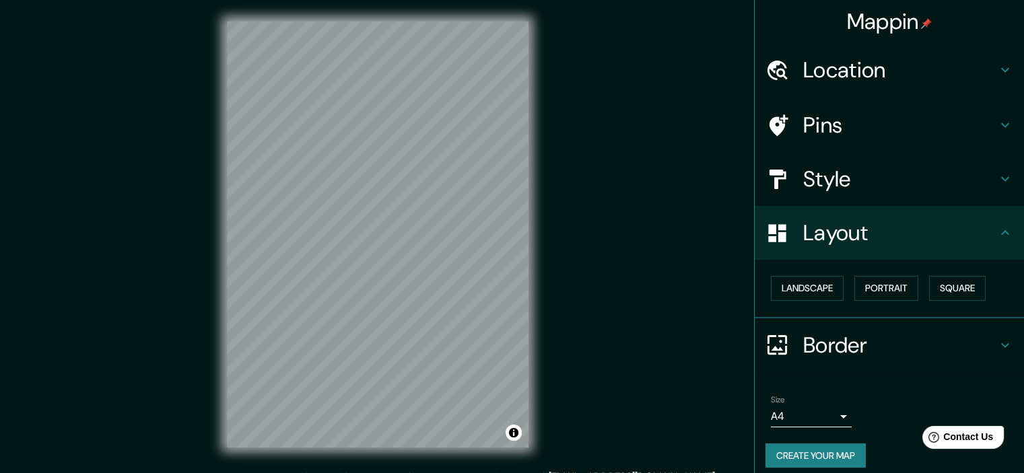
click at [532, 229] on div "© Mapbox © OpenStreetMap Improve this map" at bounding box center [377, 234] width 345 height 469
click at [801, 420] on body "Mappin Location Pins Style Layout Landscape Portrait Square Border Choose a bor…" at bounding box center [512, 236] width 1024 height 473
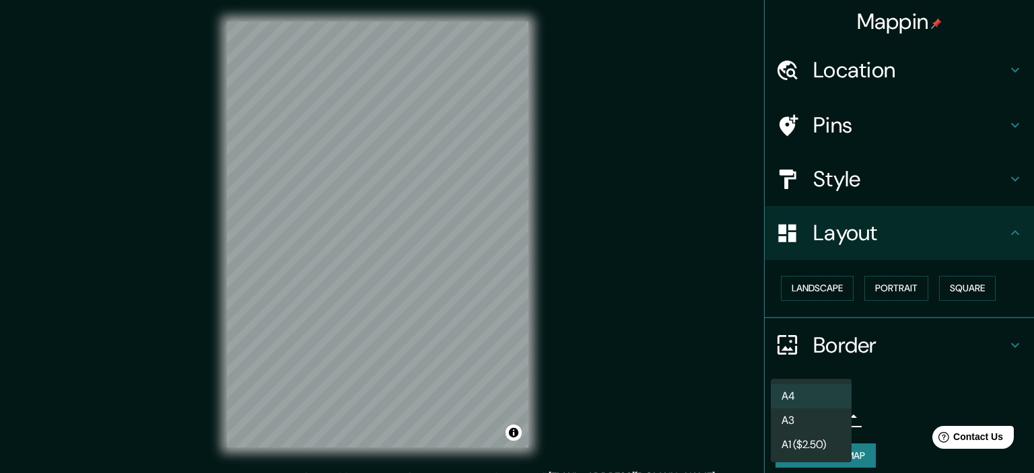
click at [799, 414] on li "A3" at bounding box center [811, 421] width 81 height 24
type input "a4"
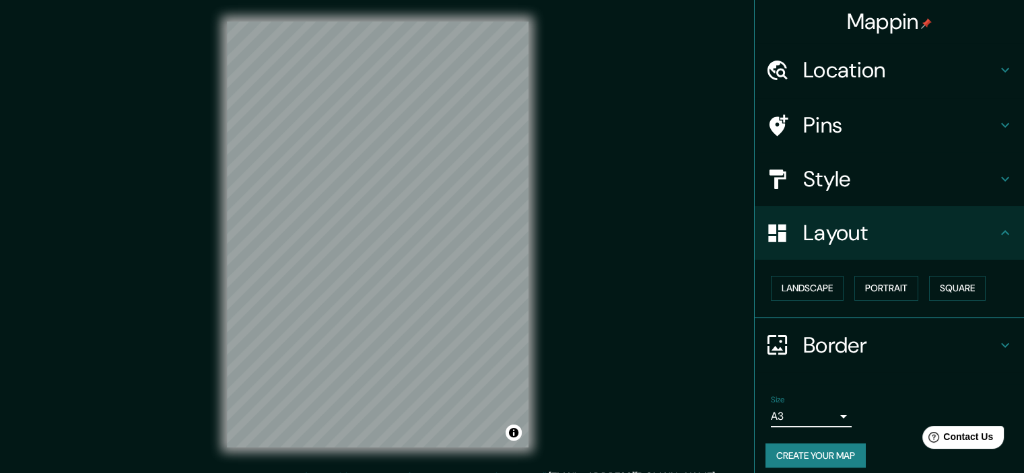
click at [800, 444] on button "Create your map" at bounding box center [816, 456] width 100 height 25
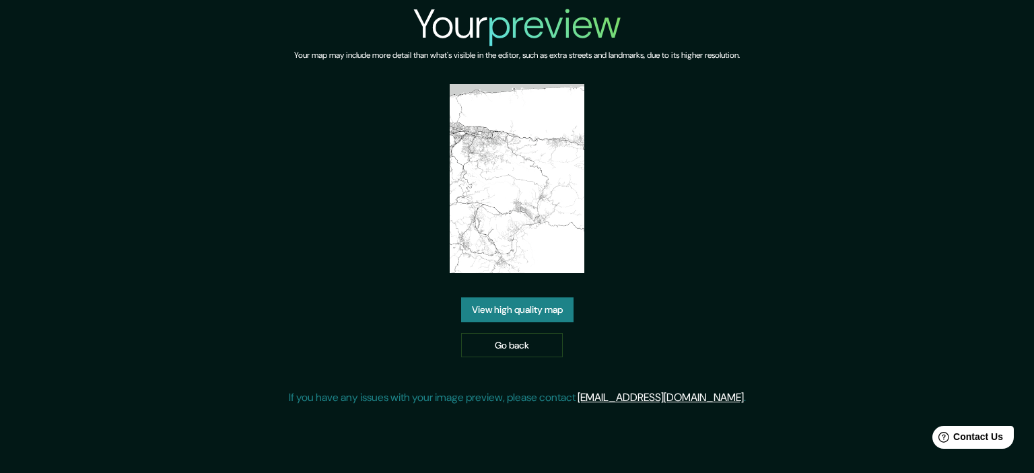
click at [504, 298] on link "View high quality map" at bounding box center [517, 310] width 112 height 25
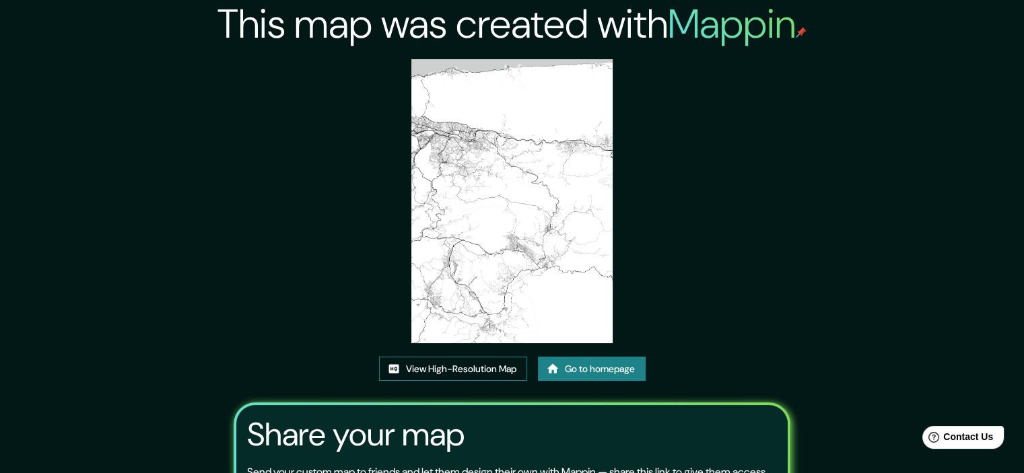
click at [482, 376] on link "View High-Resolution Map" at bounding box center [453, 369] width 148 height 25
click at [459, 362] on link "View High-Resolution Map" at bounding box center [453, 369] width 148 height 25
click at [592, 379] on link "Go to homepage" at bounding box center [592, 369] width 108 height 25
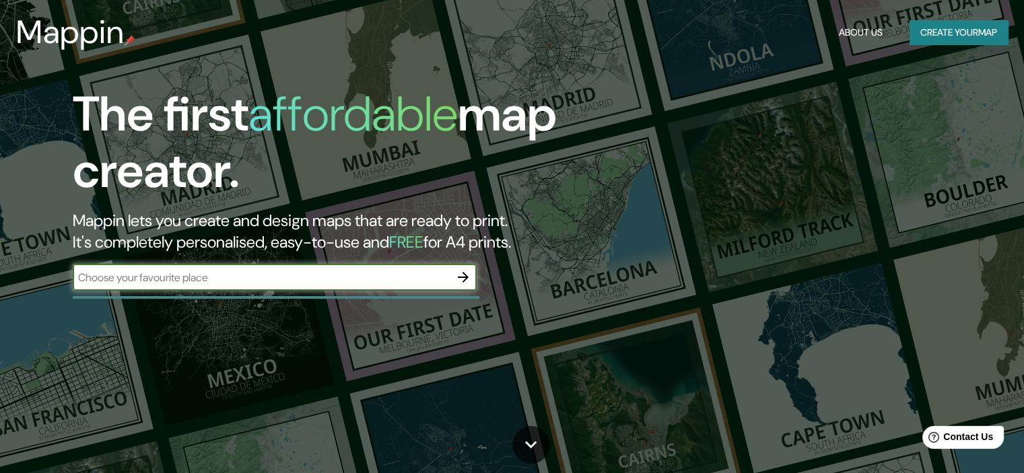
click at [455, 276] on icon "button" at bounding box center [463, 277] width 16 height 16
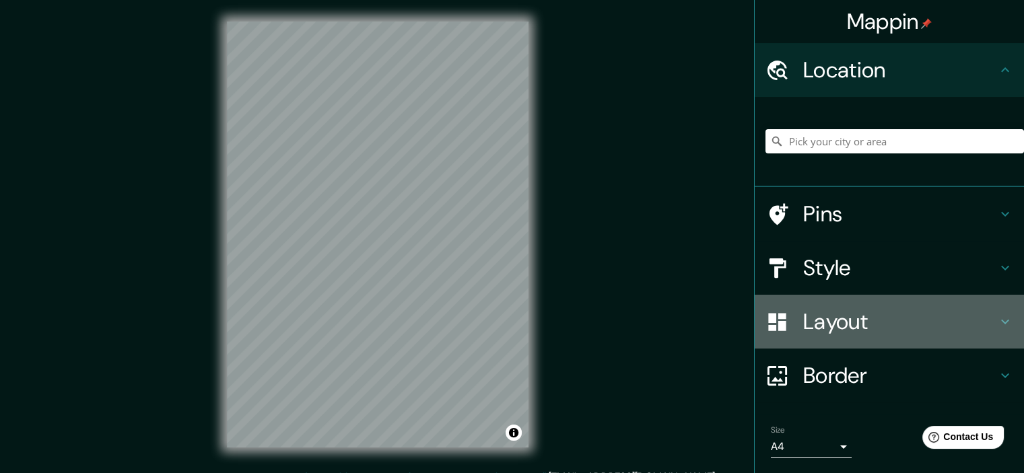
click at [846, 315] on h4 "Layout" at bounding box center [900, 321] width 194 height 27
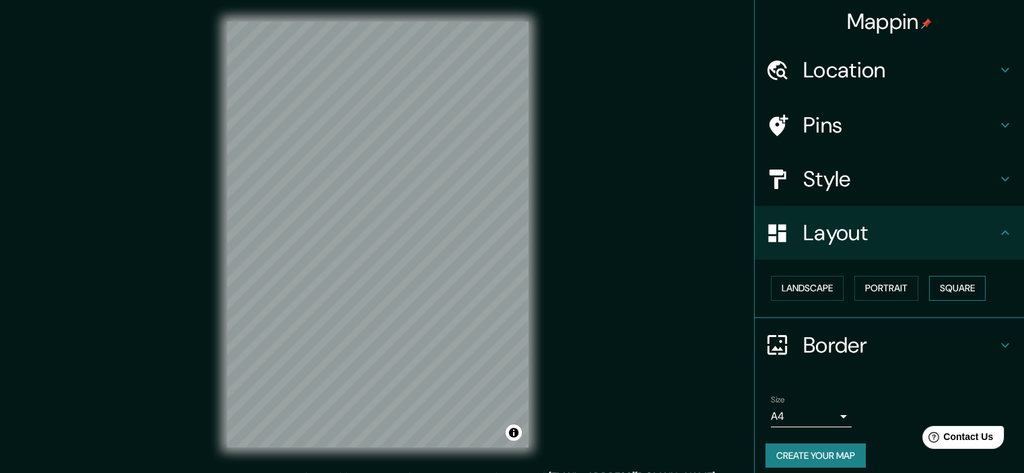
click at [943, 286] on button "Square" at bounding box center [957, 288] width 57 height 25
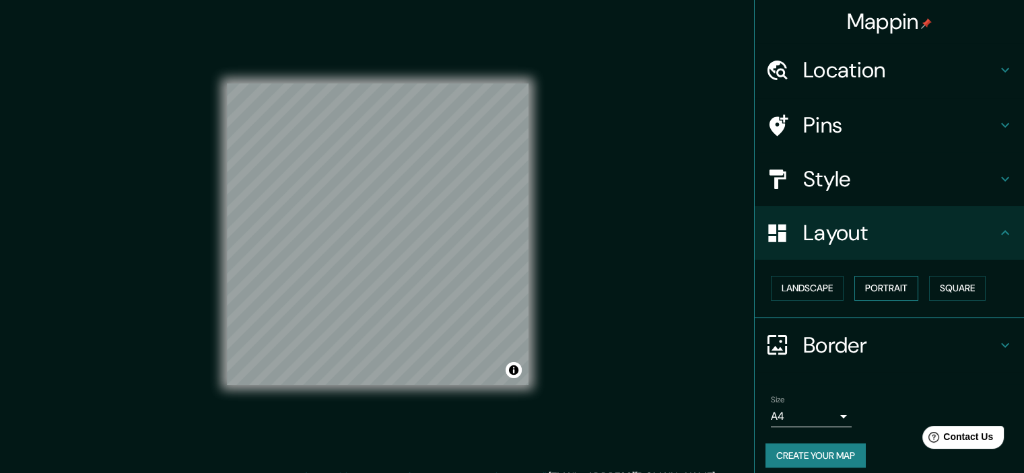
click at [888, 290] on button "Portrait" at bounding box center [887, 288] width 64 height 25
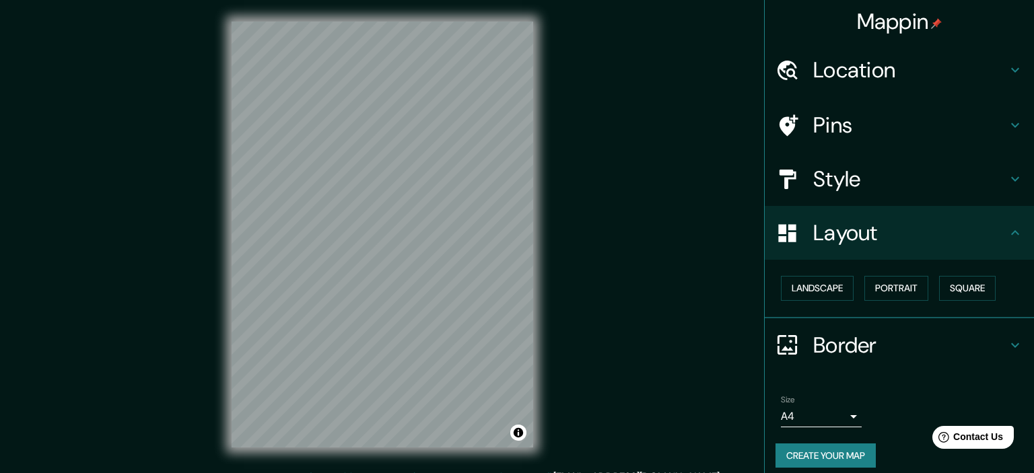
click at [798, 407] on body "Mappin Location Pins Style Layout Landscape Portrait Square Border Choose a bor…" at bounding box center [517, 236] width 1034 height 473
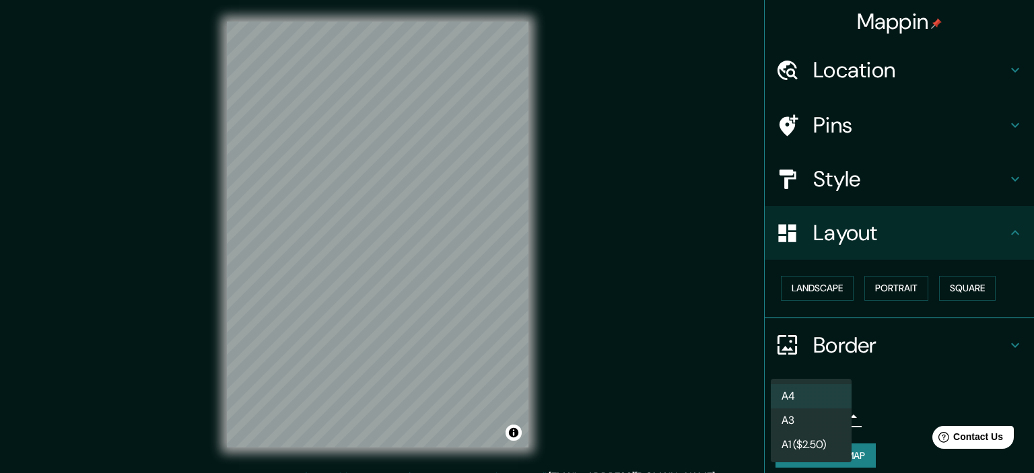
click at [791, 420] on li "A3" at bounding box center [811, 421] width 81 height 24
type input "a4"
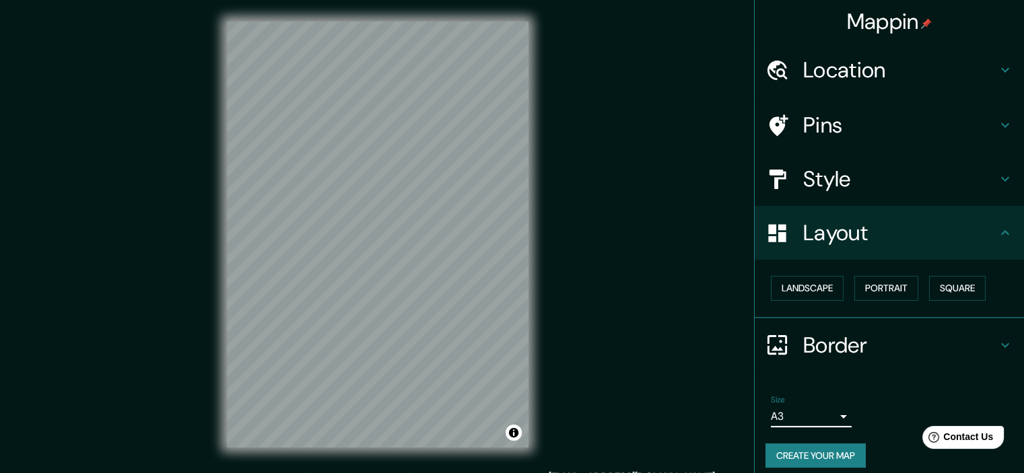
click at [802, 451] on button "Create your map" at bounding box center [816, 456] width 100 height 25
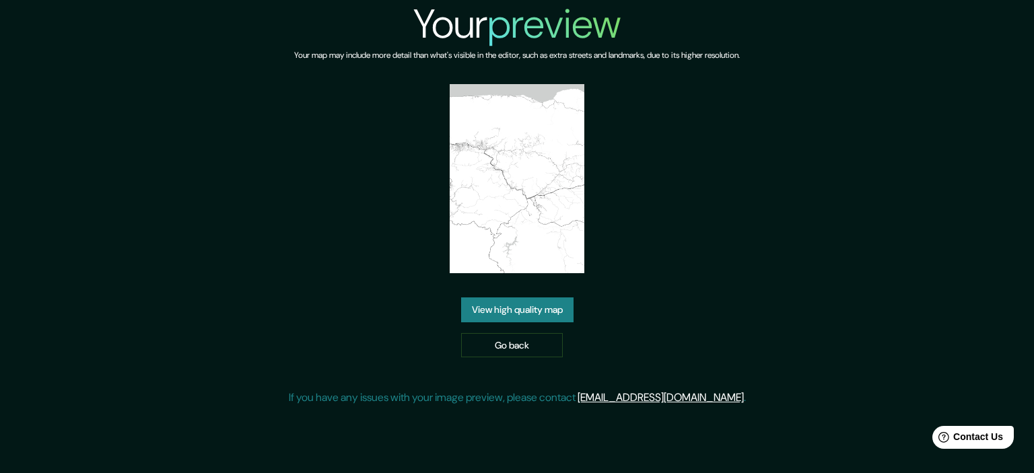
click at [551, 319] on link "View high quality map" at bounding box center [517, 310] width 112 height 25
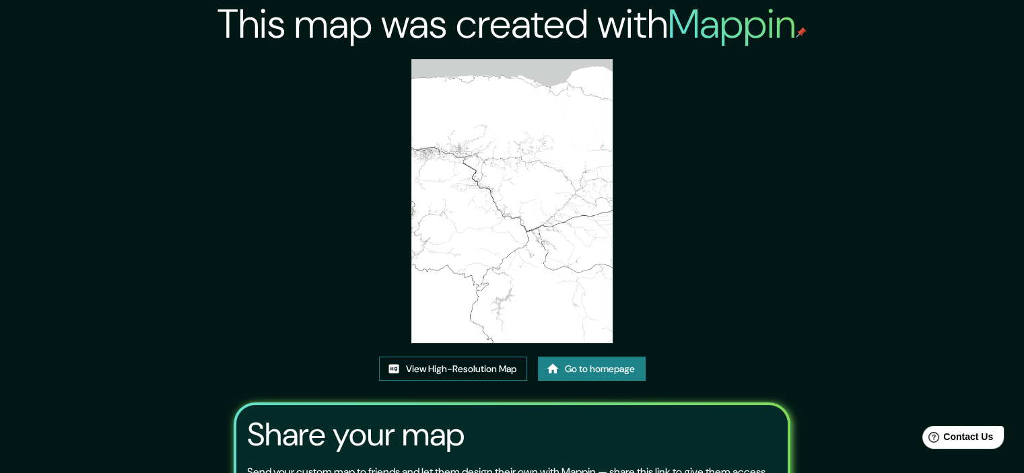
click at [482, 362] on link "View High-Resolution Map" at bounding box center [453, 369] width 148 height 25
click at [564, 368] on link "Go to homepage" at bounding box center [592, 369] width 108 height 25
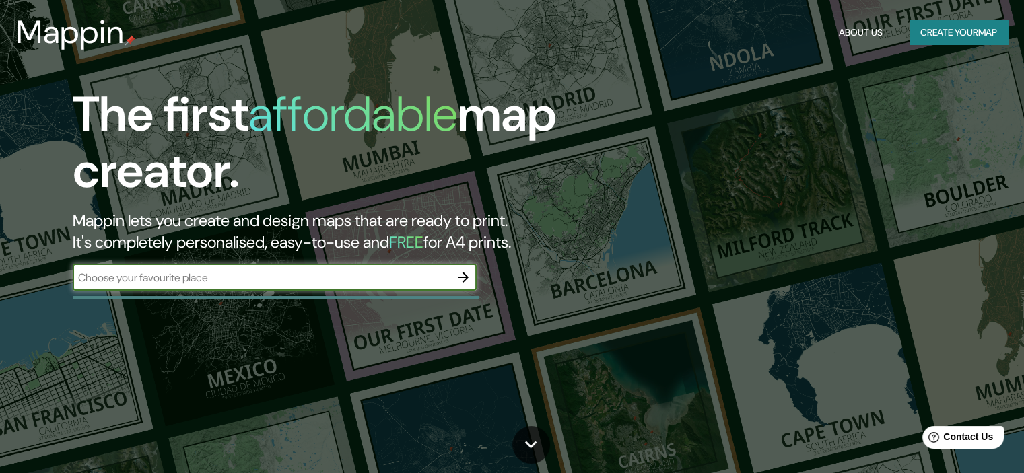
click at [459, 279] on icon "button" at bounding box center [463, 277] width 16 height 16
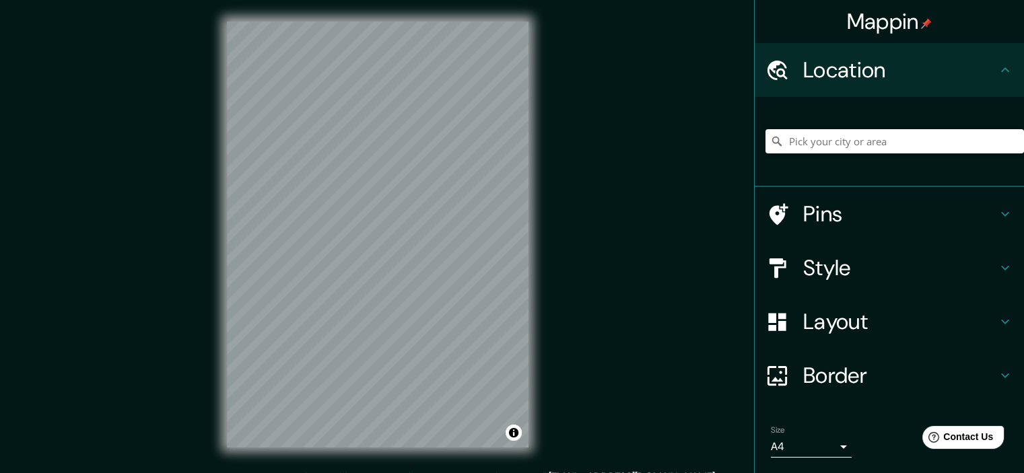
click at [824, 325] on h4 "Layout" at bounding box center [900, 321] width 194 height 27
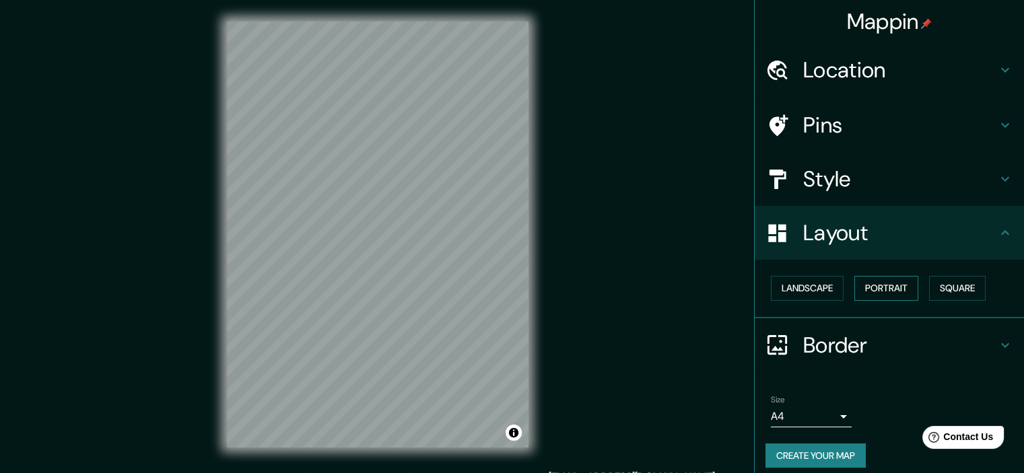
click at [873, 283] on button "Portrait" at bounding box center [887, 288] width 64 height 25
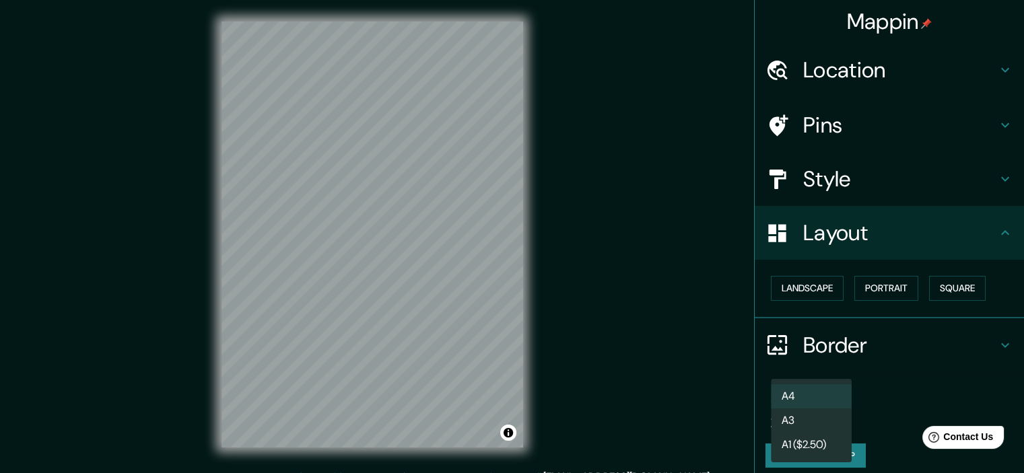
click at [797, 415] on body "Mappin Location Pins Style Layout Landscape Portrait Square Border Choose a bor…" at bounding box center [512, 236] width 1024 height 473
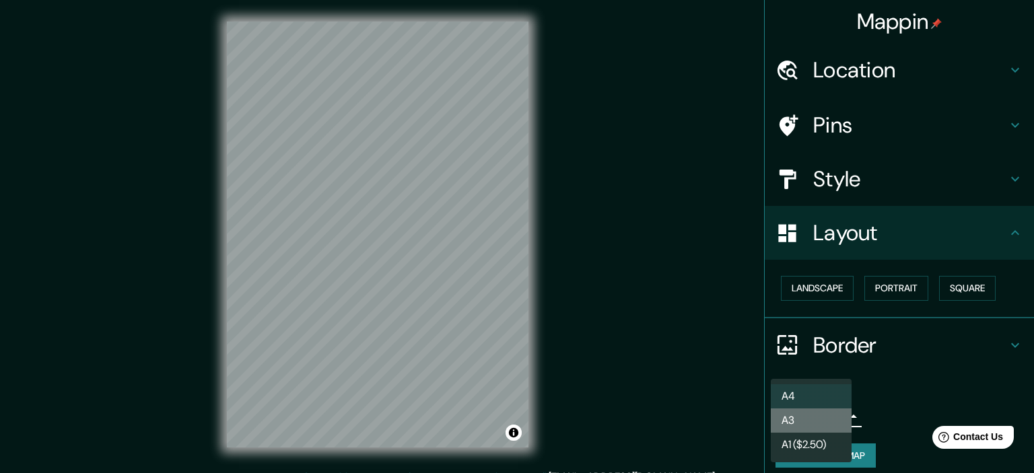
click at [807, 430] on li "A3" at bounding box center [811, 421] width 81 height 24
type input "a4"
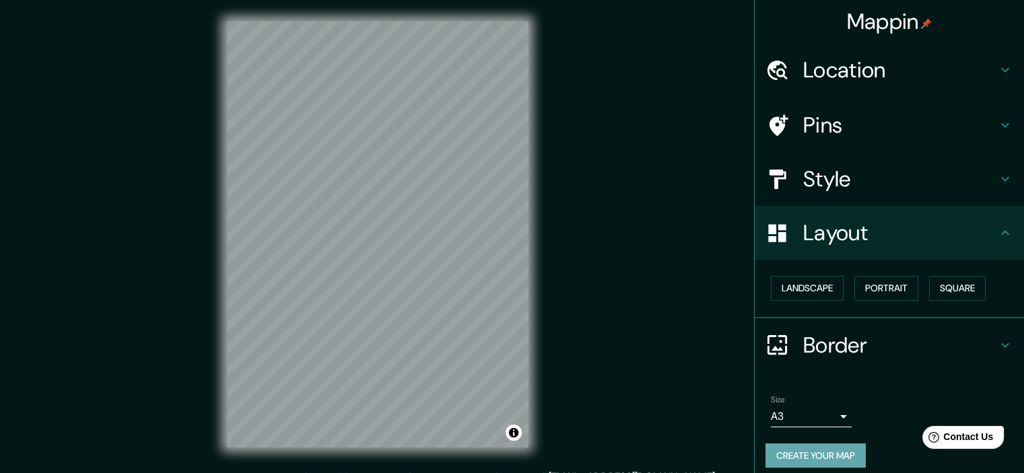
click at [804, 451] on button "Create your map" at bounding box center [816, 456] width 100 height 25
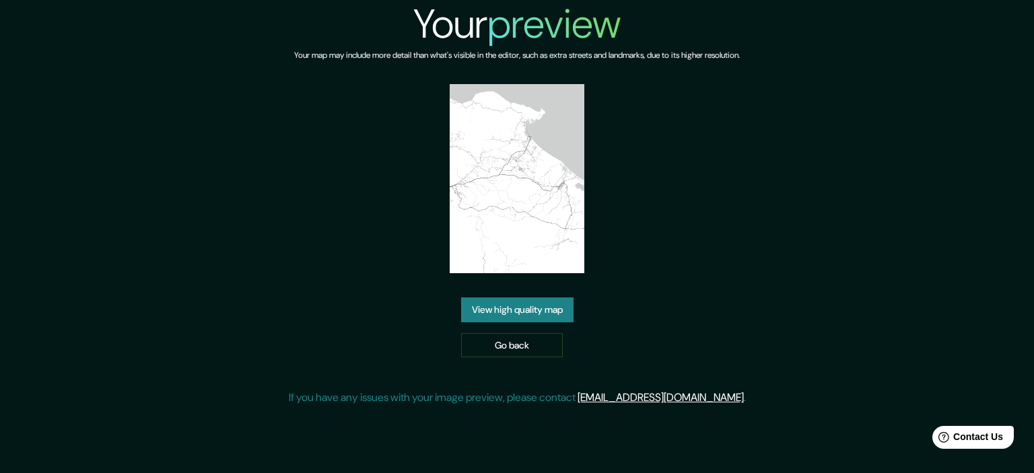
click at [519, 300] on link "View high quality map" at bounding box center [517, 310] width 112 height 25
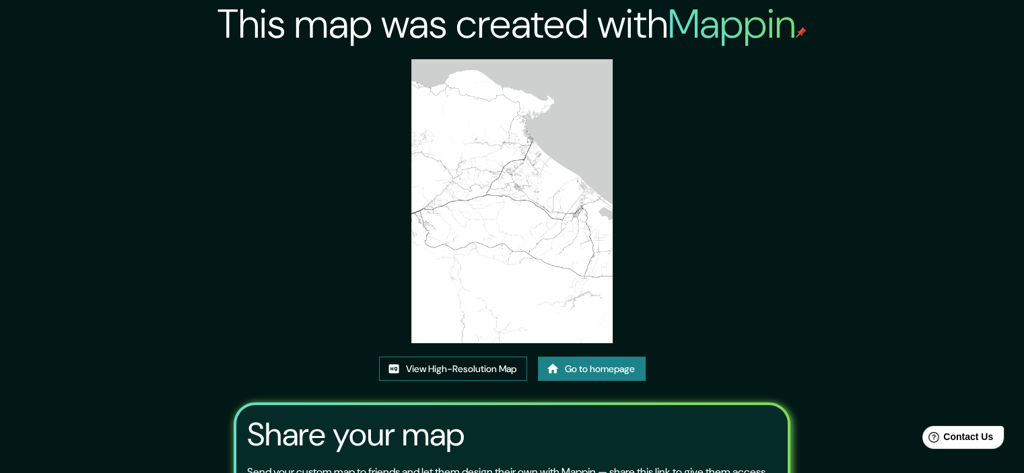
click at [504, 362] on link "View High-Resolution Map" at bounding box center [453, 369] width 148 height 25
